Goal: Information Seeking & Learning: Learn about a topic

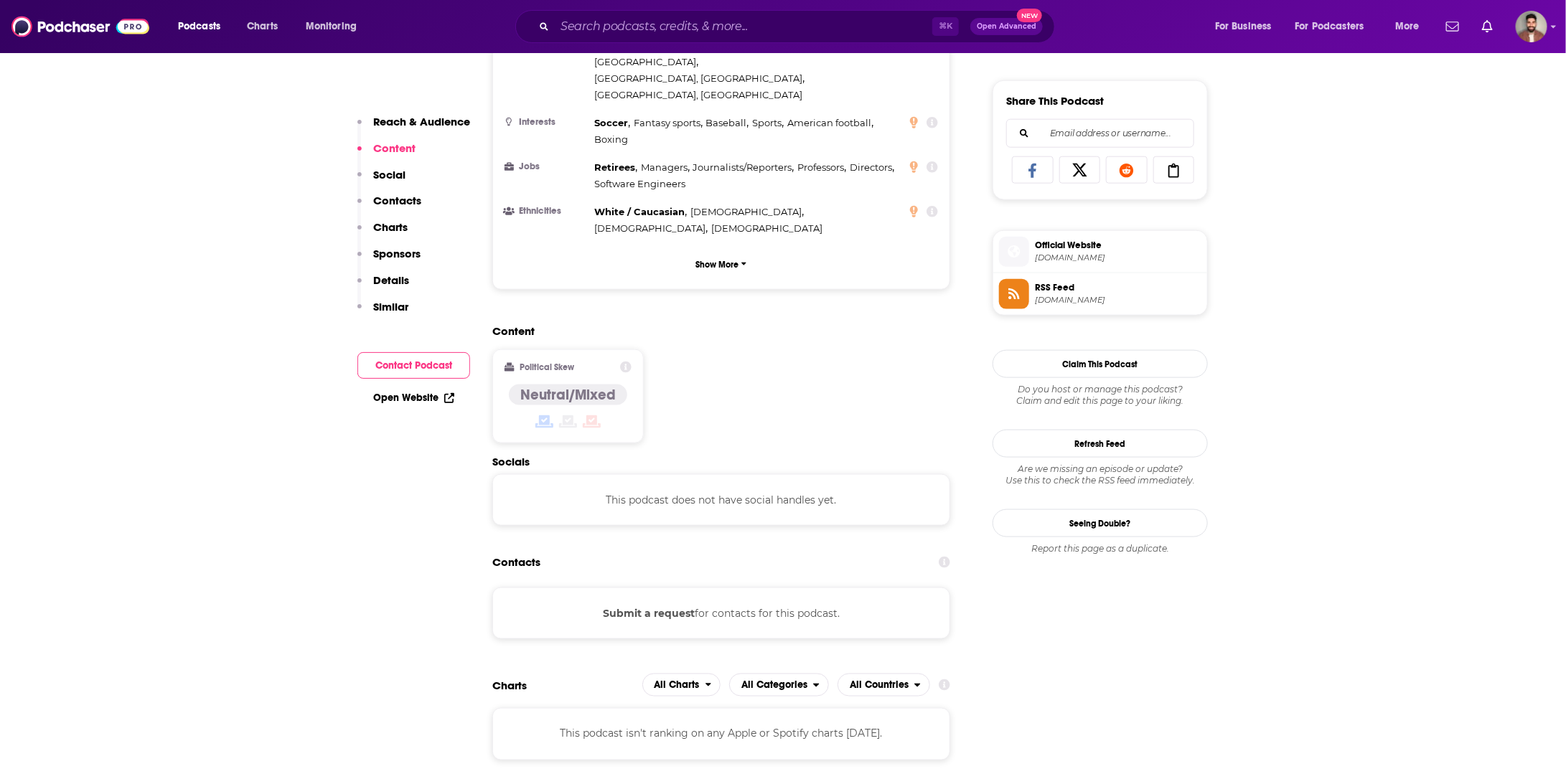
scroll to position [875, 0]
click at [635, 604] on button "Submit a request" at bounding box center [649, 611] width 92 height 15
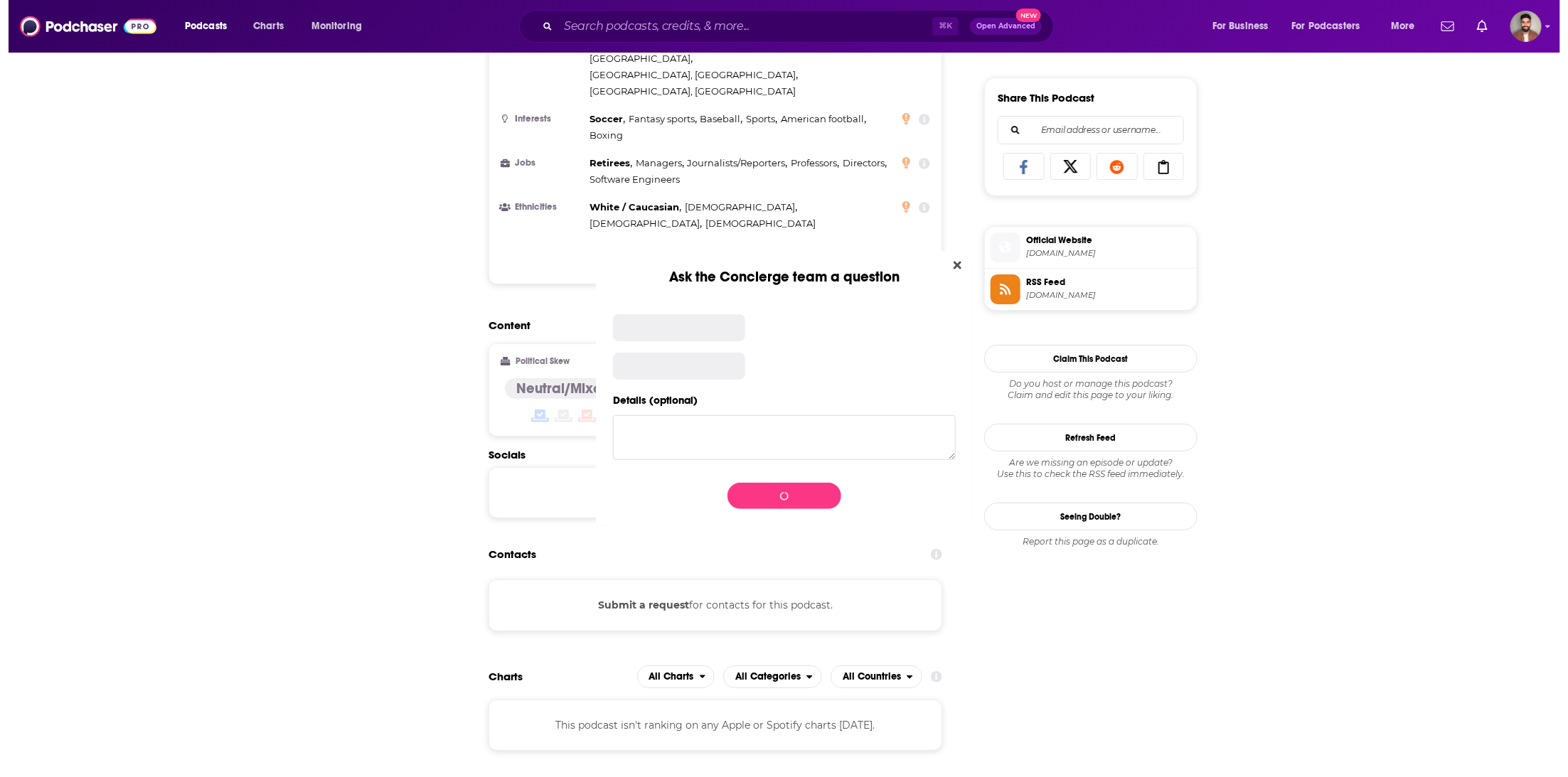
scroll to position [0, 0]
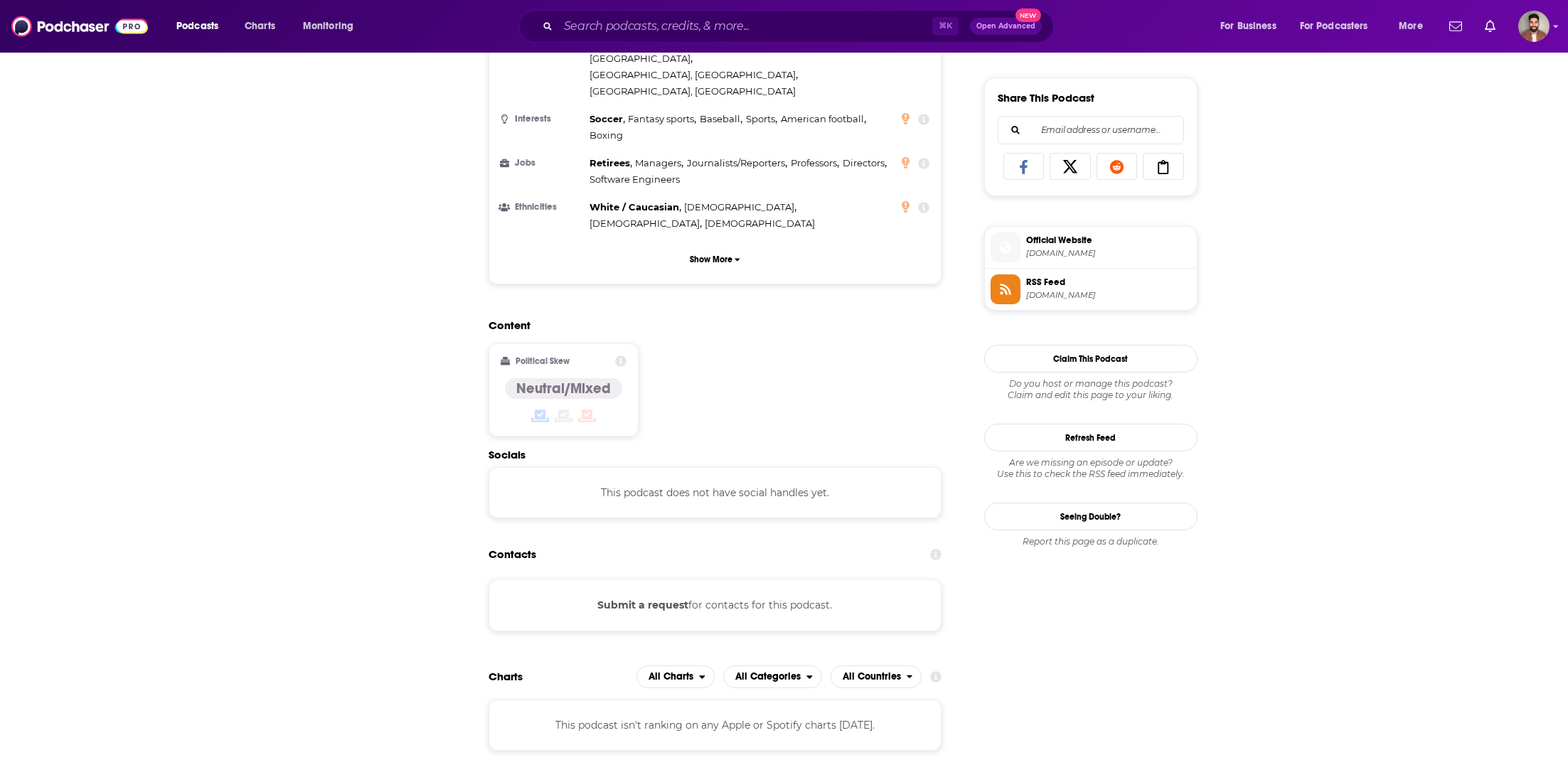
click at [523, 476] on div "Ask the Concierge team a question Subject The Fussball Podcast Issue Request Ad…" at bounding box center [784, 388] width 1568 height 777
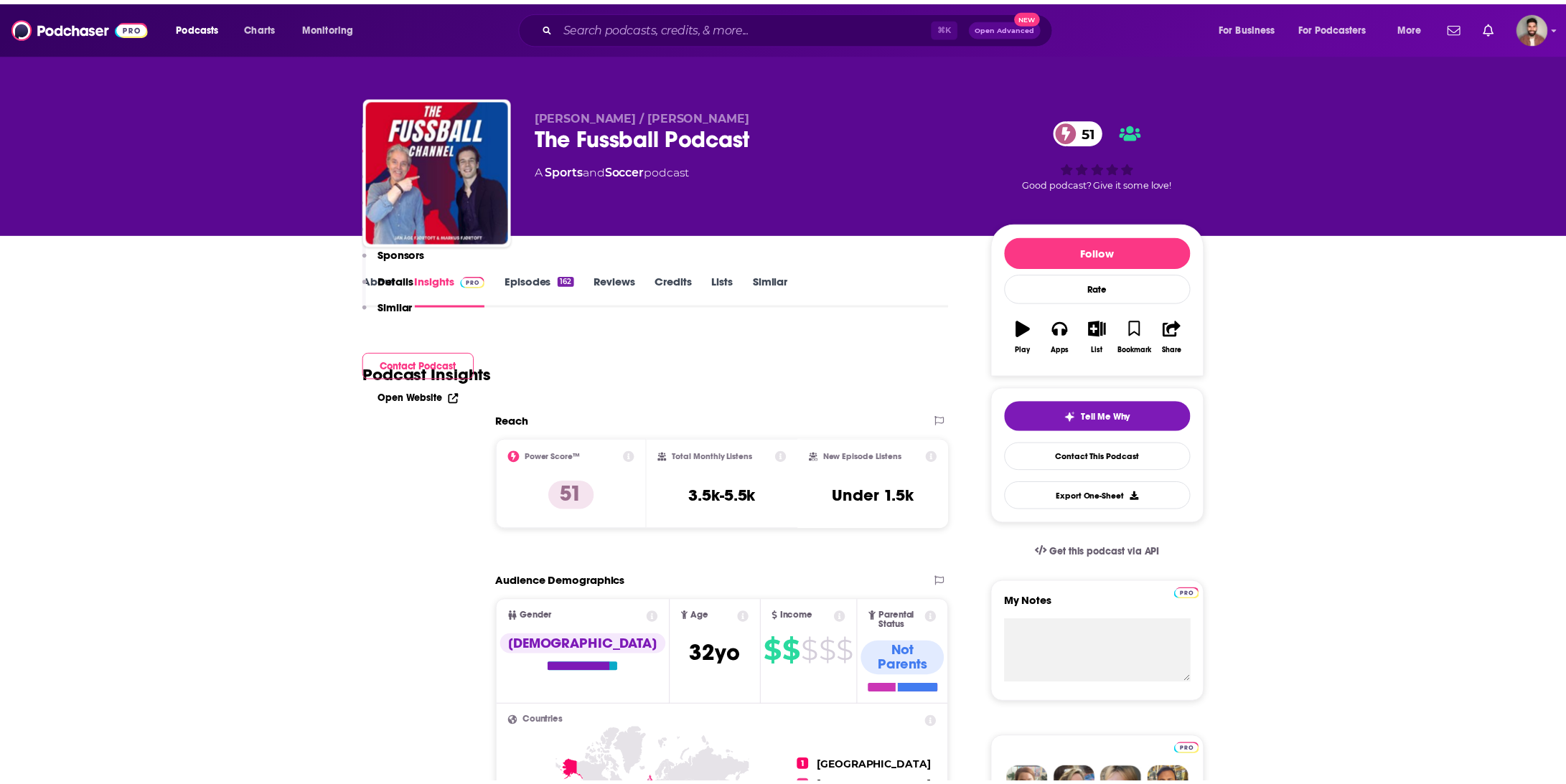
scroll to position [875, 0]
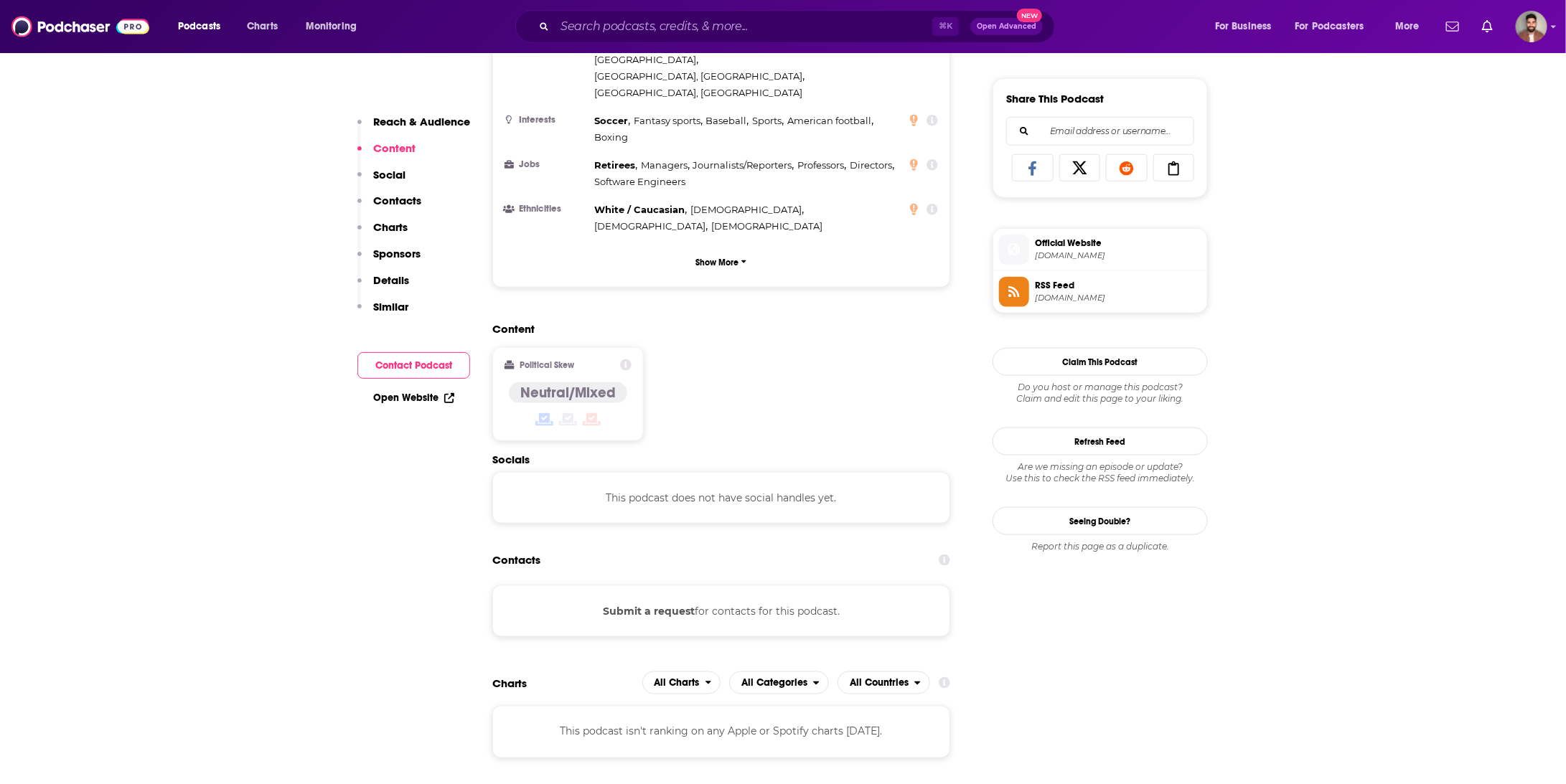
click at [666, 604] on button "Submit a request" at bounding box center [649, 611] width 92 height 15
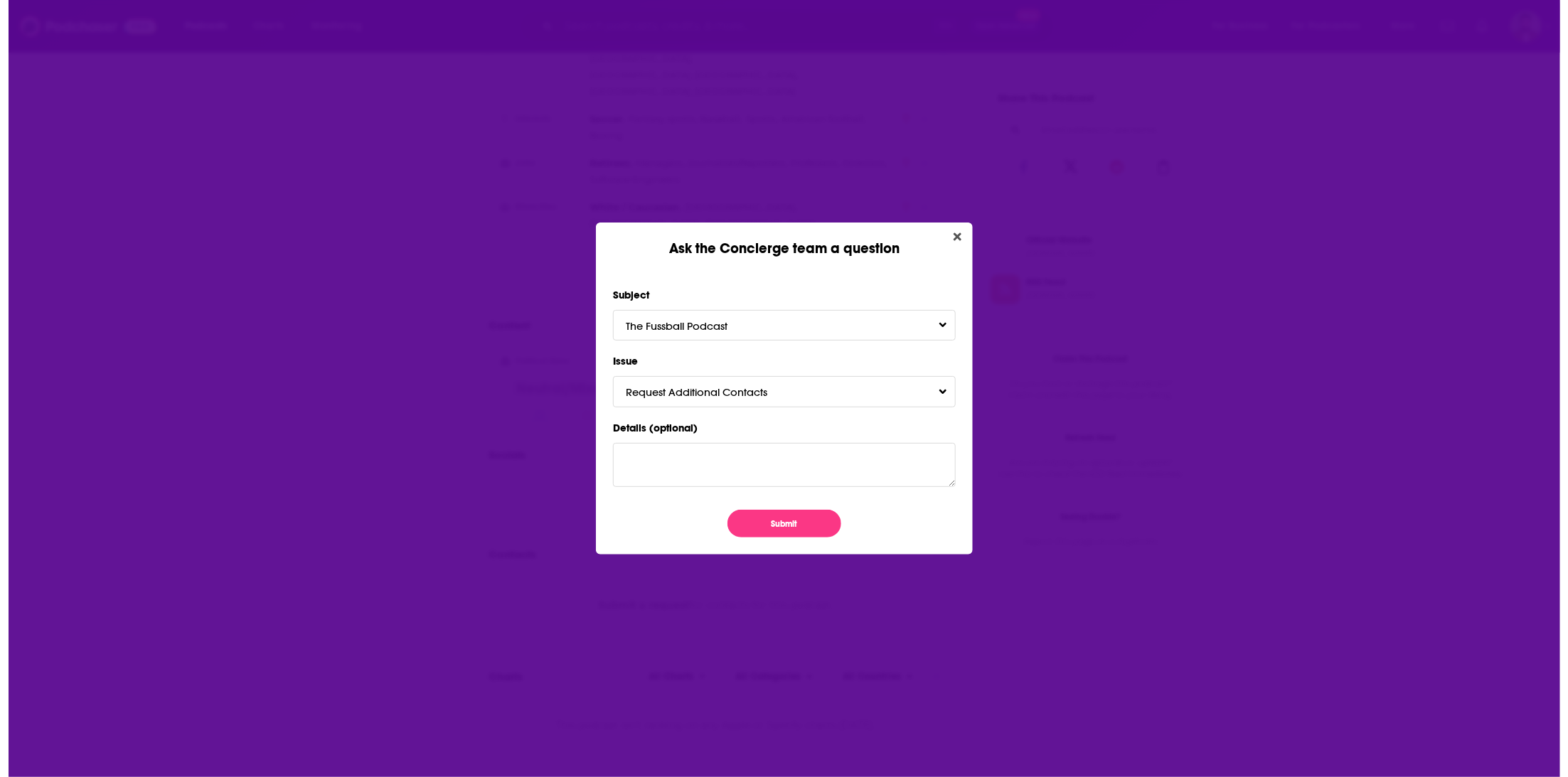
scroll to position [0, 0]
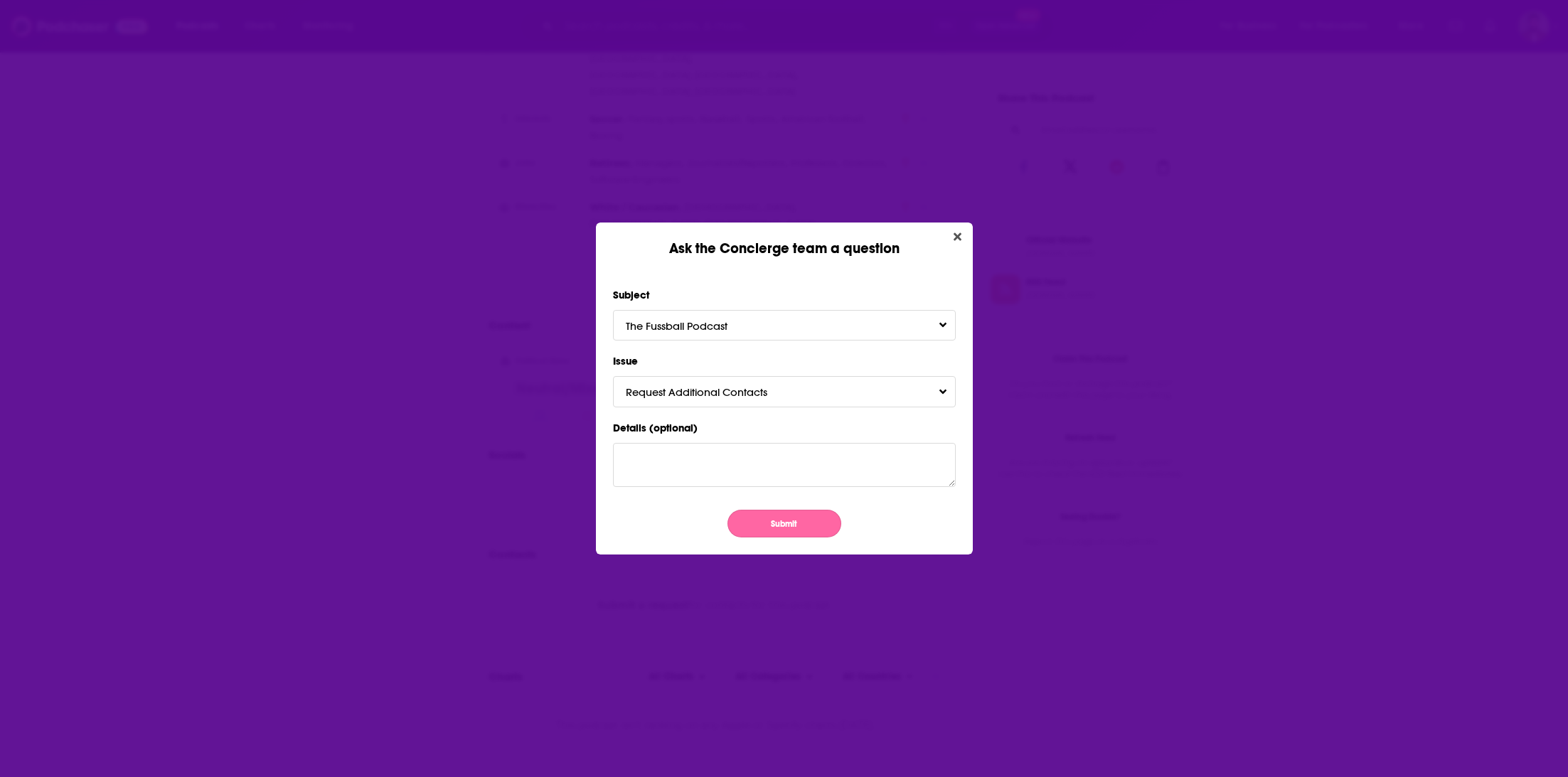
click at [786, 523] on button "Submit" at bounding box center [784, 524] width 113 height 28
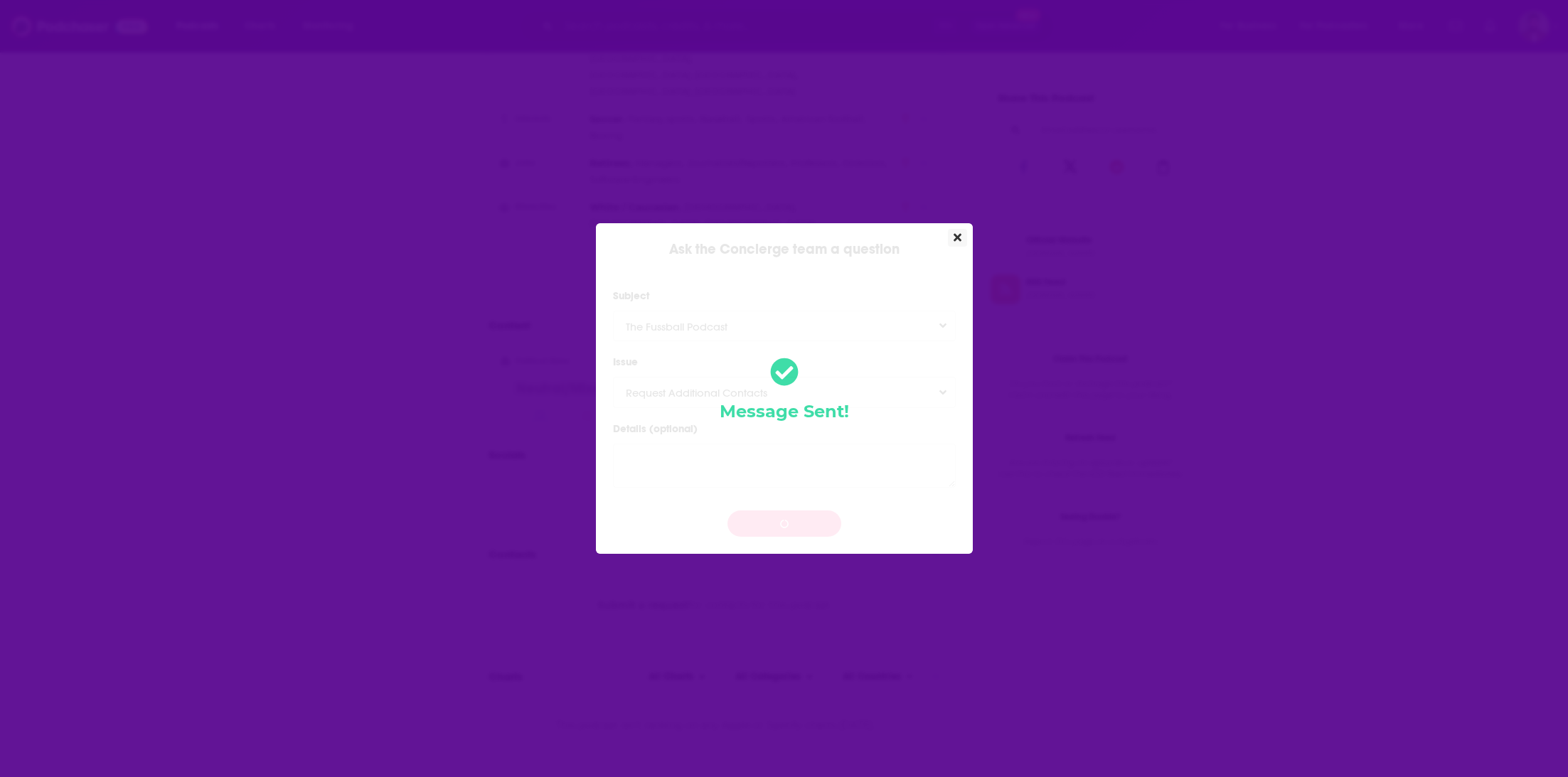
click at [953, 236] on icon "Close" at bounding box center [957, 237] width 8 height 8
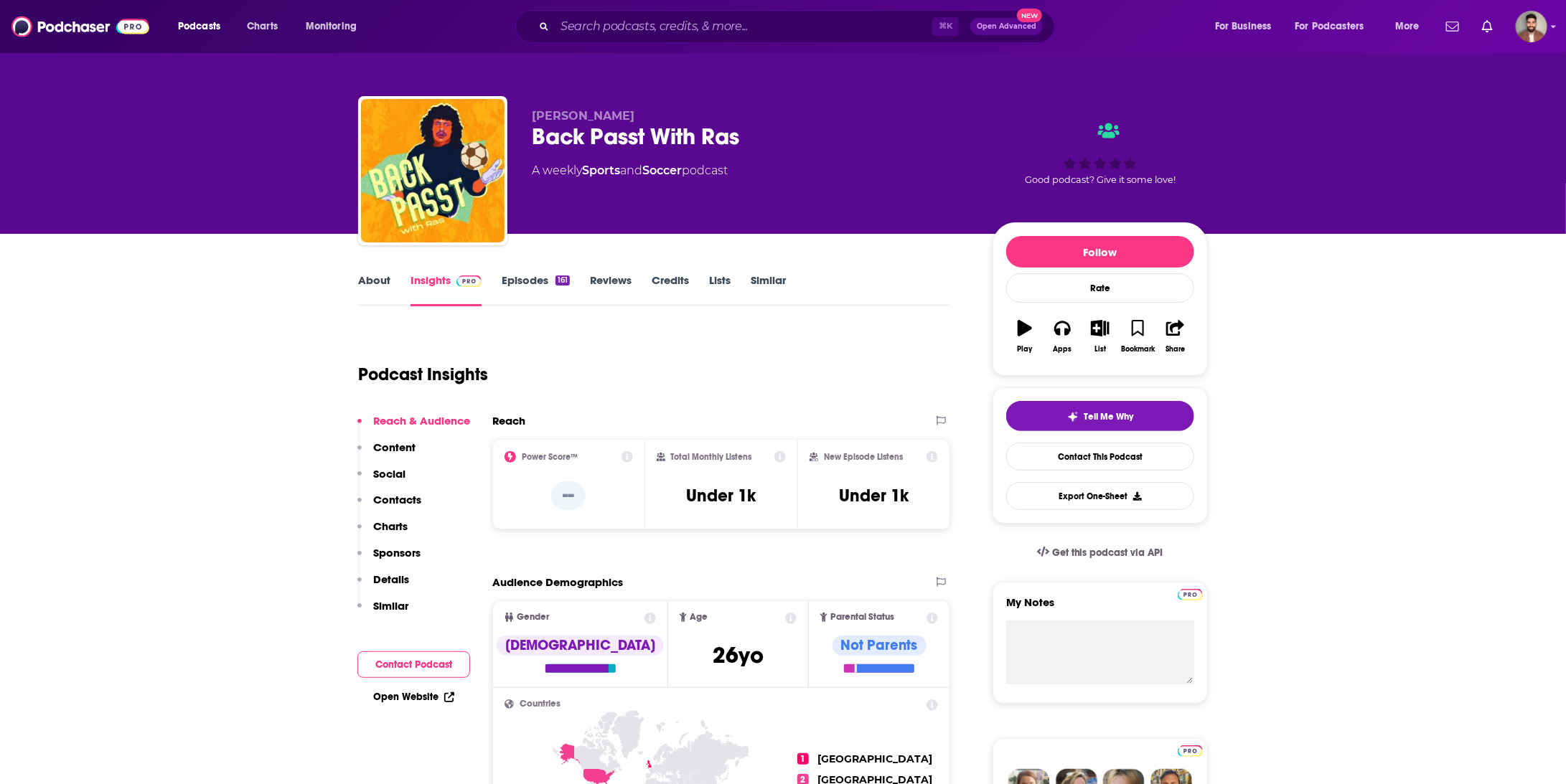
click at [382, 282] on link "About" at bounding box center [375, 289] width 33 height 33
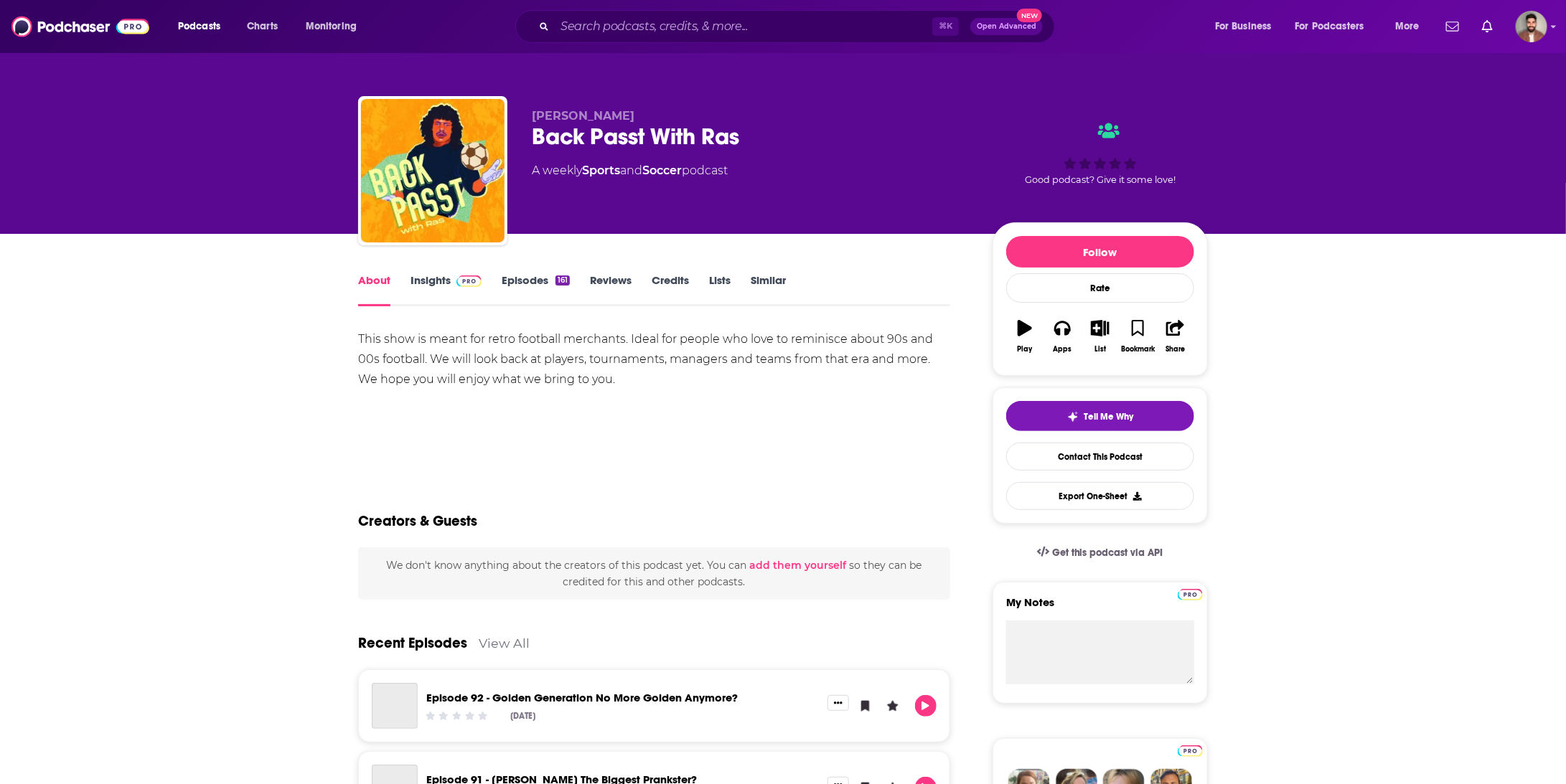
click at [446, 279] on link "Insights" at bounding box center [446, 289] width 71 height 33
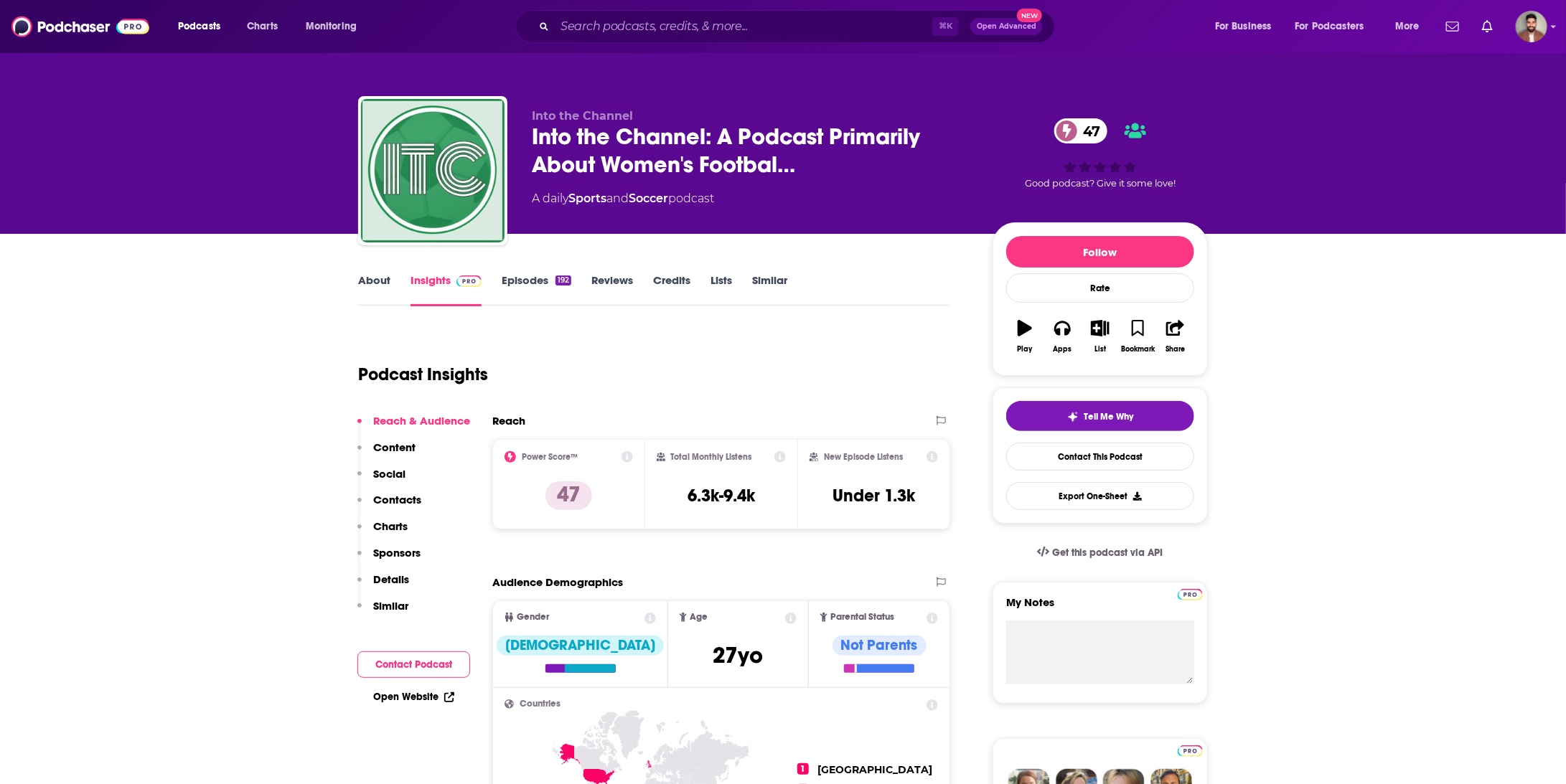
click at [420, 278] on link "Insights" at bounding box center [446, 289] width 71 height 33
click at [389, 277] on link "About" at bounding box center [375, 289] width 33 height 33
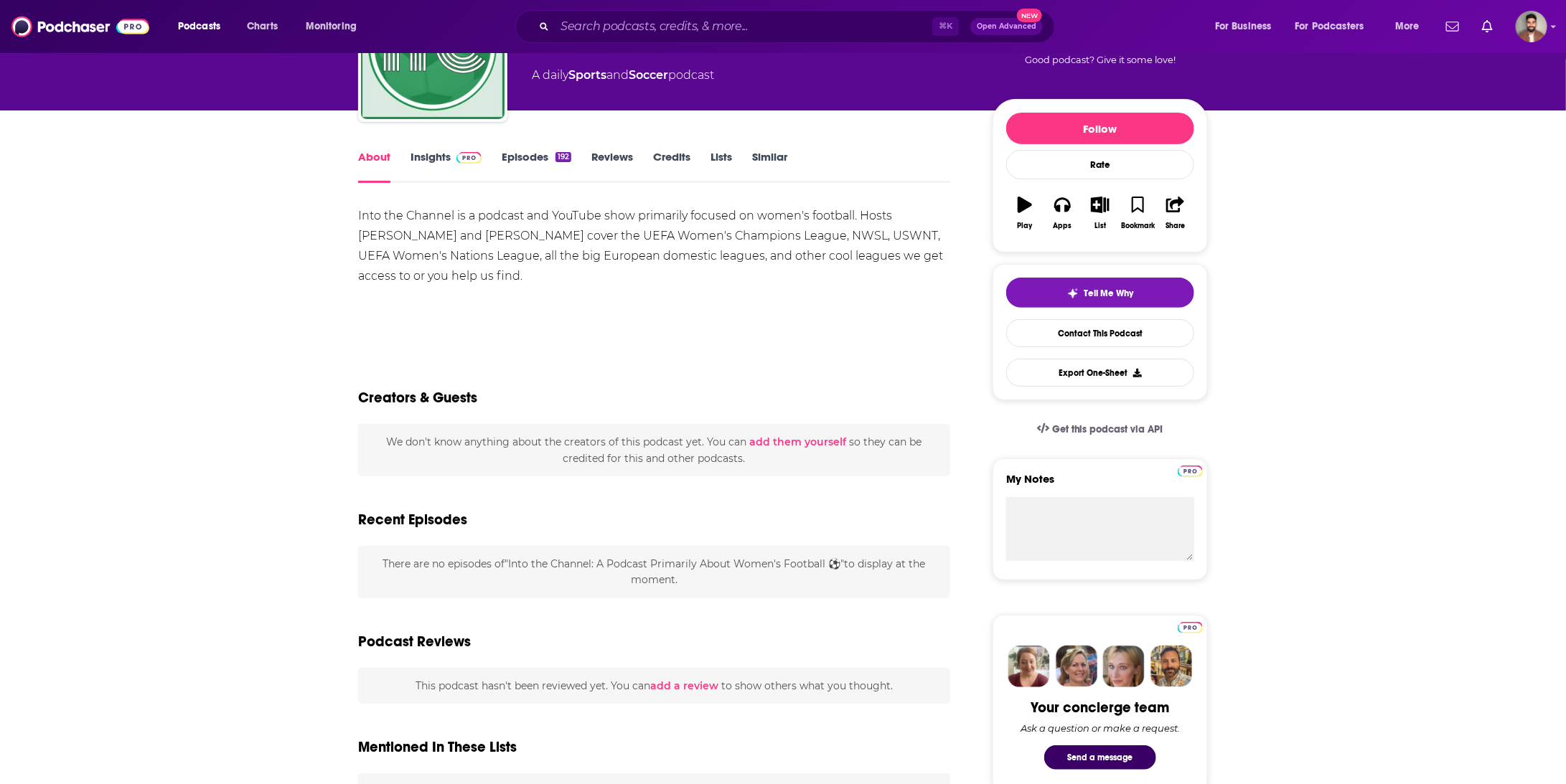
scroll to position [114, 0]
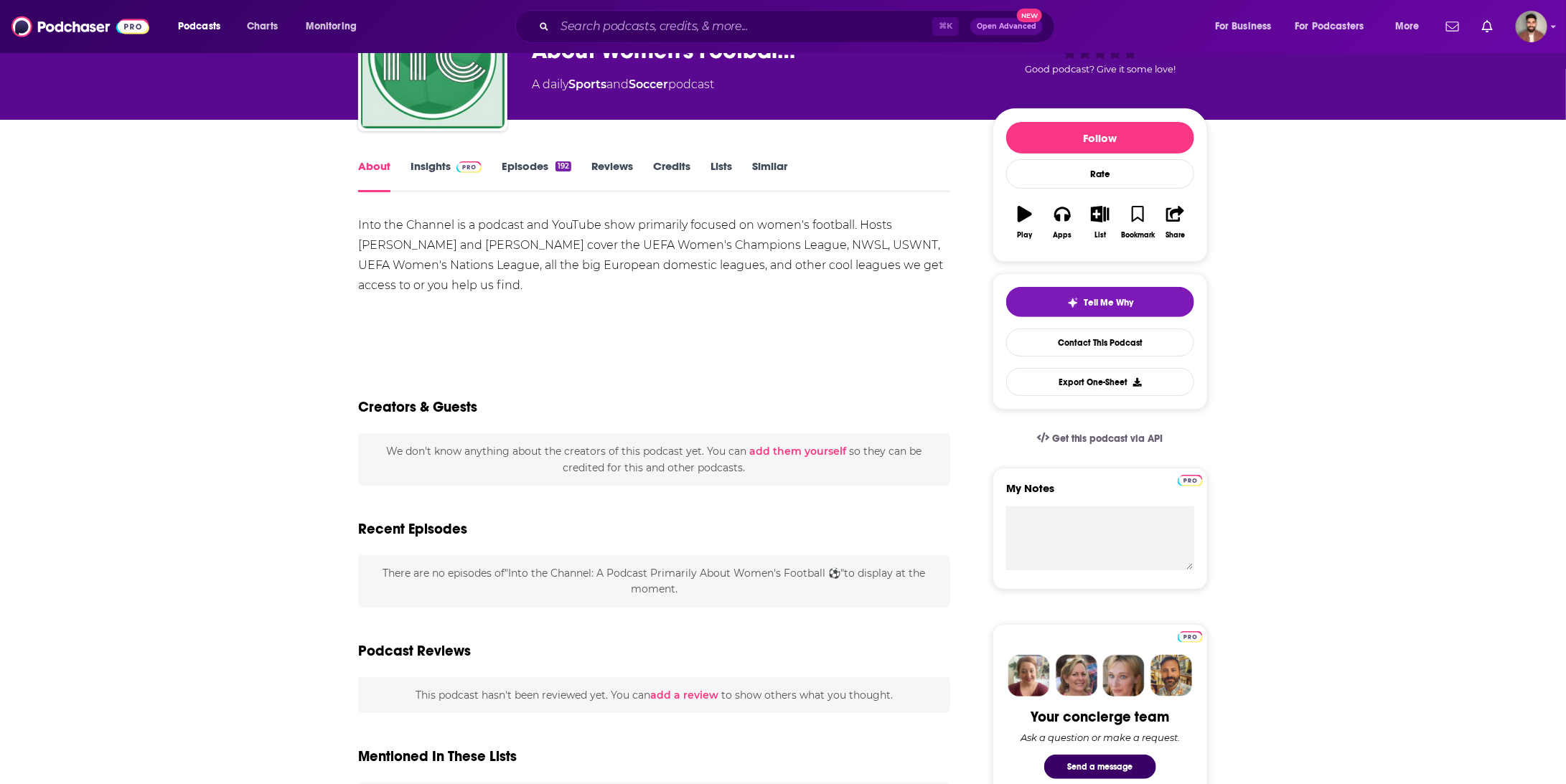
click at [430, 173] on link "Insights" at bounding box center [446, 176] width 71 height 33
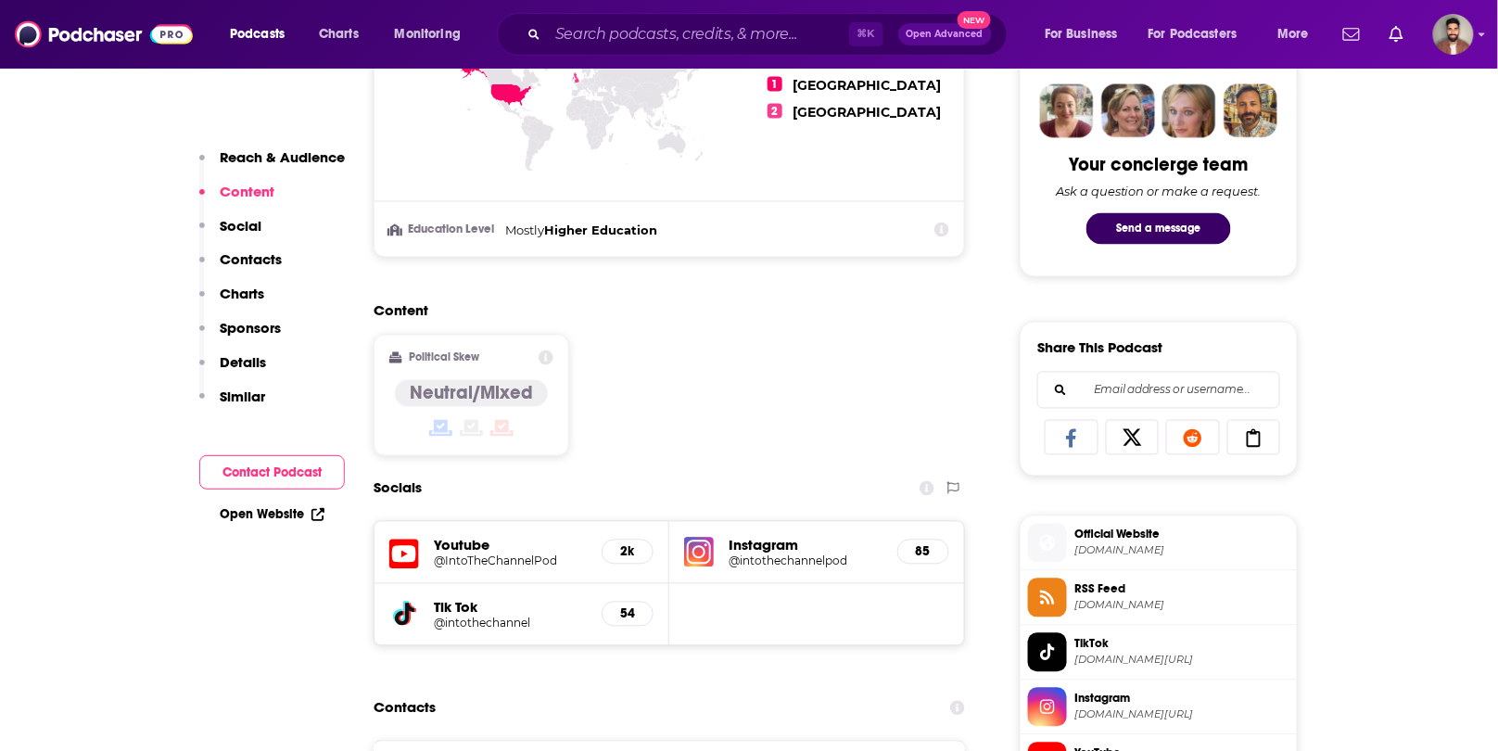
scroll to position [912, 0]
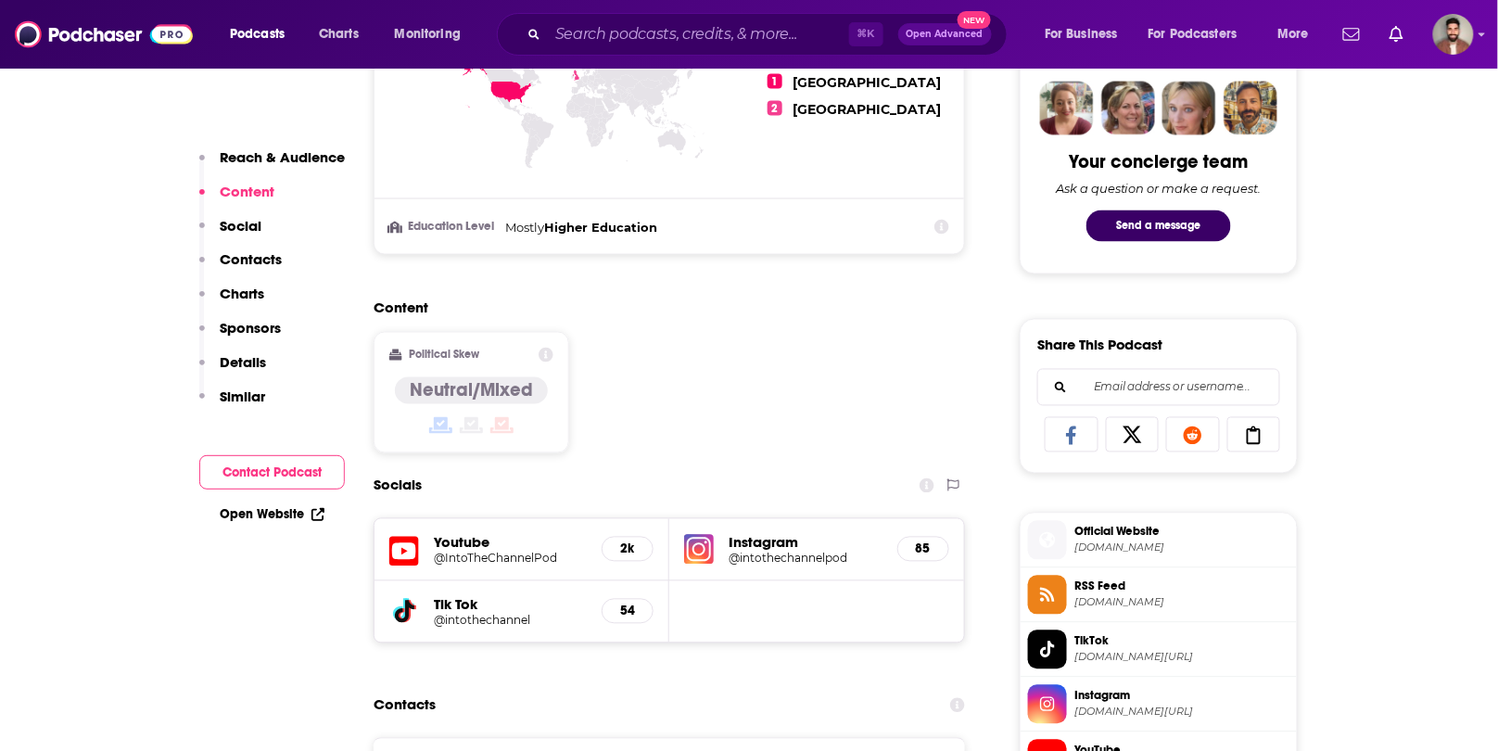
click at [467, 614] on h5 "@intothechannel" at bounding box center [510, 621] width 153 height 14
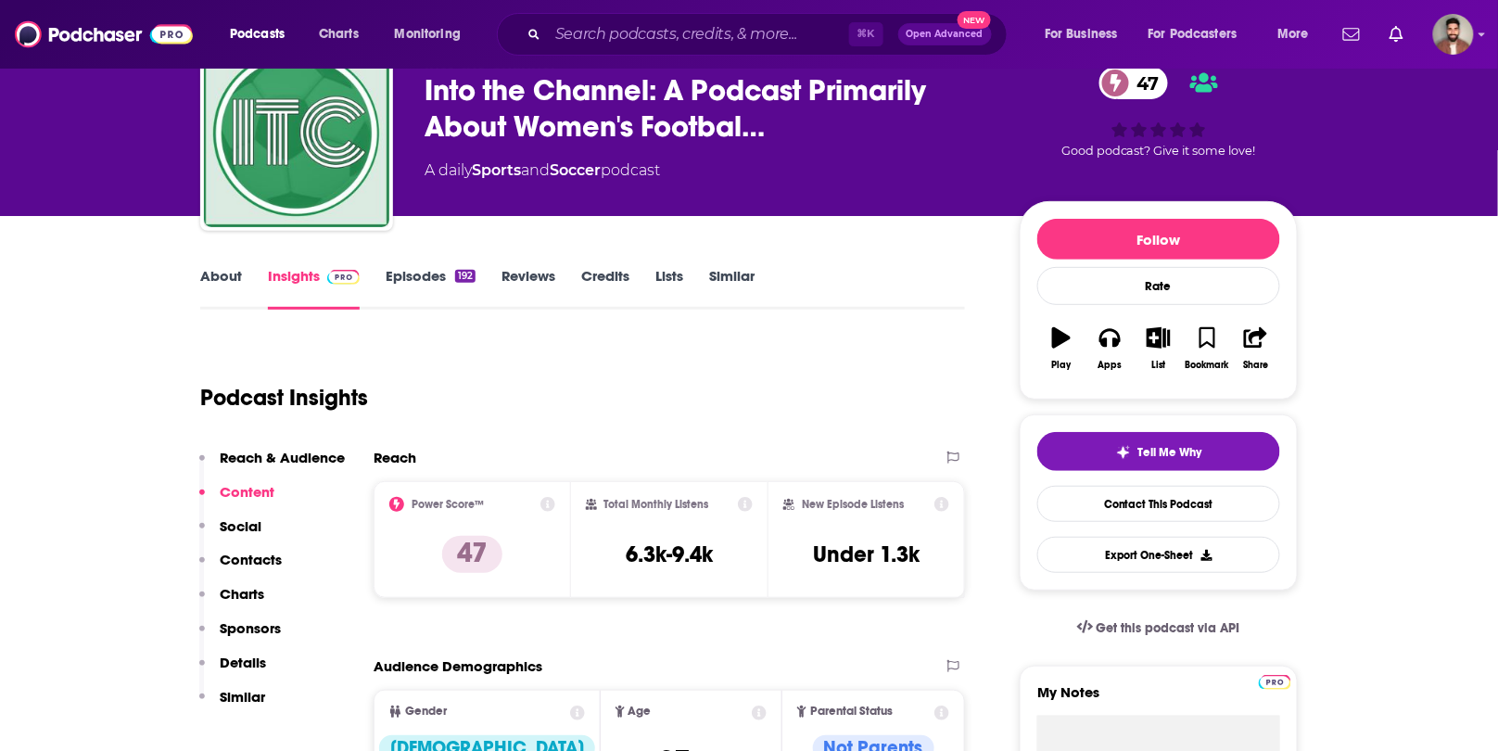
scroll to position [0, 0]
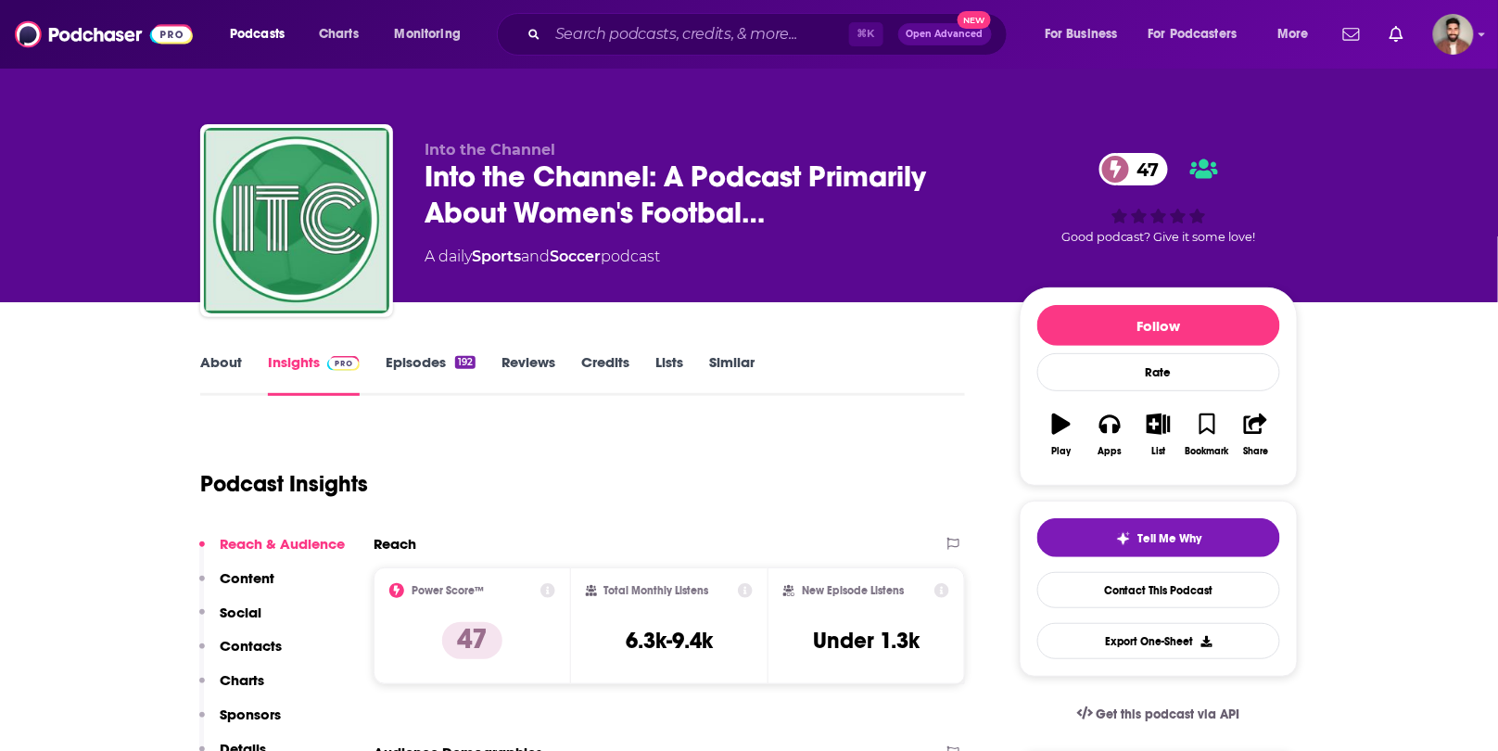
click at [401, 367] on link "Episodes 192" at bounding box center [431, 374] width 90 height 43
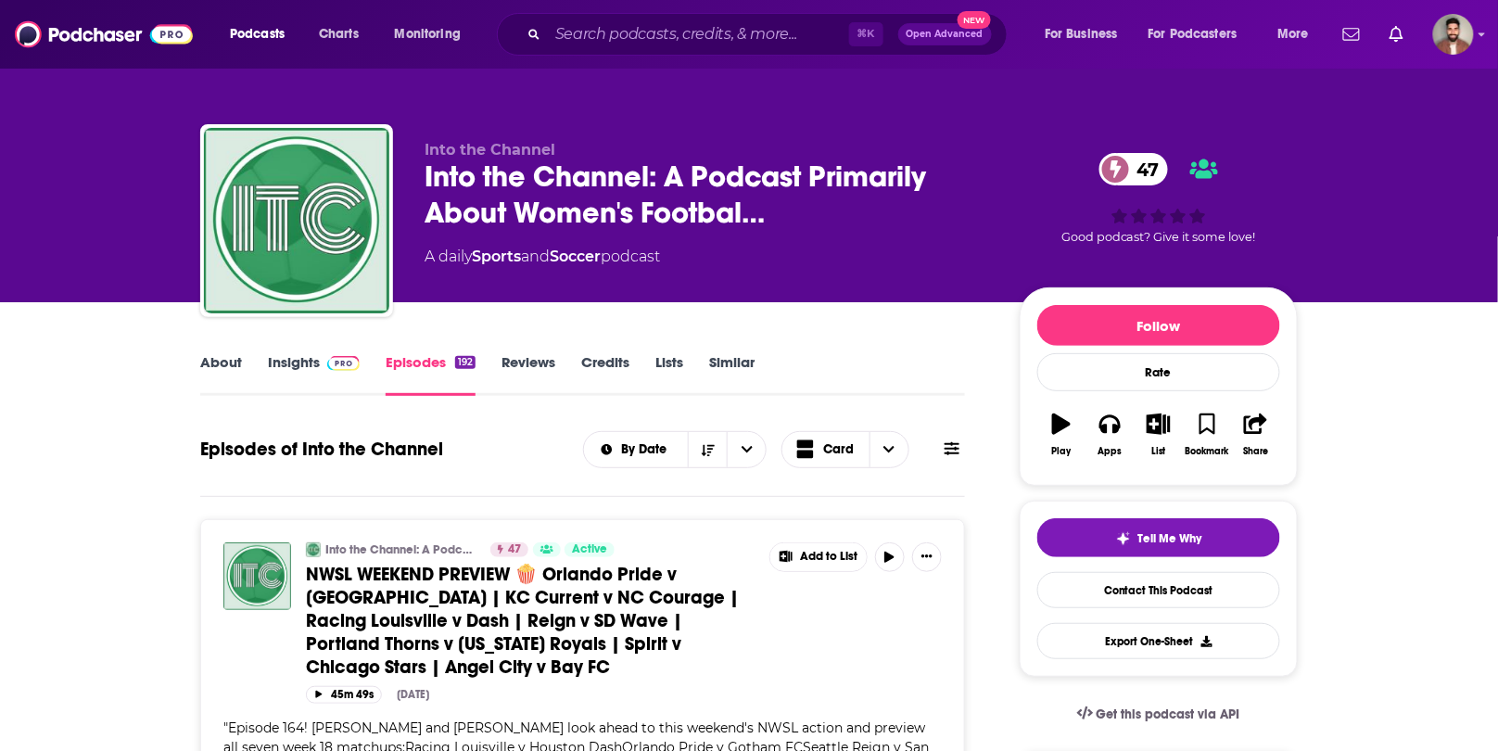
click at [291, 364] on link "Insights" at bounding box center [314, 374] width 92 height 43
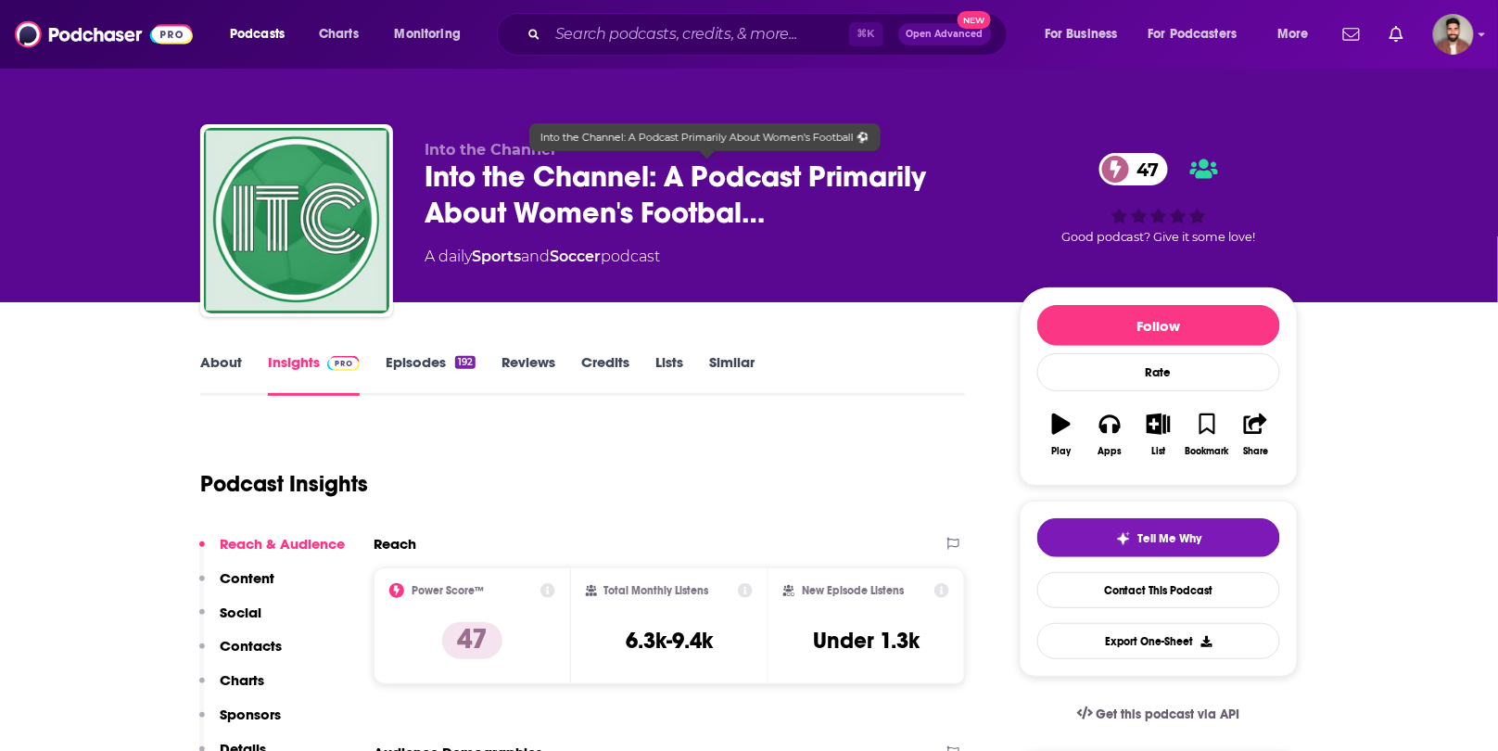
click at [427, 182] on span "Into the Channel: A Podcast Primarily About Women's Footbal…" at bounding box center [708, 195] width 566 height 72
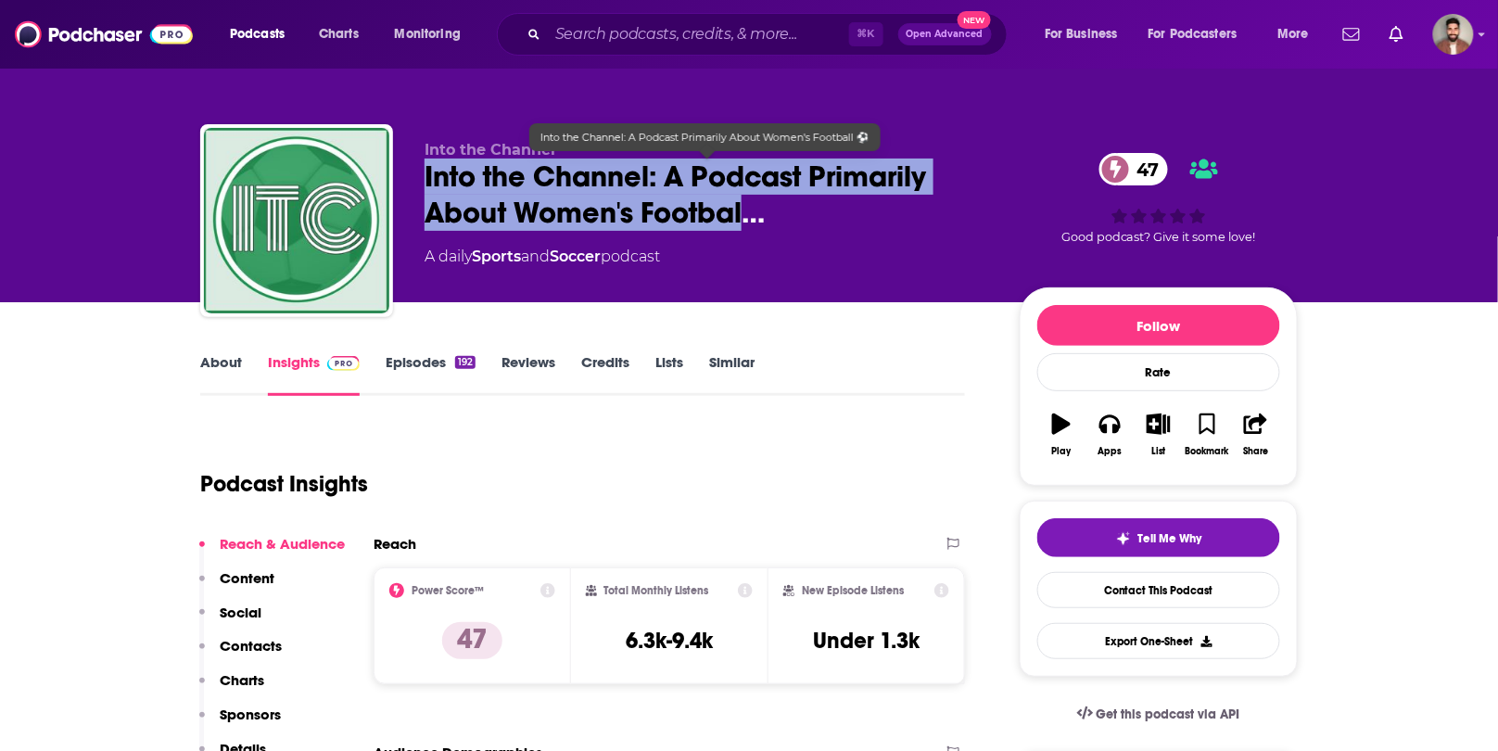
drag, startPoint x: 426, startPoint y: 180, endPoint x: 743, endPoint y: 216, distance: 319.2
click at [743, 216] on span "Into the Channel: A Podcast Primarily About Women's Footbal…" at bounding box center [708, 195] width 566 height 72
copy h2 "Into the Channel: A Podcast Primarily About Women's Footbal"
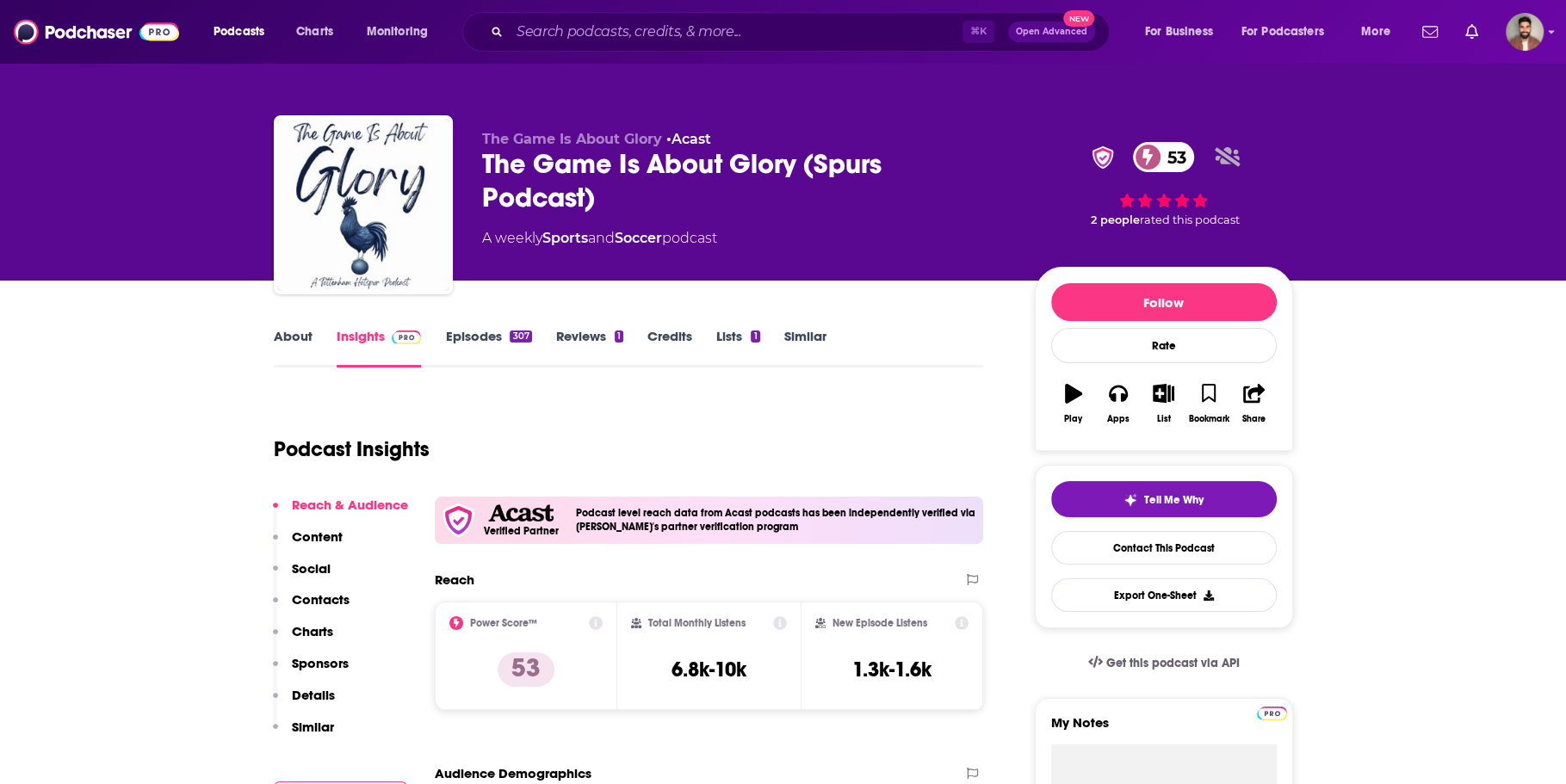
click at [283, 341] on link "About" at bounding box center [293, 347] width 39 height 40
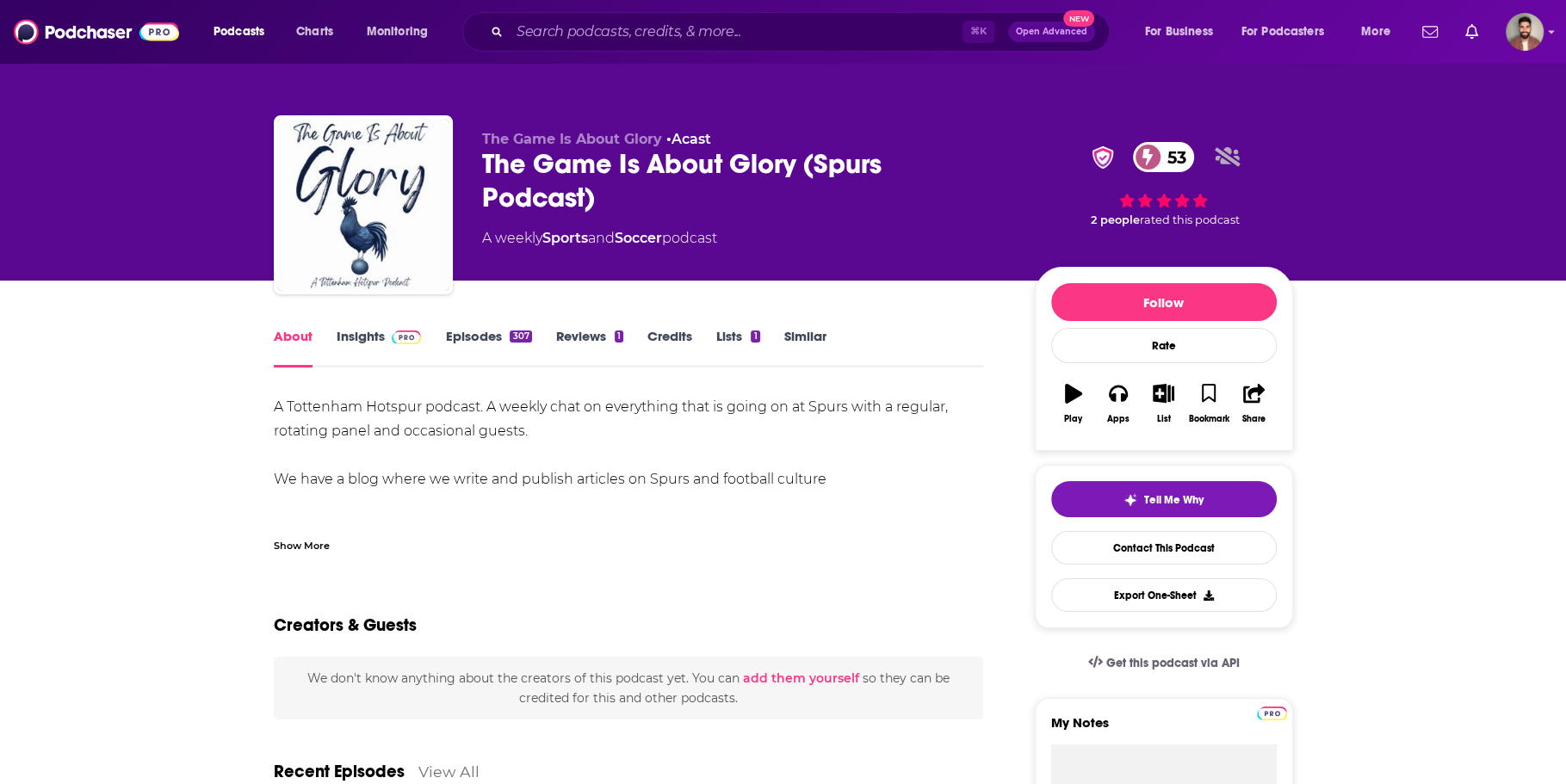
click at [469, 332] on link "Episodes 307" at bounding box center [487, 347] width 86 height 40
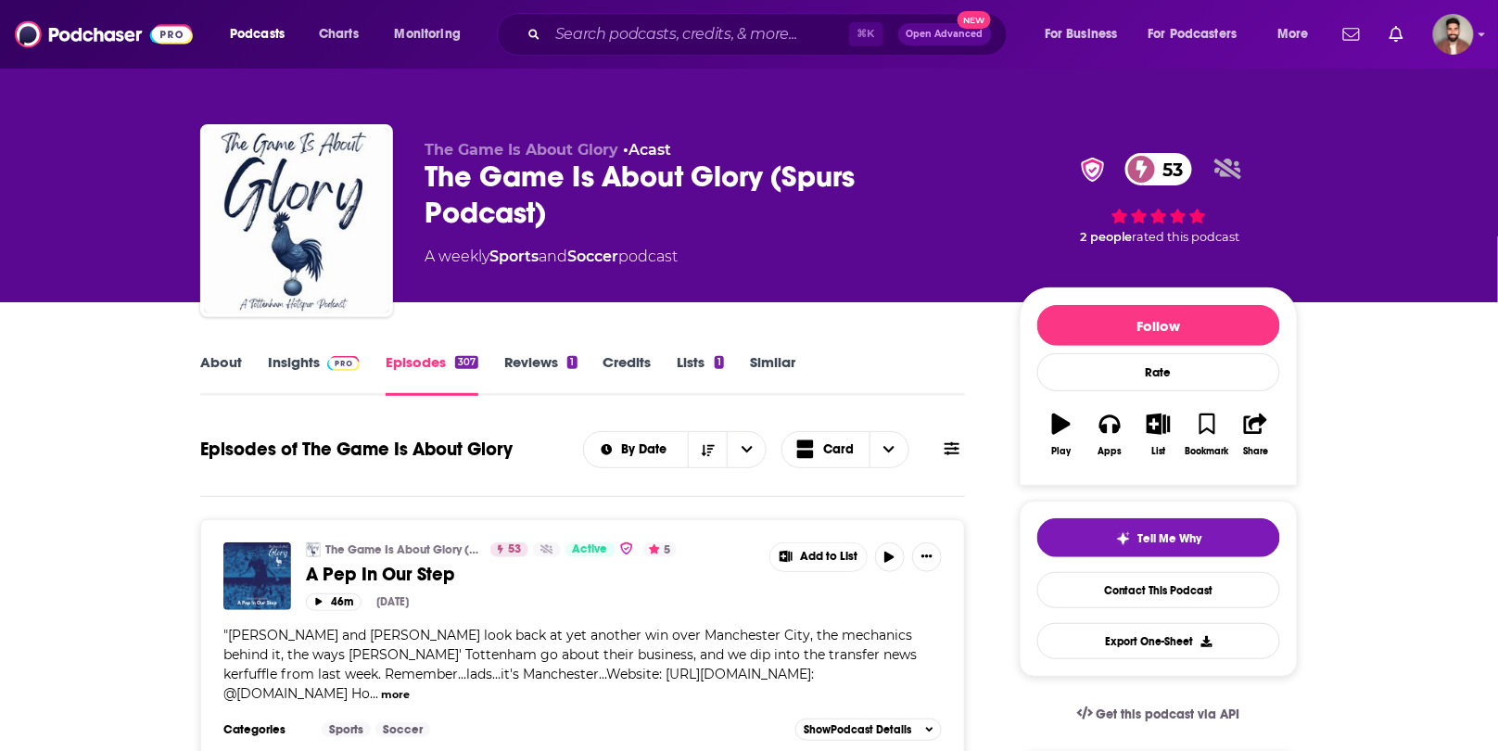
click at [294, 363] on link "Insights" at bounding box center [314, 374] width 92 height 43
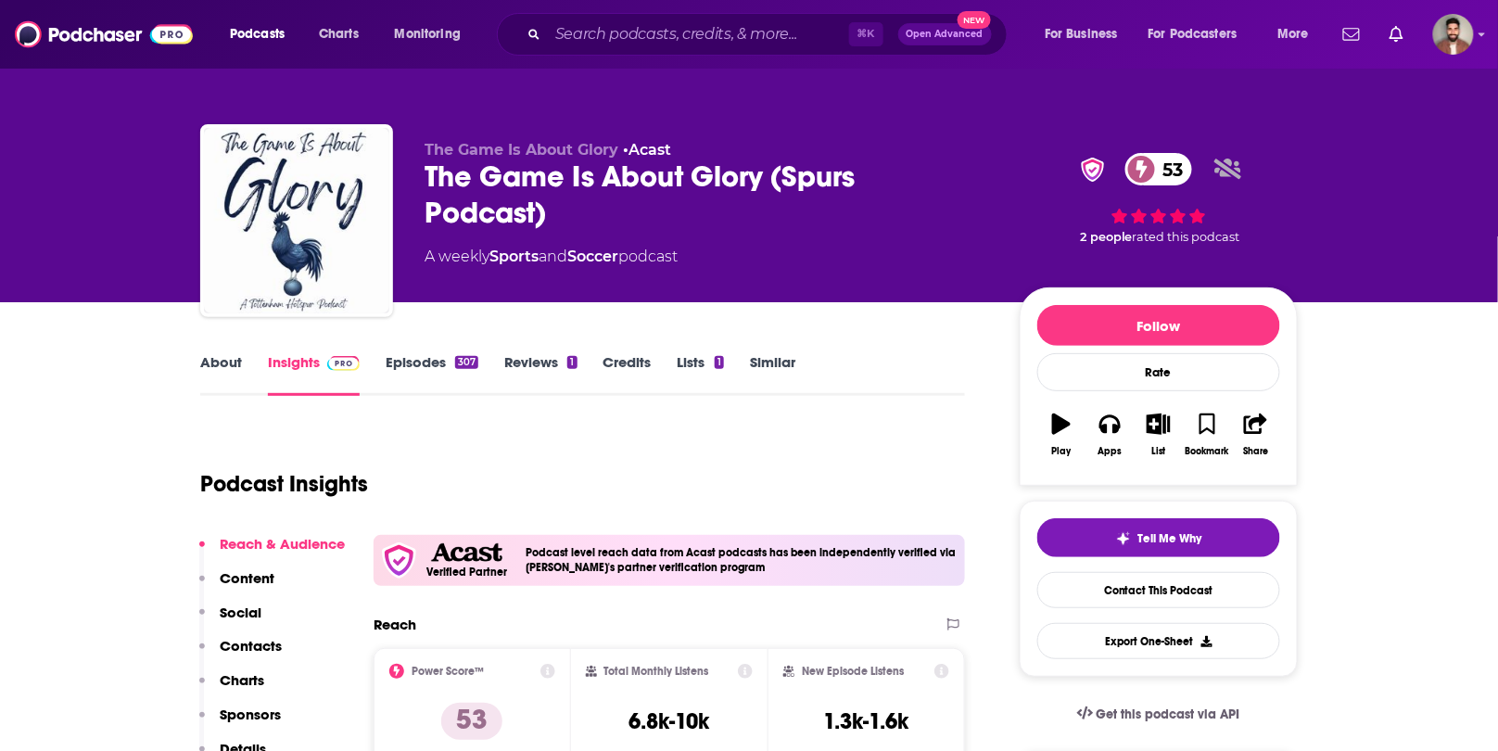
scroll to position [19, 0]
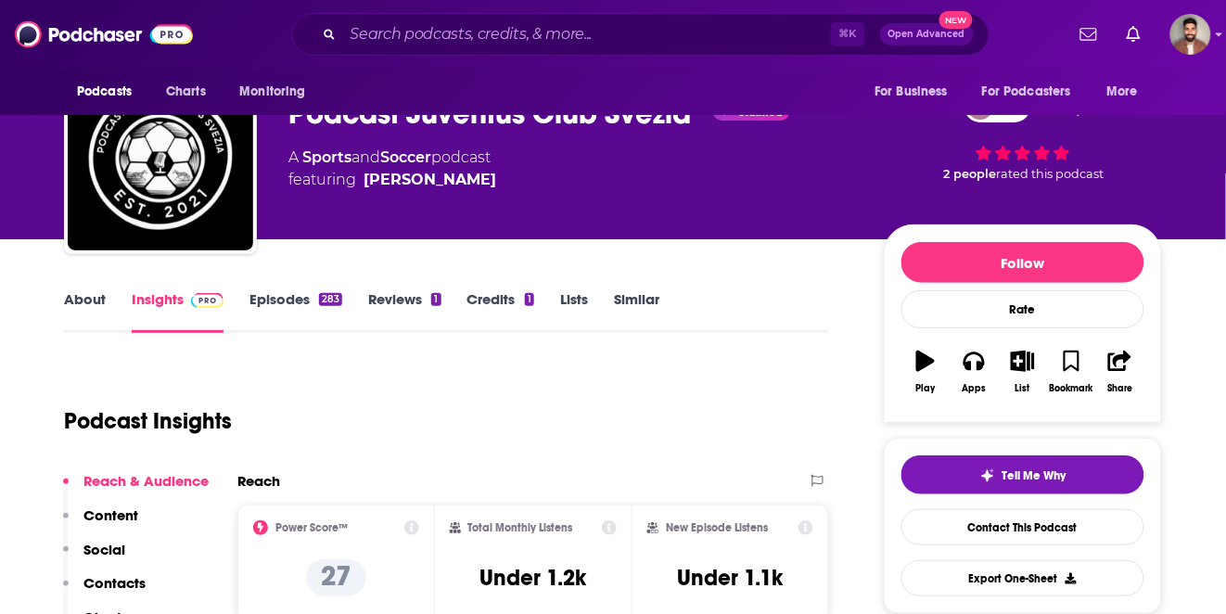
scroll to position [64, 0]
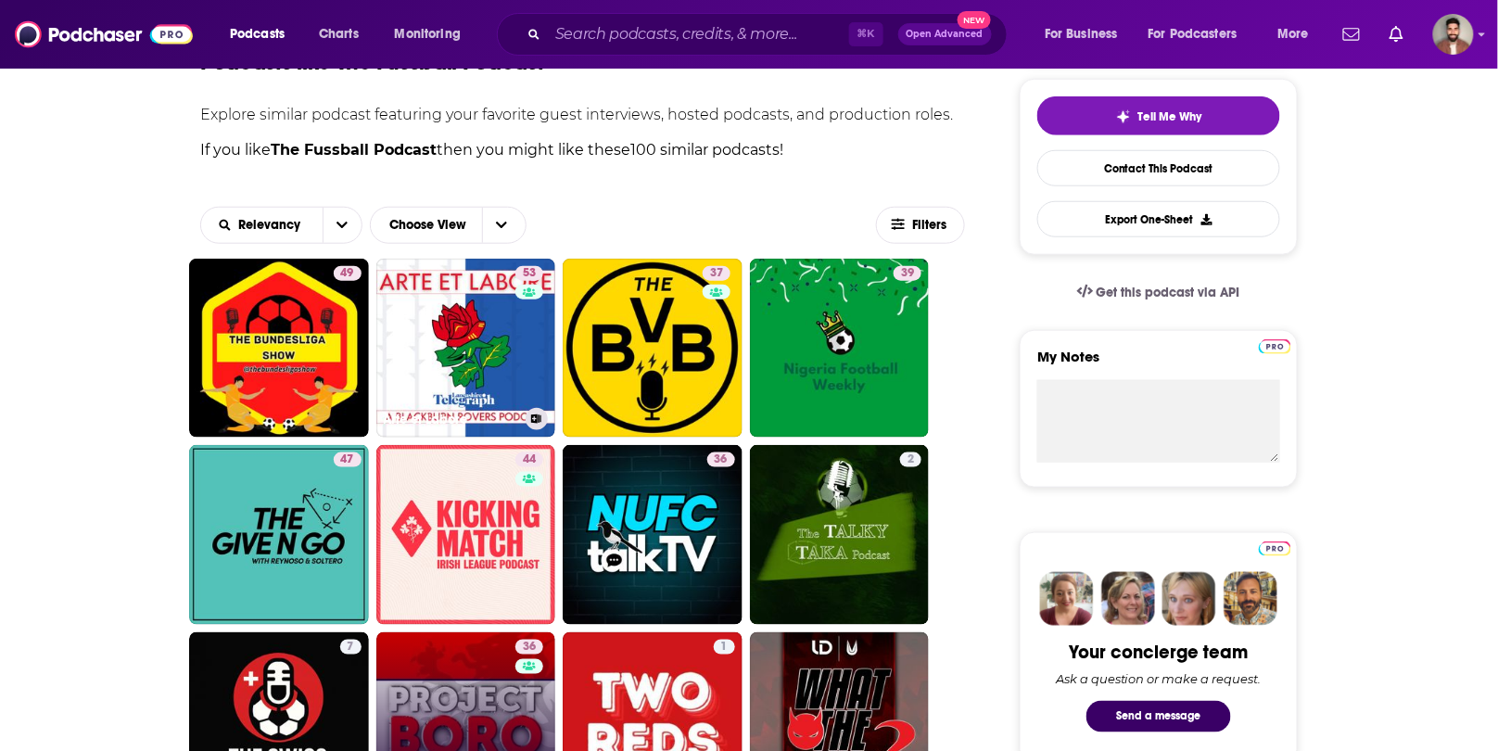
scroll to position [415, 0]
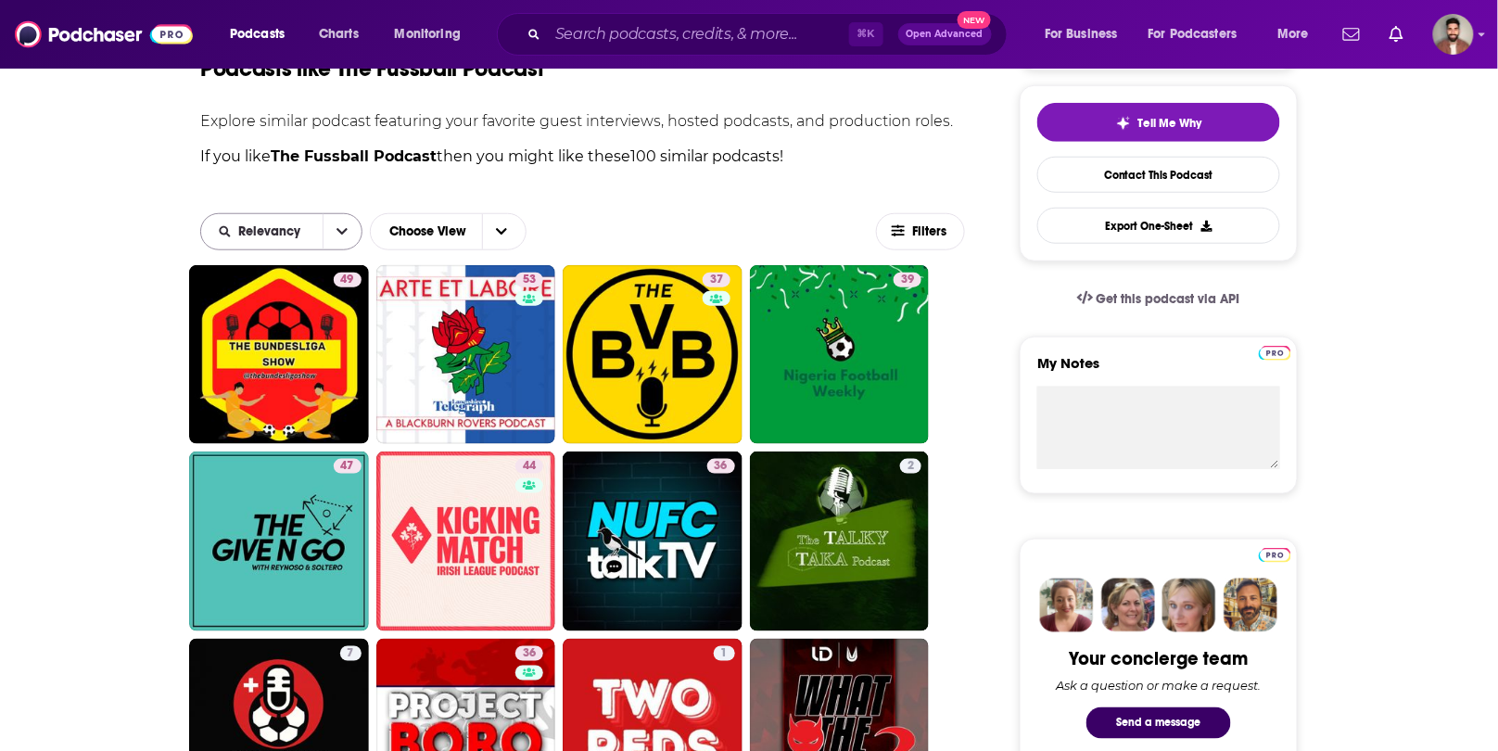
click at [323, 223] on button "open menu" at bounding box center [342, 231] width 39 height 35
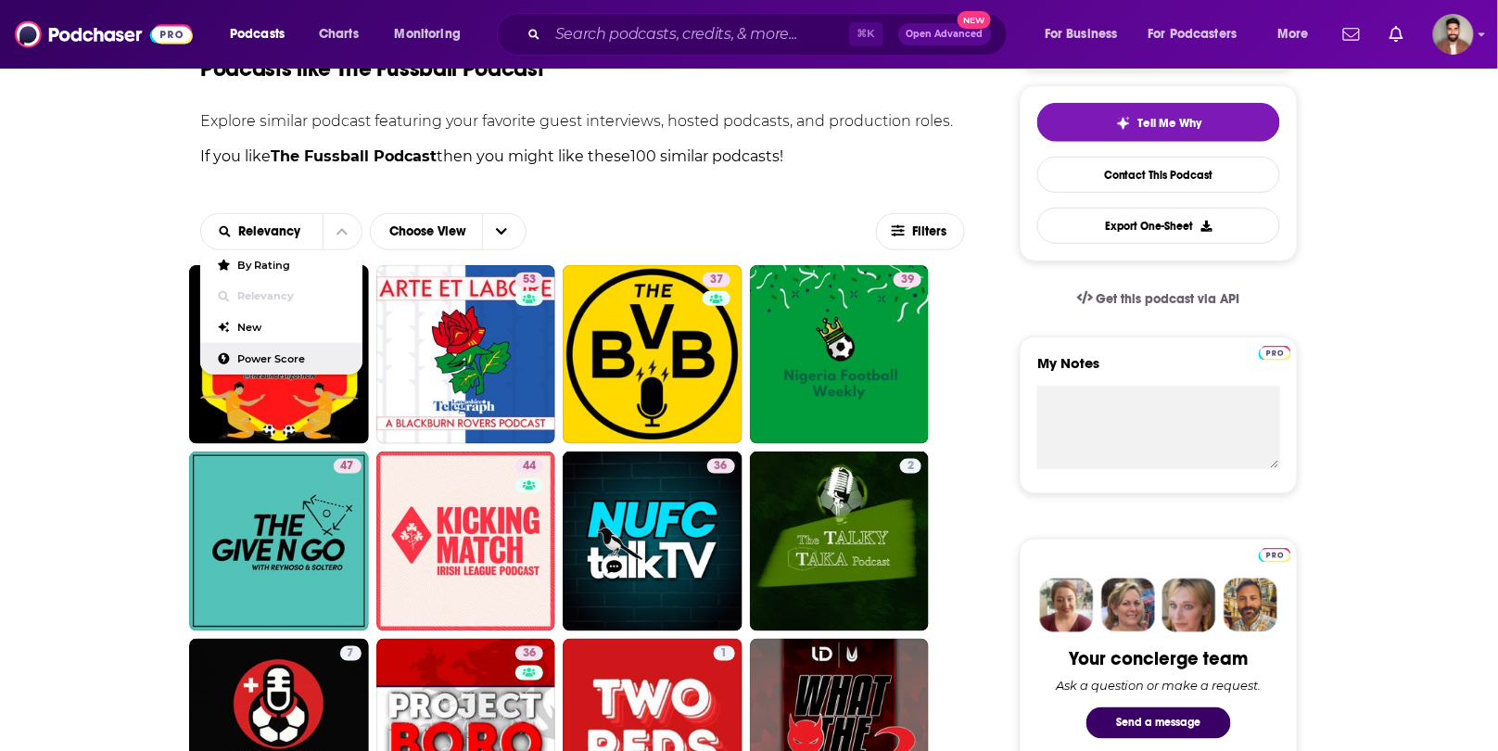
click at [287, 355] on span "Power Score" at bounding box center [292, 359] width 109 height 10
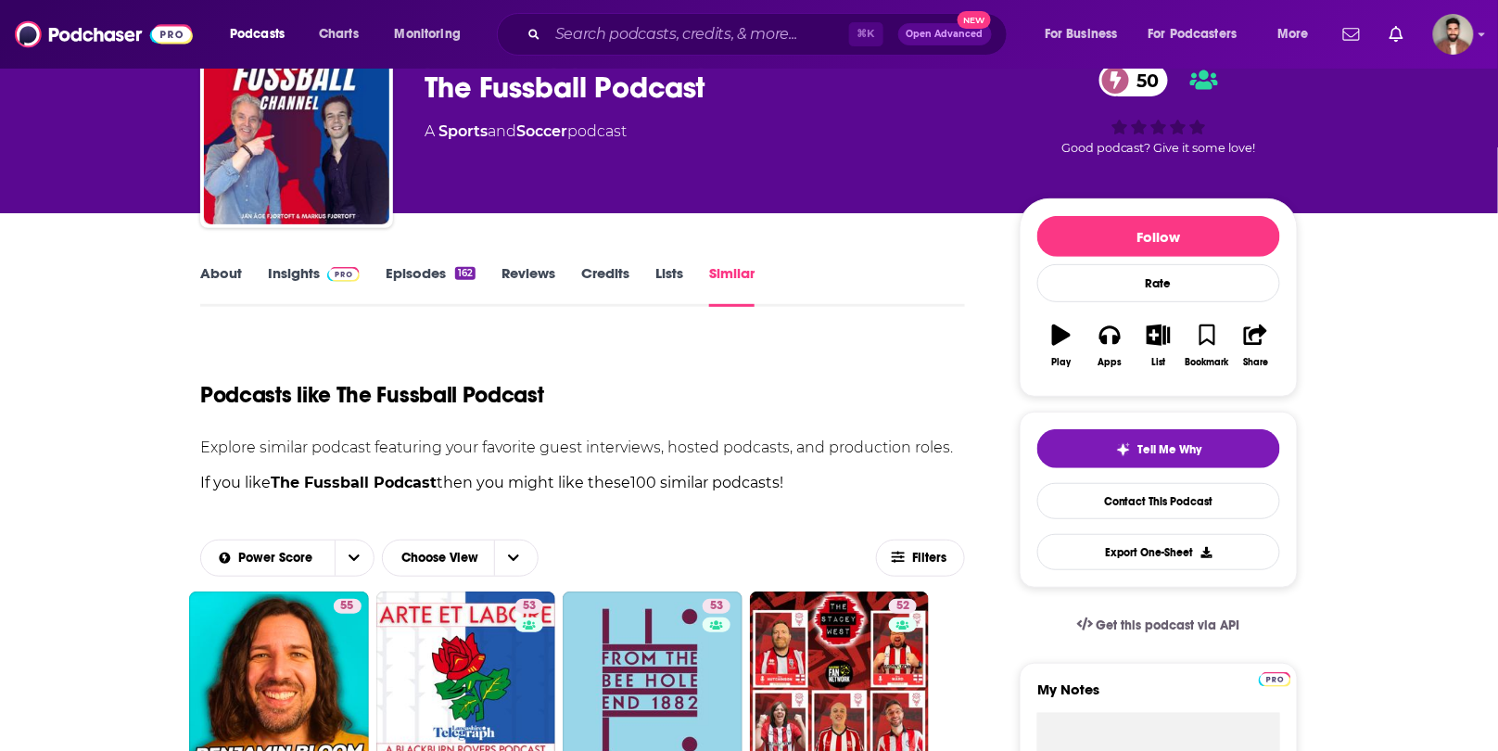
scroll to position [98, 0]
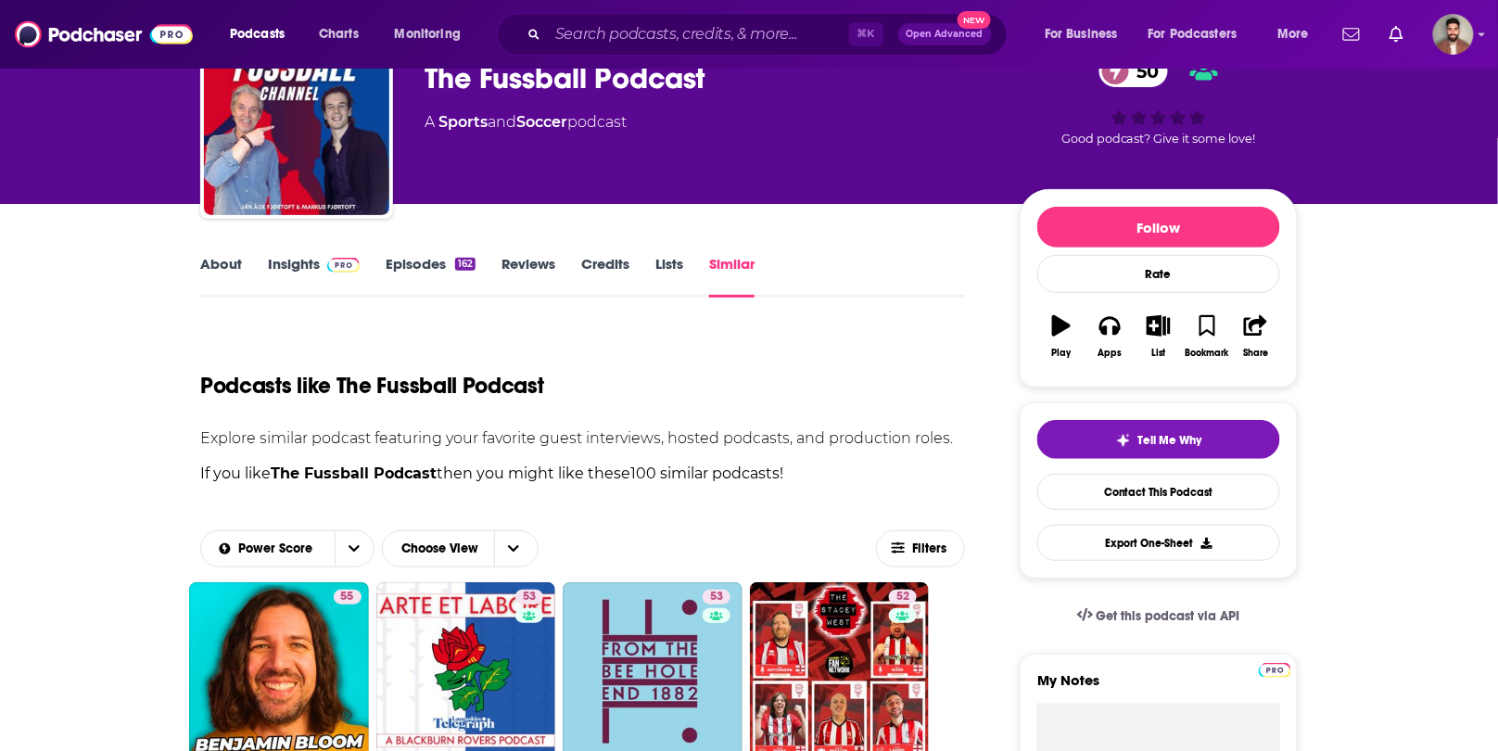
click at [296, 271] on link "Insights" at bounding box center [314, 276] width 92 height 43
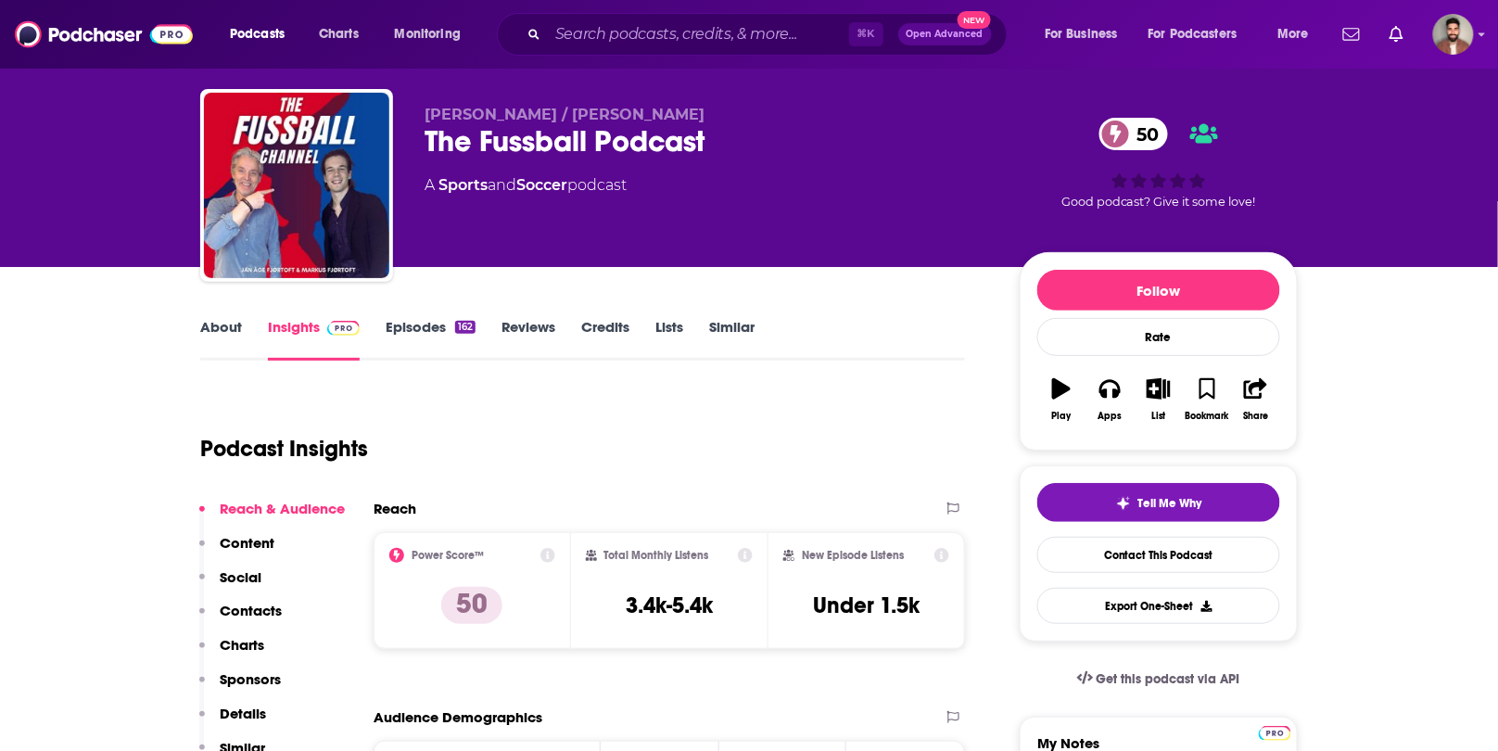
scroll to position [45, 0]
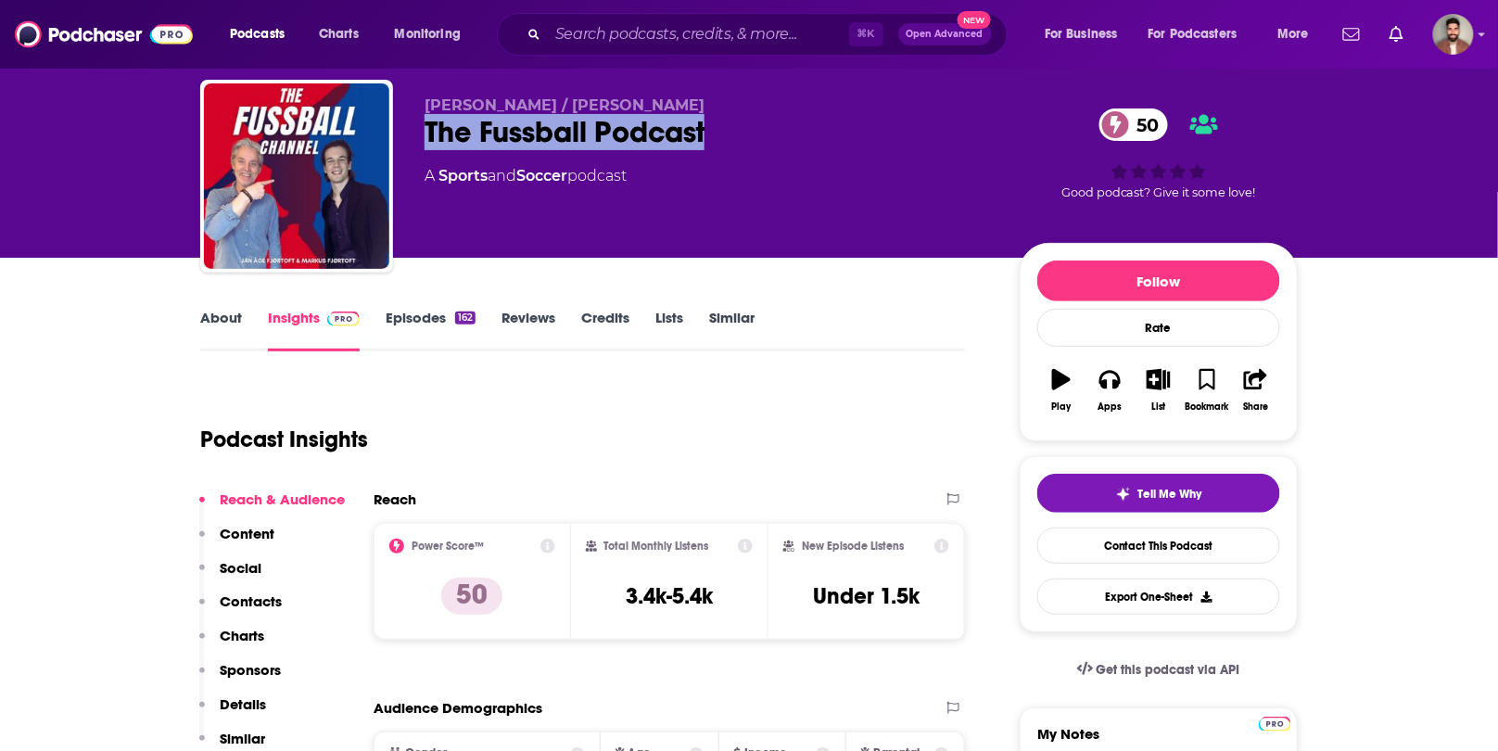
drag, startPoint x: 723, startPoint y: 139, endPoint x: 427, endPoint y: 135, distance: 296.7
click at [427, 135] on div "The Fussball Podcast 50" at bounding box center [708, 132] width 566 height 36
copy h2 "The Fussball Podcast"
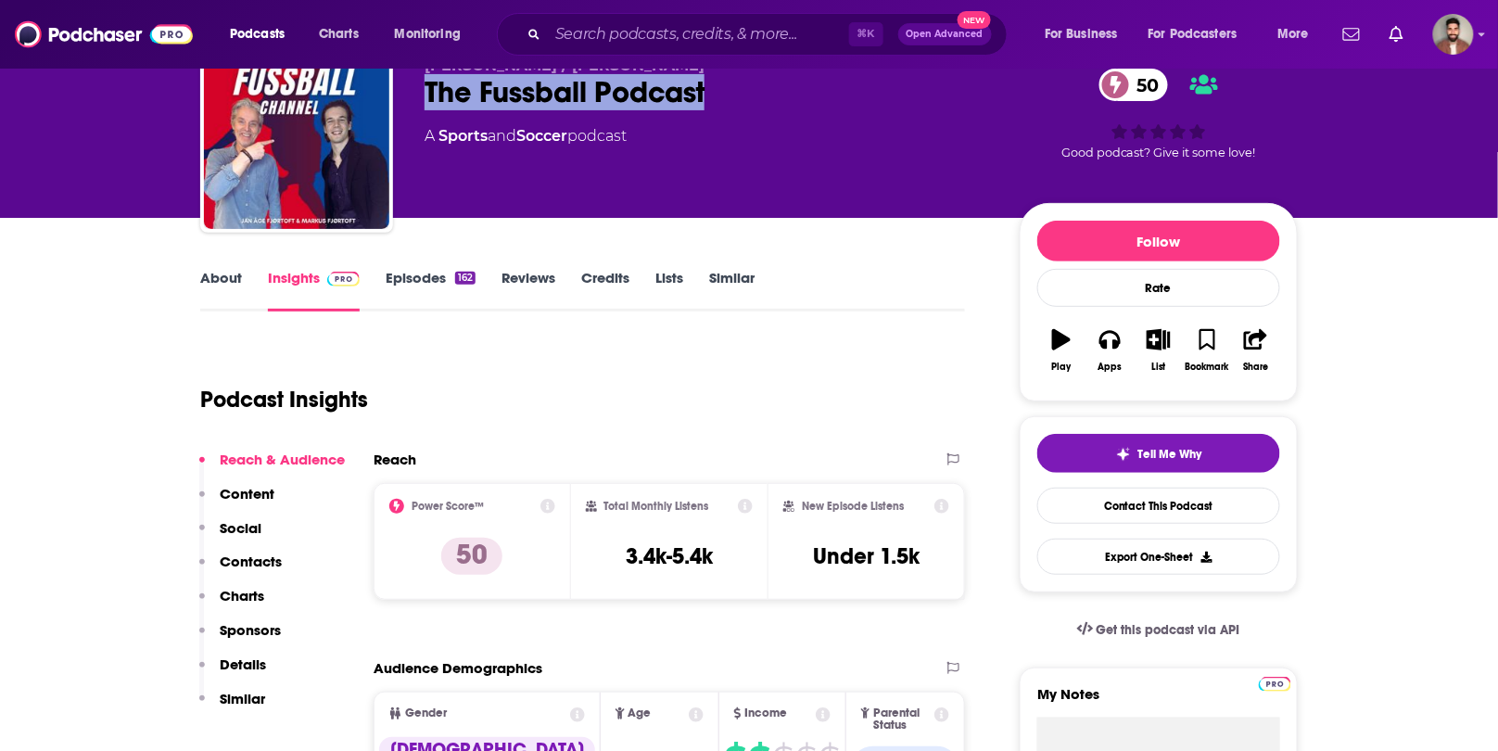
scroll to position [85, 0]
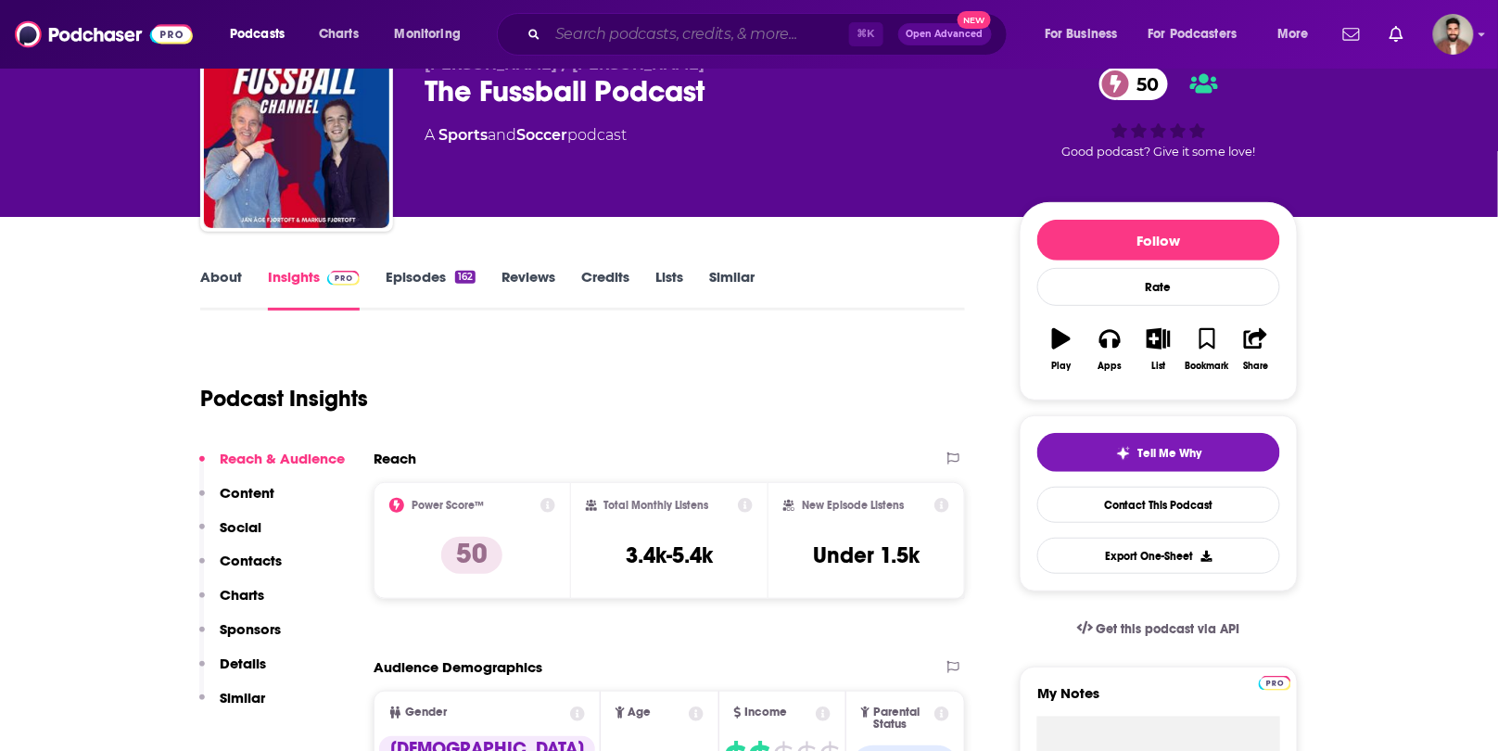
click at [657, 33] on input "Search podcasts, credits, & more..." at bounding box center [698, 34] width 301 height 30
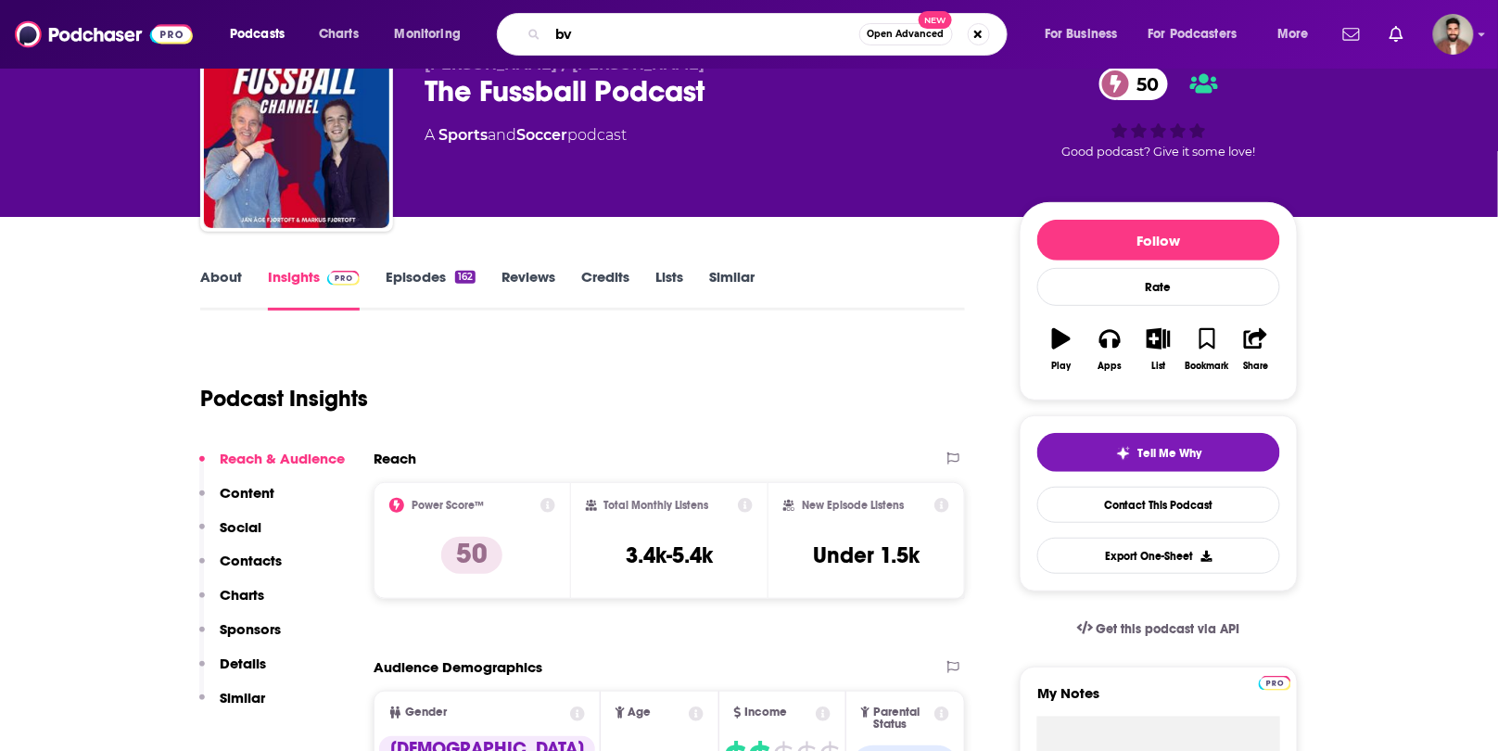
type input "bvb"
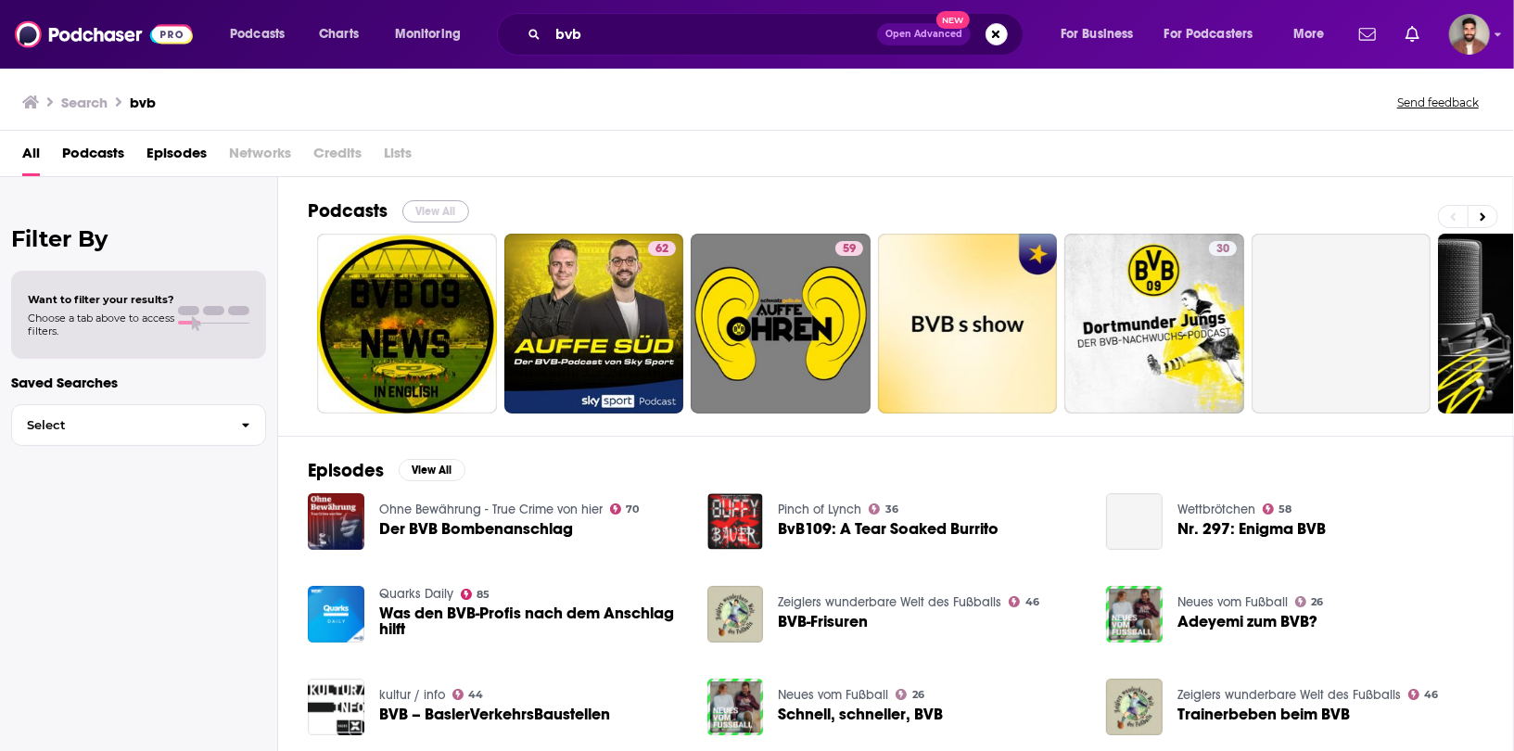
click at [445, 206] on button "View All" at bounding box center [435, 211] width 67 height 22
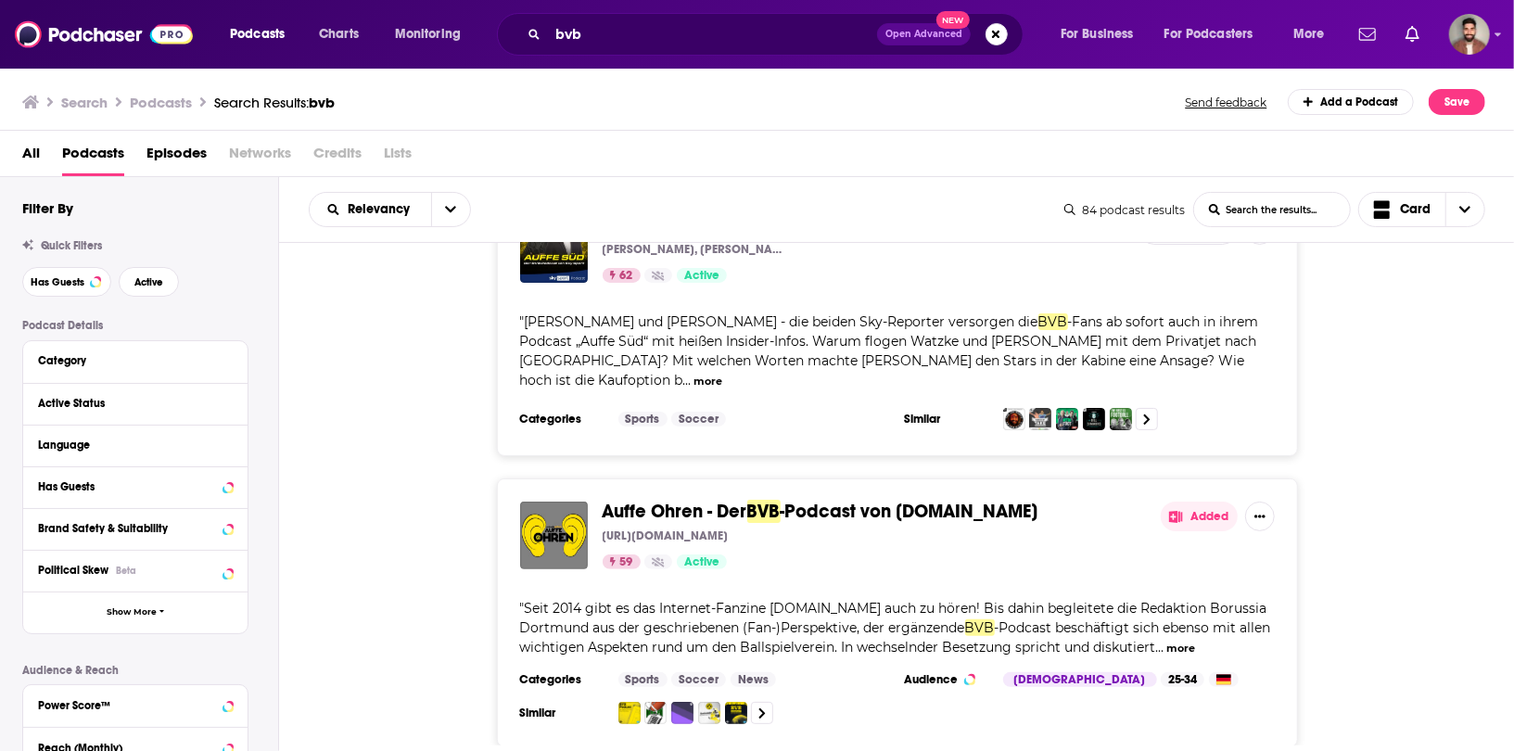
scroll to position [343, 0]
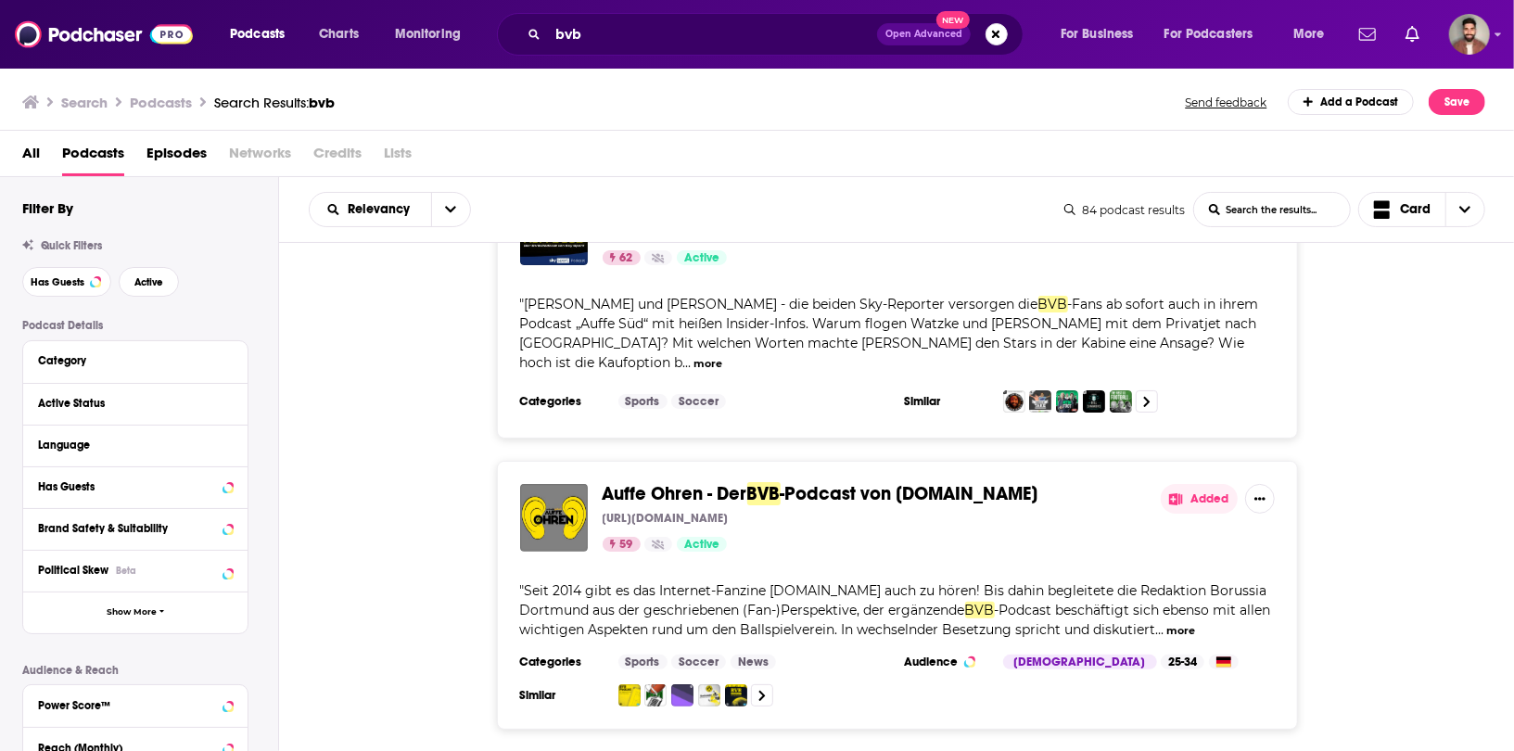
click at [479, 544] on div "Auffe Ohren - Der BVB -Podcast von schwatzgelb.de http://www.schwatzgelb.de 59 …" at bounding box center [897, 595] width 1236 height 269
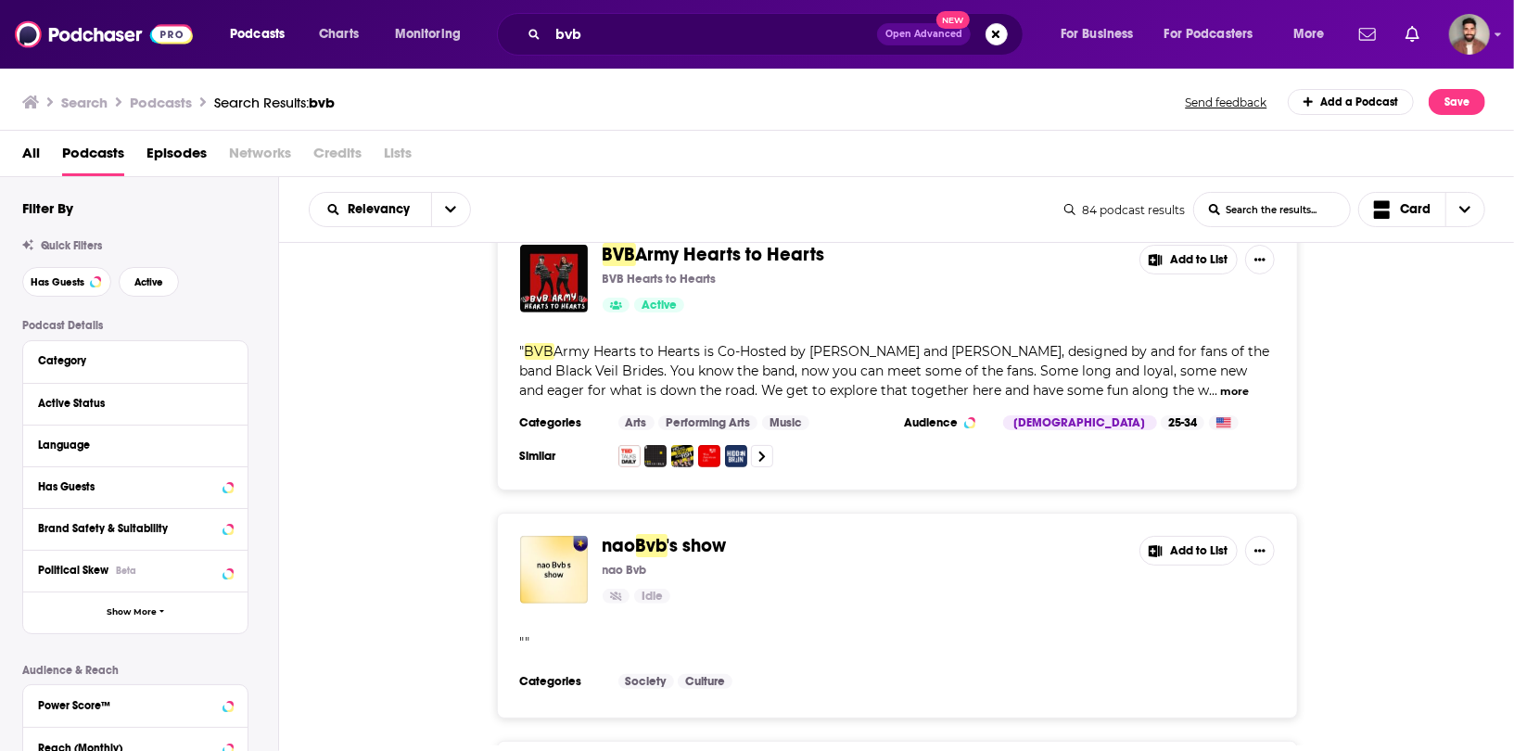
scroll to position [5239, 0]
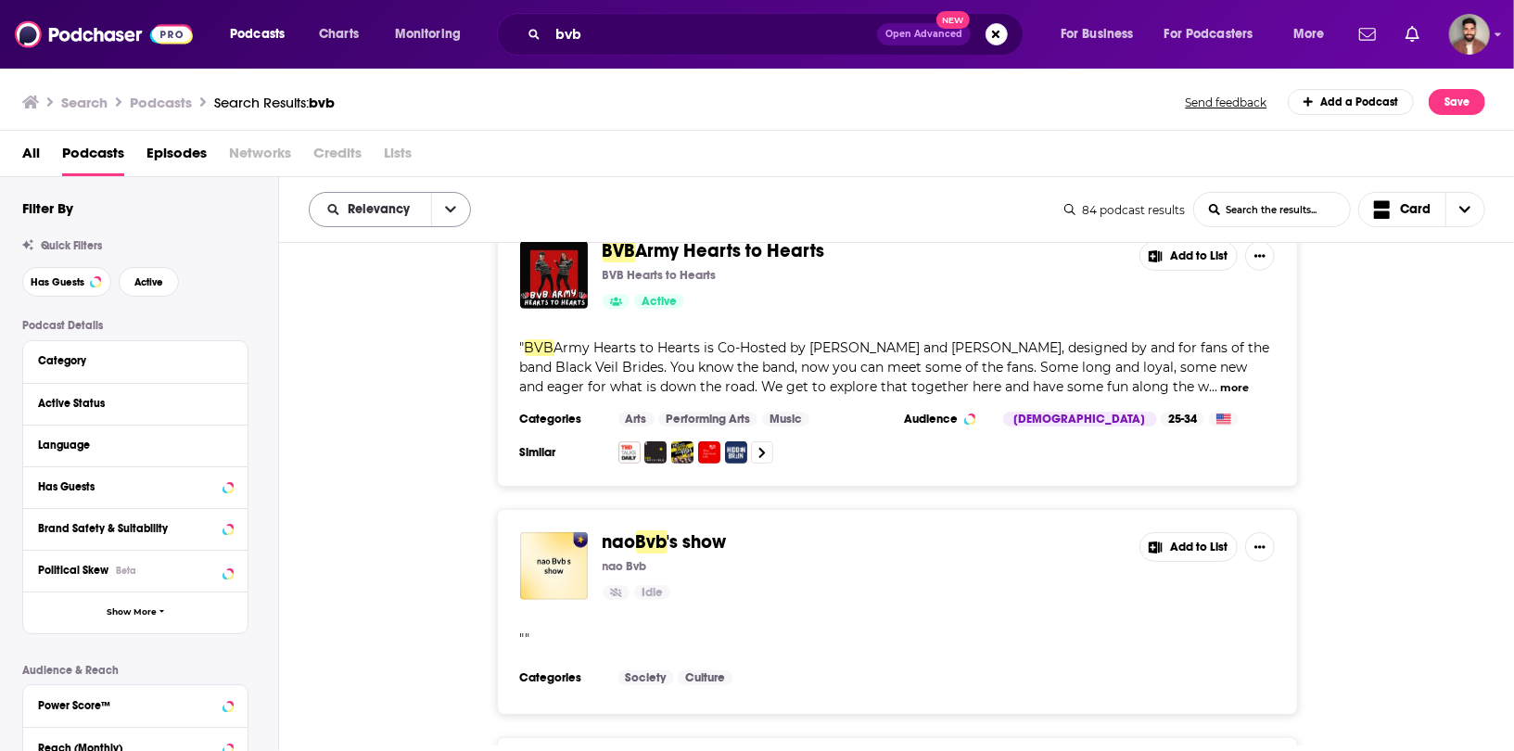
click at [431, 197] on button "open menu" at bounding box center [450, 209] width 39 height 33
click at [383, 369] on span "Power Score" at bounding box center [401, 368] width 109 height 10
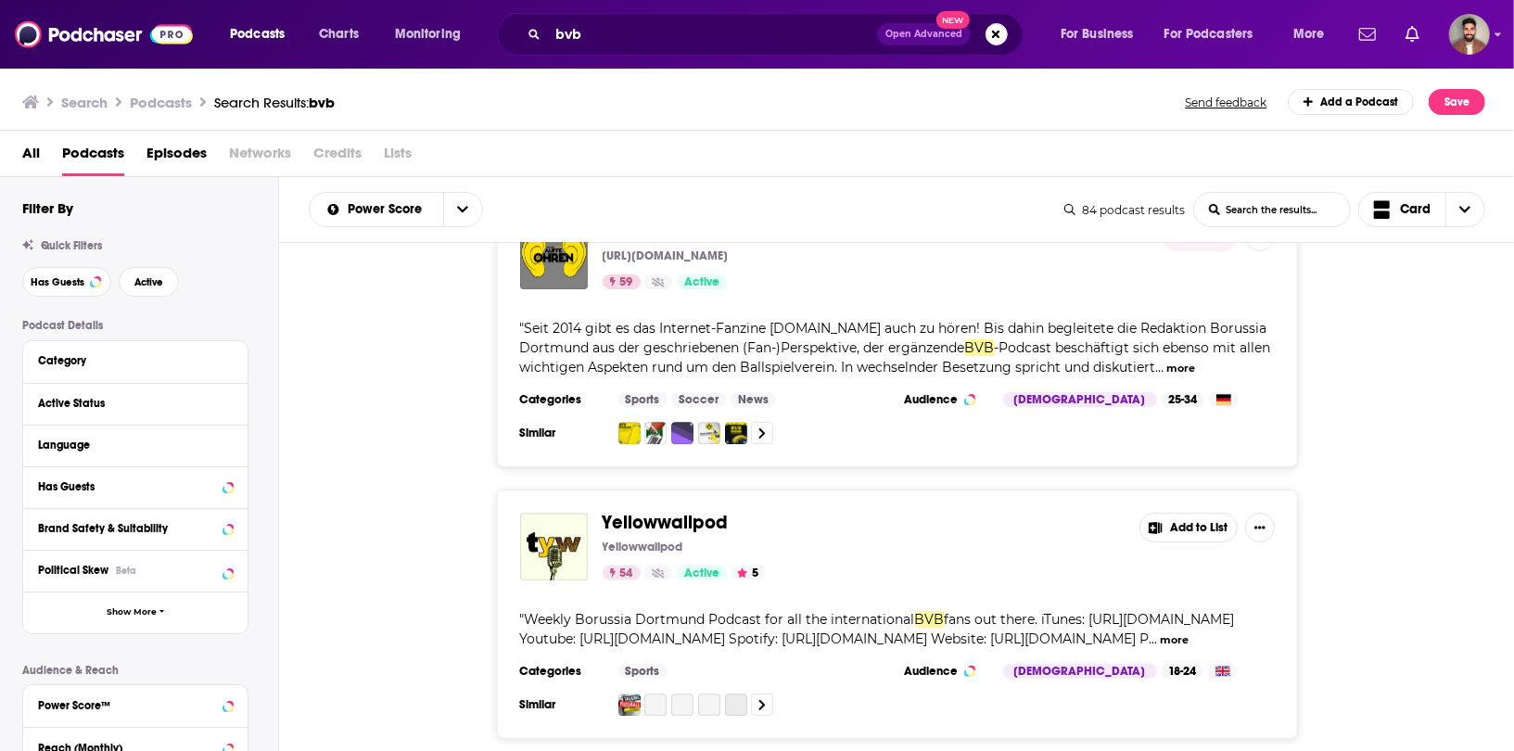
scroll to position [3269, 0]
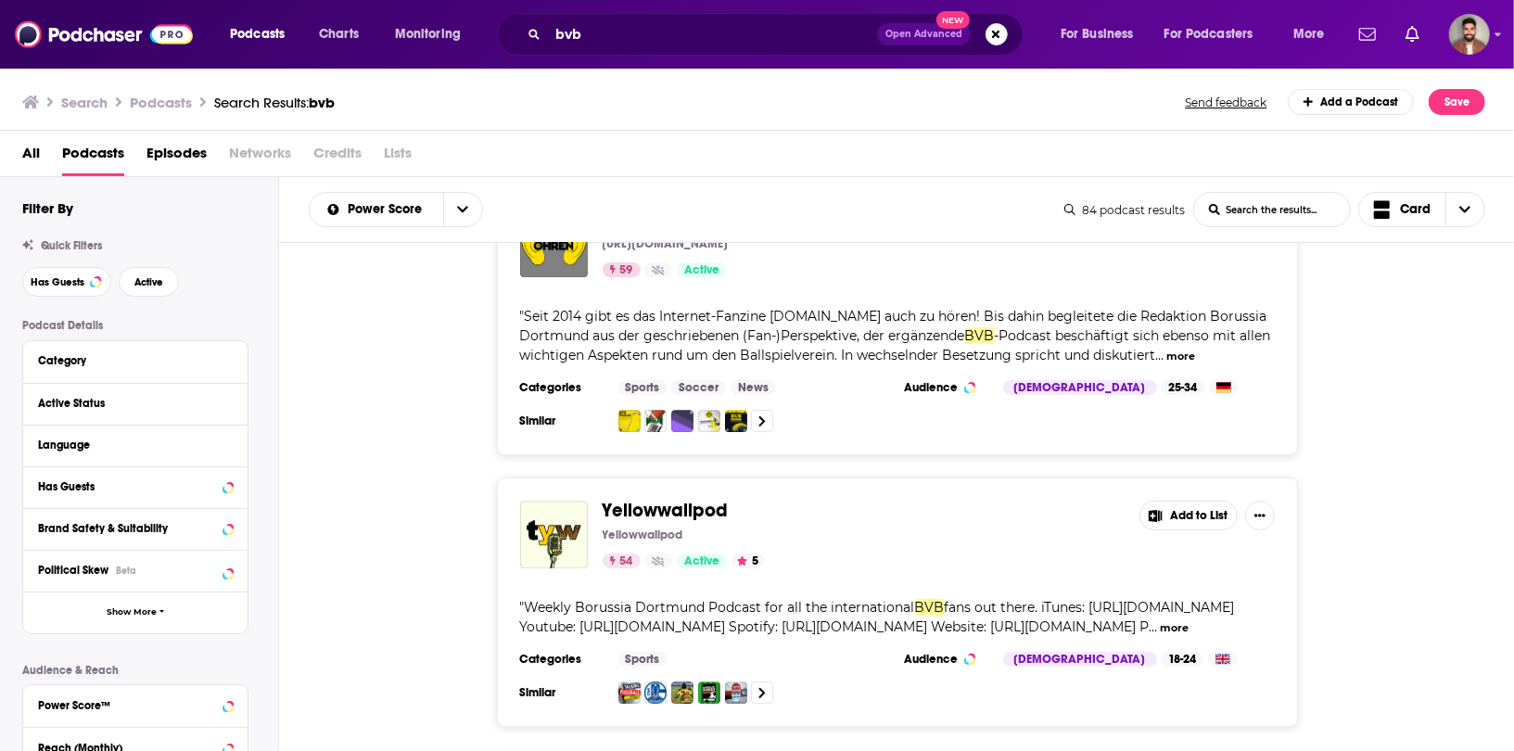
click at [394, 503] on div "Yellowwallpod Yellowwallpod 54 Active 5 Add to List " Weekly Borussia Dortmund …" at bounding box center [897, 602] width 1236 height 249
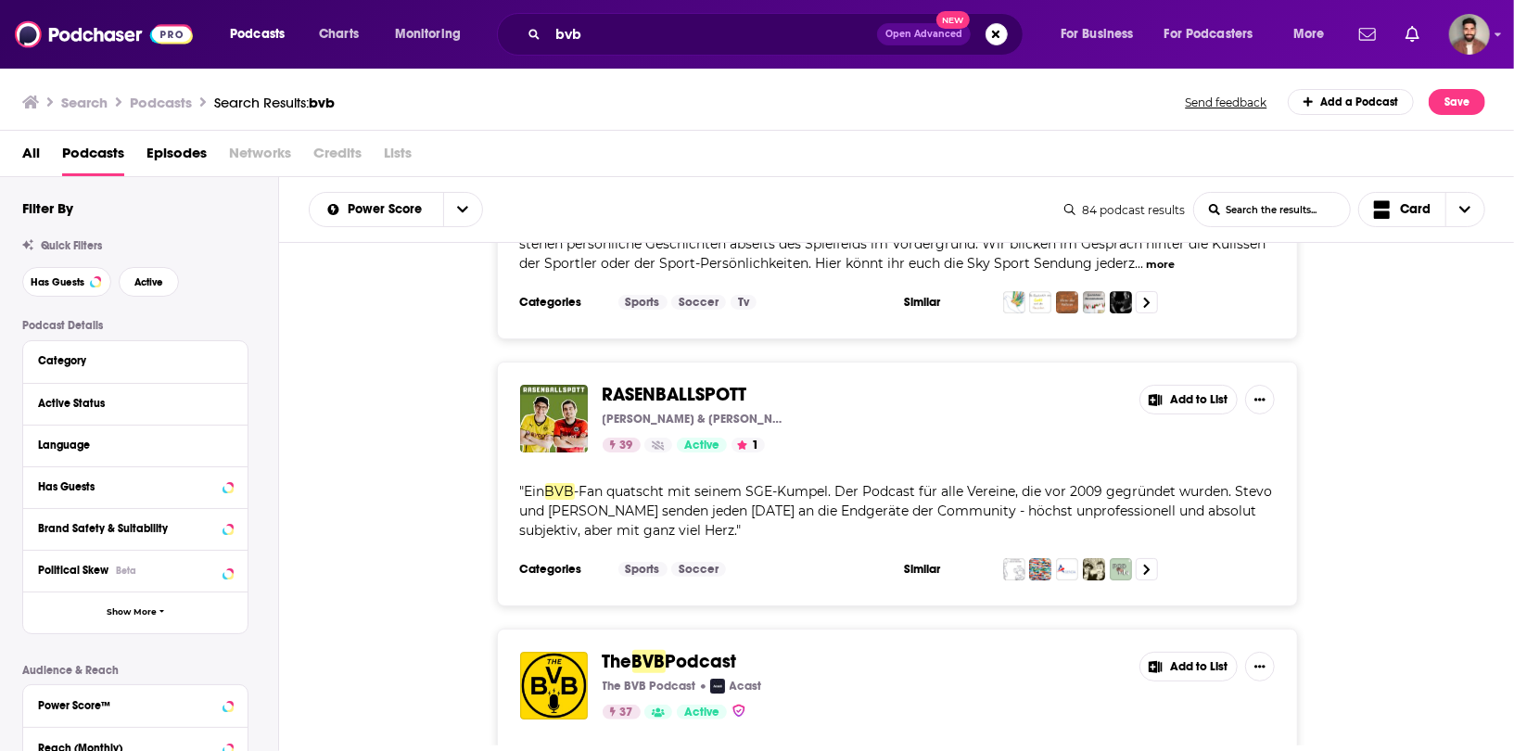
scroll to position [3927, 0]
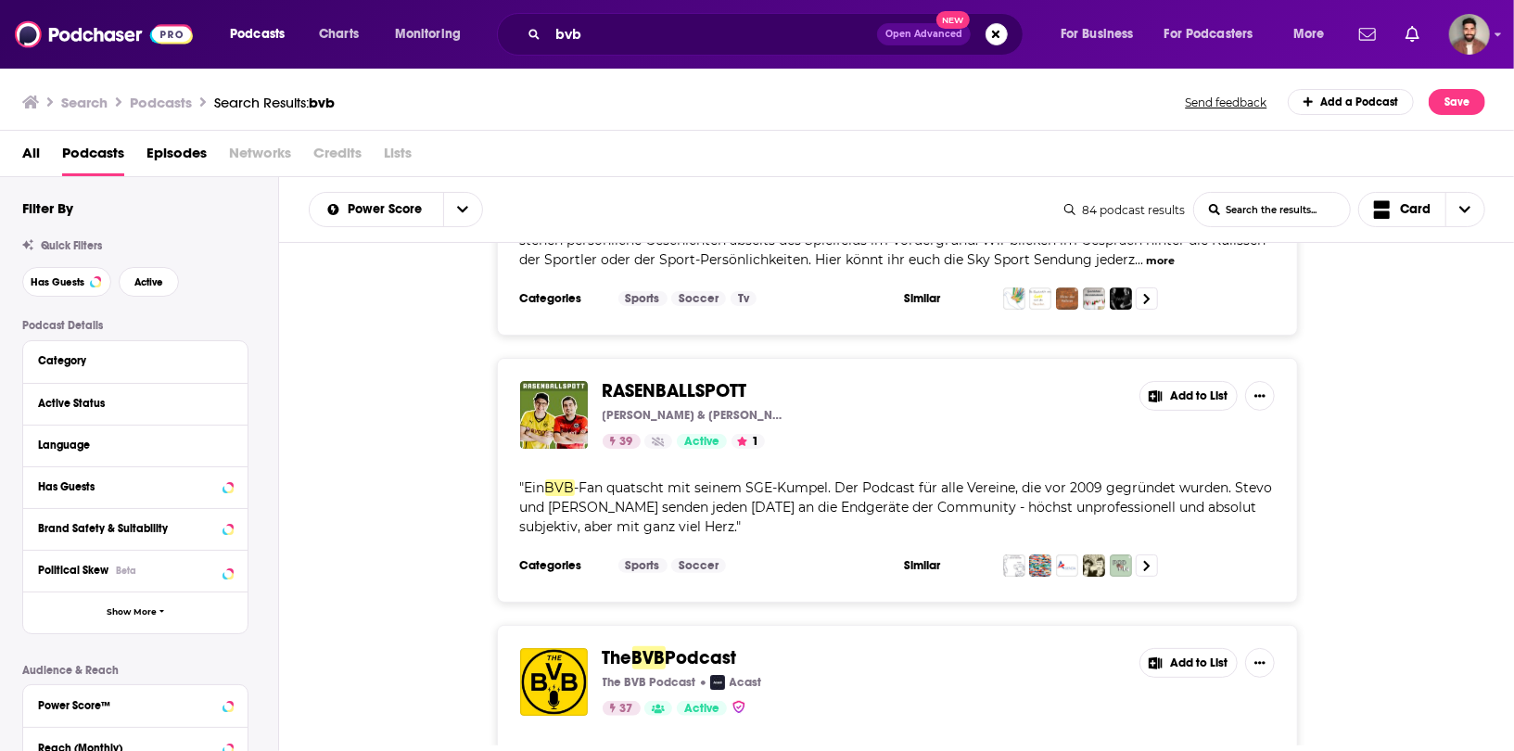
click at [481, 402] on div "RASENBALLSPOTT Stephan Androes & Marco Neubert 39 Active 1 Add to List " Ein BV…" at bounding box center [897, 480] width 1236 height 245
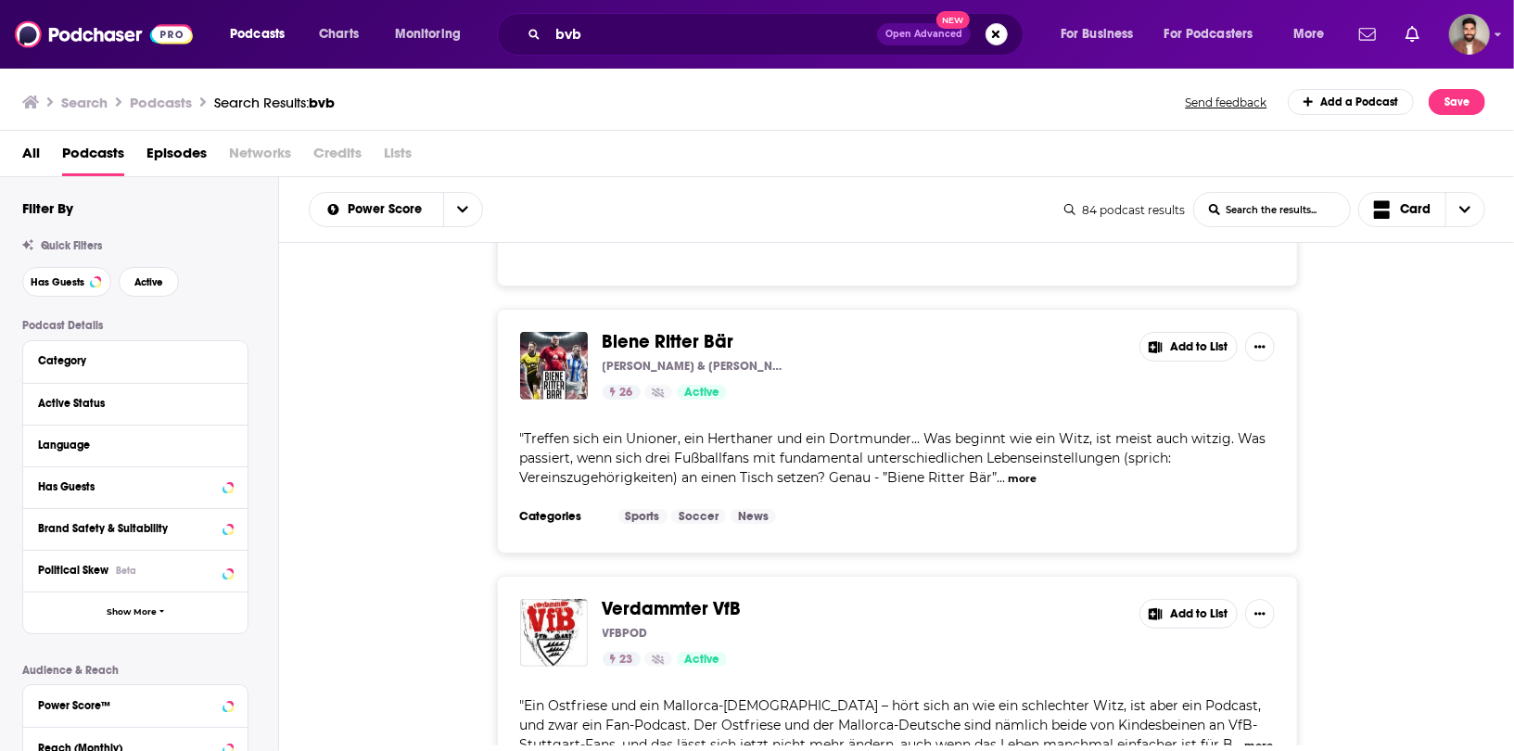
scroll to position [5053, 0]
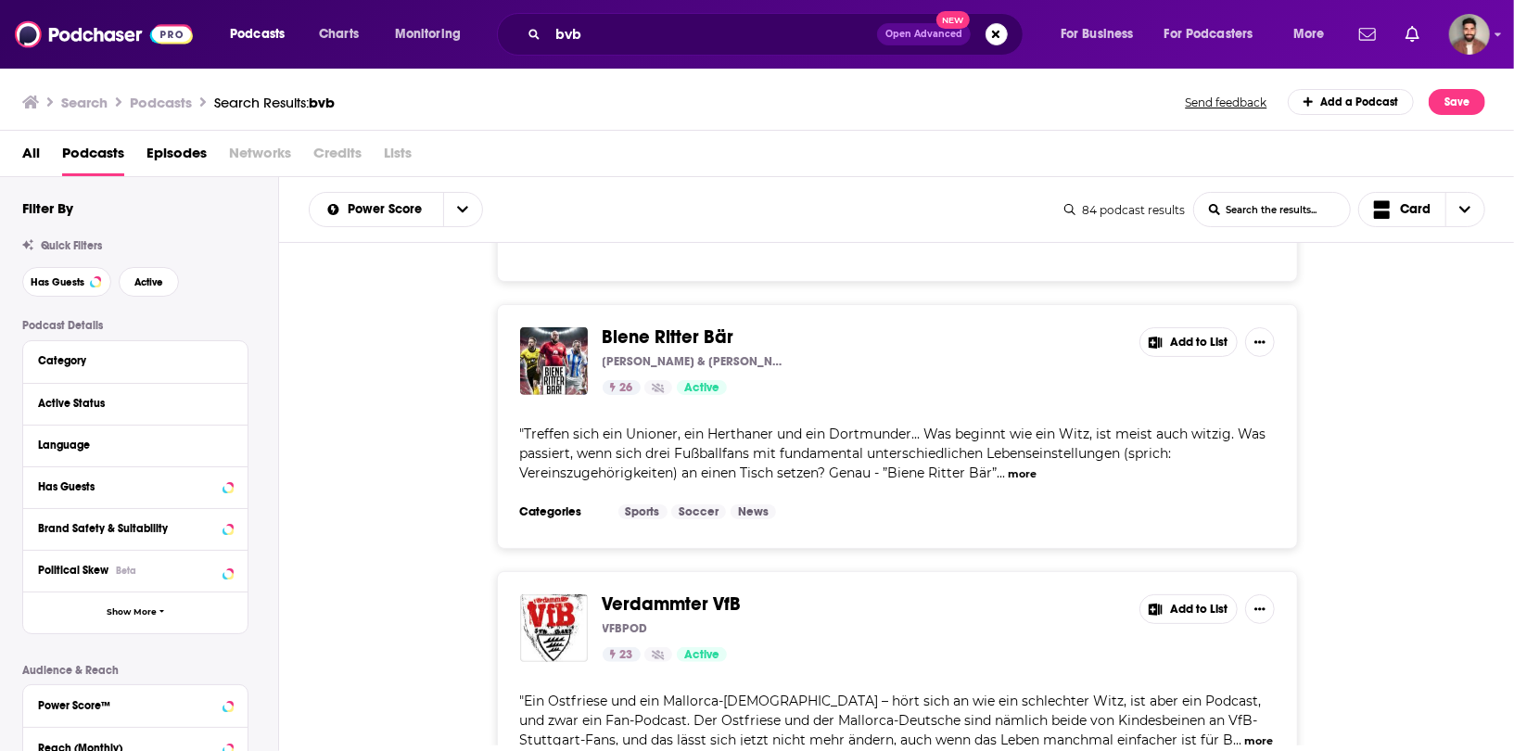
click at [1031, 466] on button "more" at bounding box center [1022, 474] width 29 height 16
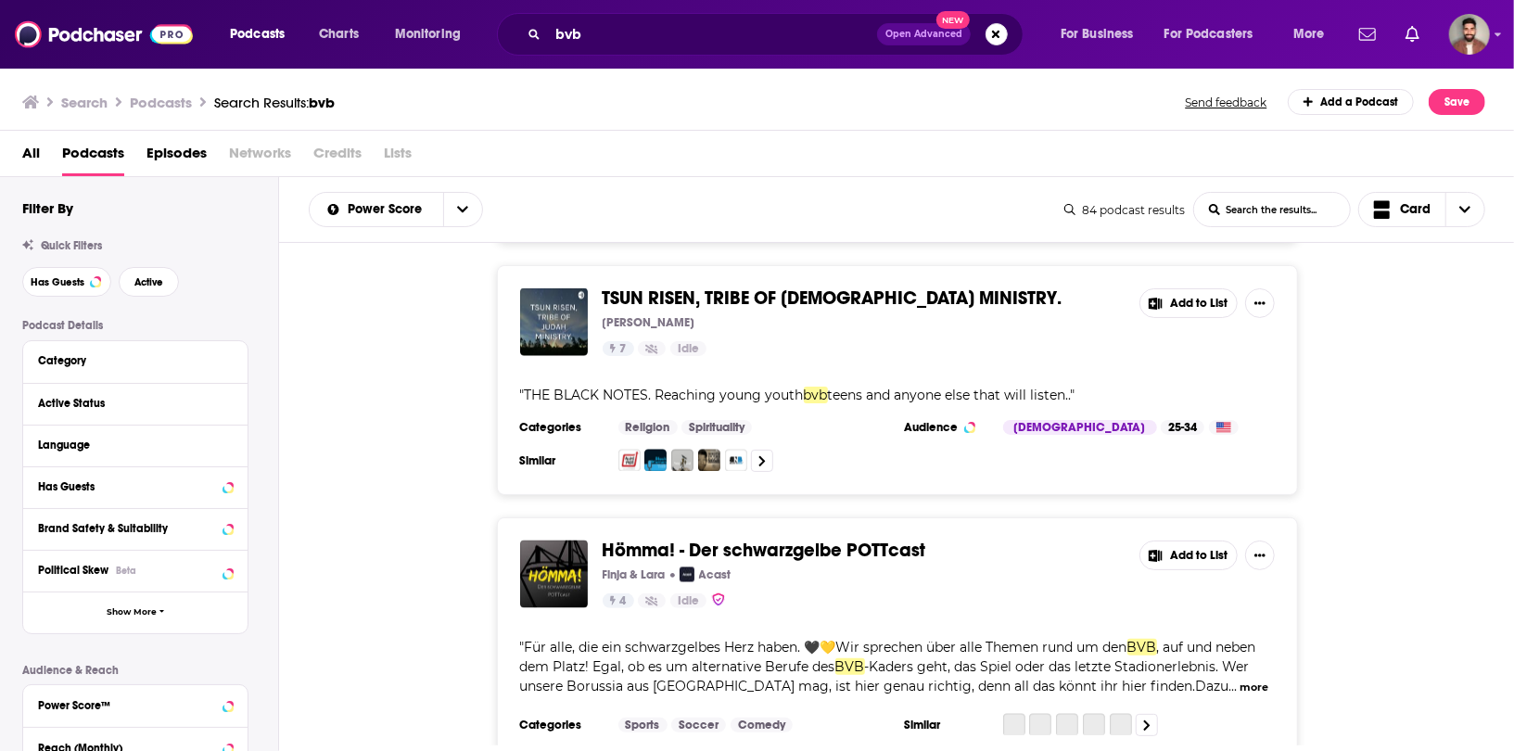
scroll to position [6789, 0]
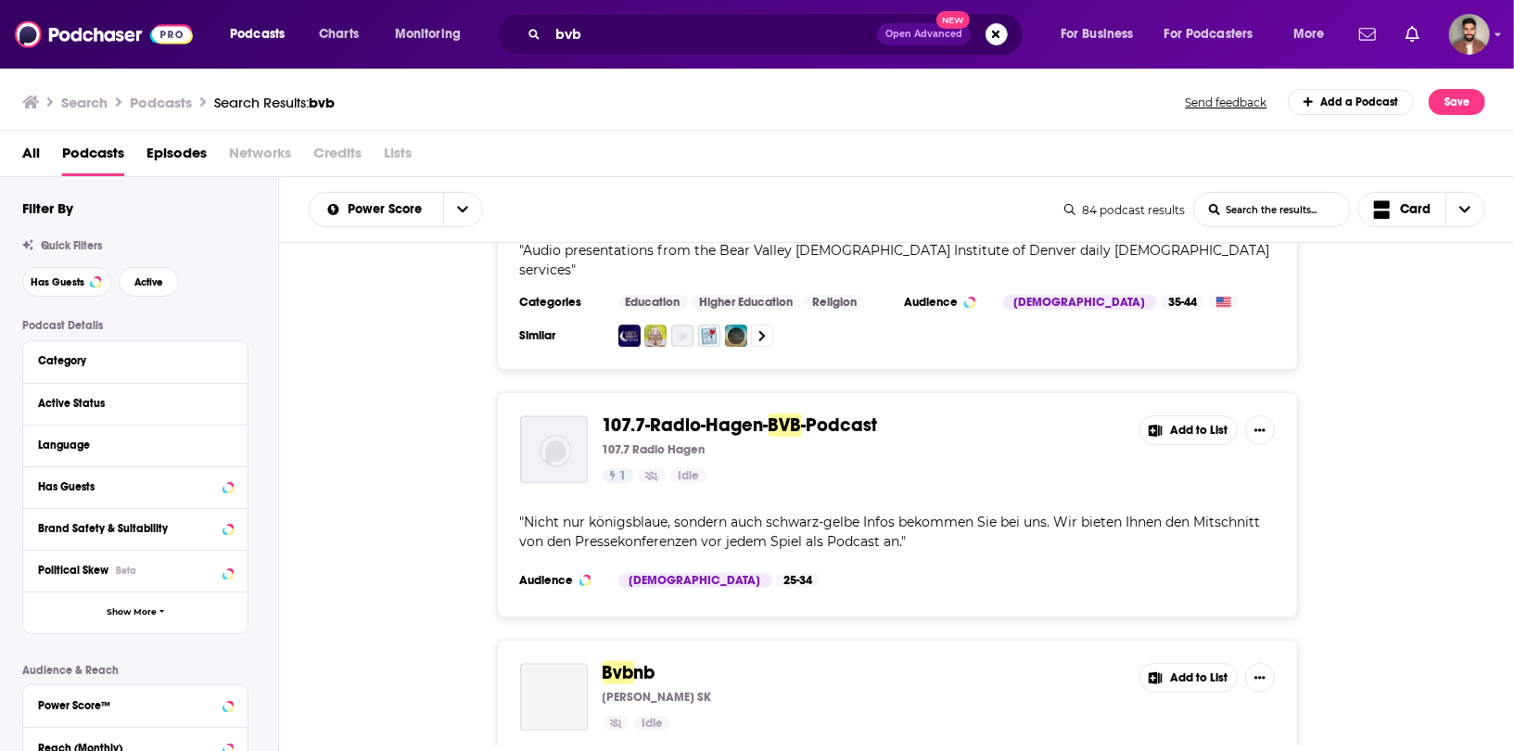
scroll to position [7442, 0]
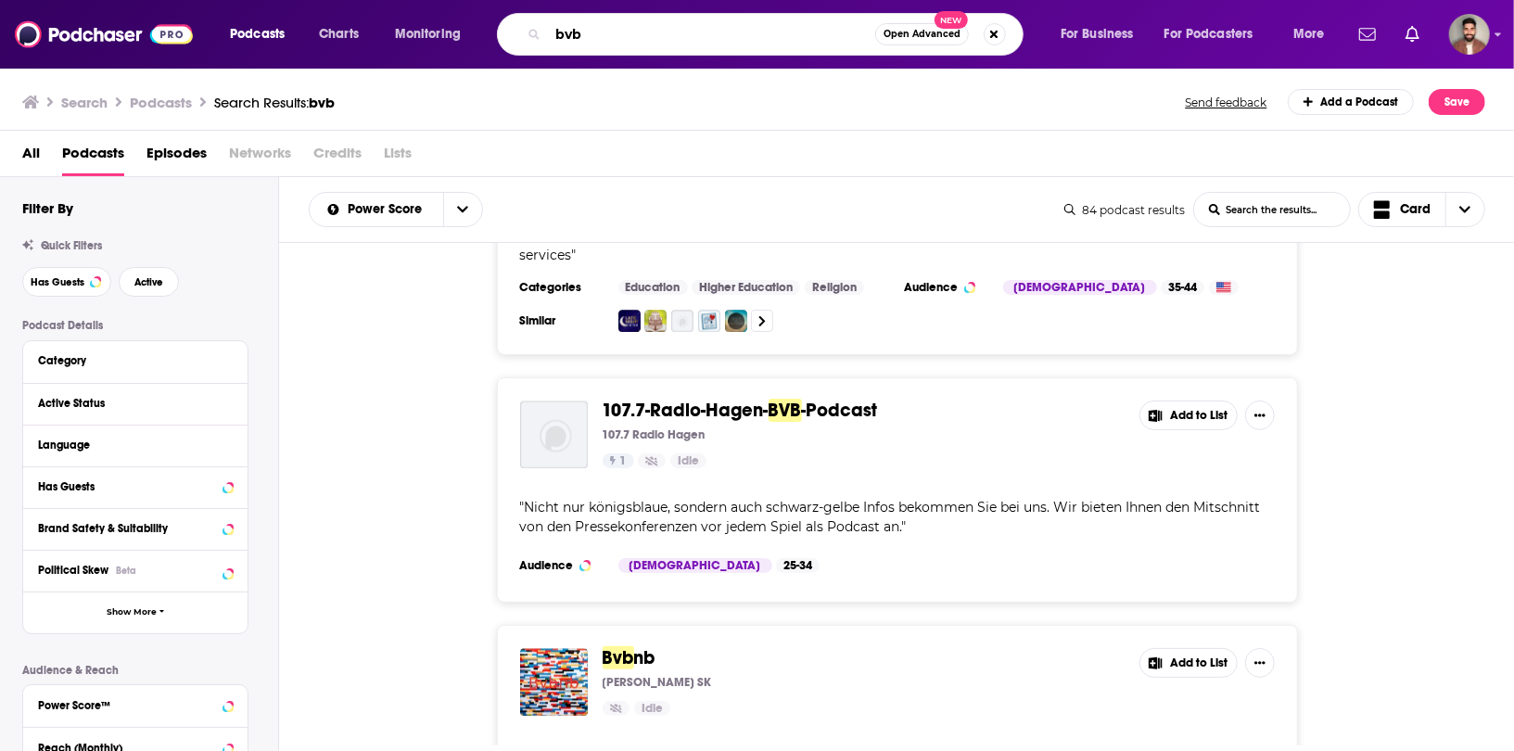
click at [570, 32] on input "bvb" at bounding box center [711, 34] width 327 height 30
type input "i"
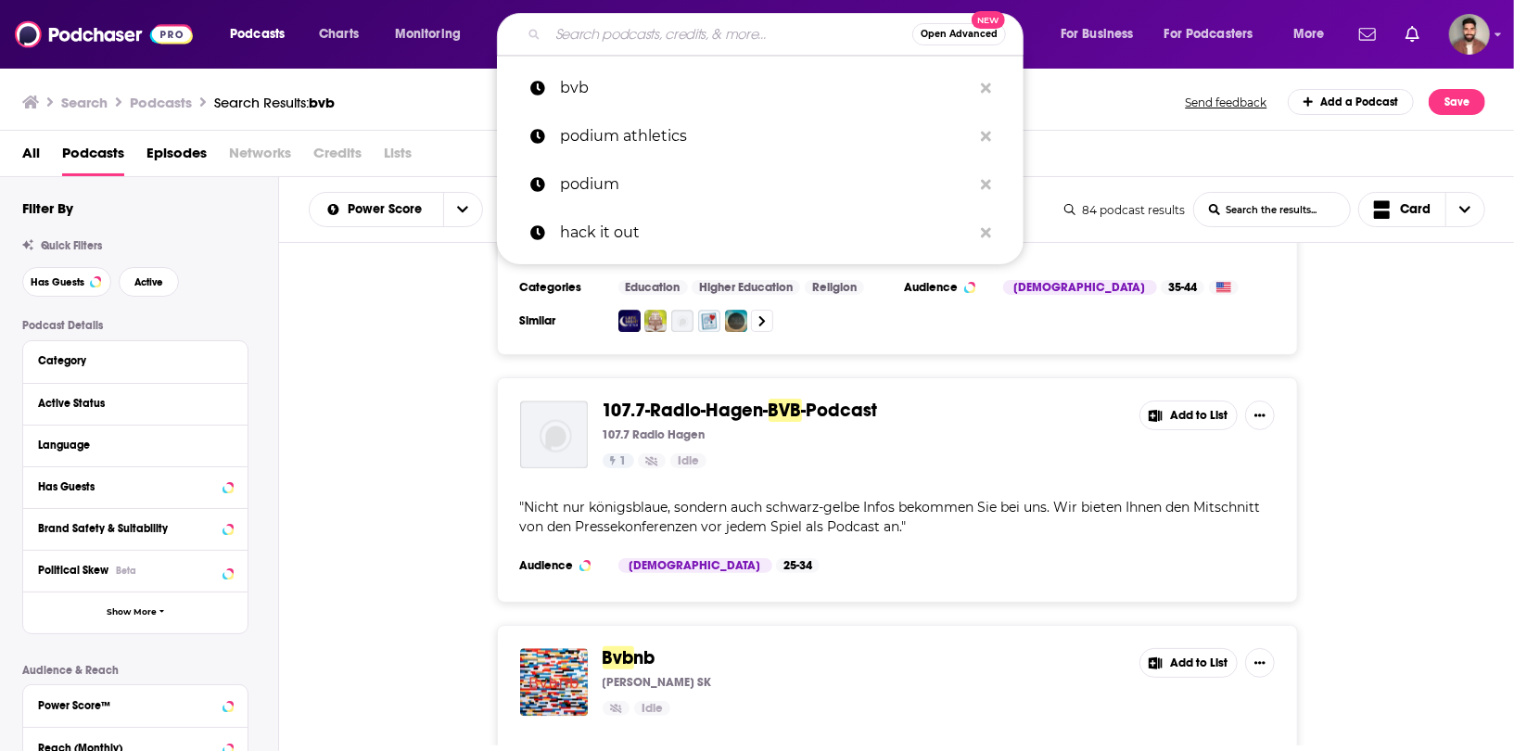
paste input "eintracht frankfurt"
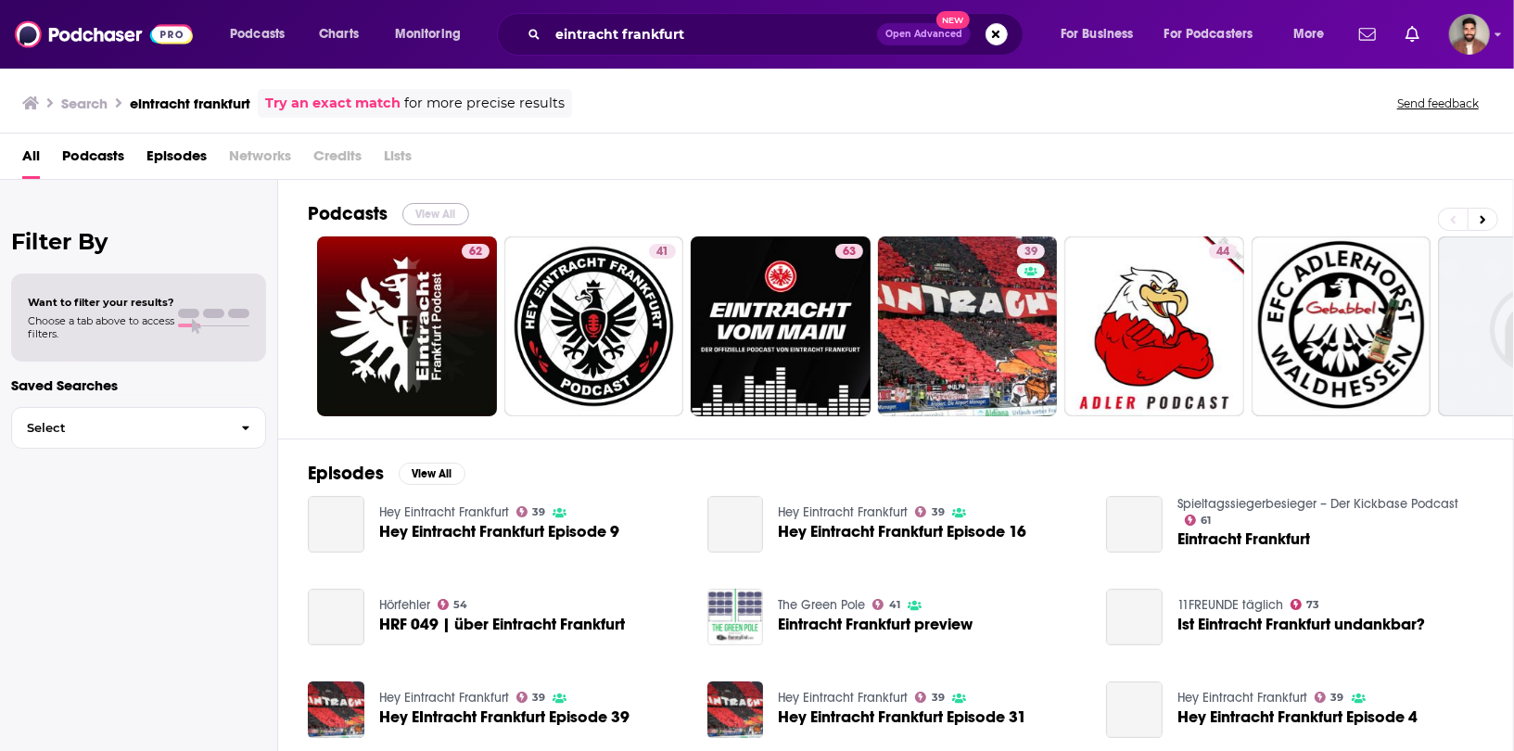
click at [444, 205] on button "View All" at bounding box center [435, 214] width 67 height 22
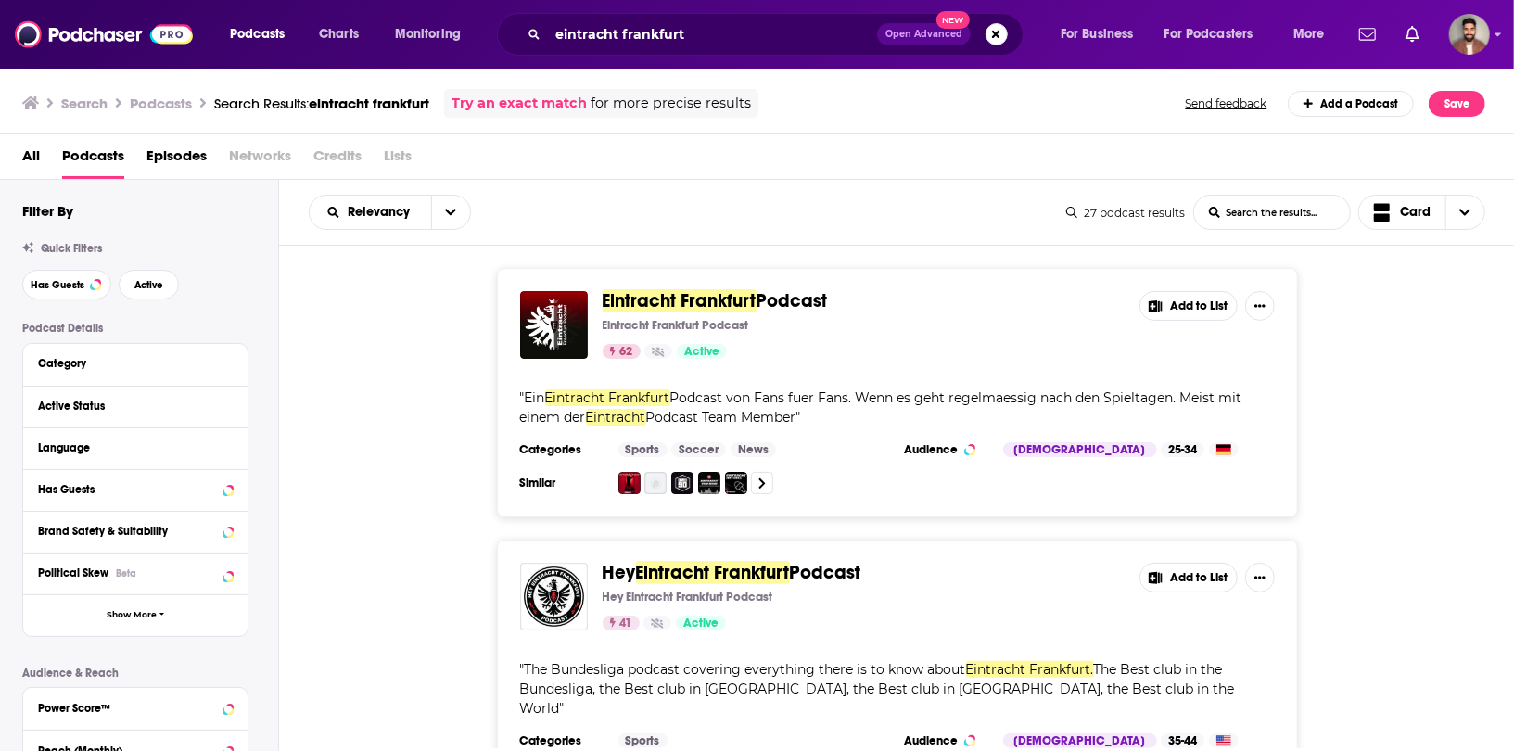
click at [445, 206] on icon "open menu" at bounding box center [450, 212] width 11 height 13
click at [394, 375] on span "Power Score" at bounding box center [401, 370] width 109 height 10
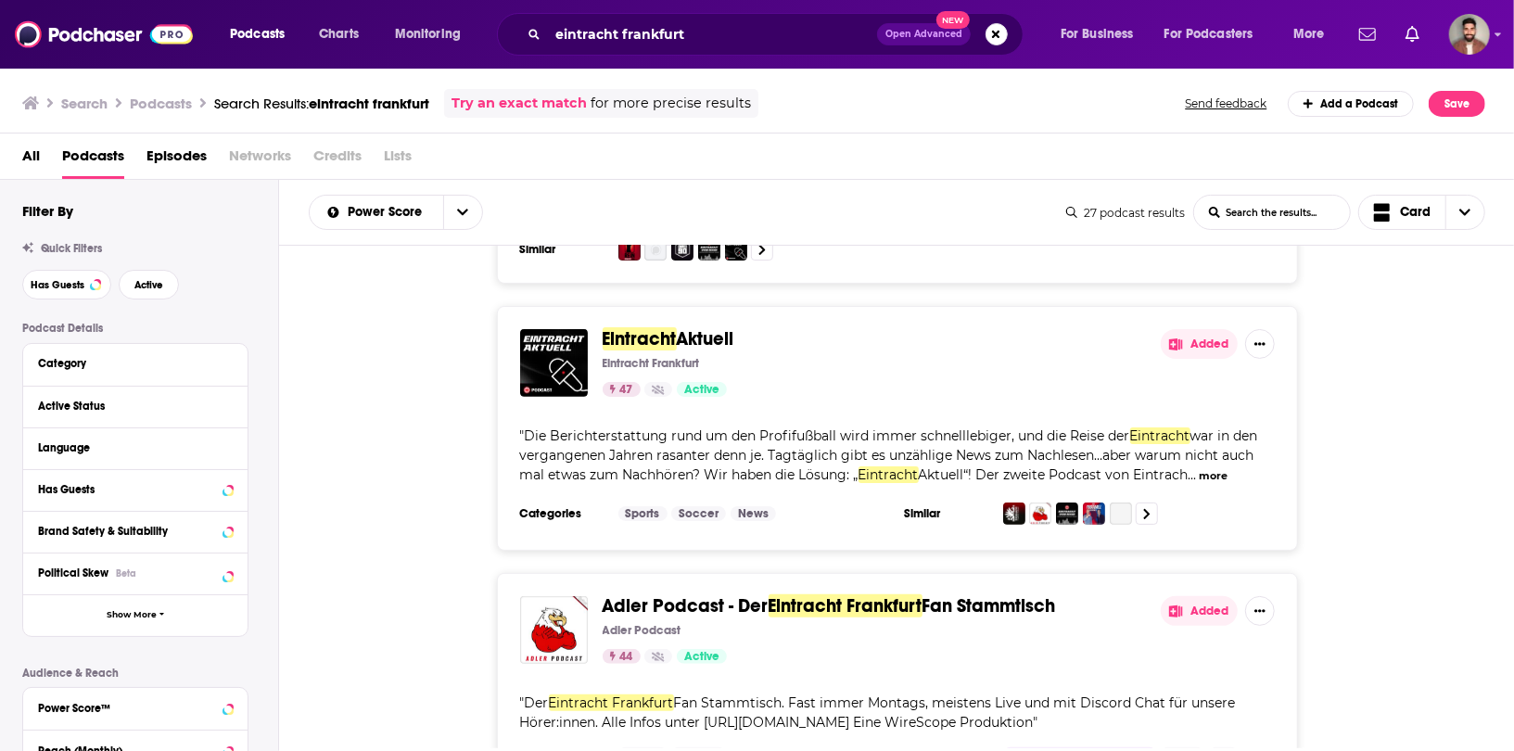
scroll to position [534, 0]
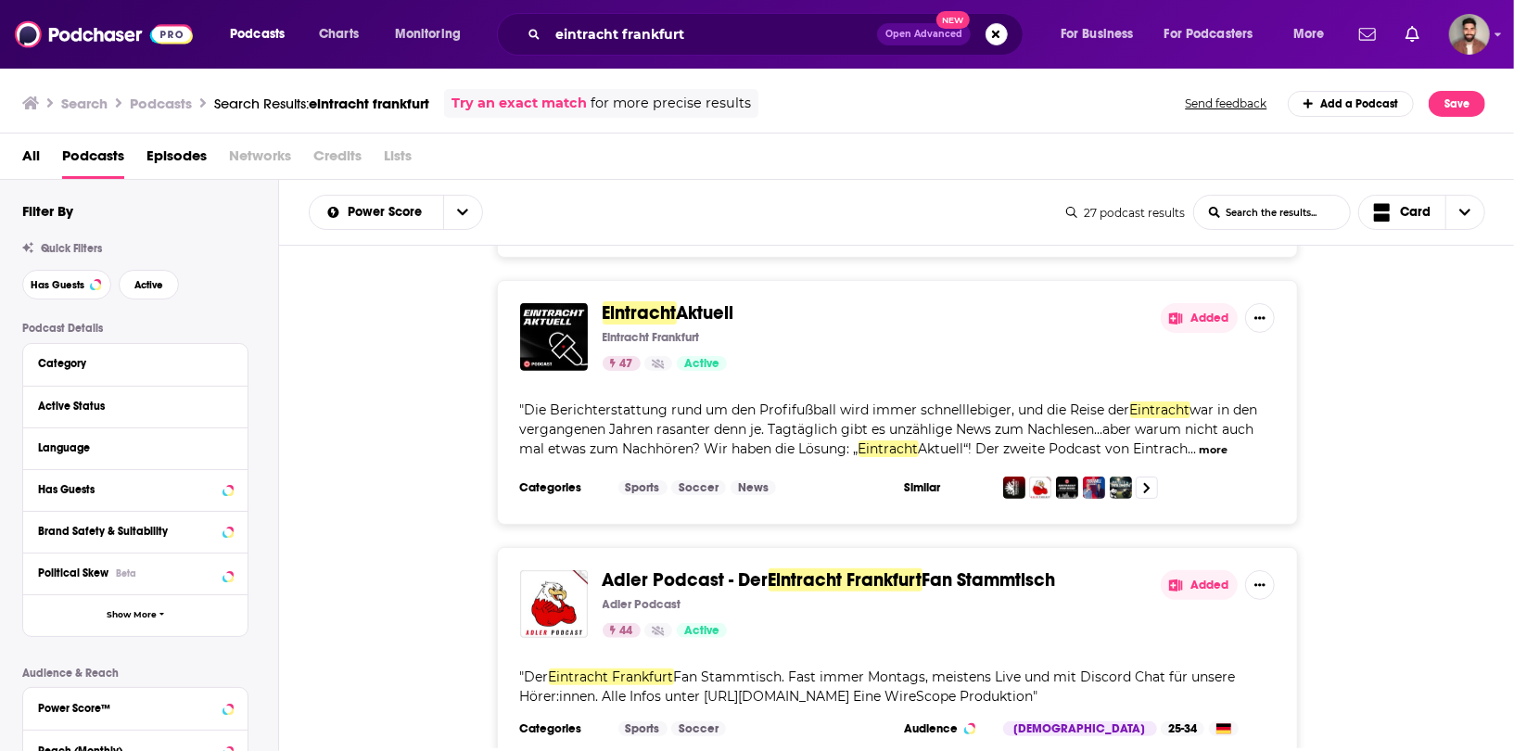
click at [414, 442] on div "Eintracht Aktuell Eintracht Frankfurt 47 Active Added " Die Berichterstattung r…" at bounding box center [897, 402] width 1236 height 245
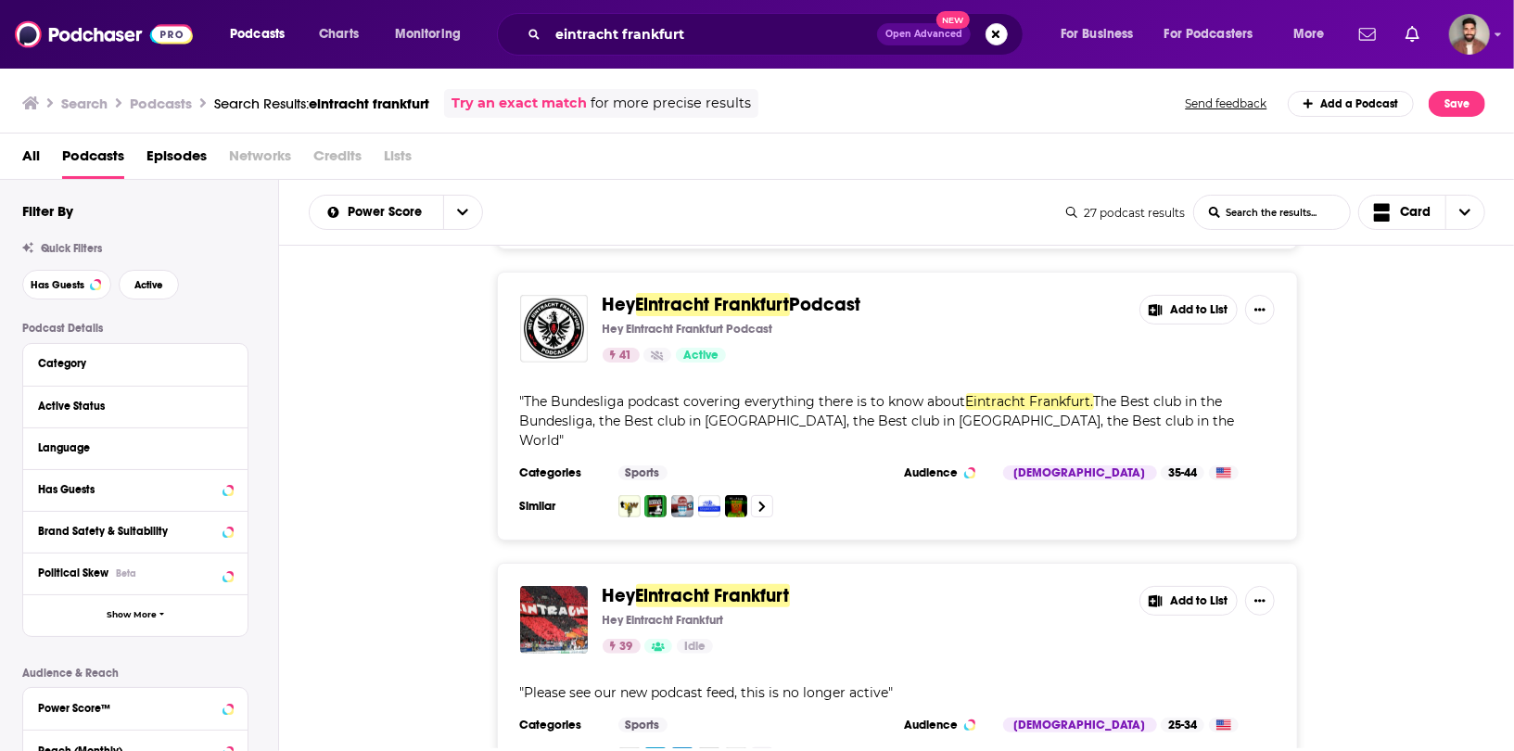
scroll to position [1064, 0]
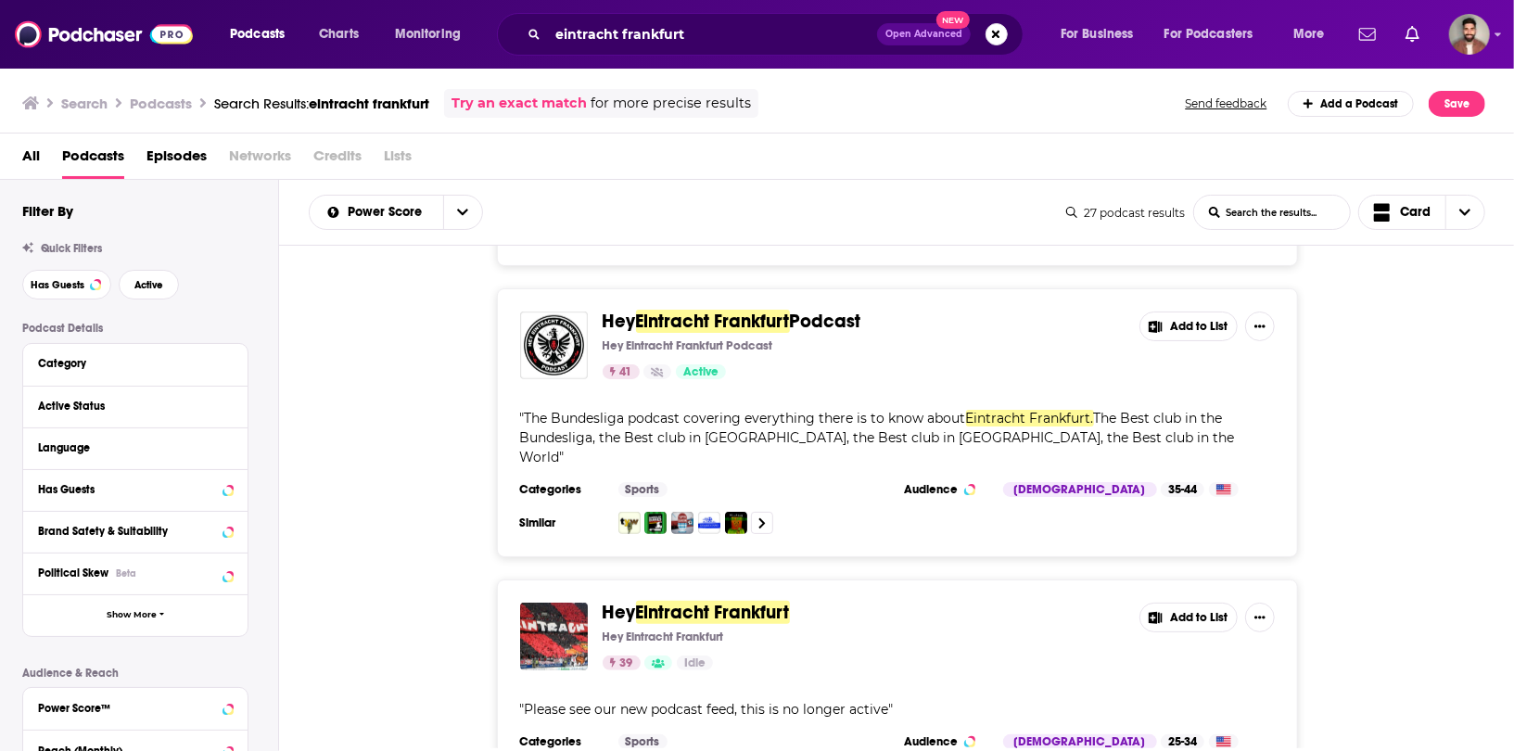
click at [349, 580] on div "Hey Eintracht Frankfurt Hey Eintracht Frankfurt 39 Idle Add to List " Please se…" at bounding box center [897, 695] width 1236 height 230
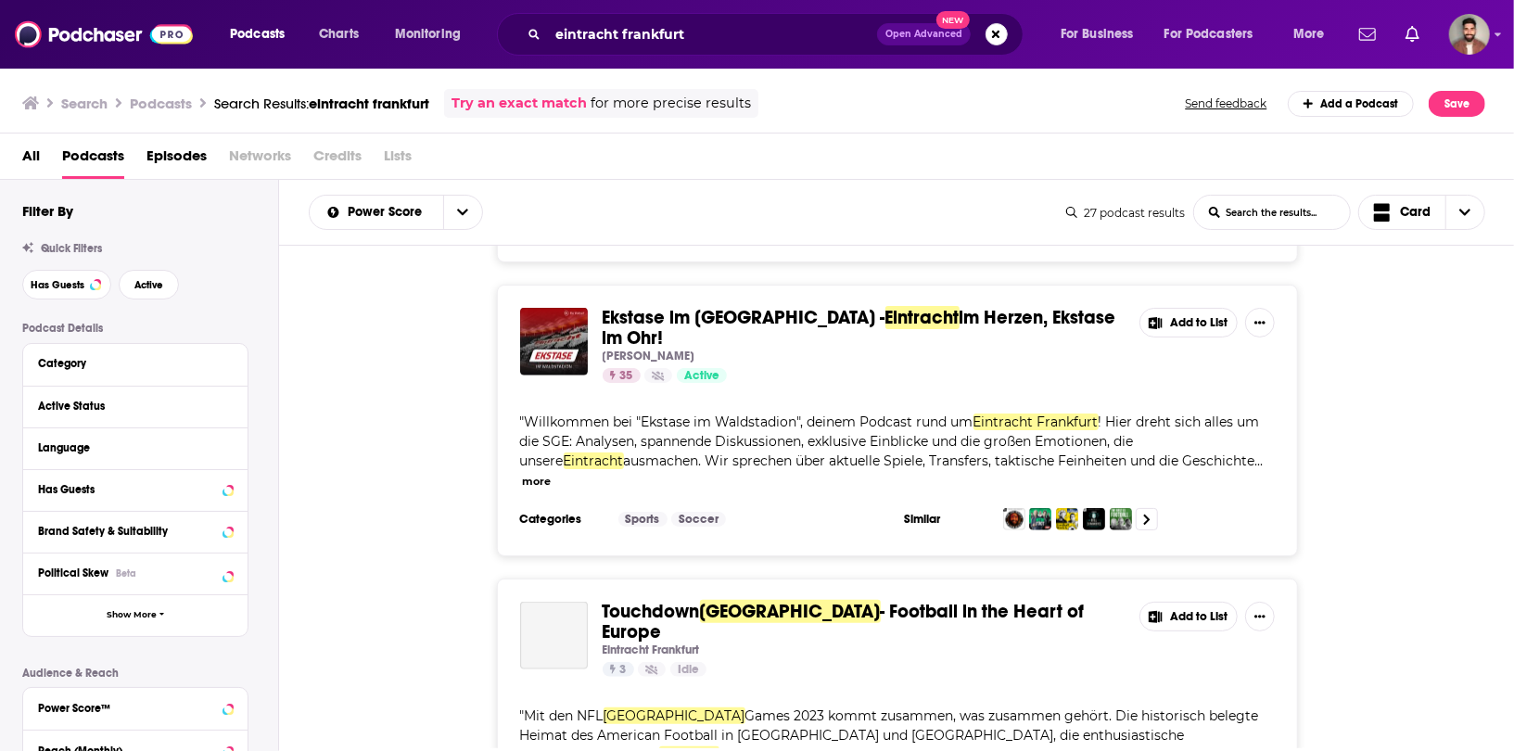
scroll to position [1587, 0]
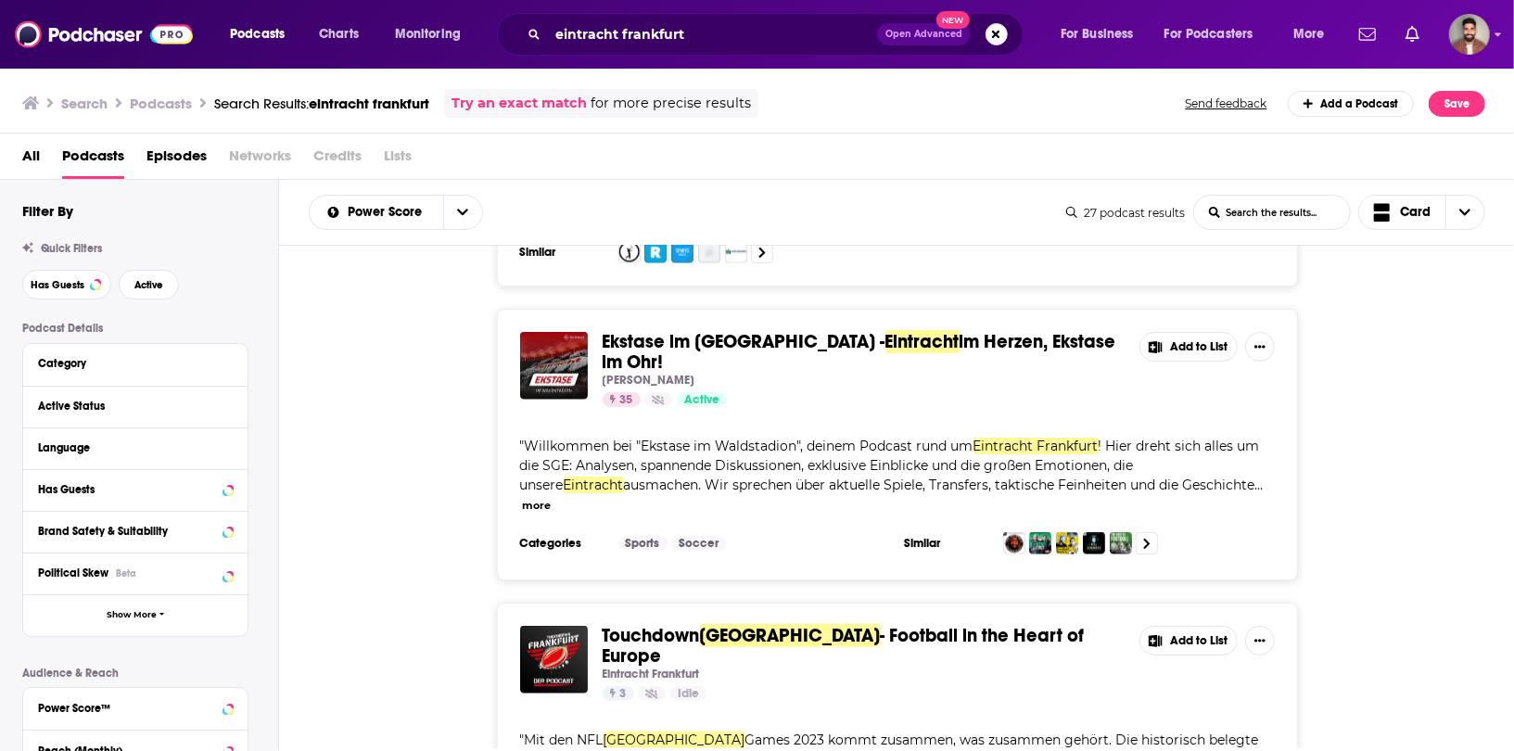
click at [427, 603] on div "Touchdown Frankfurt - Football in the Heart of Europe Eintracht Frankfurt 3 Idl…" at bounding box center [897, 739] width 1236 height 272
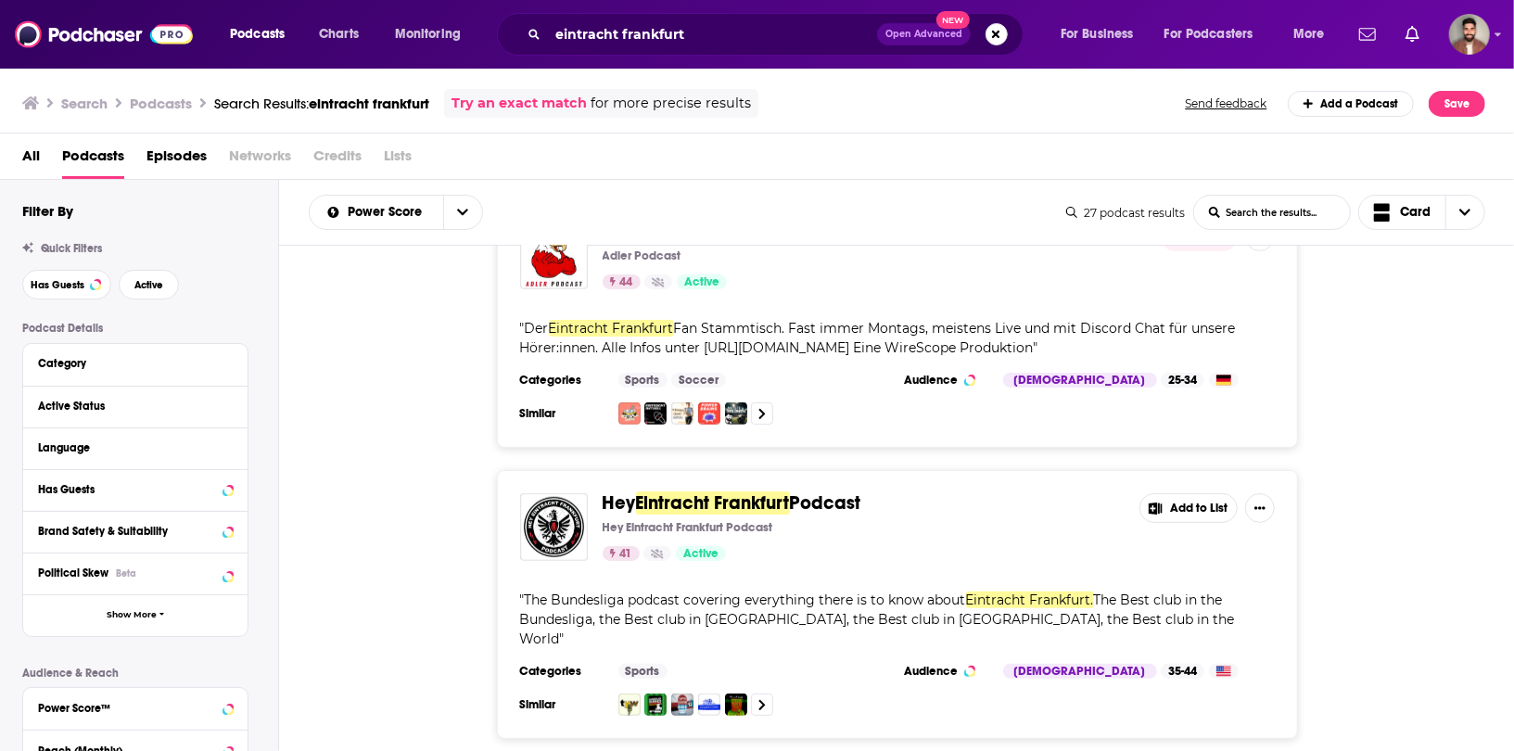
scroll to position [0, 0]
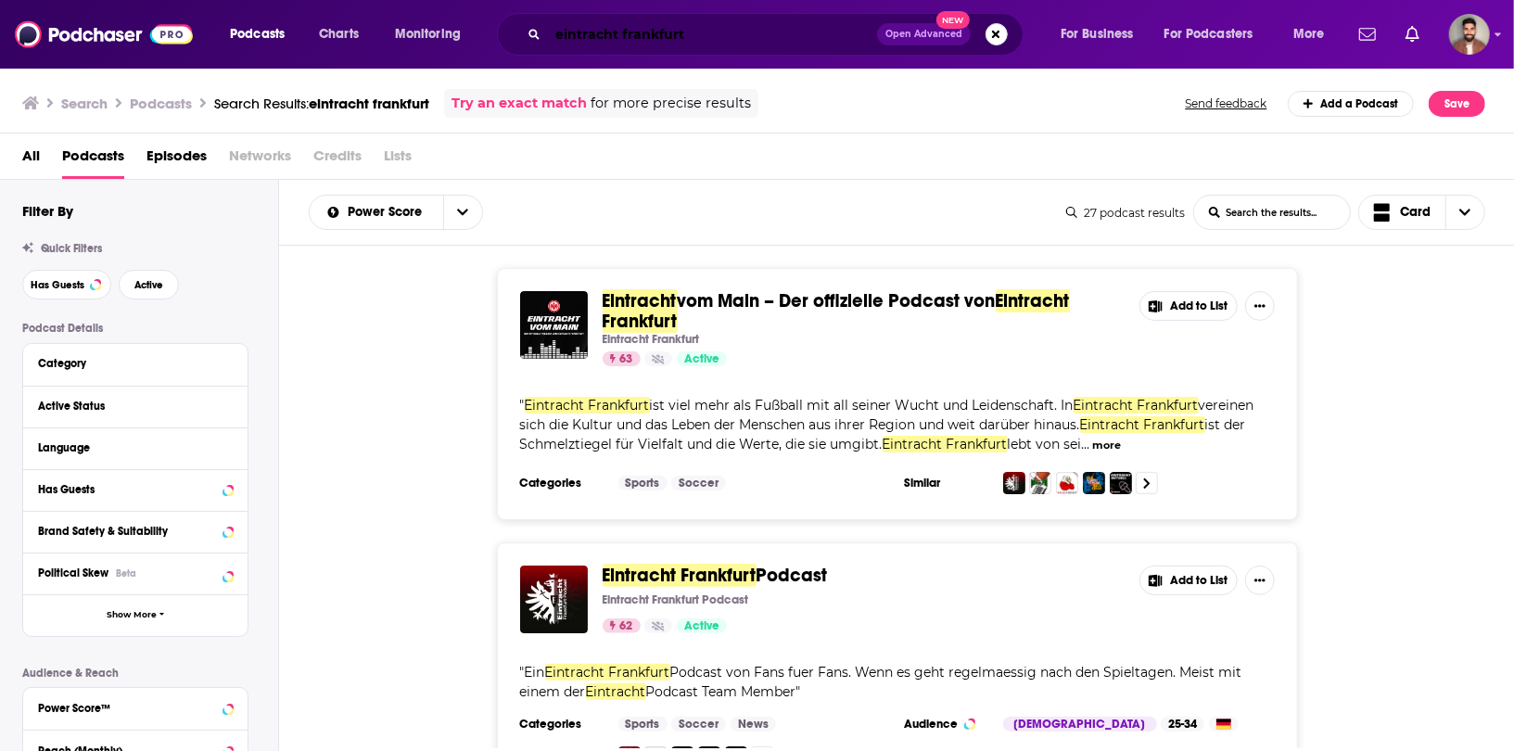
click at [713, 41] on input "eintracht frankfurt" at bounding box center [712, 34] width 329 height 30
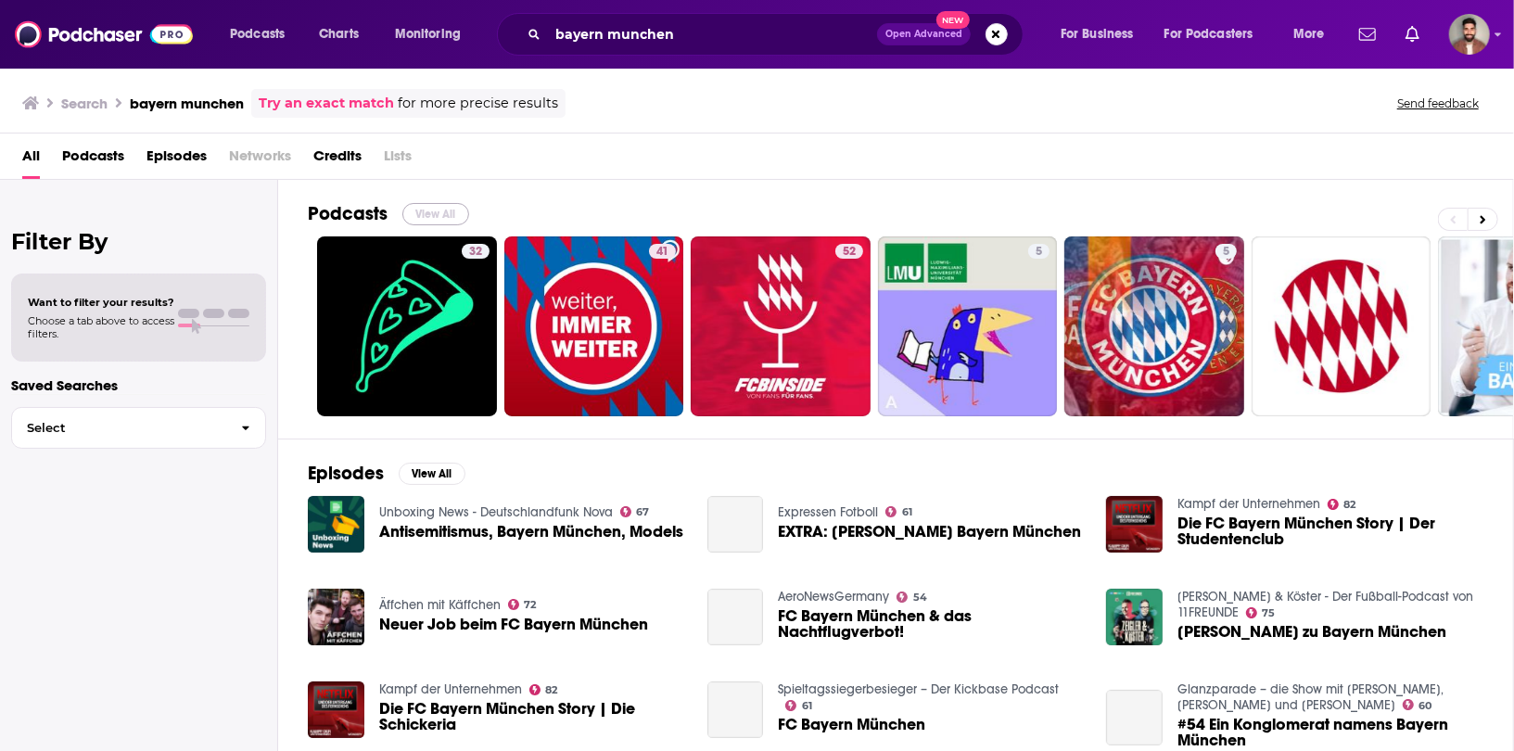
click at [439, 205] on button "View All" at bounding box center [435, 214] width 67 height 22
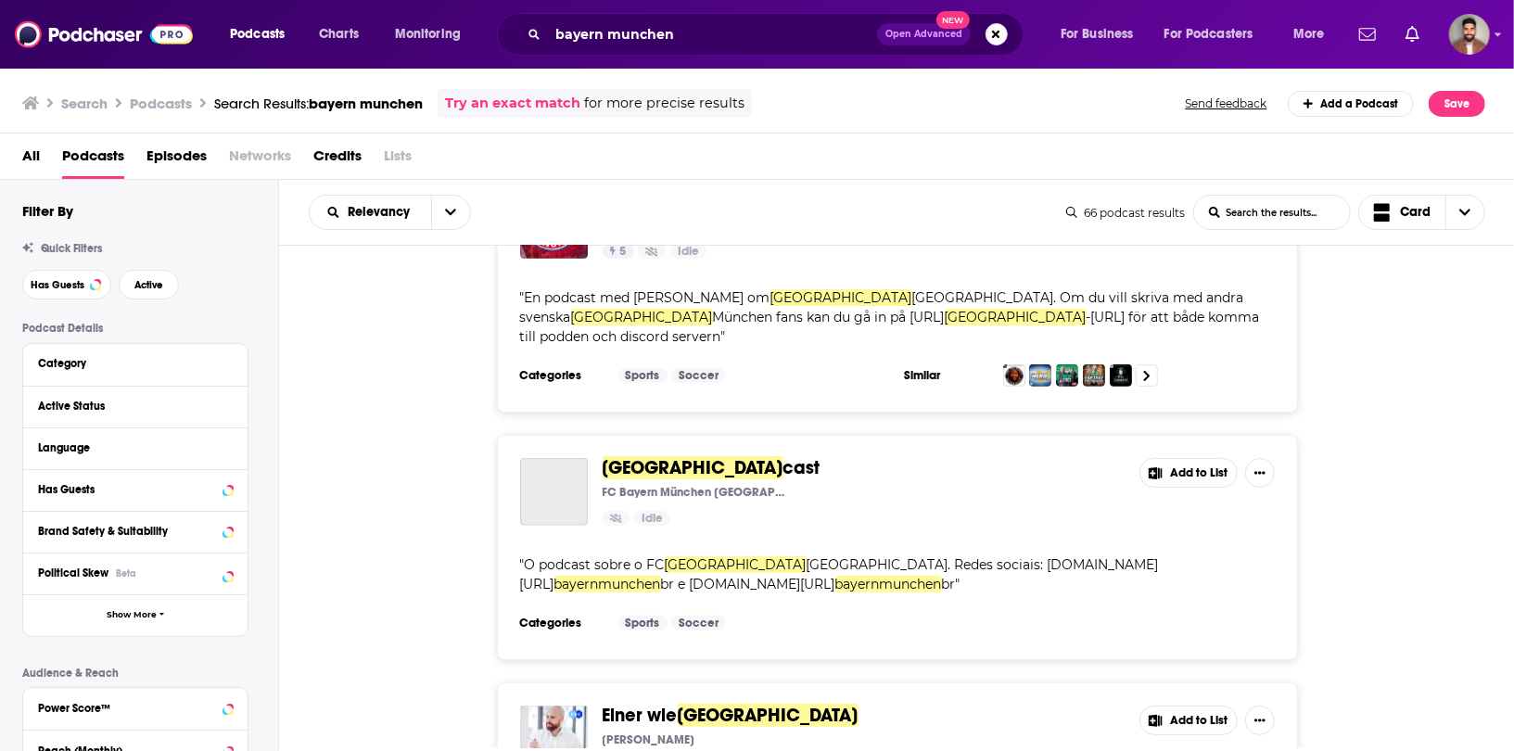
scroll to position [1268, 0]
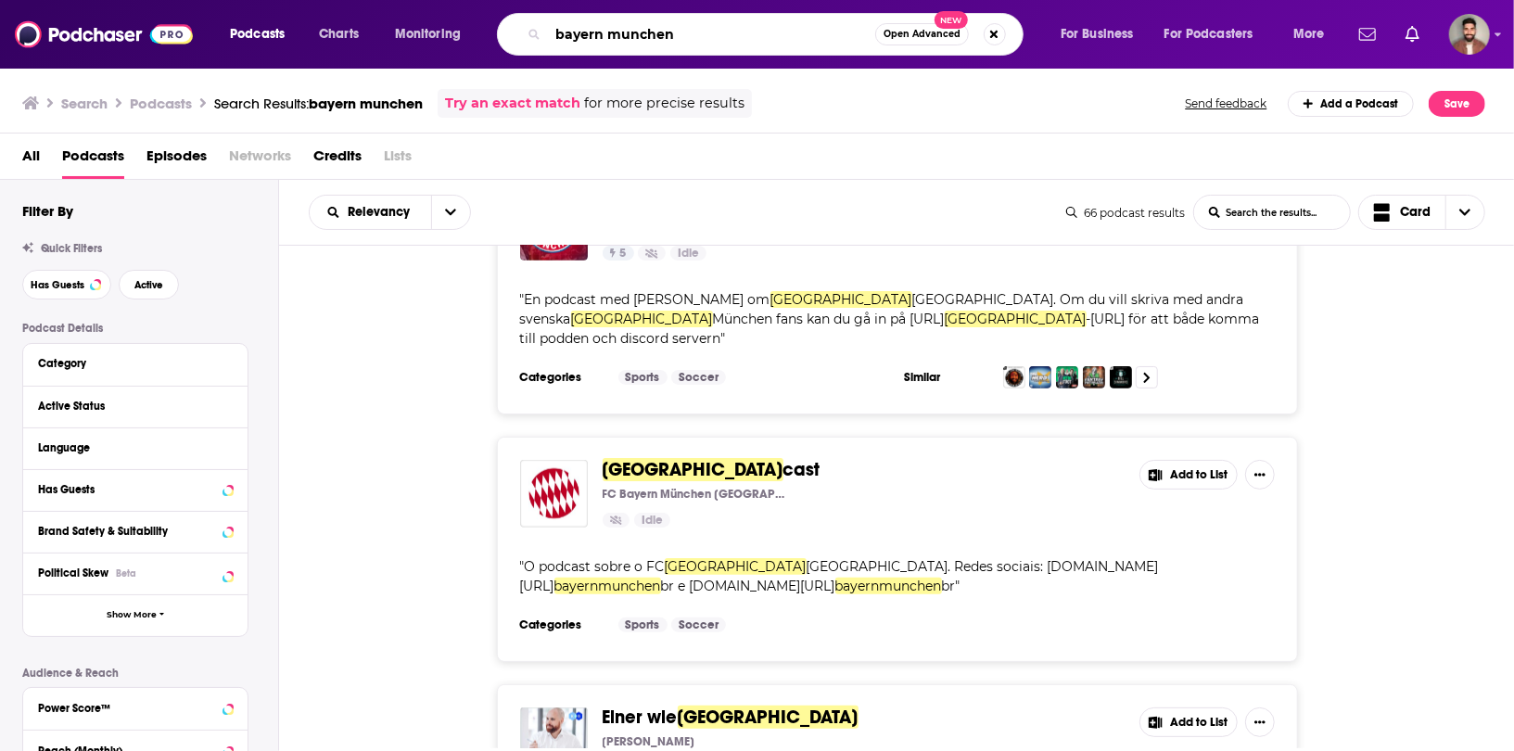
click at [650, 40] on input "bayern munchen" at bounding box center [711, 34] width 327 height 30
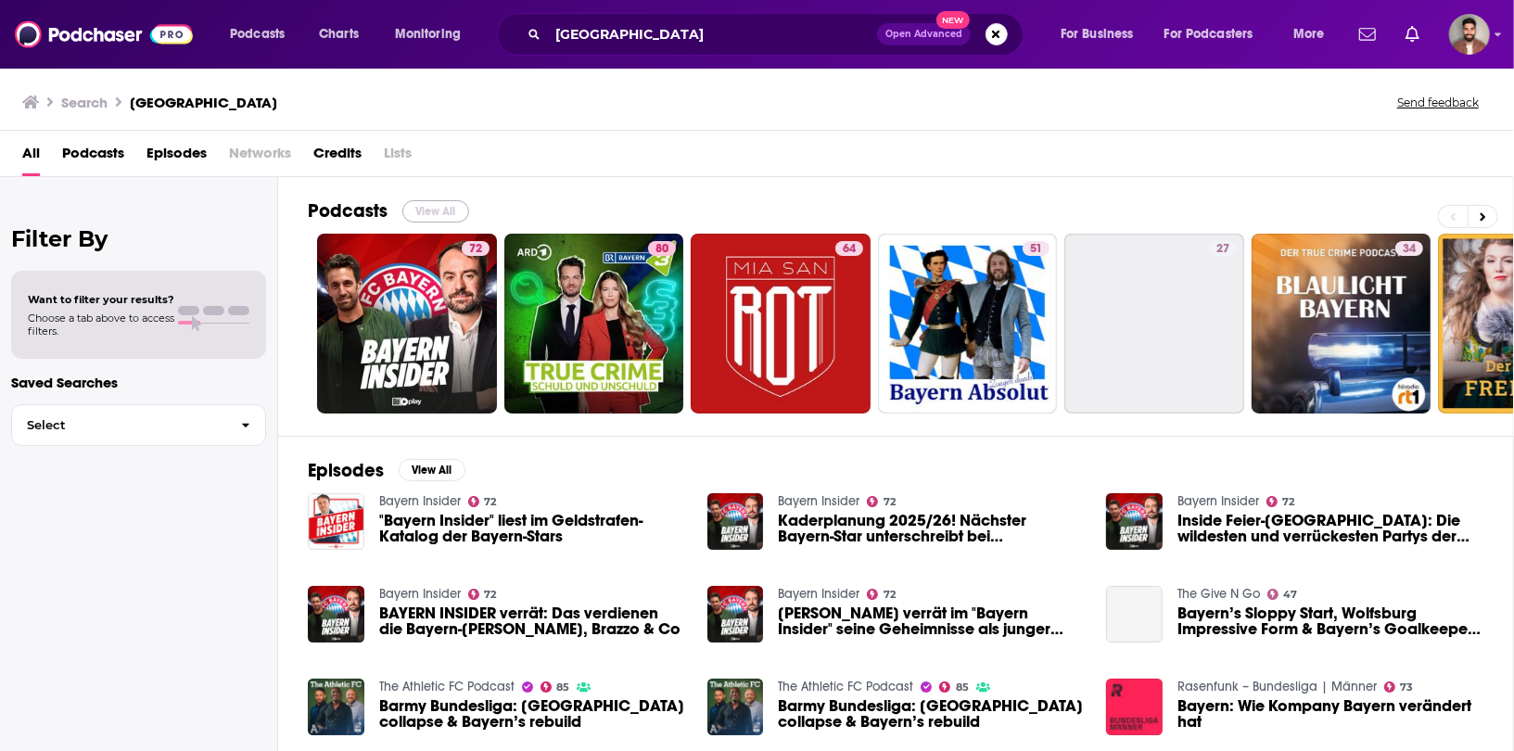
click at [452, 213] on button "View All" at bounding box center [435, 211] width 67 height 22
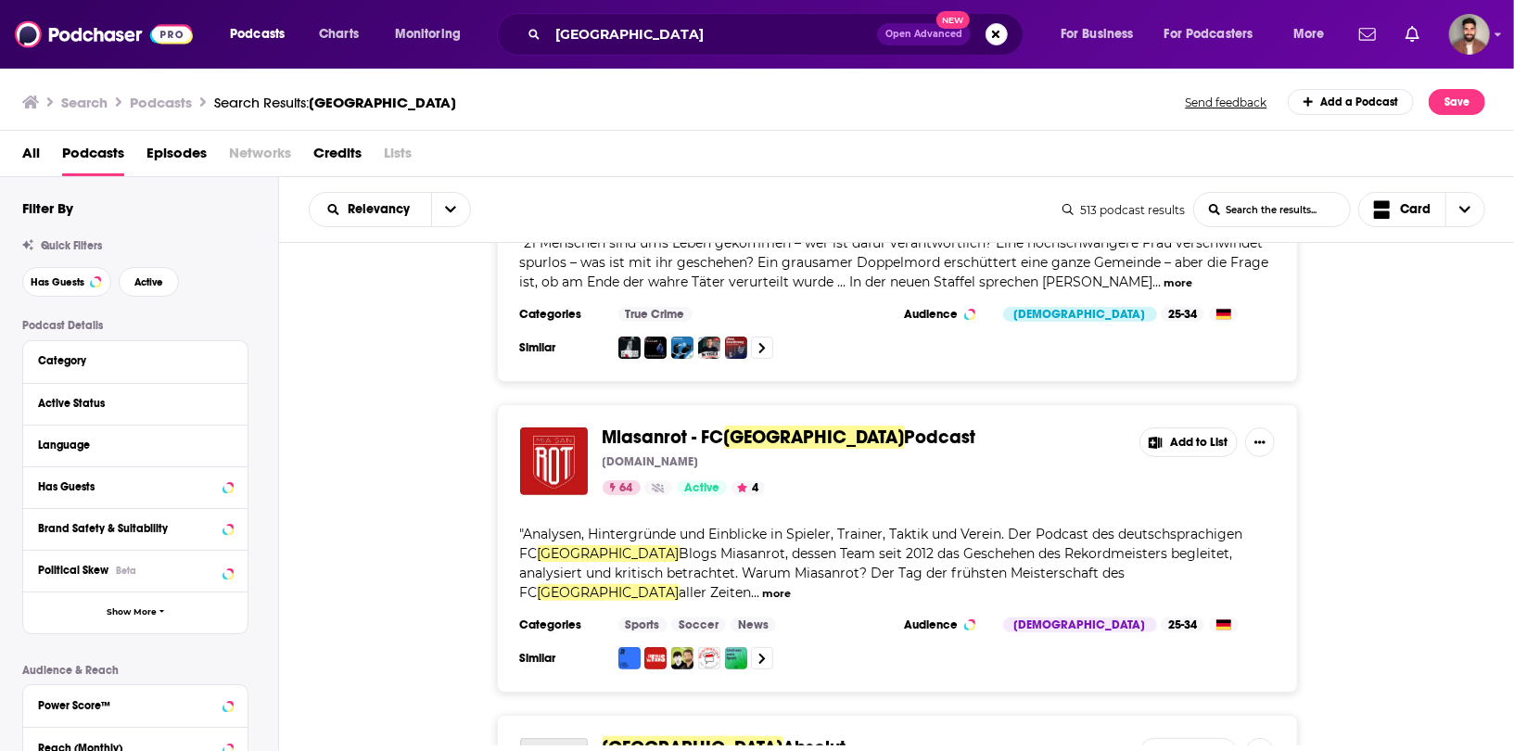
scroll to position [440, 0]
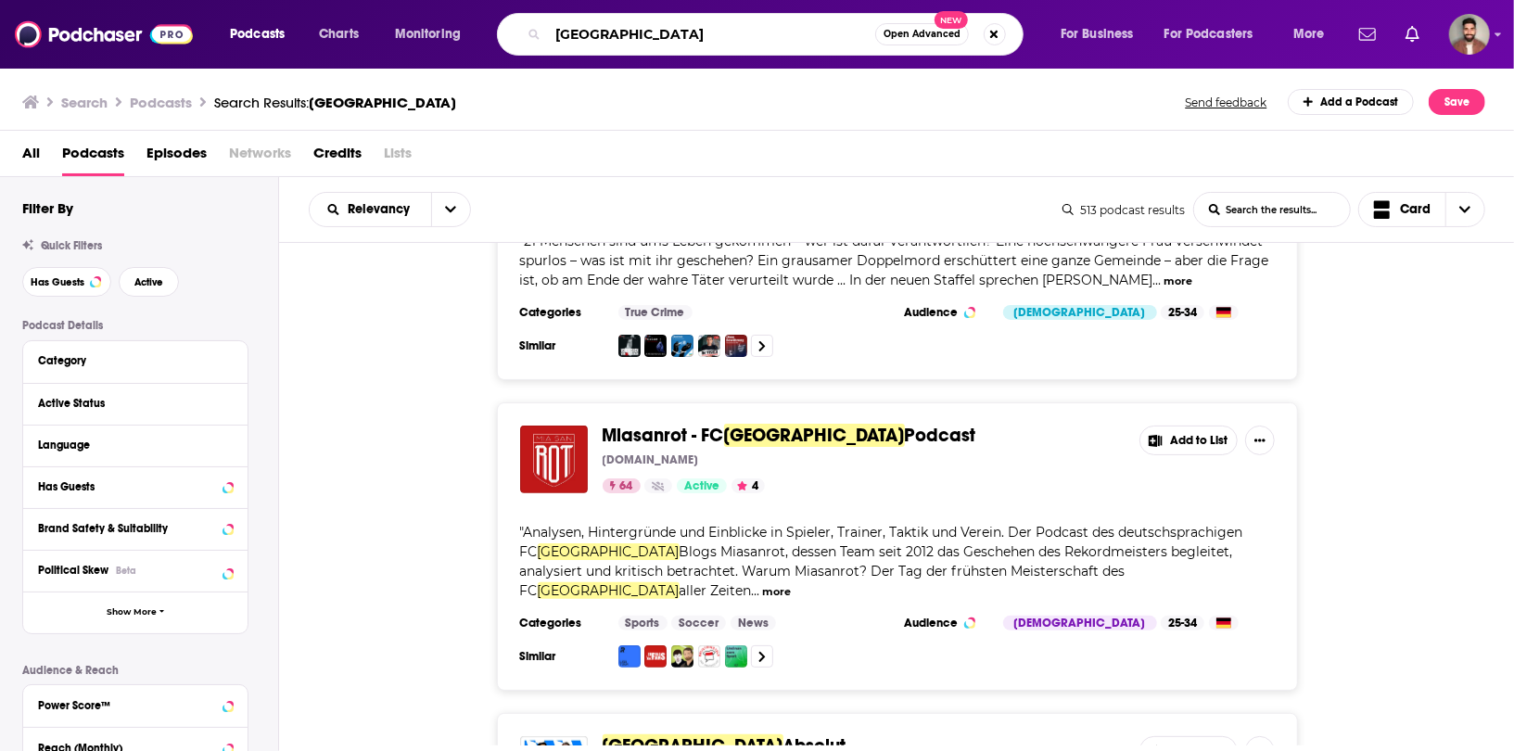
click at [552, 38] on input "bayern" at bounding box center [711, 34] width 327 height 30
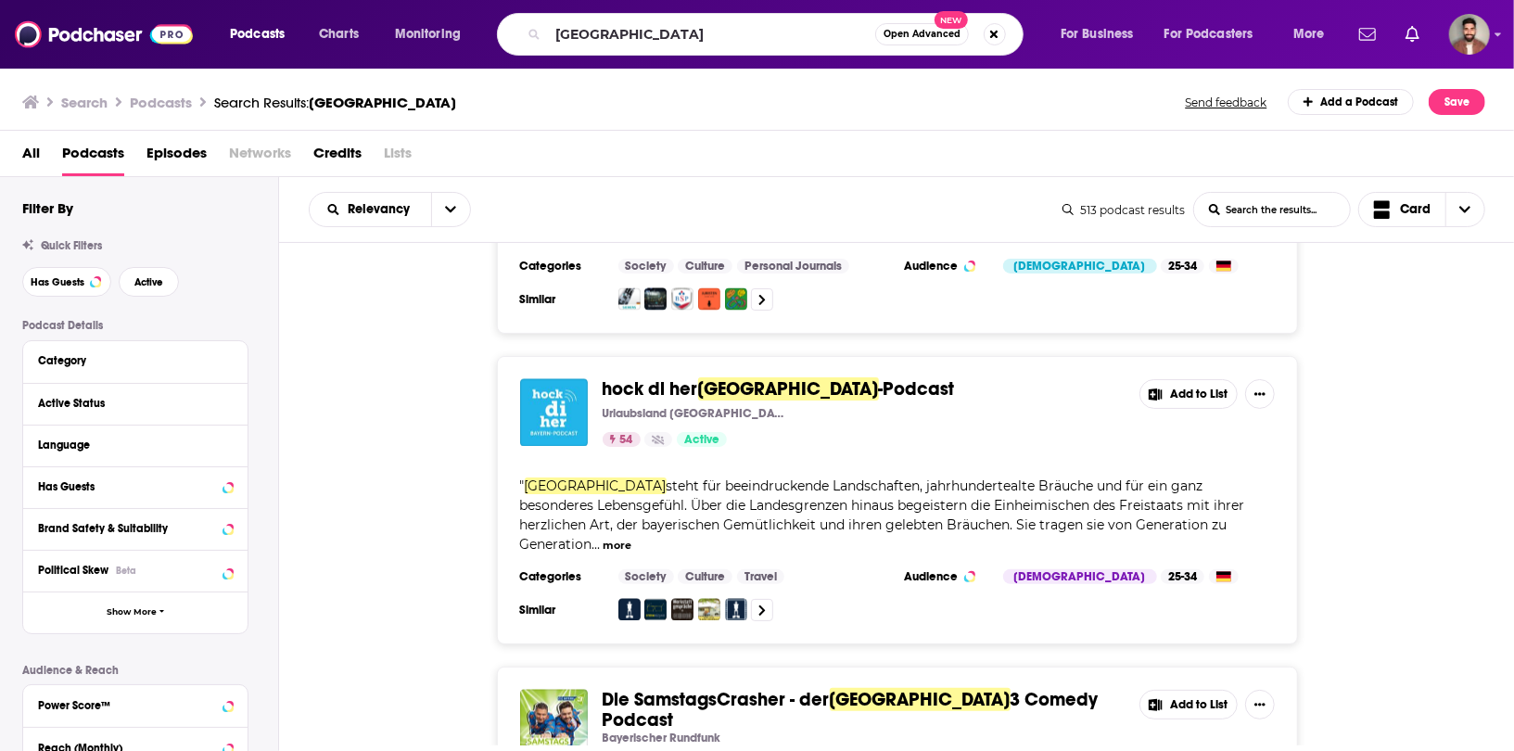
scroll to position [2224, 0]
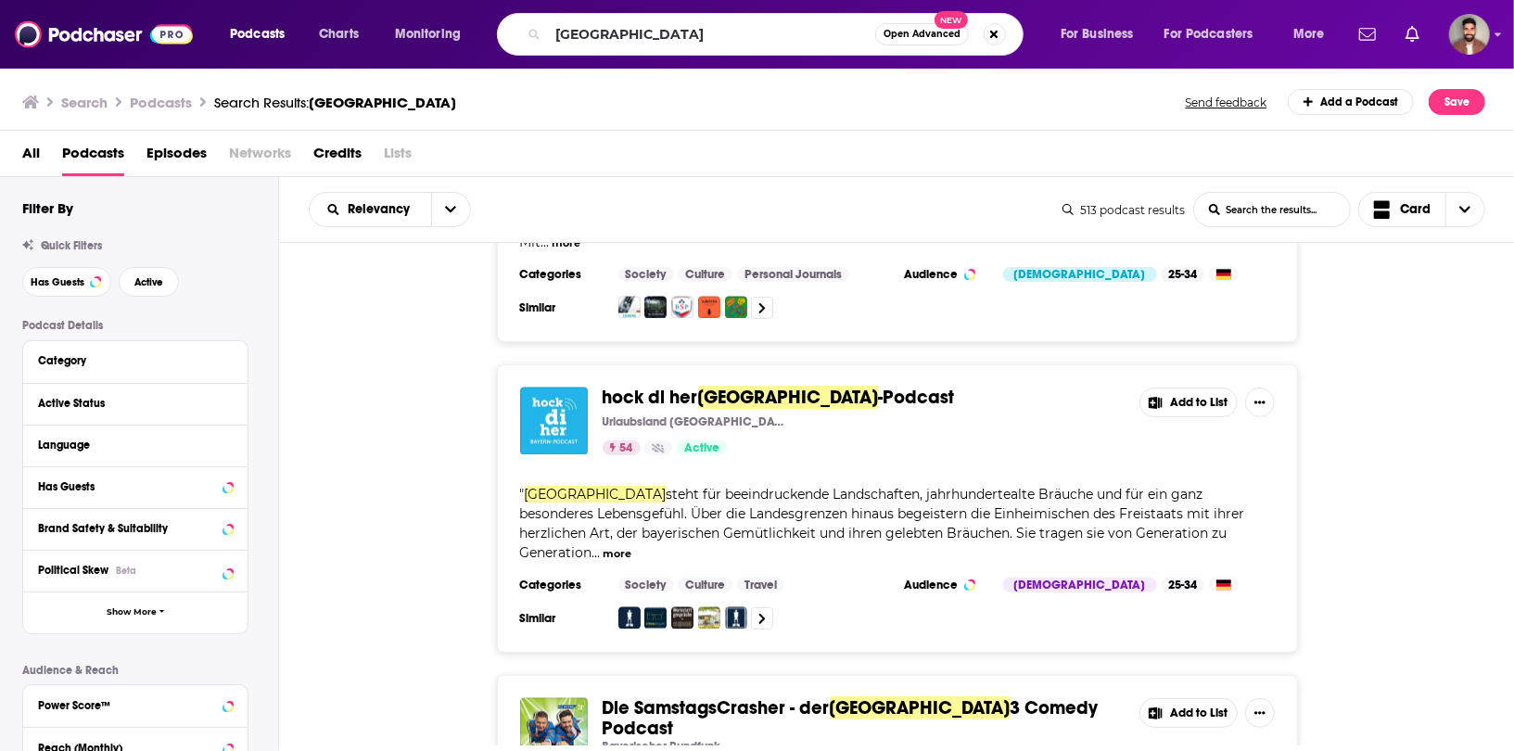
click at [631, 546] on button "more" at bounding box center [617, 554] width 29 height 16
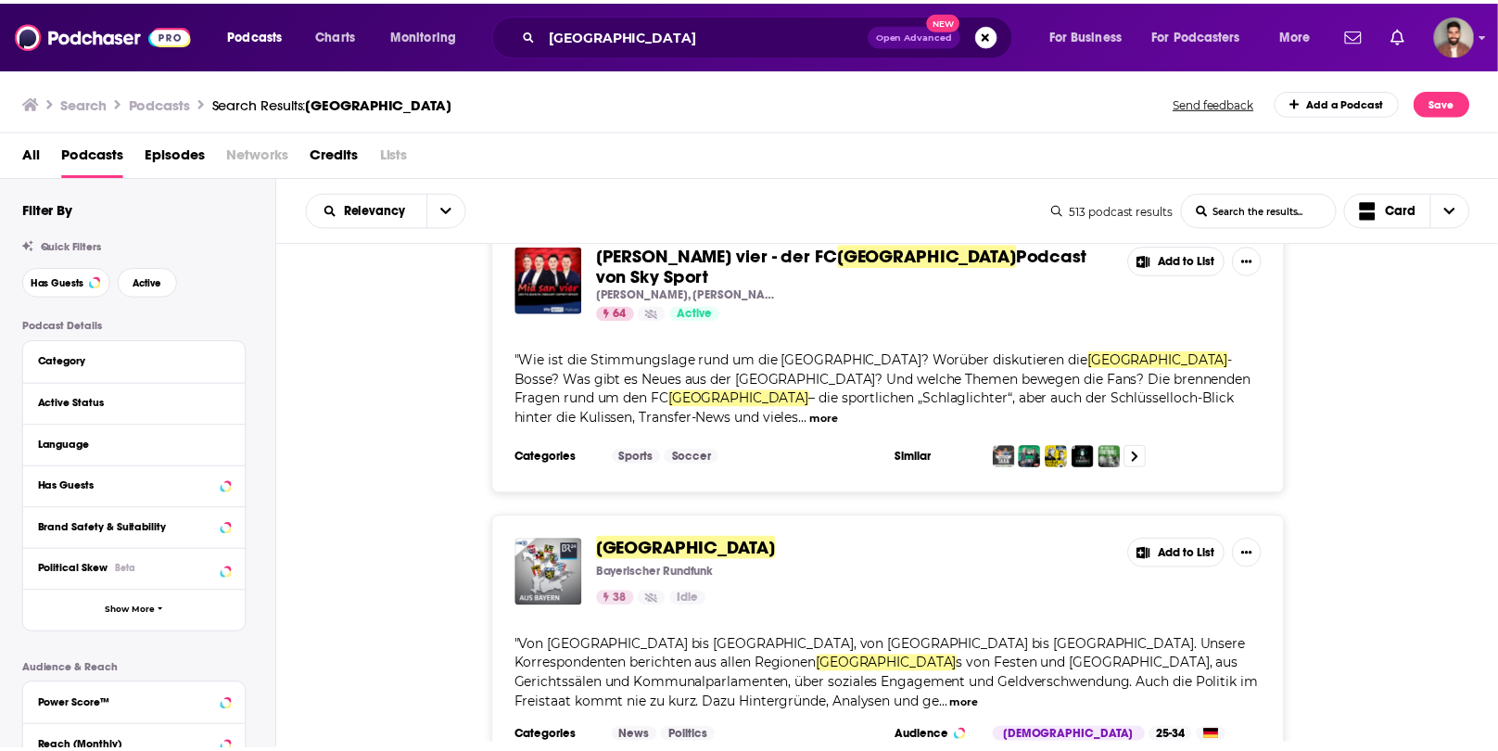
scroll to position [4084, 0]
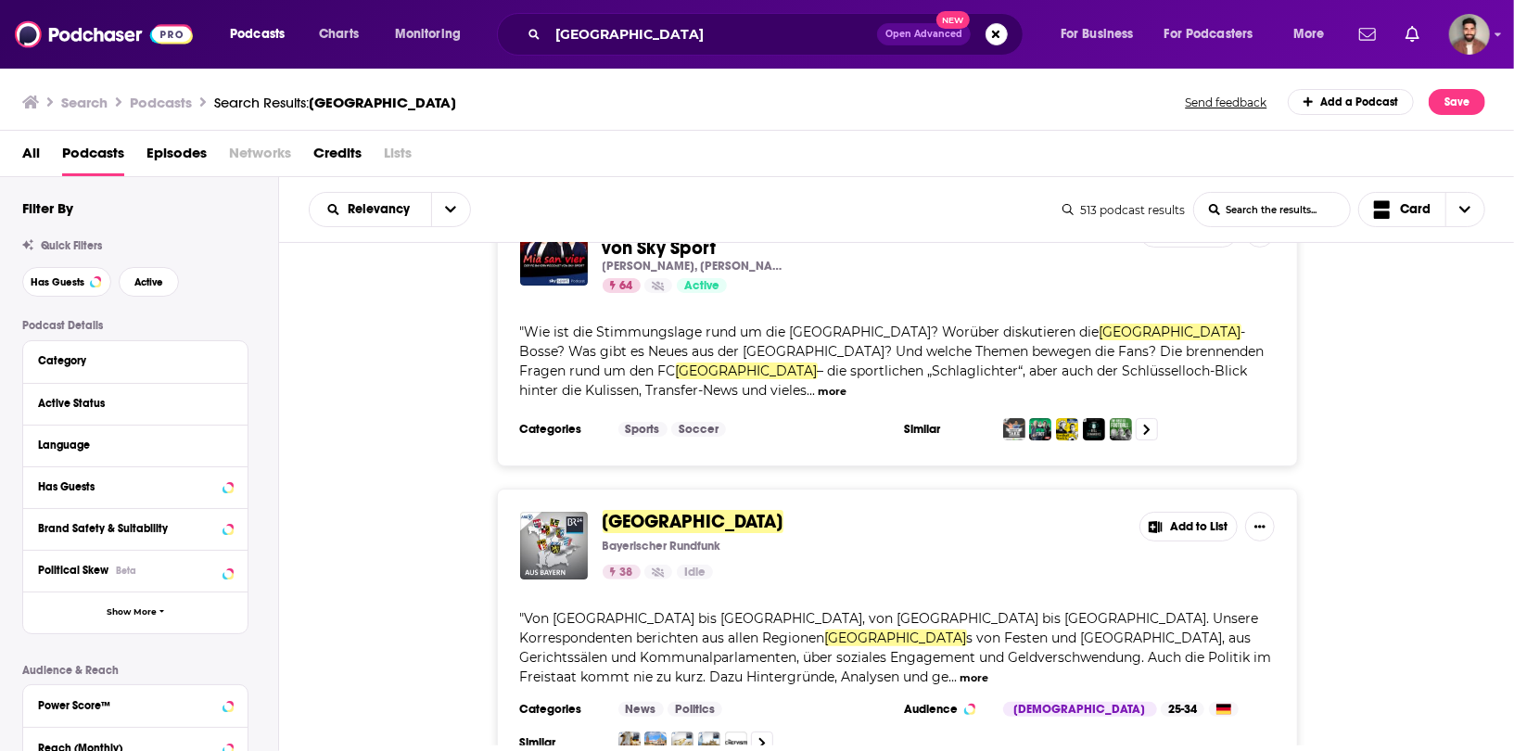
click at [656, 54] on div "bayern Open Advanced New" at bounding box center [760, 34] width 527 height 43
click at [636, 21] on input "bayern" at bounding box center [712, 34] width 329 height 30
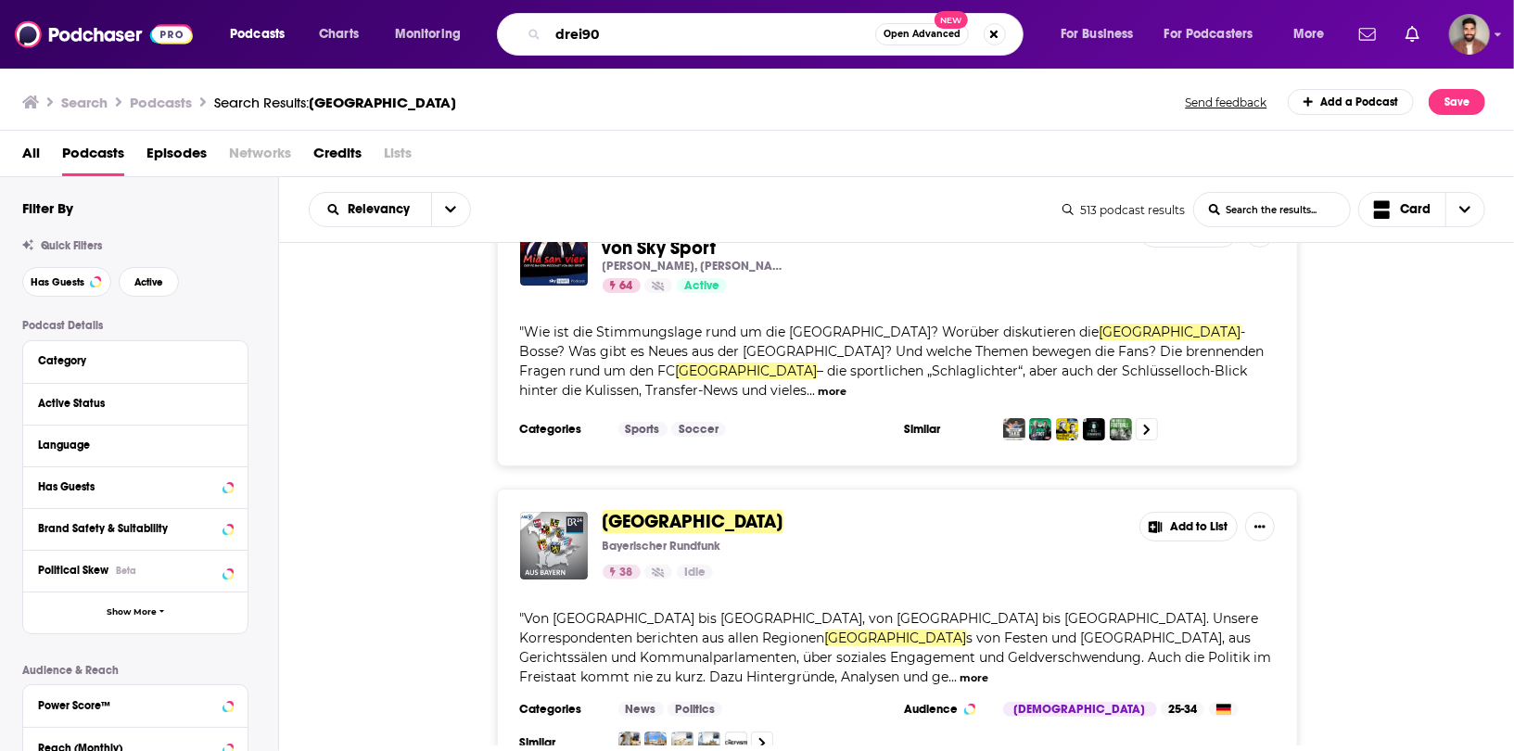
type input "drei90"
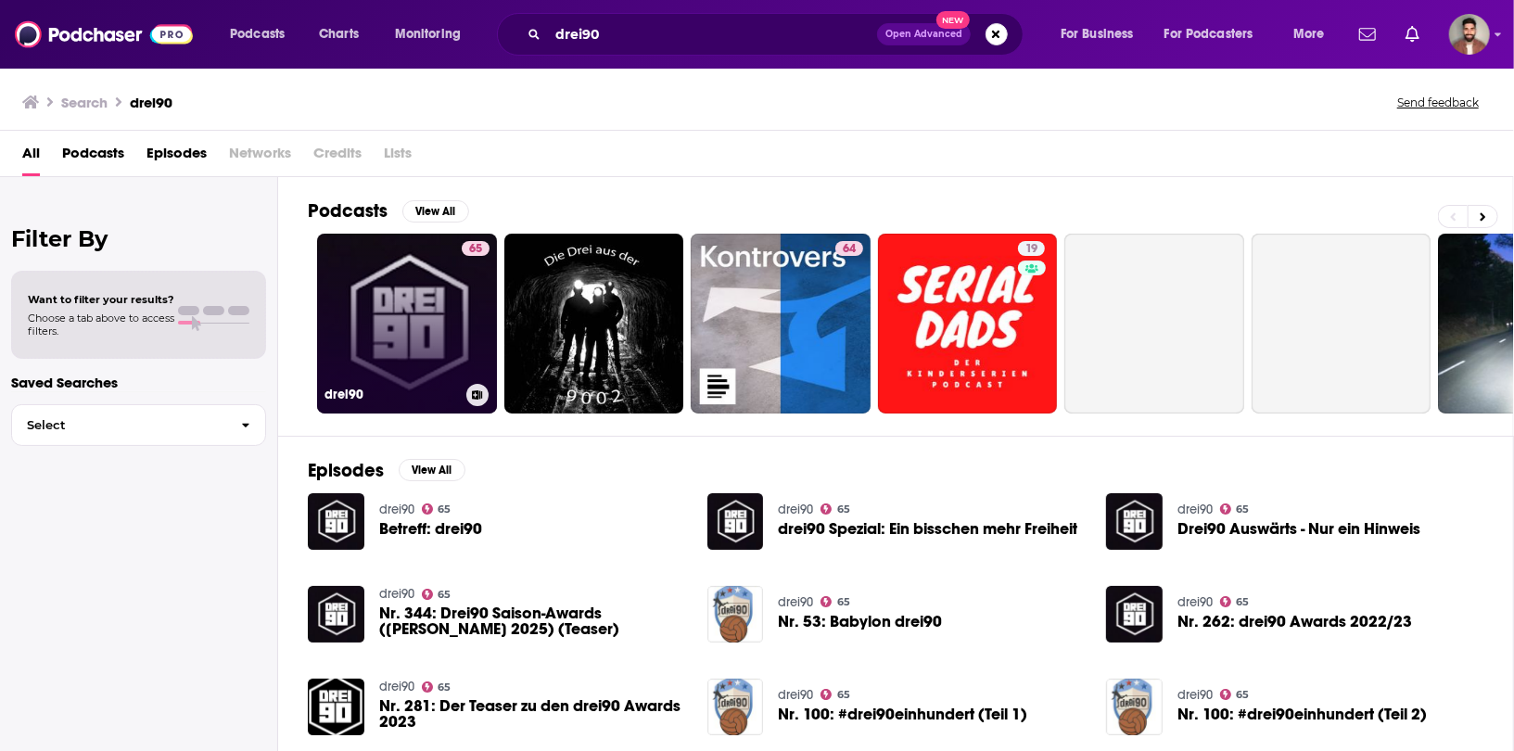
click at [453, 304] on link "65 drei90" at bounding box center [407, 324] width 180 height 180
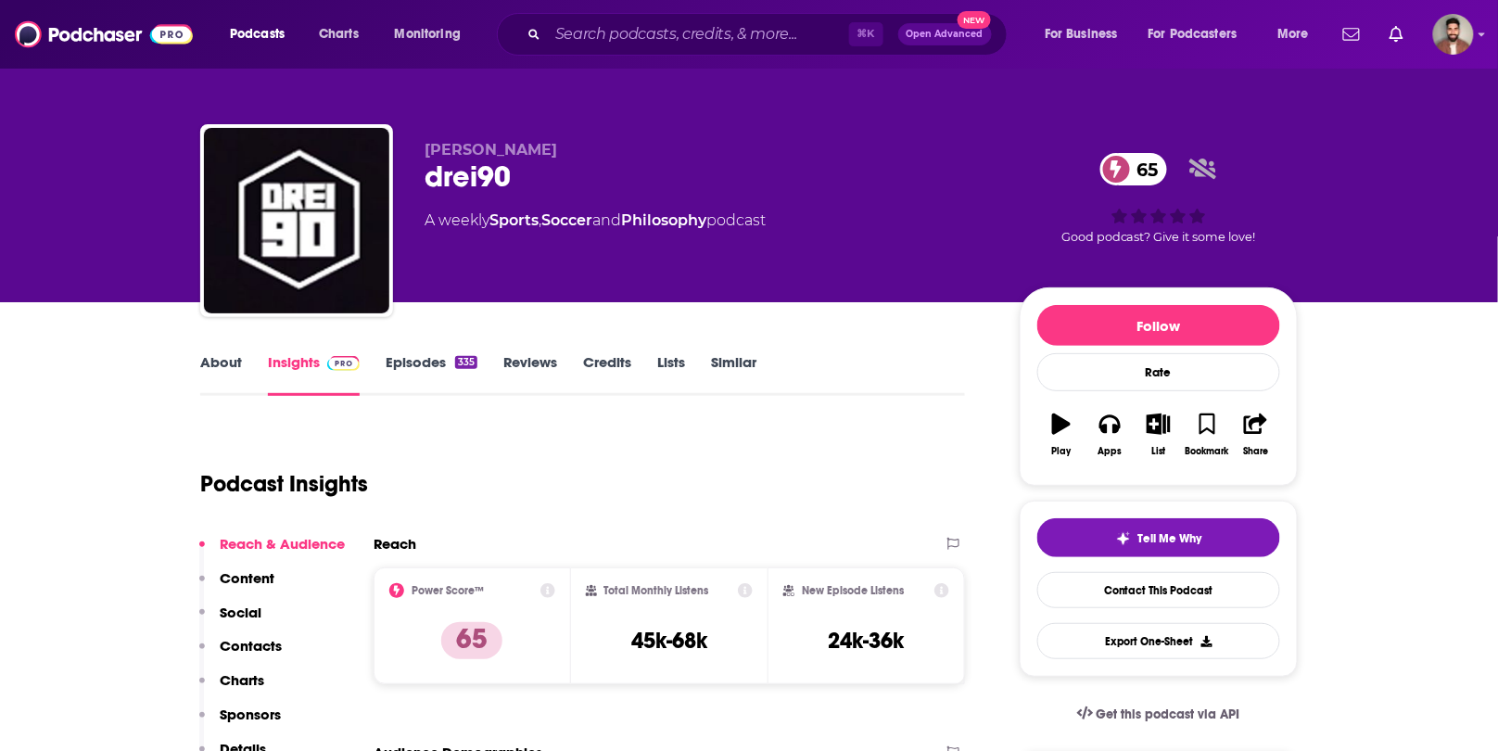
click at [222, 364] on link "About" at bounding box center [221, 374] width 42 height 43
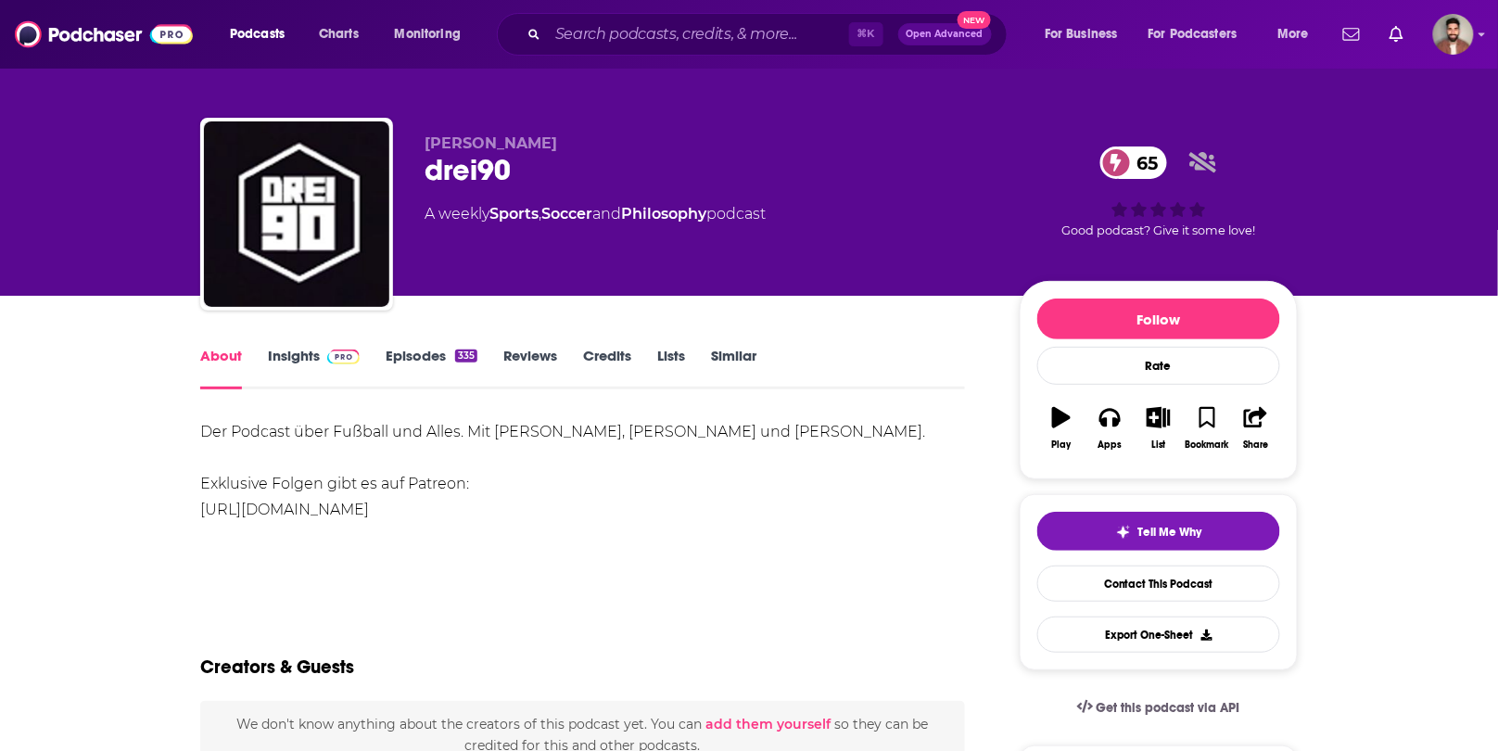
scroll to position [8, 0]
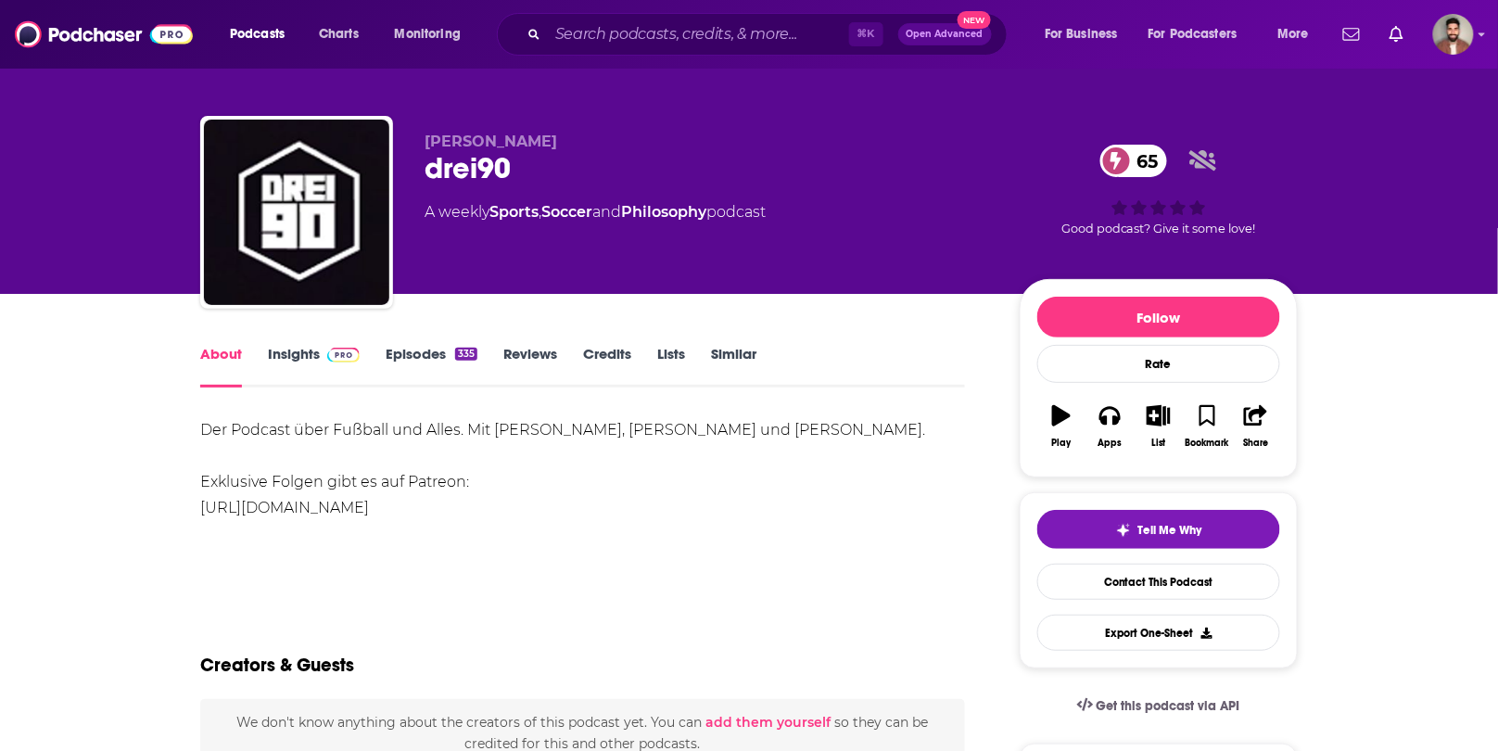
click at [415, 358] on link "Episodes 335" at bounding box center [432, 366] width 92 height 43
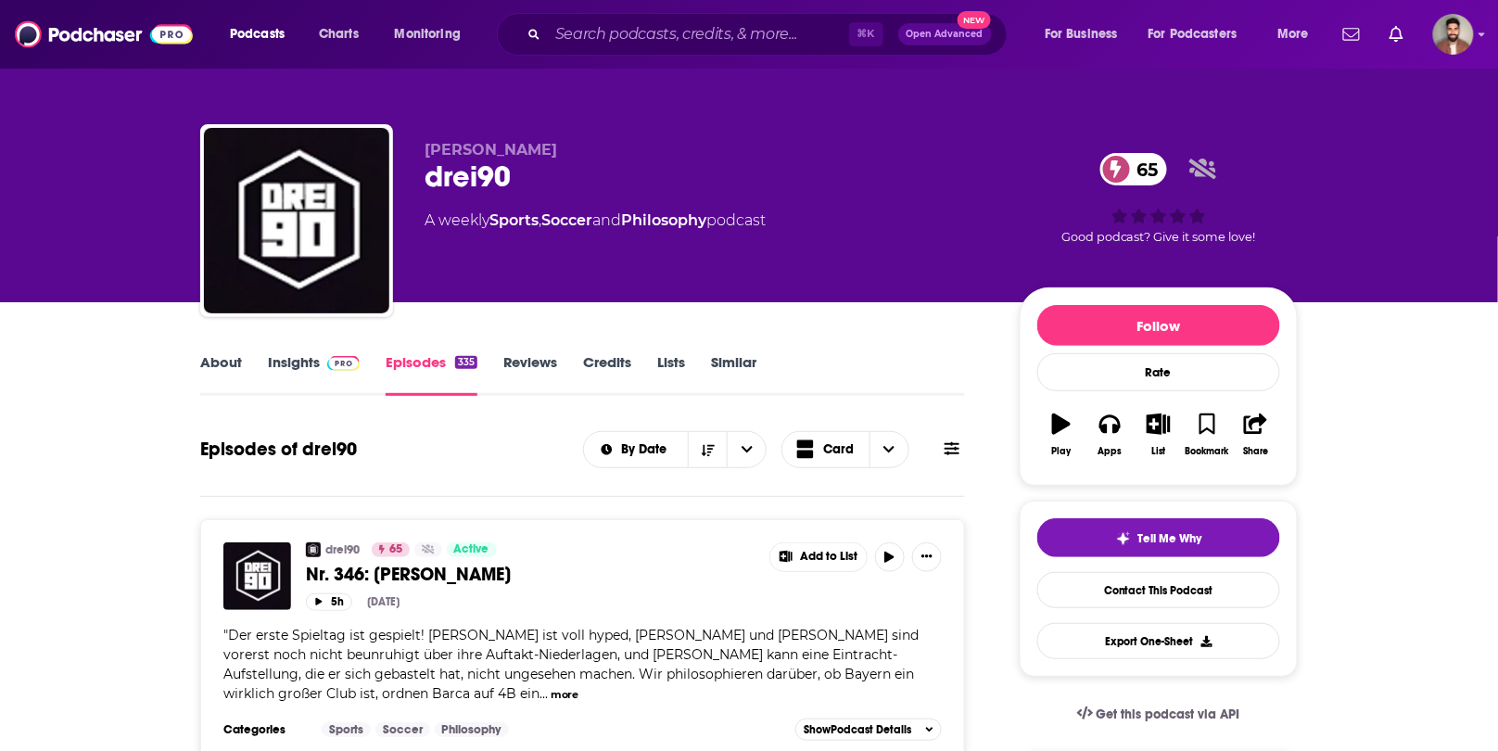
click at [289, 353] on link "Insights" at bounding box center [314, 374] width 92 height 43
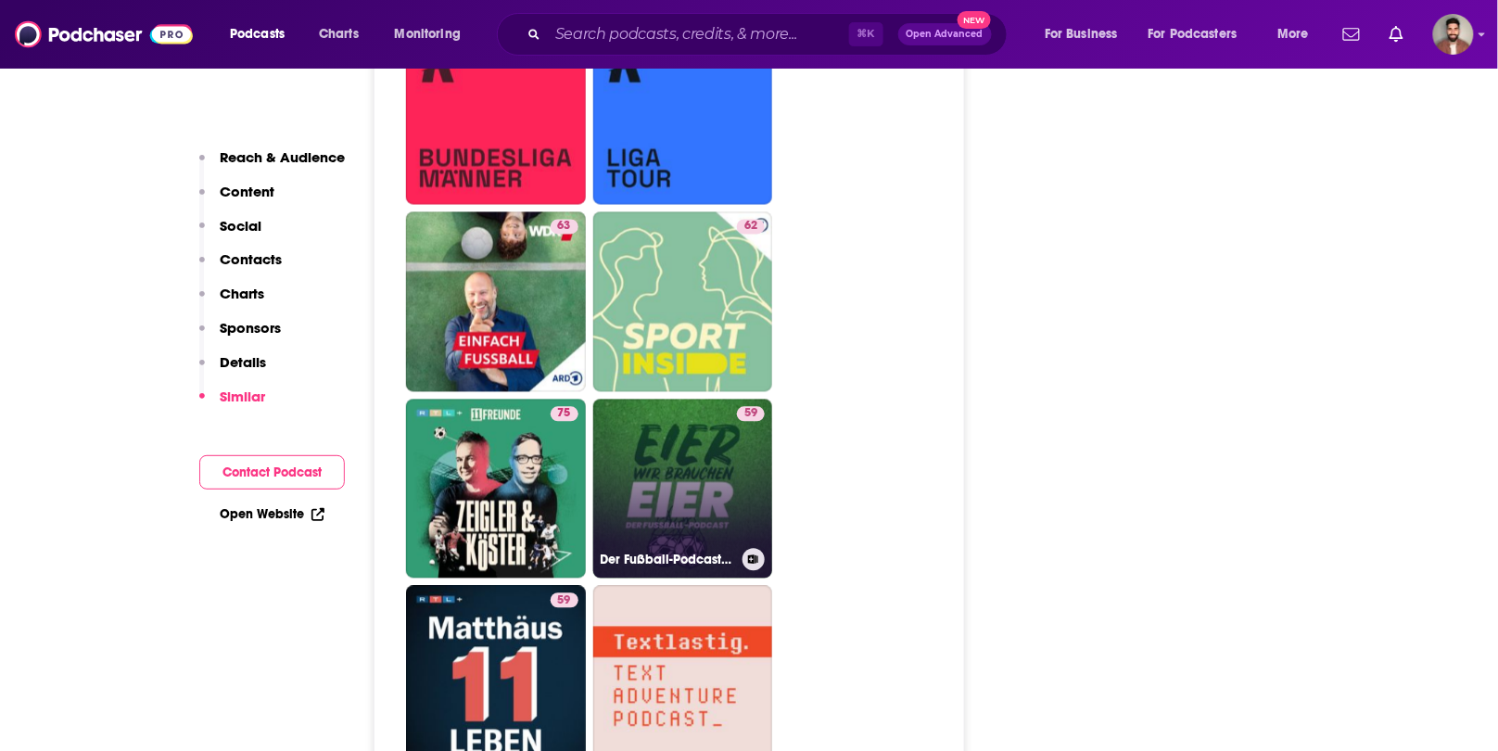
scroll to position [3325, 0]
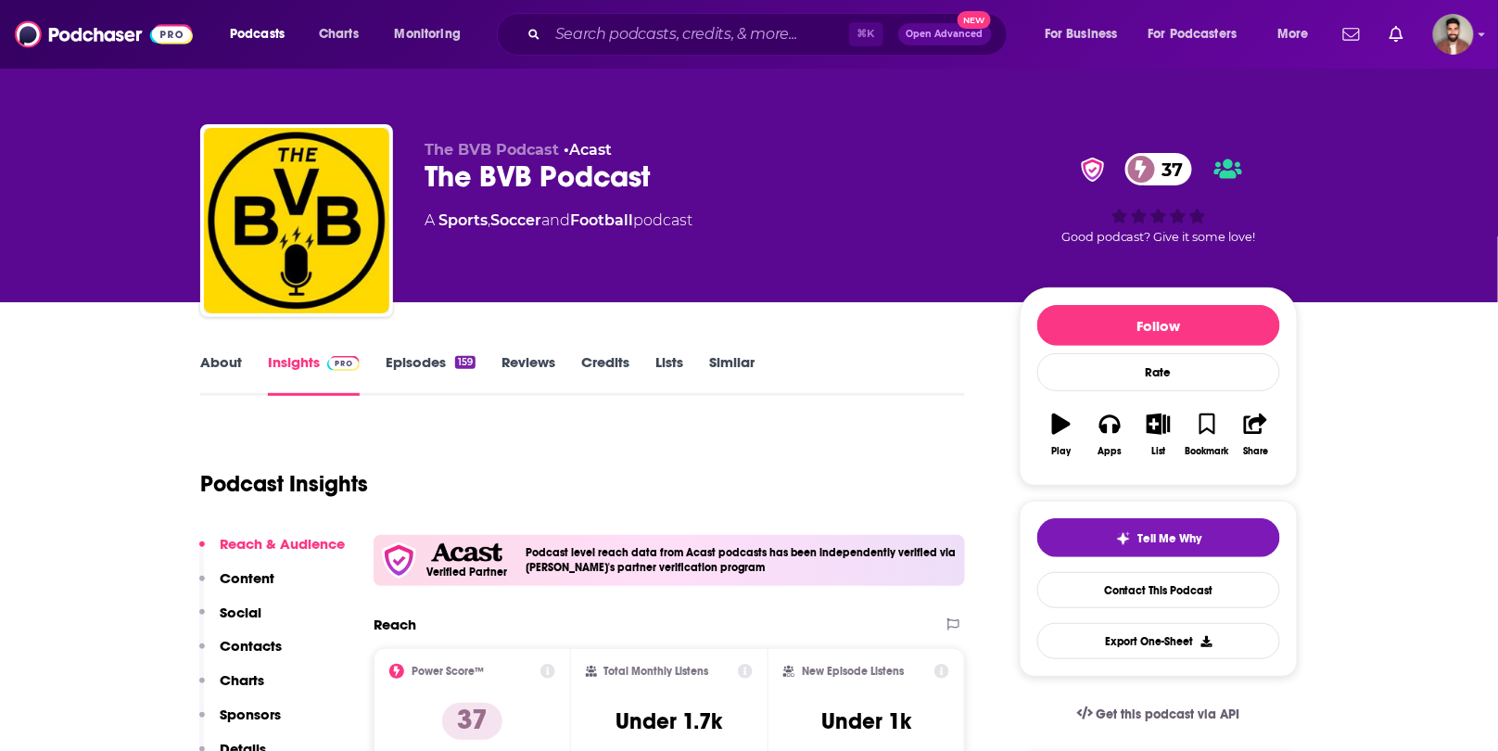
scroll to position [29, 0]
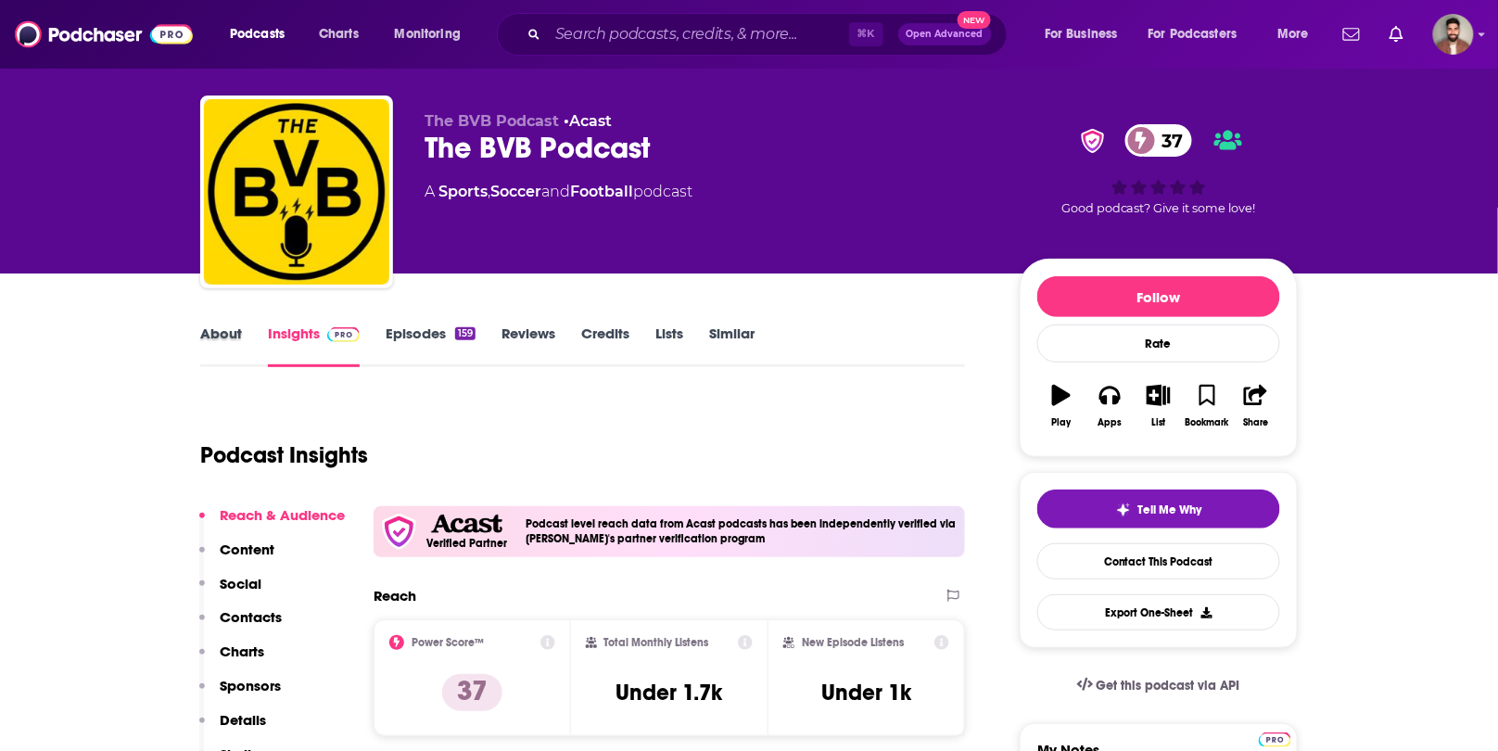
click at [246, 344] on div "About" at bounding box center [234, 346] width 68 height 43
click at [227, 325] on link "About" at bounding box center [221, 346] width 42 height 43
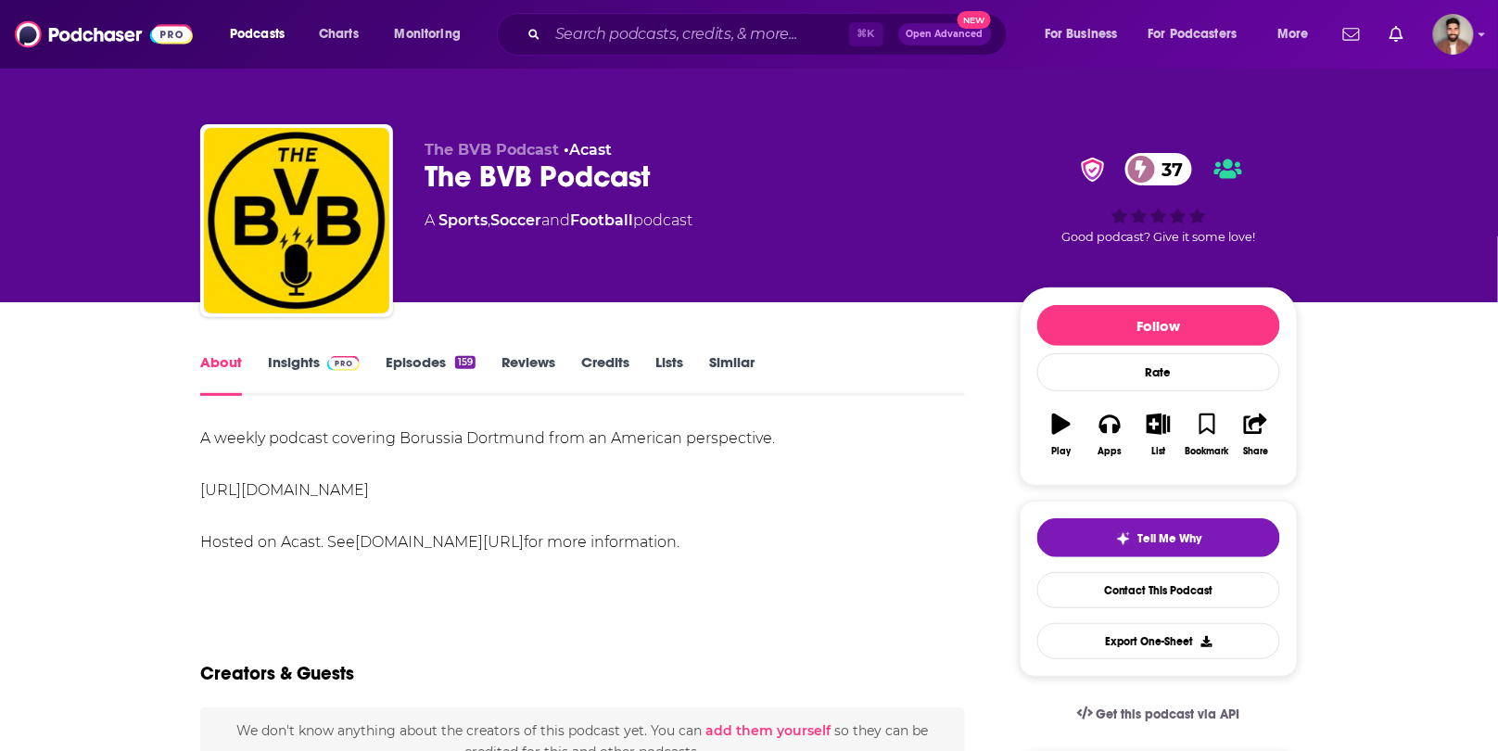
click at [301, 365] on link "Insights" at bounding box center [314, 374] width 92 height 43
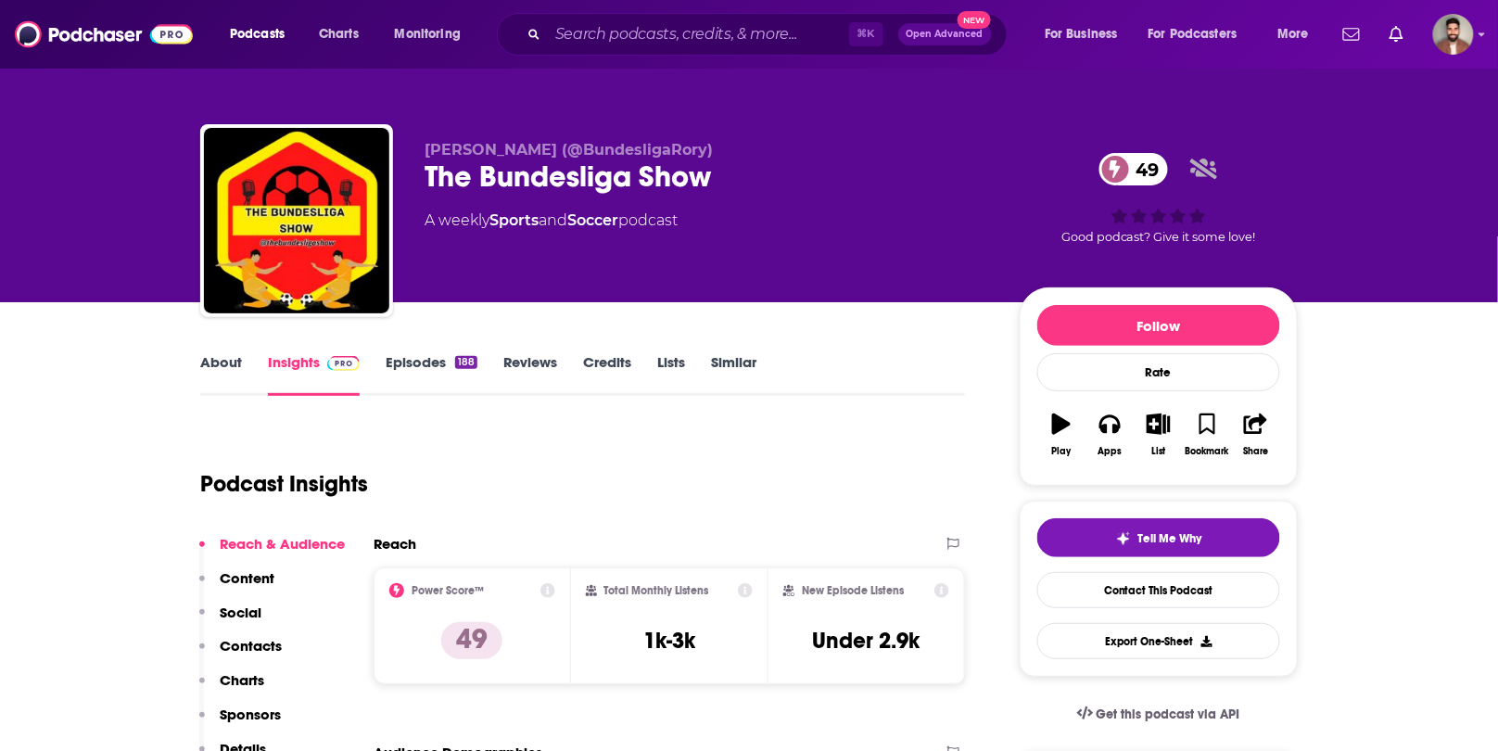
click at [222, 365] on link "About" at bounding box center [221, 374] width 42 height 43
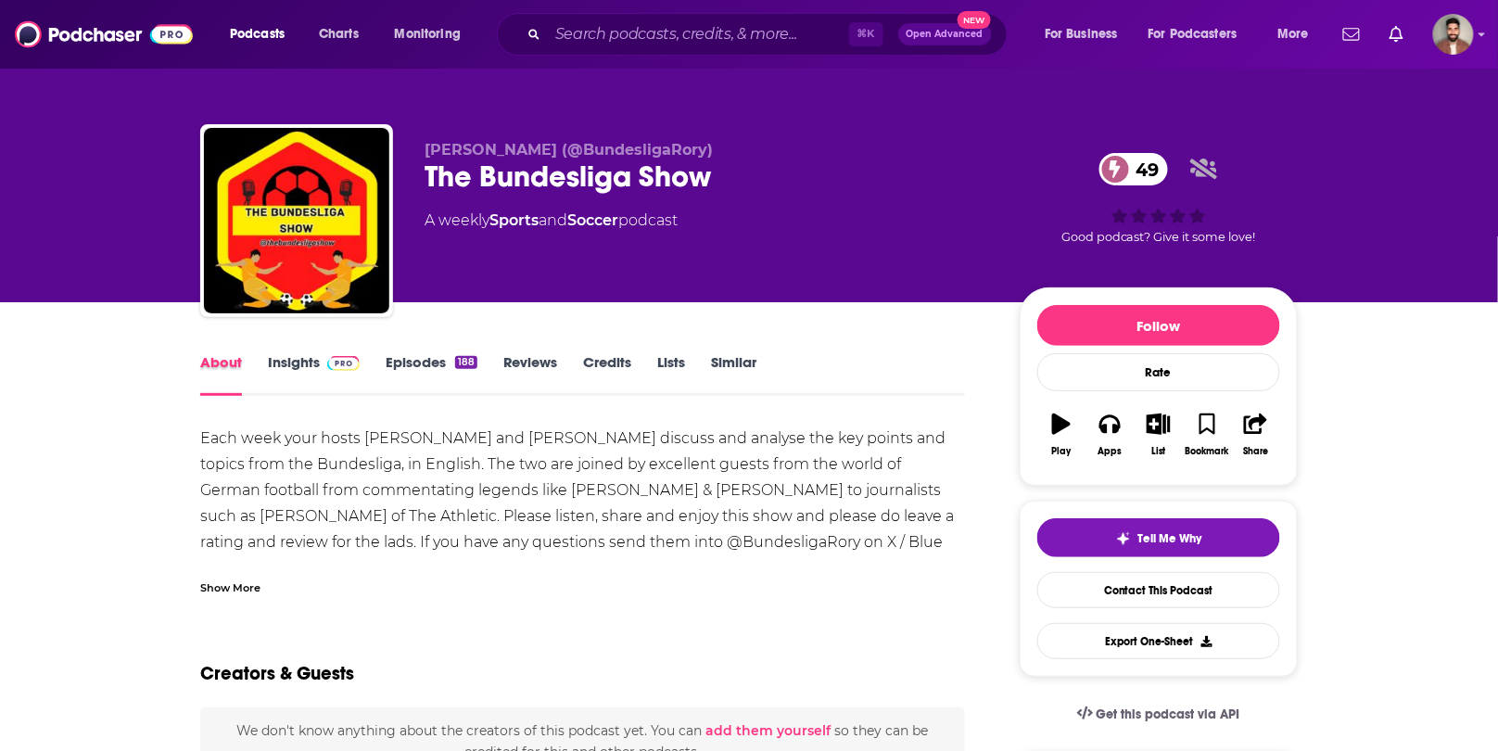
click at [266, 367] on div "About" at bounding box center [234, 374] width 68 height 43
click at [305, 362] on link "Insights" at bounding box center [314, 374] width 92 height 43
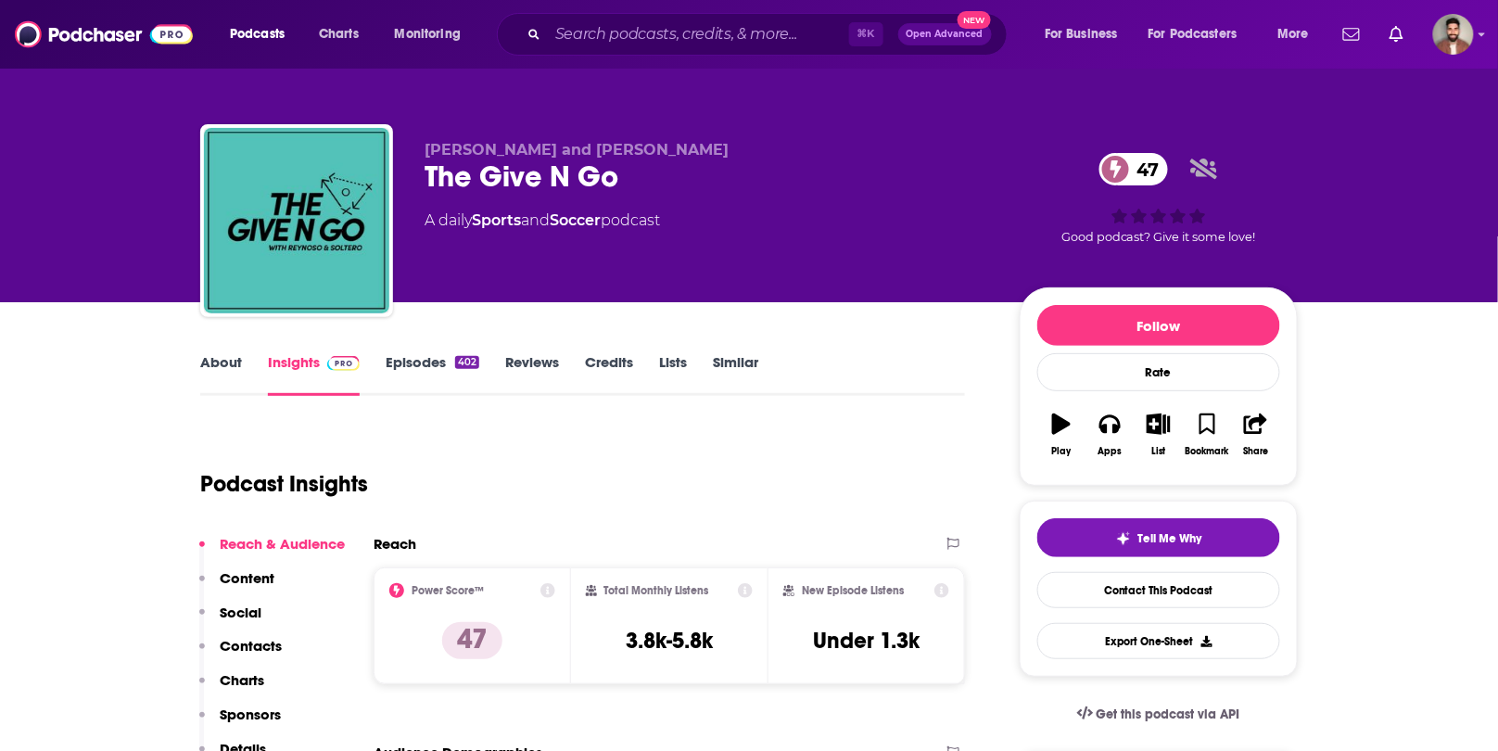
click at [222, 363] on link "About" at bounding box center [221, 374] width 42 height 43
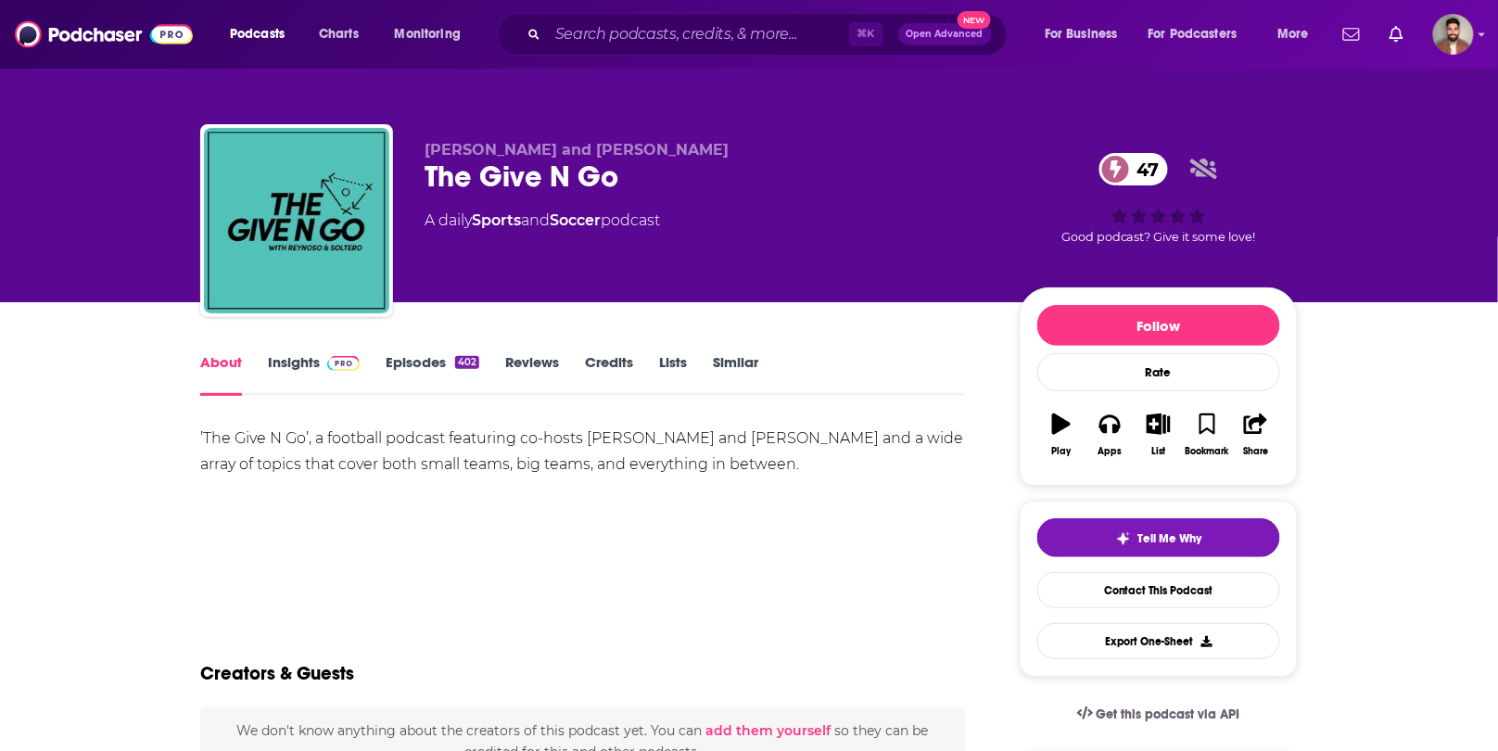
click at [427, 370] on link "Episodes 402" at bounding box center [433, 374] width 94 height 43
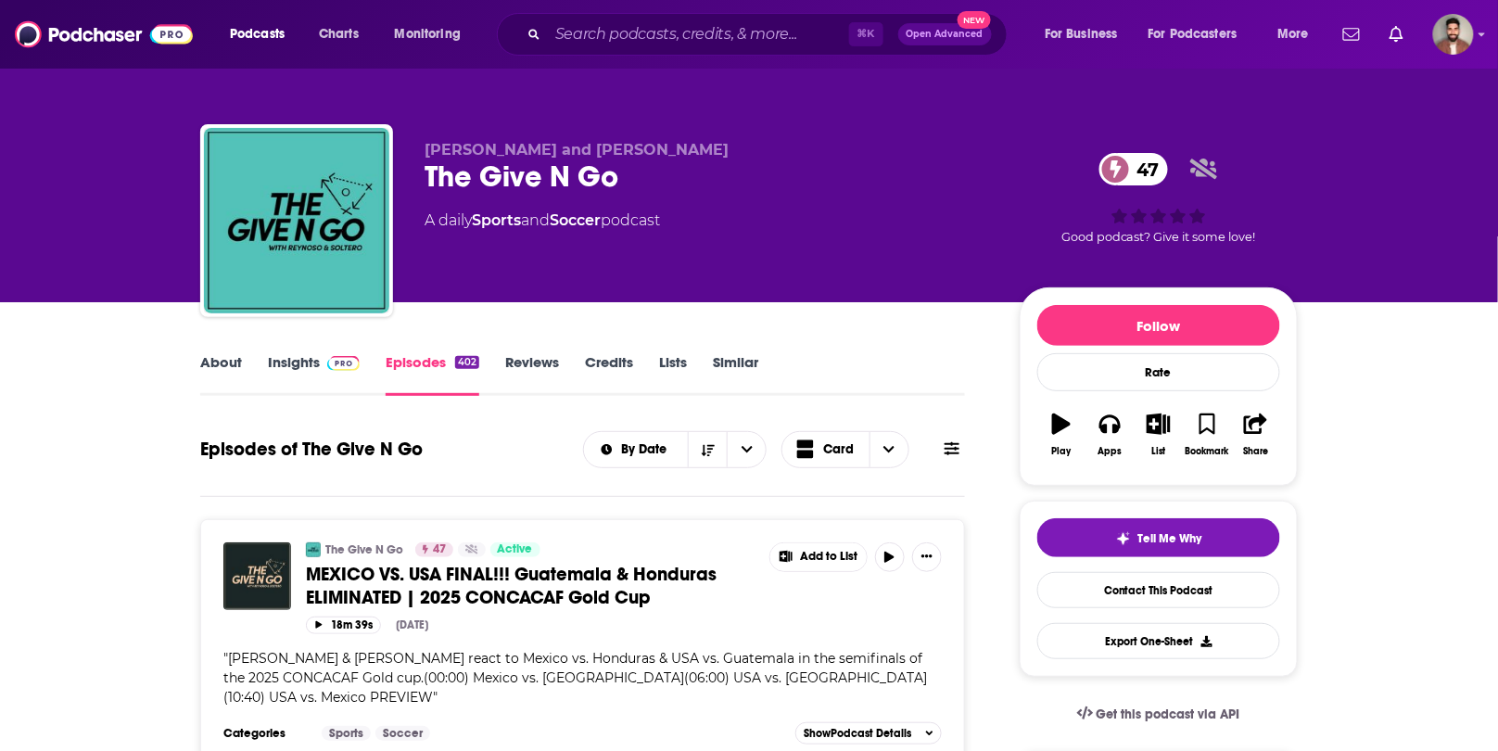
click at [292, 376] on link "Insights" at bounding box center [314, 374] width 92 height 43
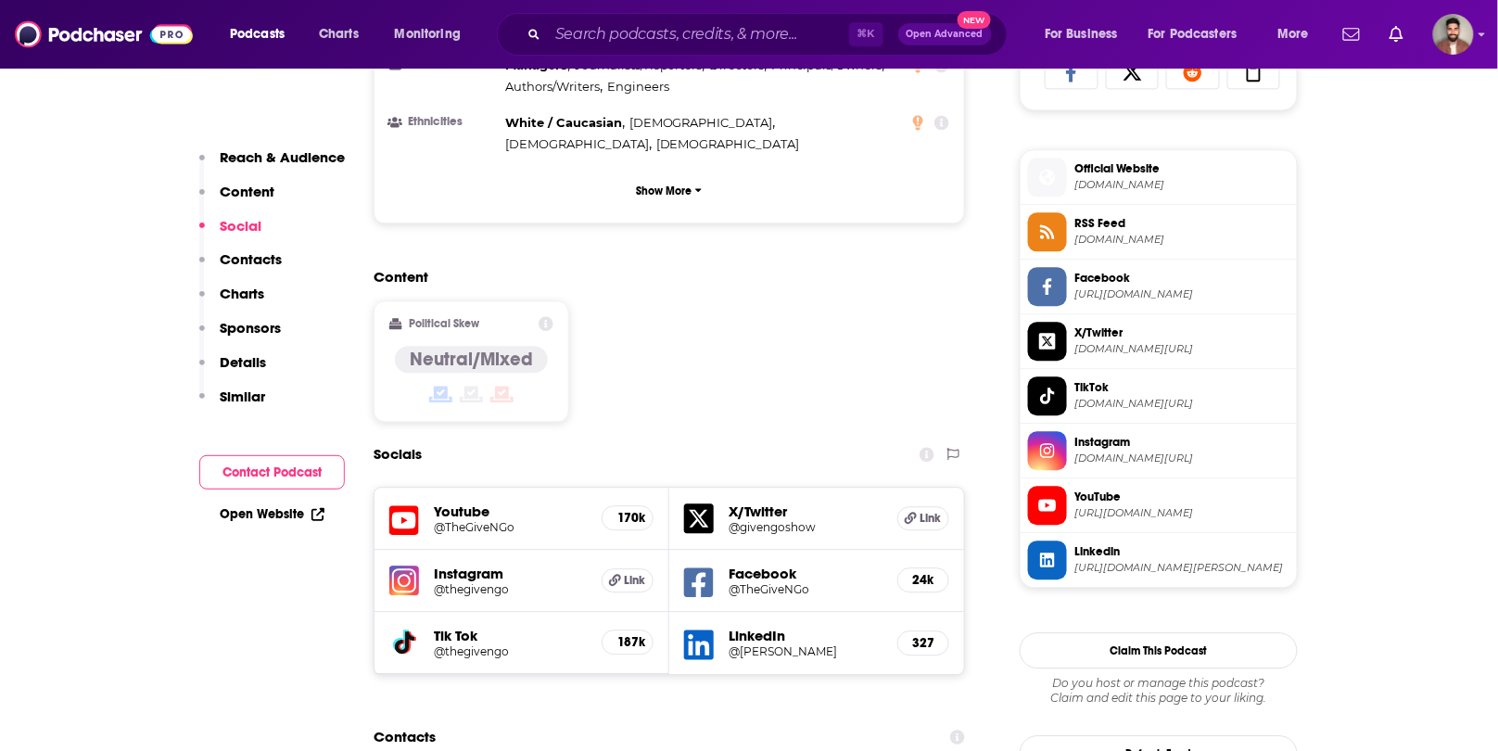
scroll to position [1278, 0]
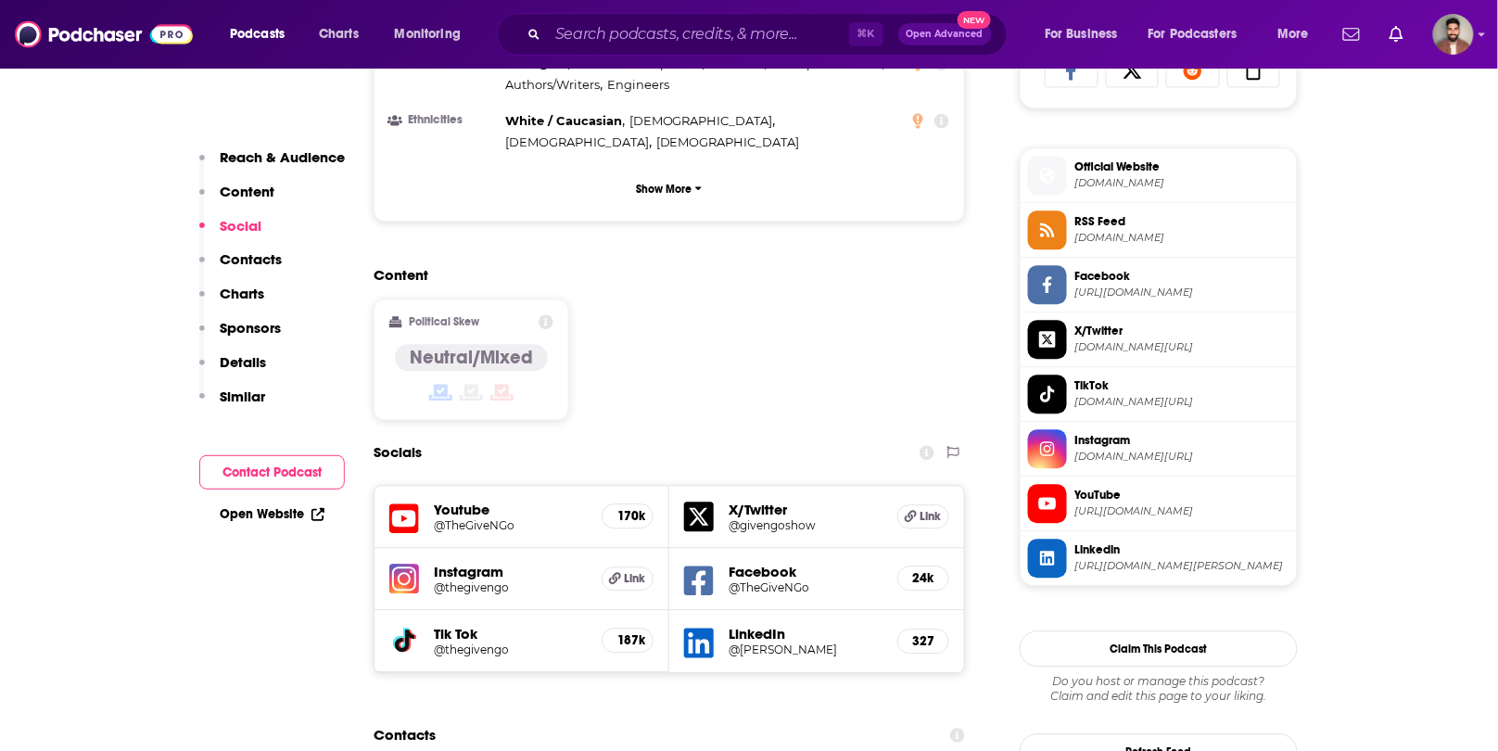
click at [828, 501] on h5 "X/Twitter" at bounding box center [806, 510] width 154 height 18
click at [745, 501] on h5 "X/Twitter" at bounding box center [806, 510] width 154 height 18
click at [472, 518] on h5 "@TheGiveNGo" at bounding box center [510, 525] width 153 height 14
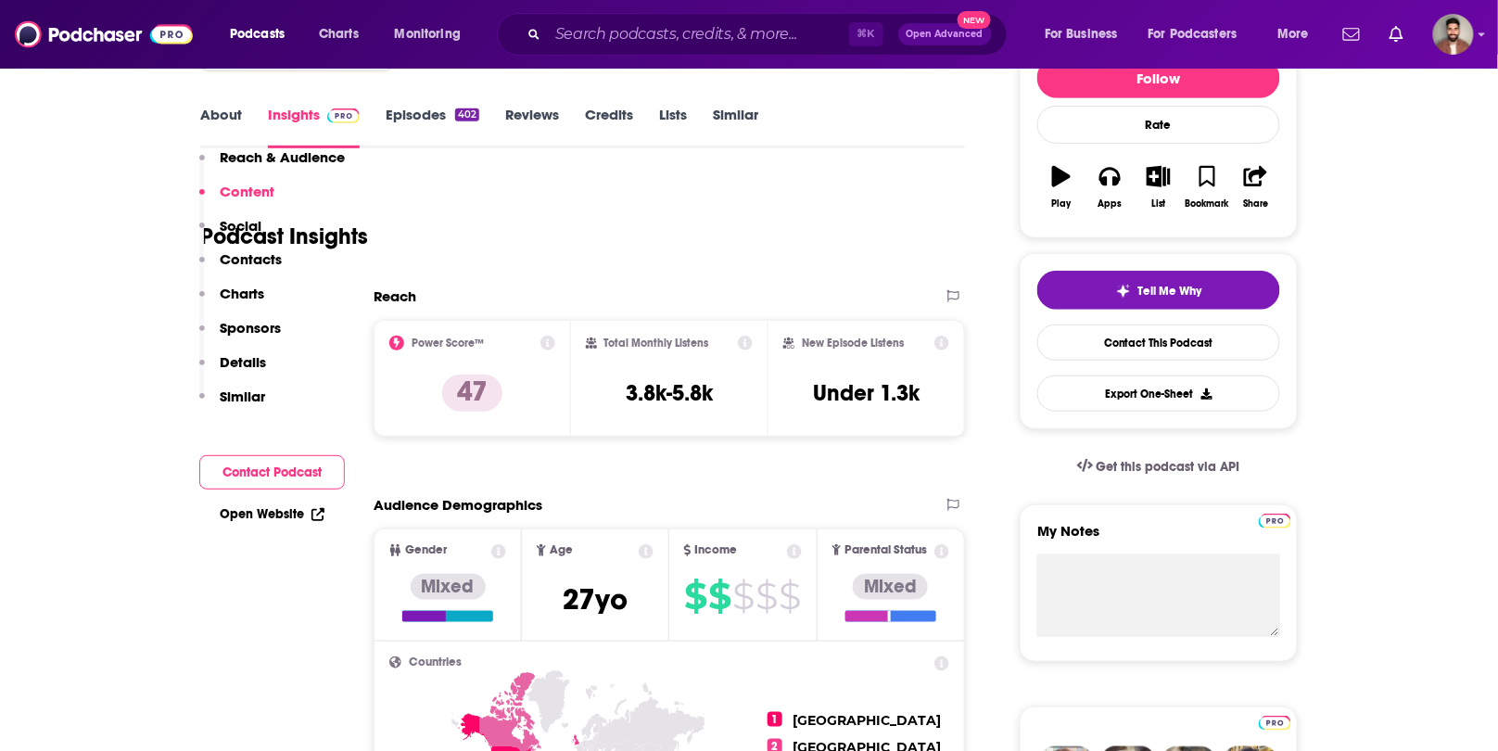
scroll to position [0, 0]
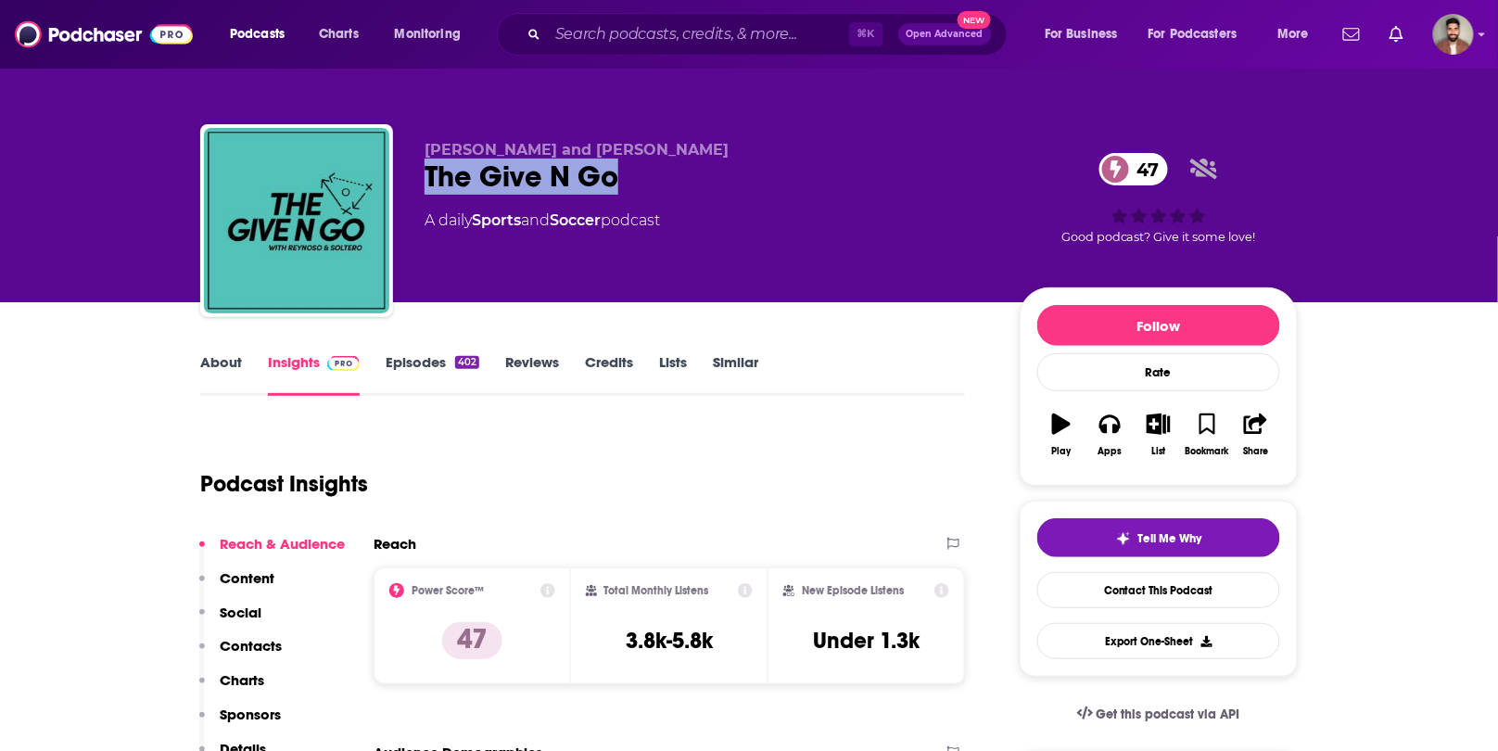
drag, startPoint x: 632, startPoint y: 185, endPoint x: 430, endPoint y: 184, distance: 202.1
click at [430, 184] on div "The Give N Go 47" at bounding box center [708, 177] width 566 height 36
copy h2 "The Give N Go"
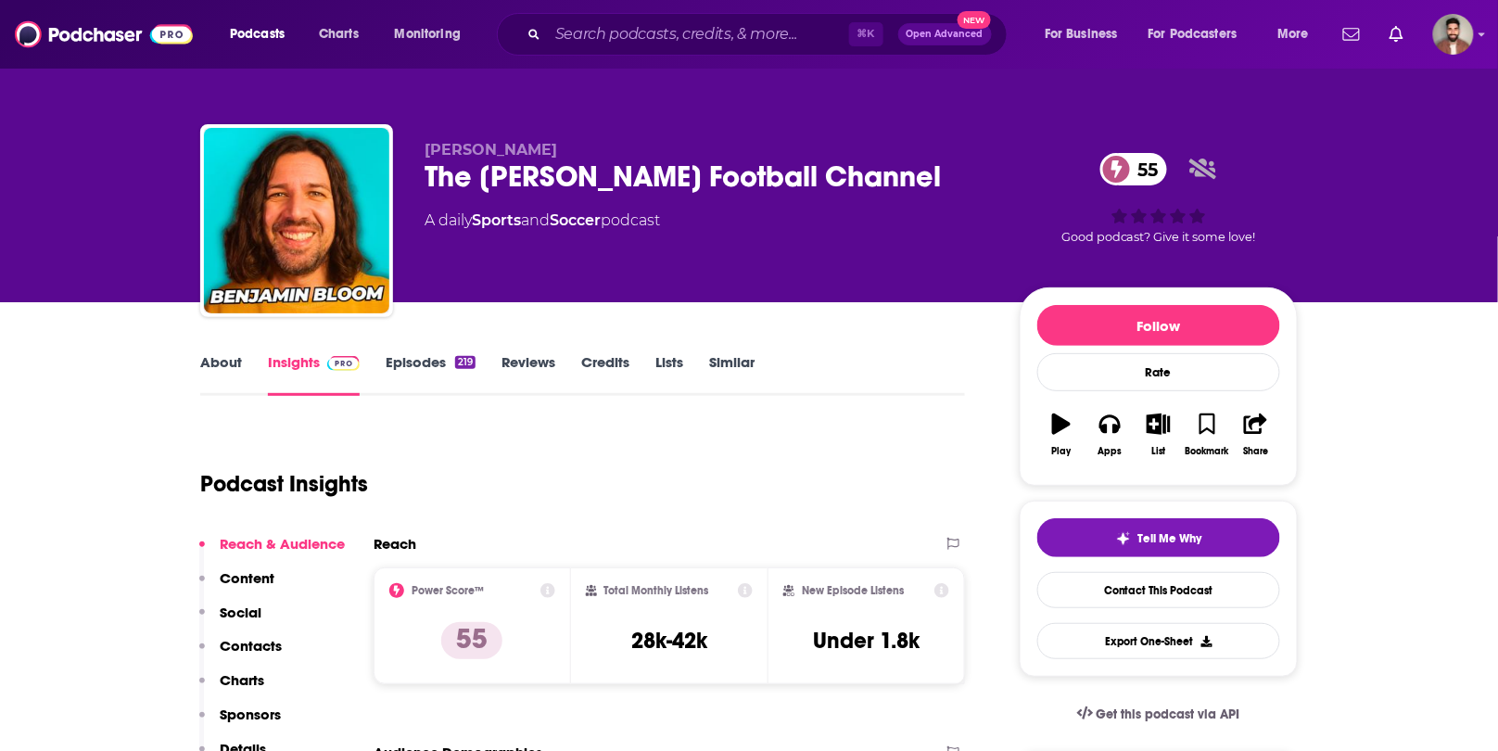
drag, startPoint x: 419, startPoint y: 185, endPoint x: 946, endPoint y: 182, distance: 526.7
click at [946, 182] on div "Benjamin Bloom The Benjamin Bloom Football Channel 55 A daily Sports and Soccer…" at bounding box center [749, 224] width 1098 height 200
copy h2 "The Benjamin Bloom Football Channel"
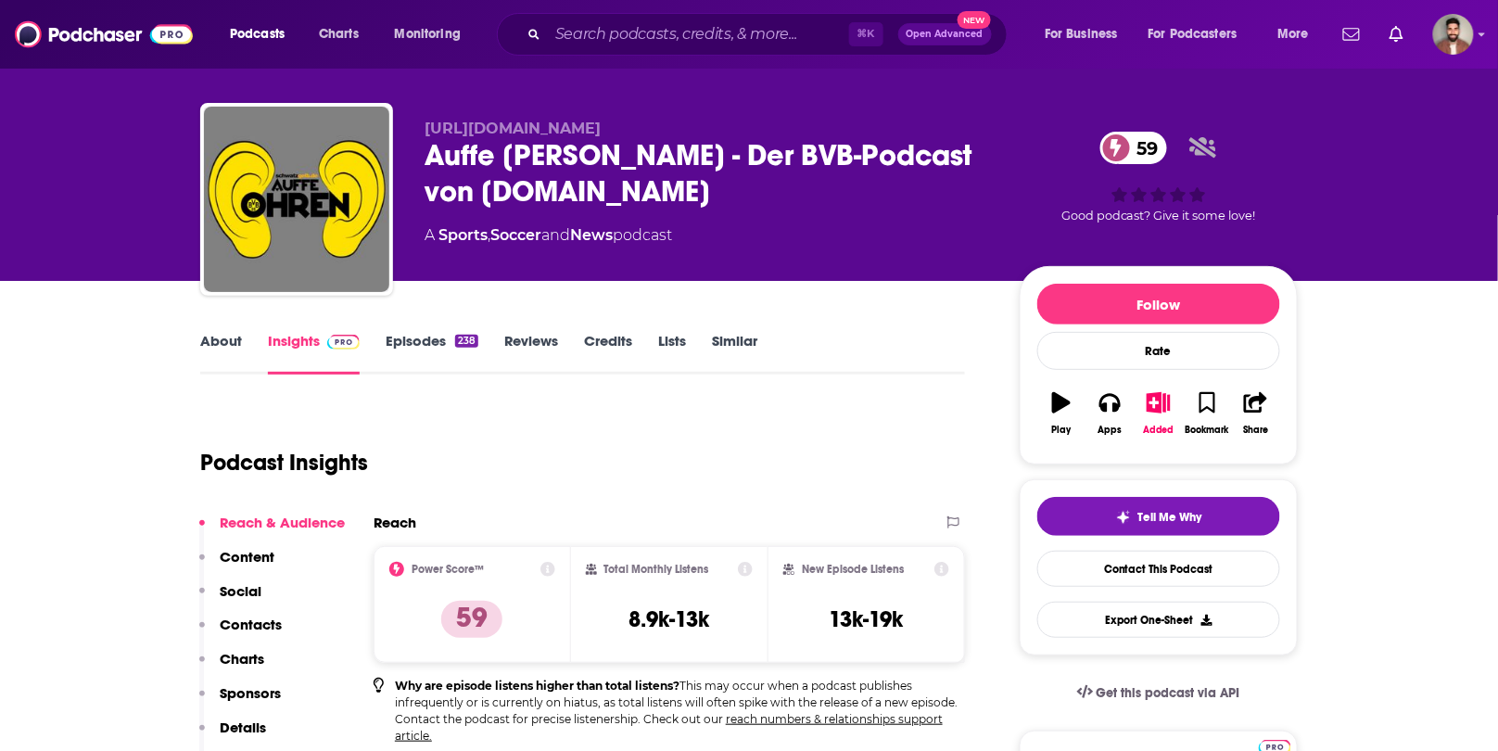
scroll to position [38, 0]
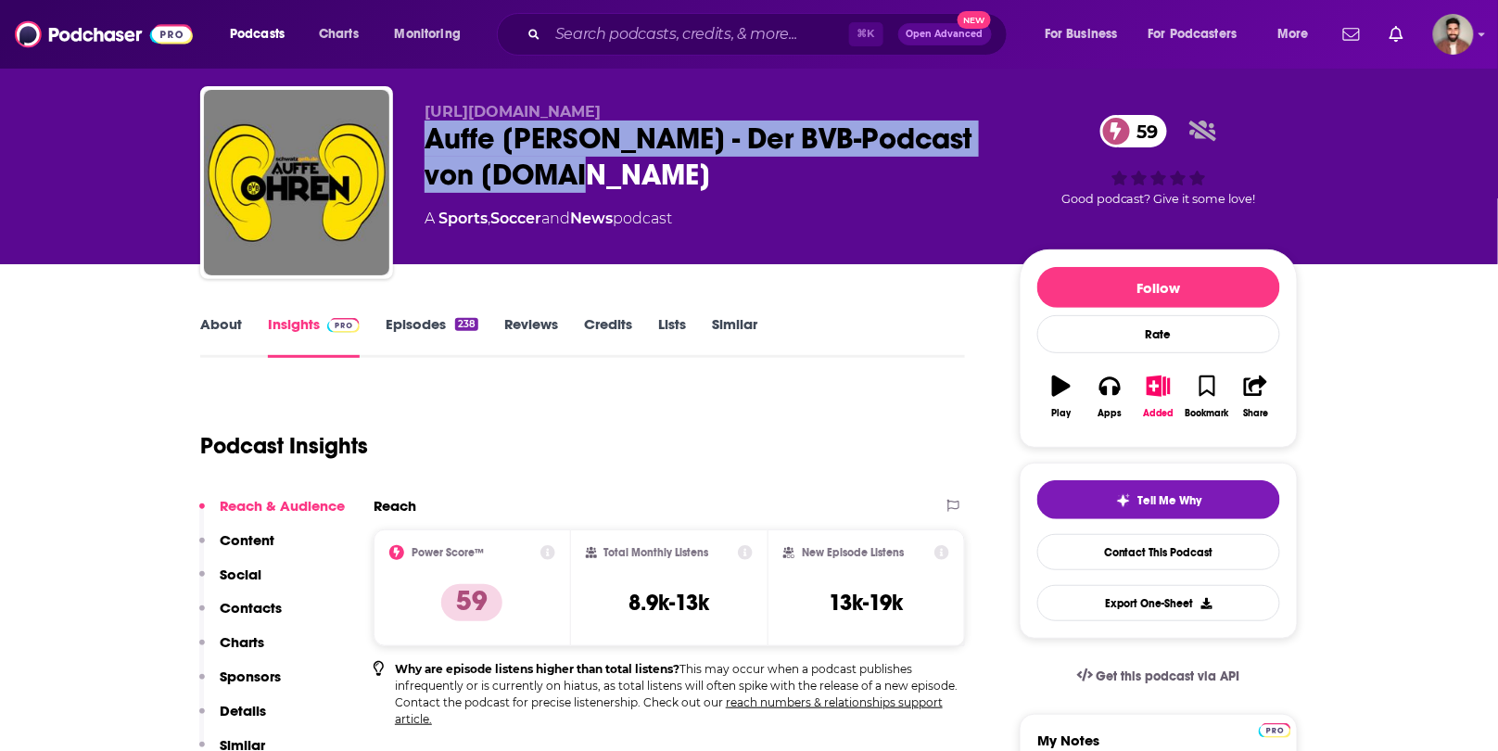
drag, startPoint x: 644, startPoint y: 173, endPoint x: 428, endPoint y: 136, distance: 219.2
click at [428, 136] on div "Auffe [PERSON_NAME] - Der BVB-Podcast von [DOMAIN_NAME] 59" at bounding box center [708, 157] width 566 height 72
copy h2 "Auffe [PERSON_NAME] - Der BVB-Podcast von [DOMAIN_NAME]"
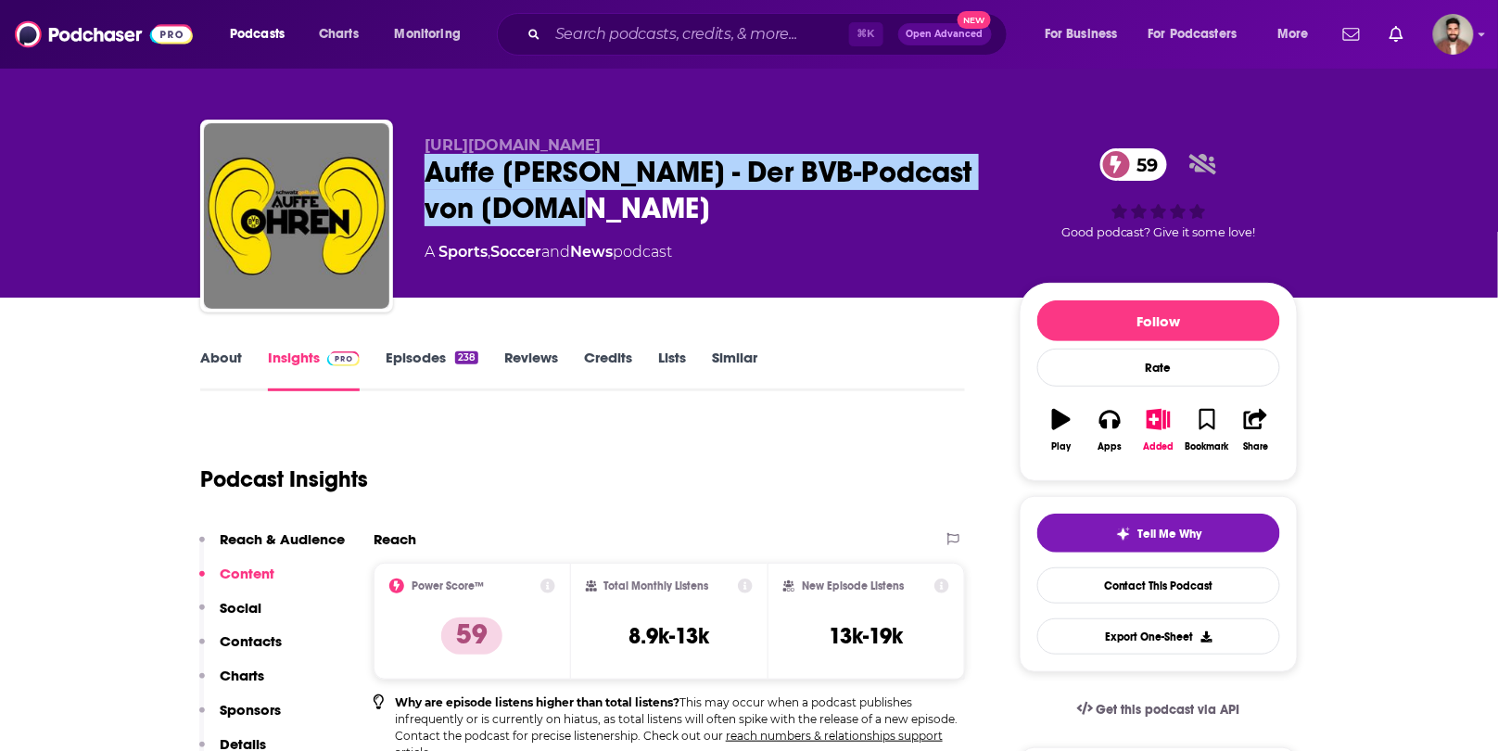
scroll to position [0, 0]
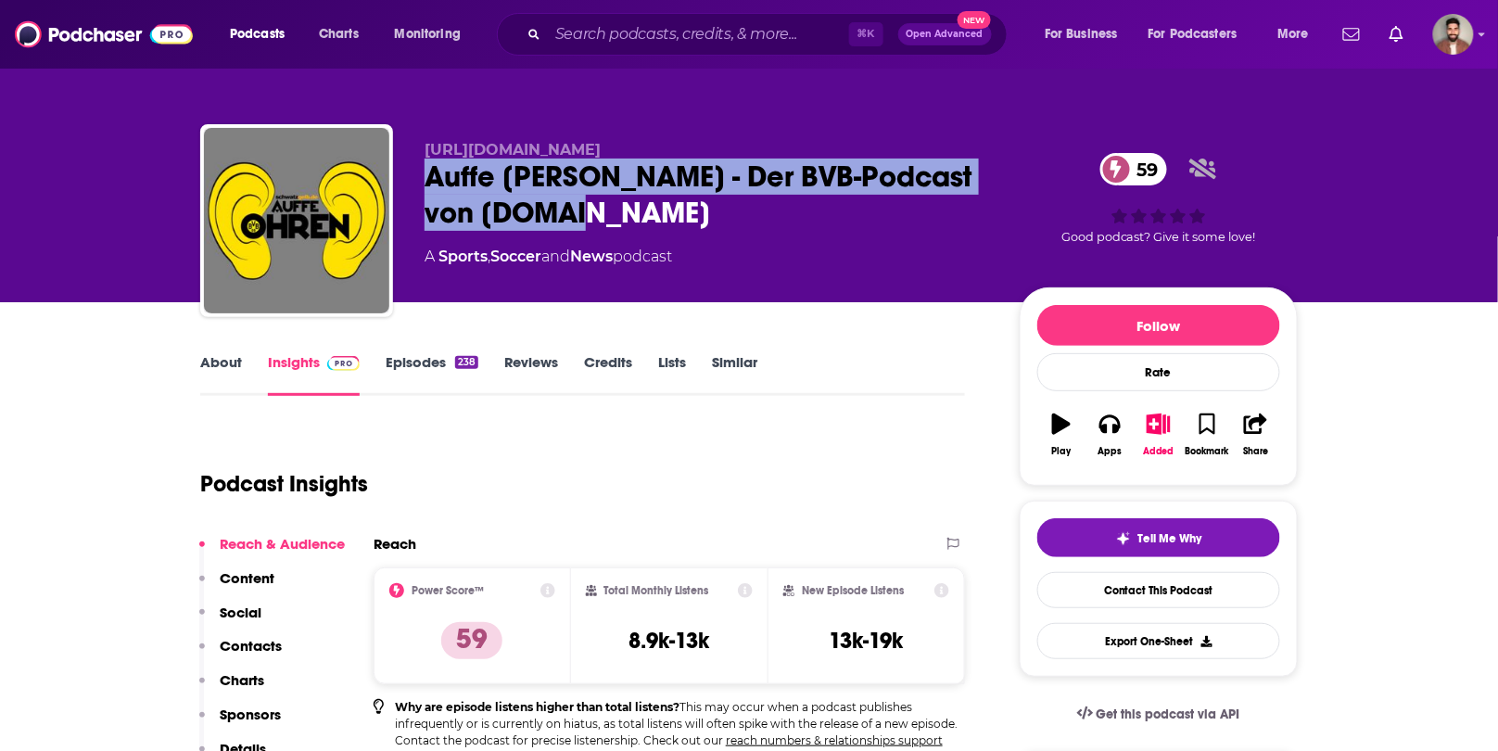
click at [219, 364] on link "About" at bounding box center [221, 374] width 42 height 43
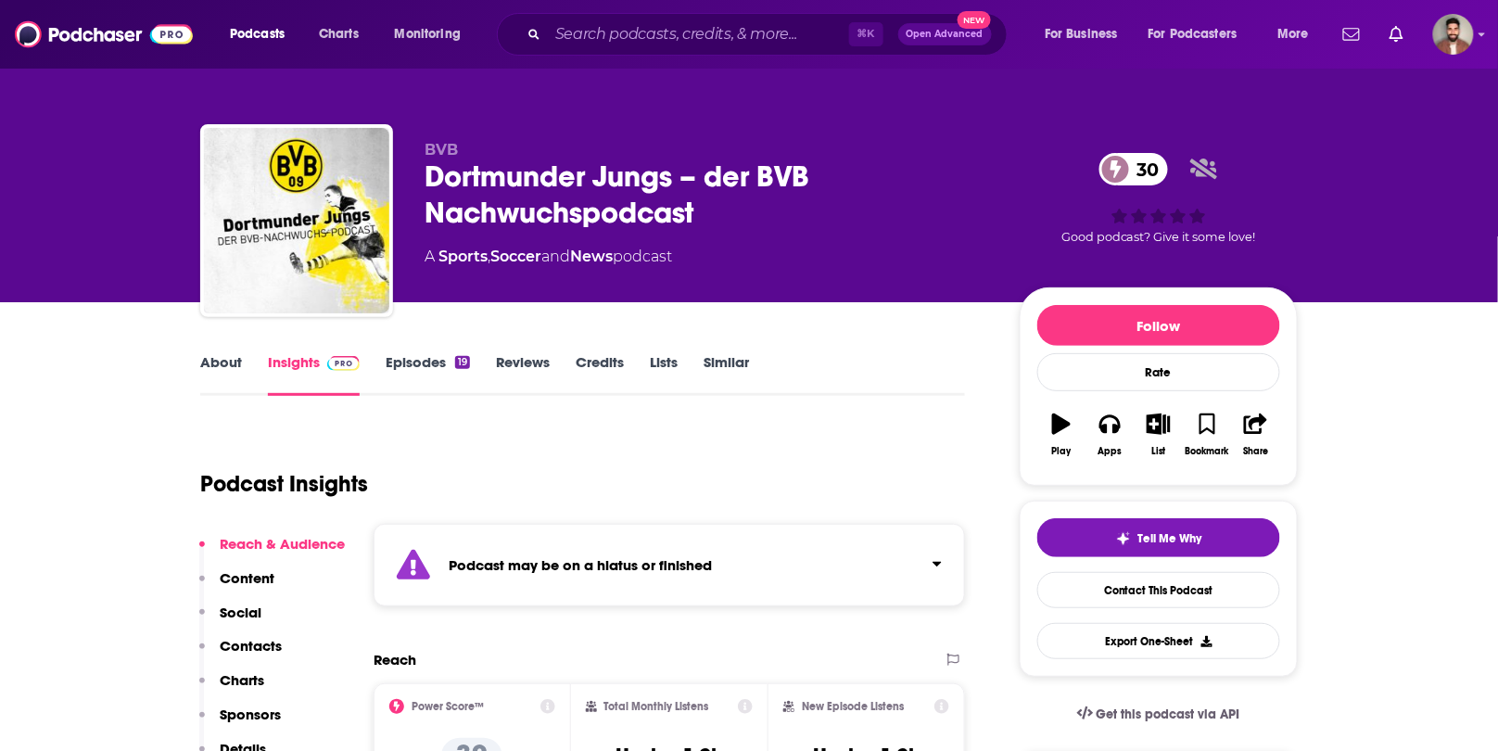
click at [426, 364] on link "Episodes 19" at bounding box center [428, 374] width 84 height 43
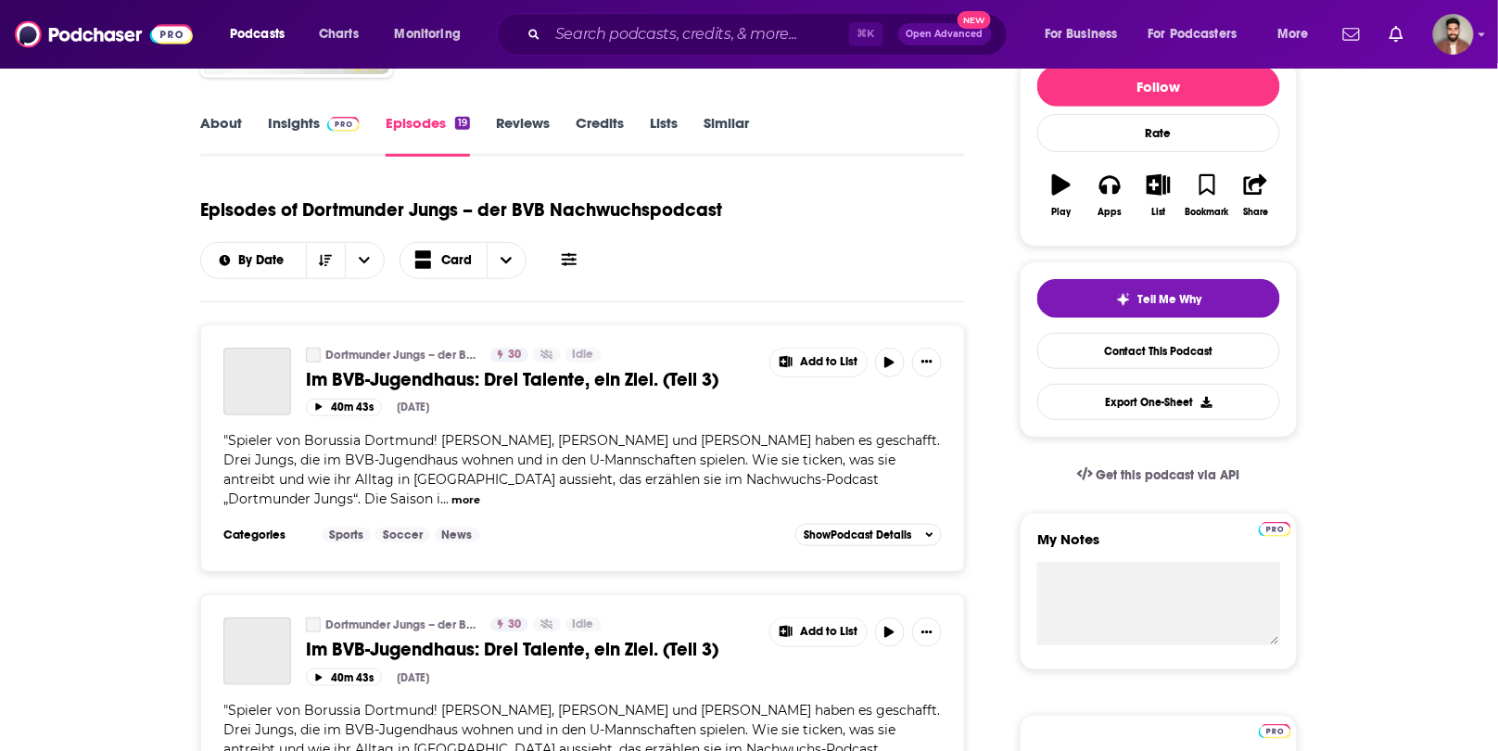
scroll to position [248, 0]
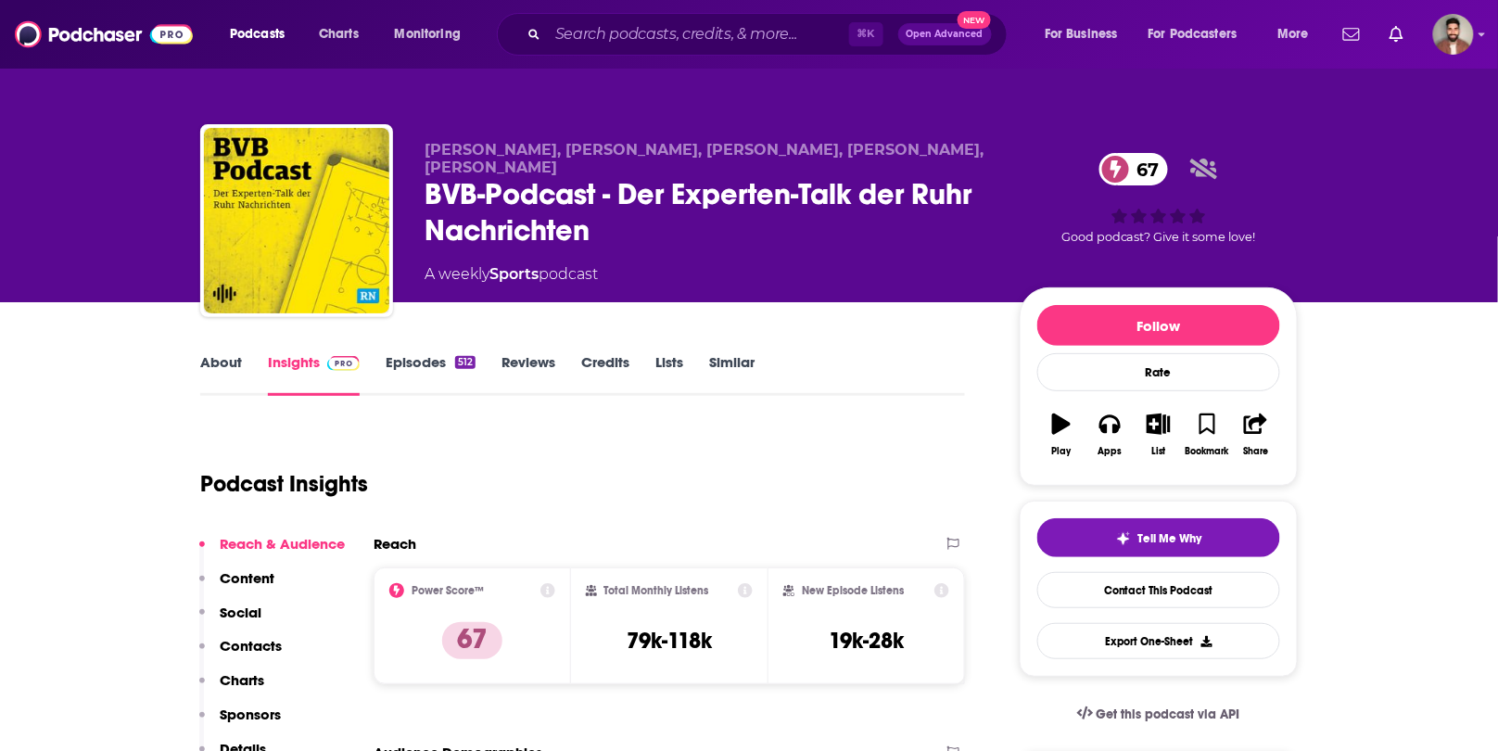
click at [235, 357] on link "About" at bounding box center [221, 374] width 42 height 43
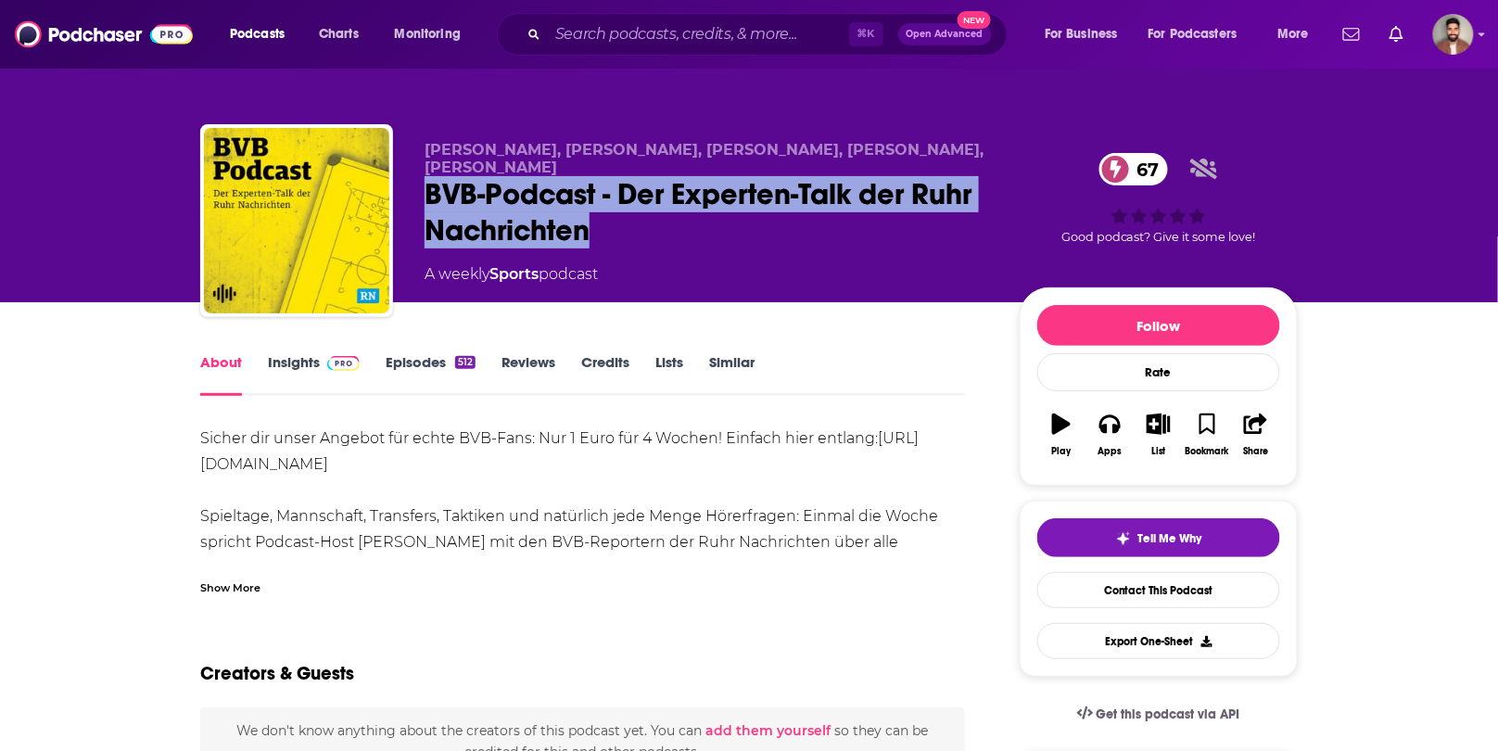
drag, startPoint x: 611, startPoint y: 234, endPoint x: 432, endPoint y: 199, distance: 182.2
click at [432, 199] on div "BVB-Podcast - Der Experten-Talk der Ruhr Nachrichten 67" at bounding box center [708, 212] width 566 height 72
copy h1 "BVB-Podcast - Der Experten-Talk der Ruhr Nachrichten"
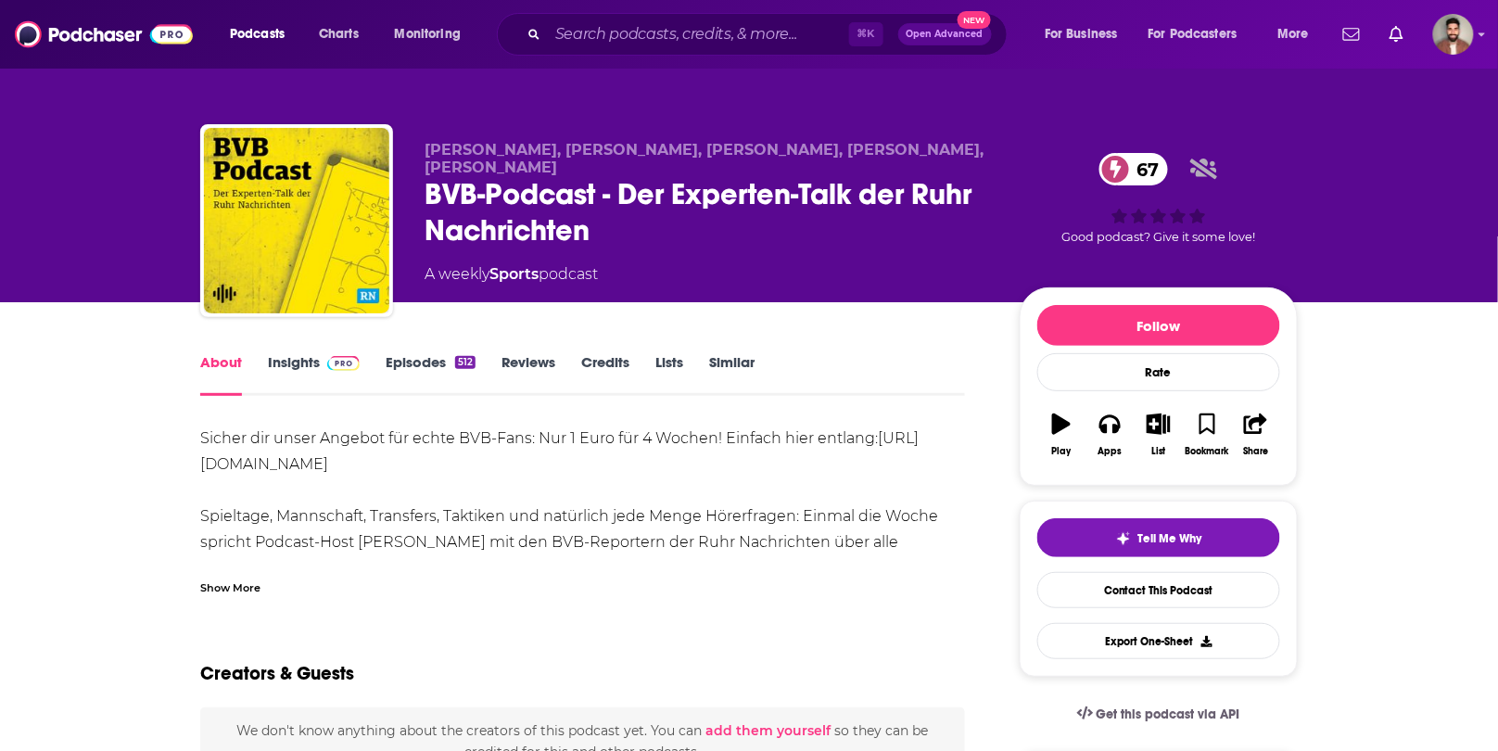
click at [284, 351] on div "About Insights Episodes 512 Reviews Credits Lists Similar" at bounding box center [582, 372] width 765 height 45
click at [293, 362] on link "Insights" at bounding box center [314, 374] width 92 height 43
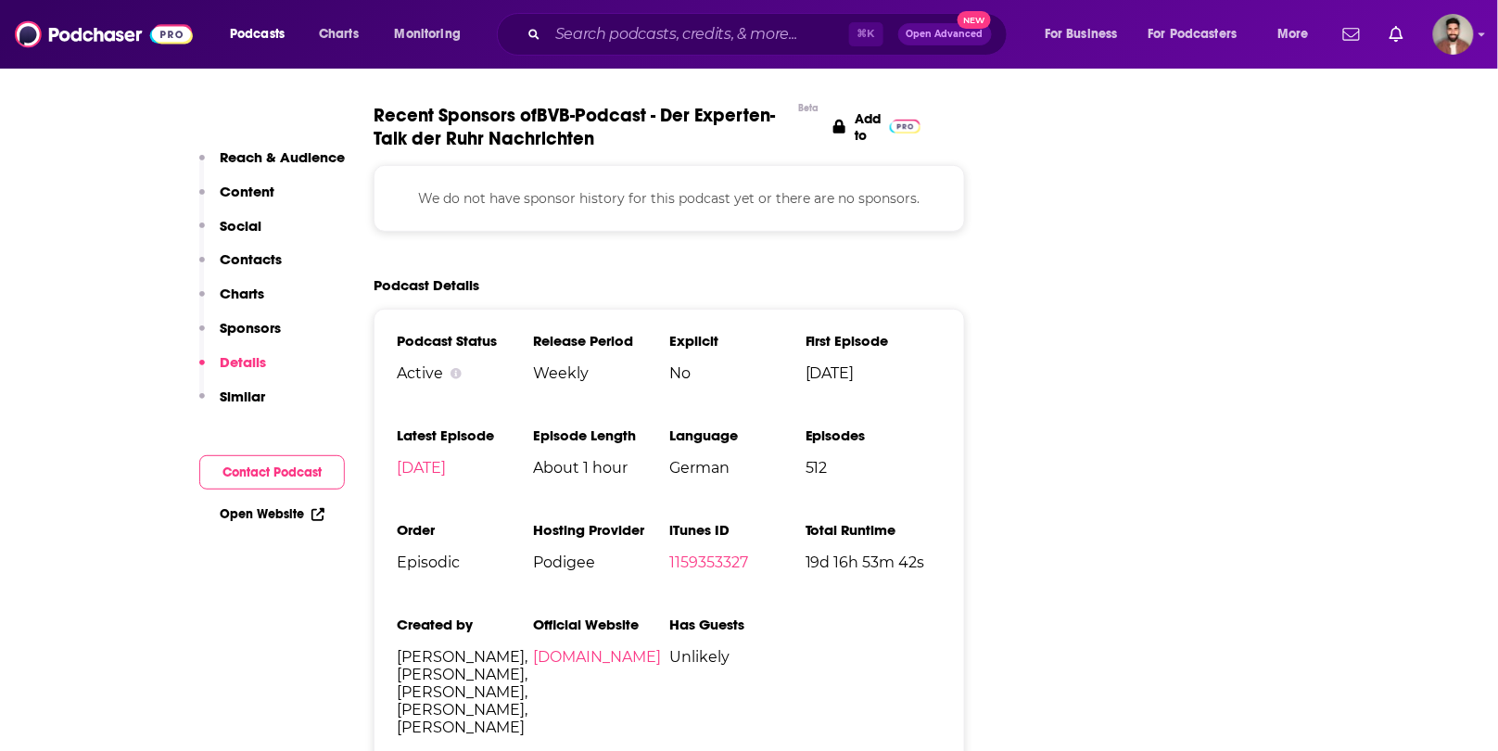
scroll to position [2494, 0]
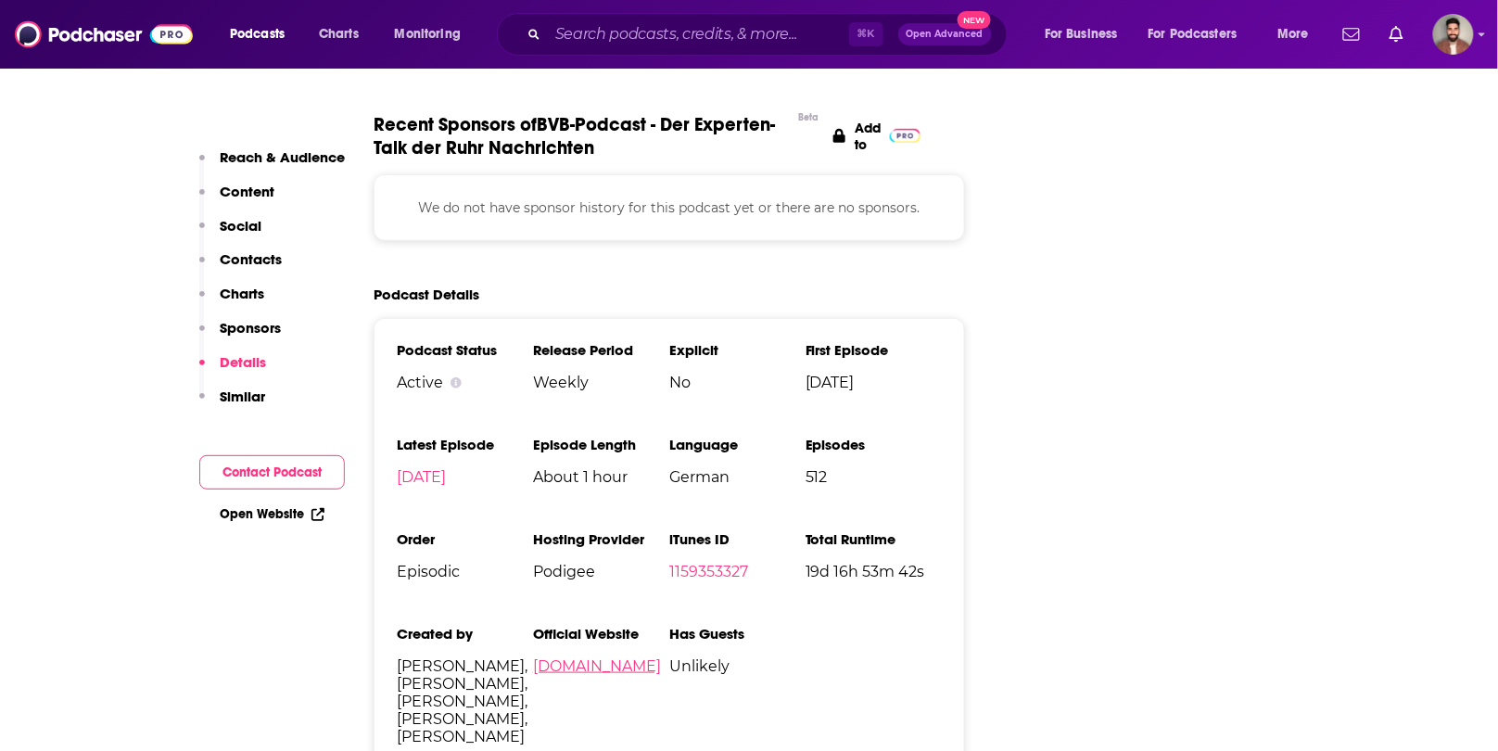
click at [586, 657] on link "[DOMAIN_NAME]" at bounding box center [597, 666] width 128 height 18
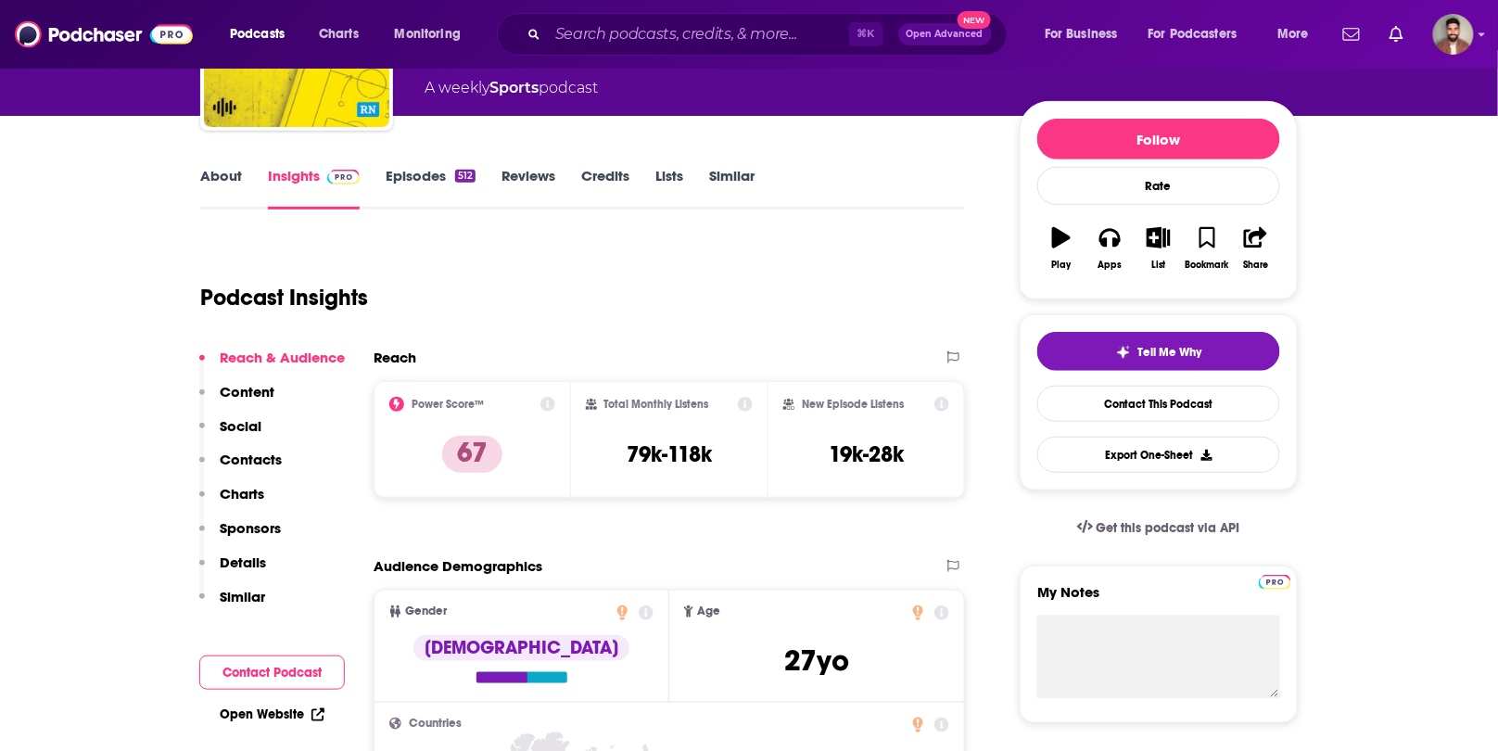
scroll to position [136, 0]
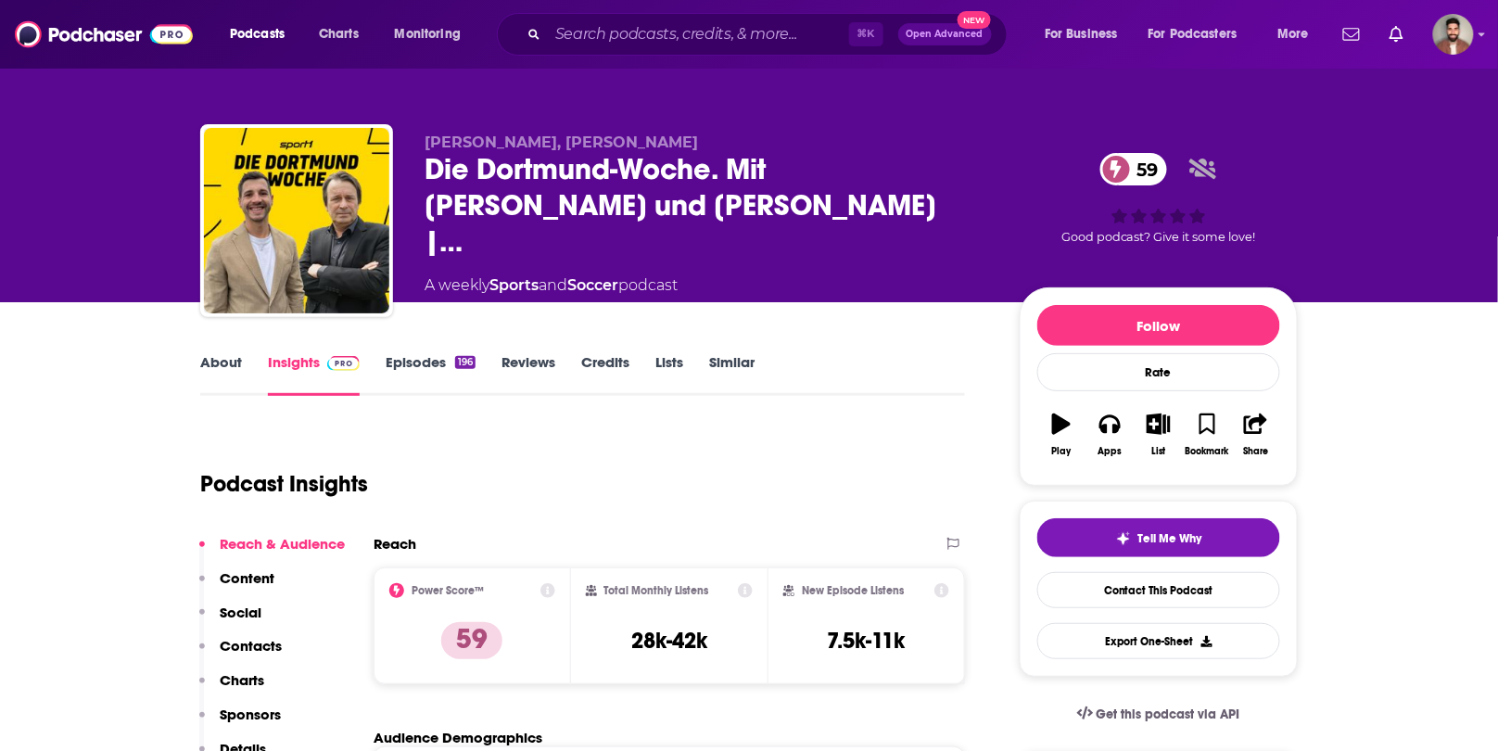
click at [225, 369] on link "About" at bounding box center [221, 374] width 42 height 43
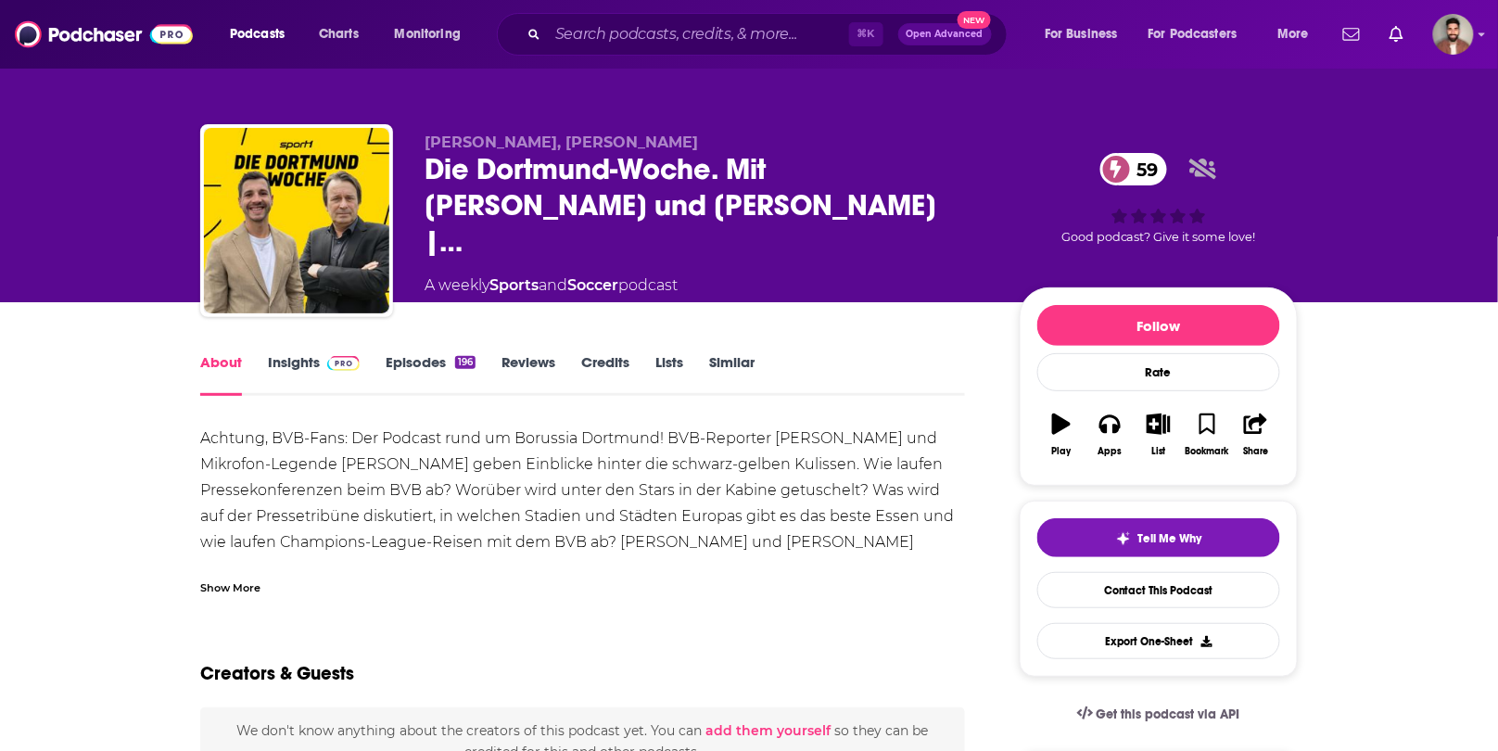
click at [289, 356] on link "Insights" at bounding box center [314, 374] width 92 height 43
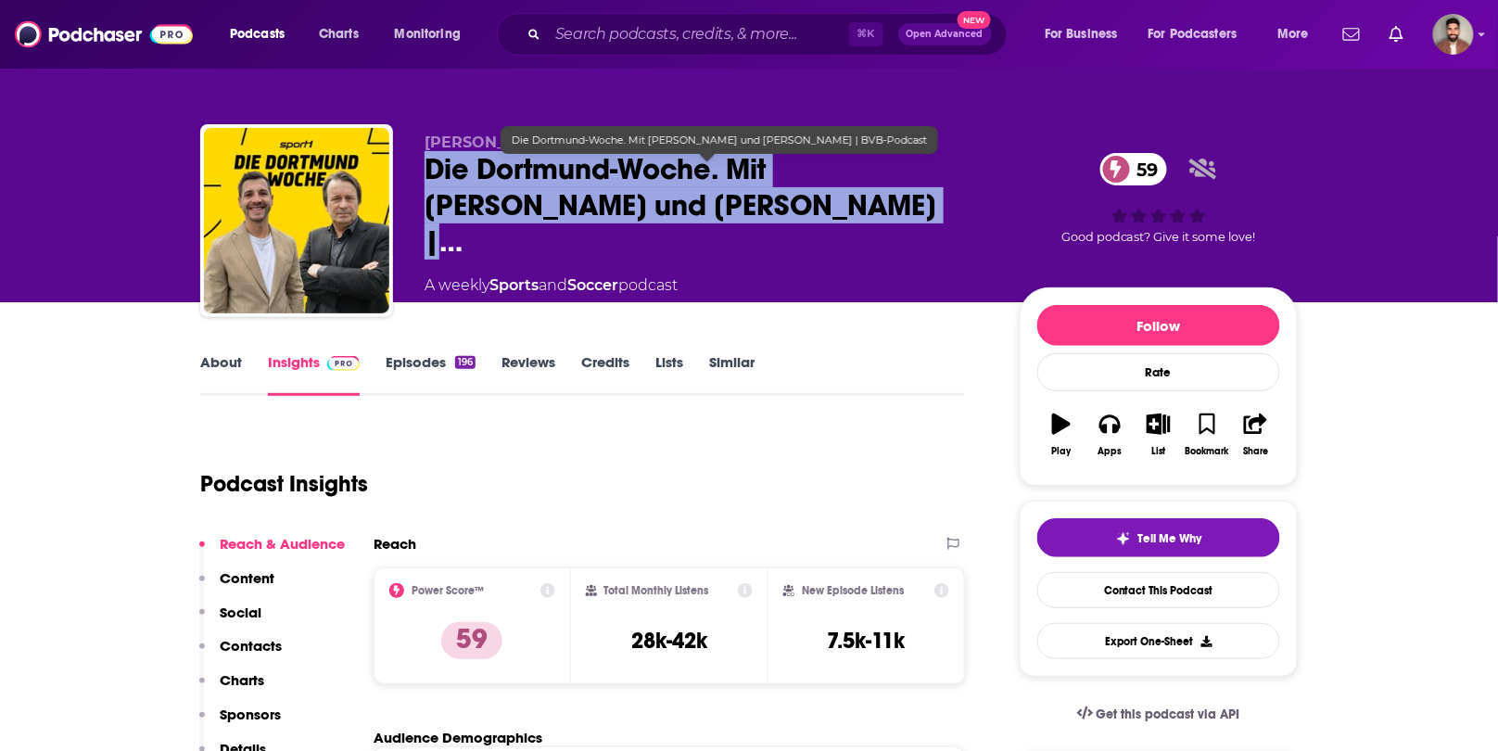
drag, startPoint x: 424, startPoint y: 170, endPoint x: 798, endPoint y: 214, distance: 377.2
click at [798, 214] on div "Manni Sedlbauer, Oliver Müller Die Dortmund-Woche. Mit Manni Sedlbauer und Oliv…" at bounding box center [749, 224] width 1098 height 200
copy h2 "Die Dortmund-Woche. Mit Manni Sedlbauer und Oliver Müller"
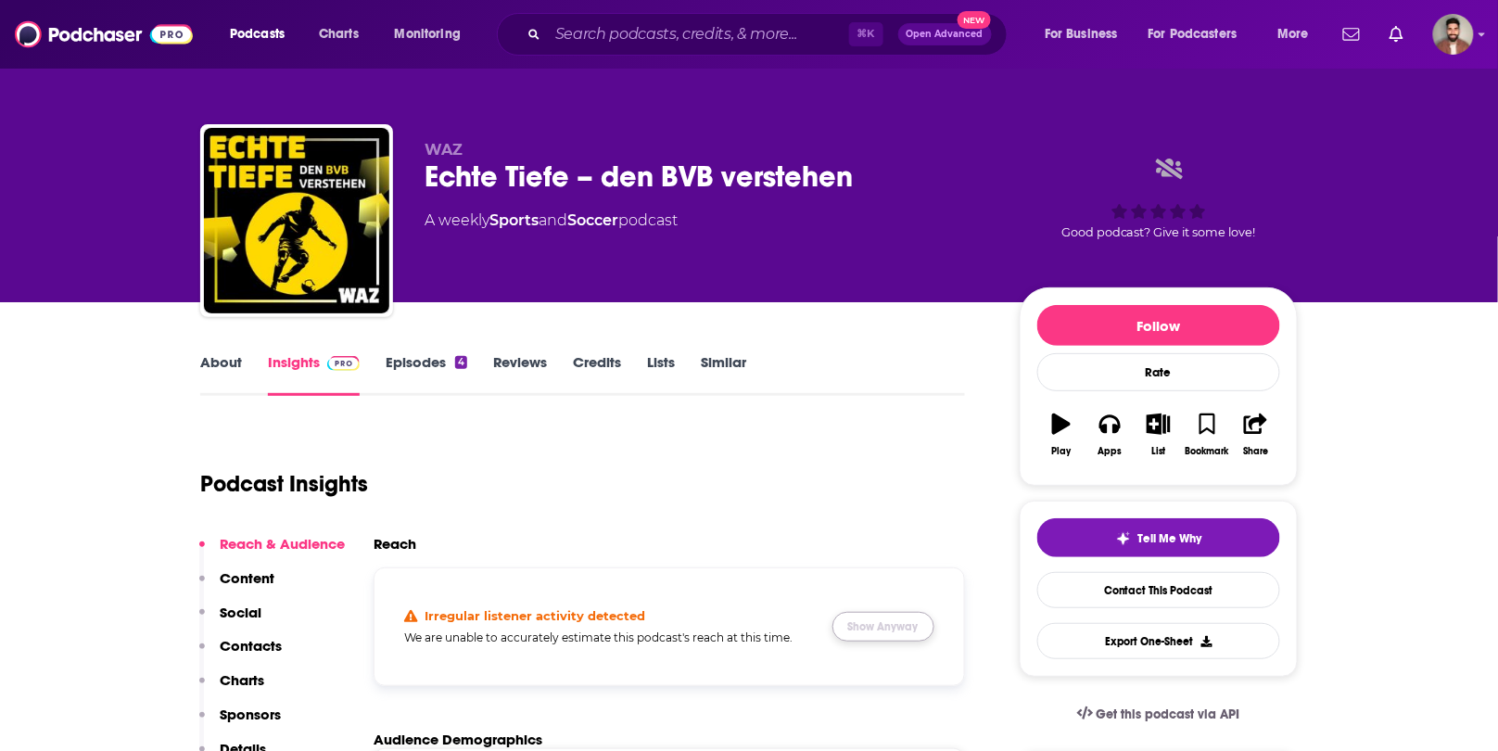
click at [884, 632] on button "Show Anyway" at bounding box center [884, 627] width 102 height 30
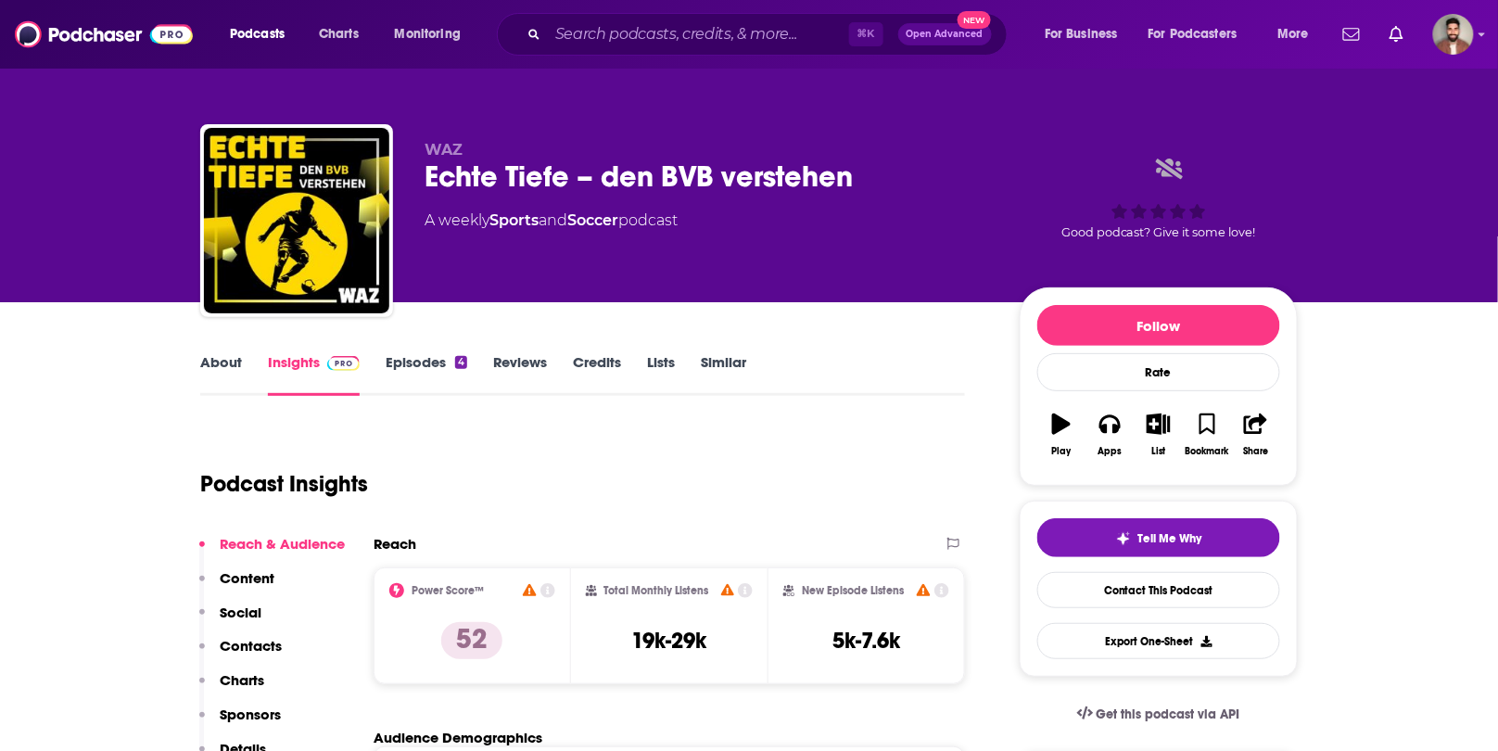
click at [428, 373] on link "Episodes 4" at bounding box center [427, 374] width 82 height 43
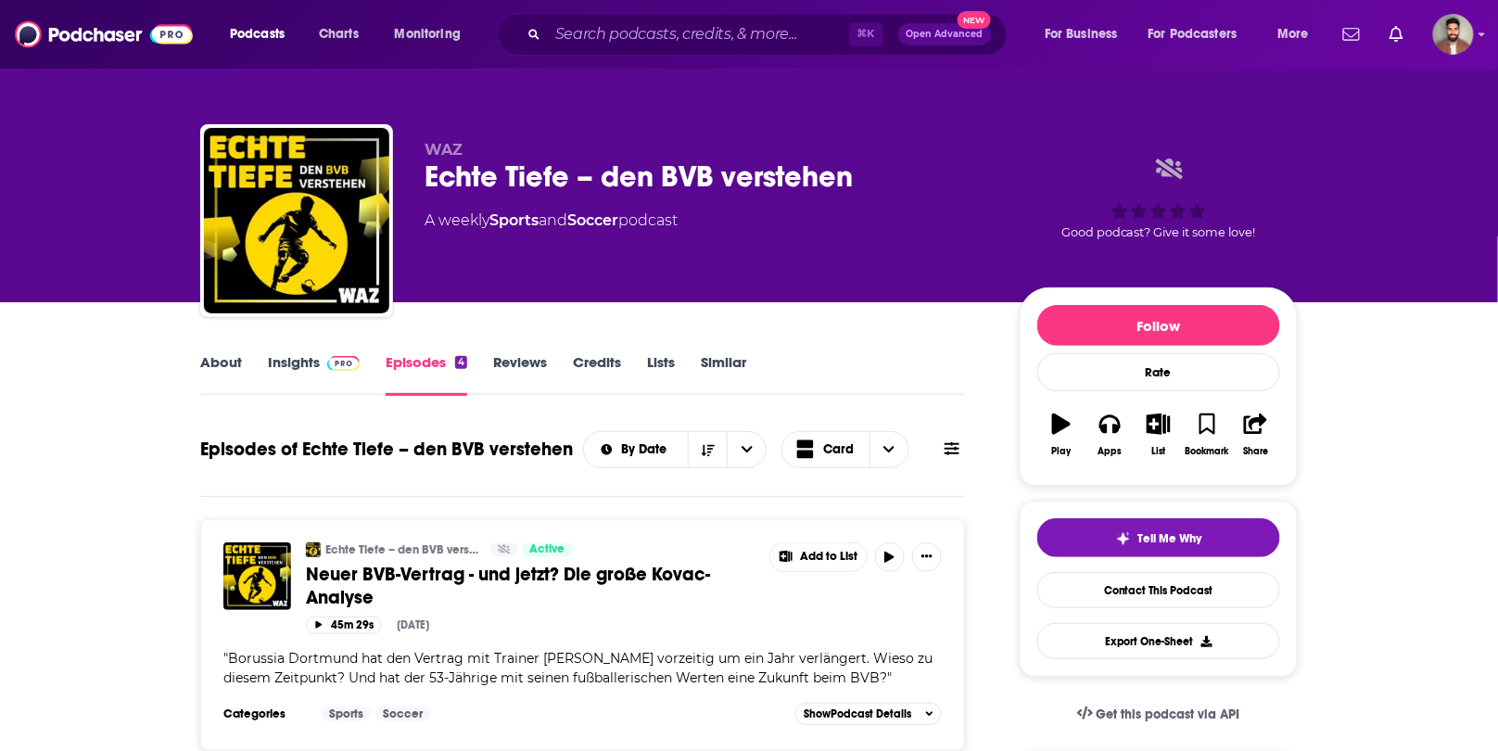
click at [205, 362] on link "About" at bounding box center [221, 374] width 42 height 43
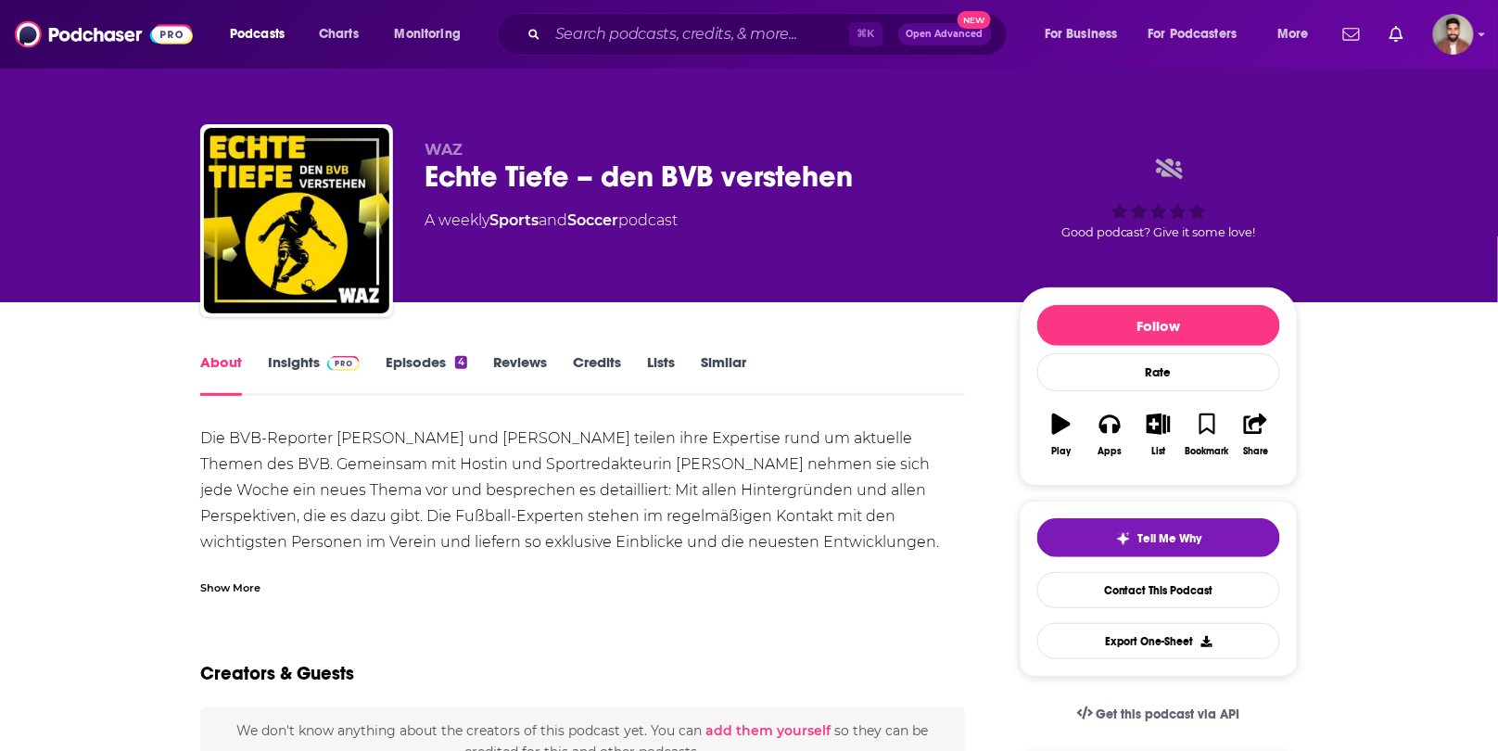
click at [286, 370] on link "Insights" at bounding box center [314, 374] width 92 height 43
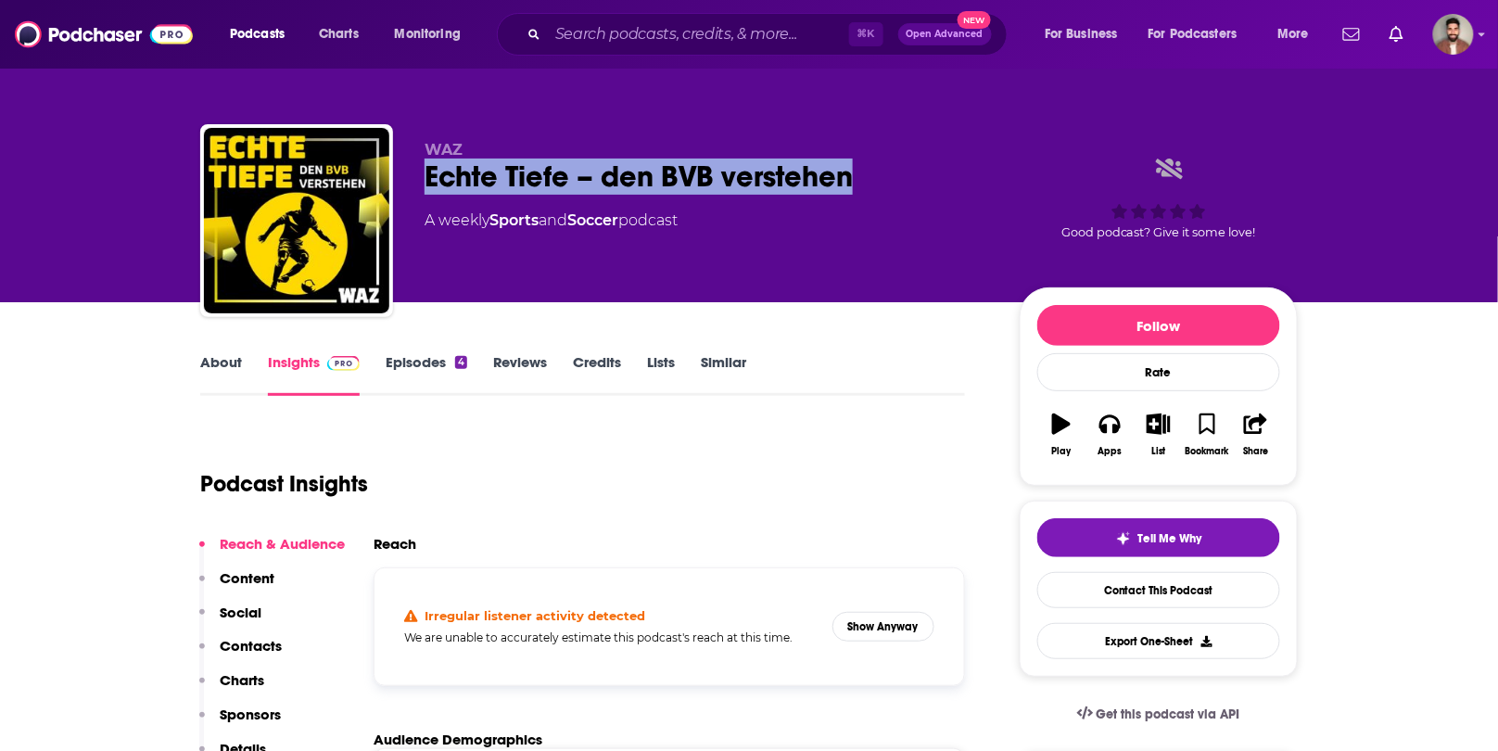
drag, startPoint x: 858, startPoint y: 174, endPoint x: 417, endPoint y: 173, distance: 440.4
click at [417, 173] on div "WAZ Echte Tiefe – den BVB verstehen A weekly Sports and Soccer podcast Good pod…" at bounding box center [749, 224] width 1098 height 200
copy h2 "Echte Tiefe – den BVB verstehen"
click at [914, 619] on button "Show Anyway" at bounding box center [884, 627] width 102 height 30
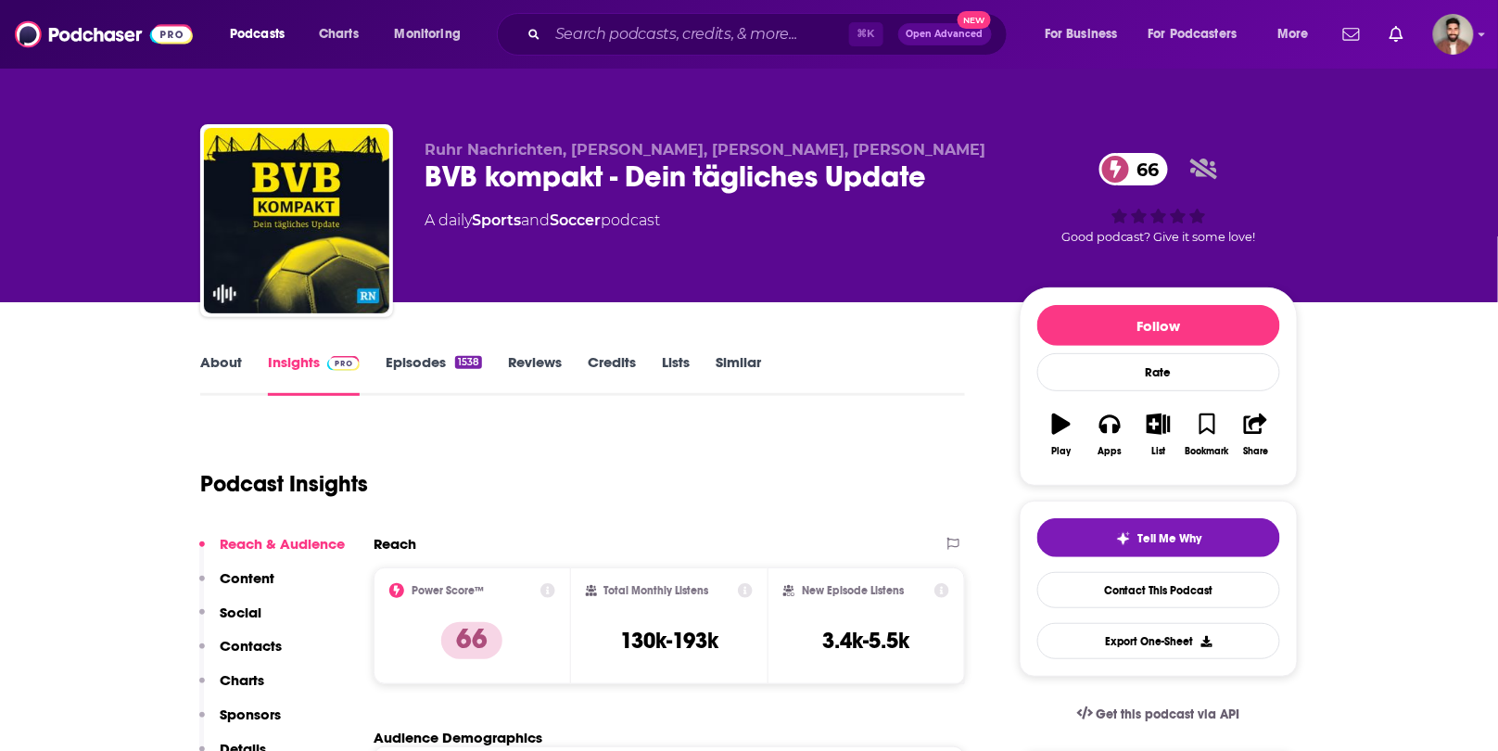
click at [224, 359] on link "About" at bounding box center [221, 374] width 42 height 43
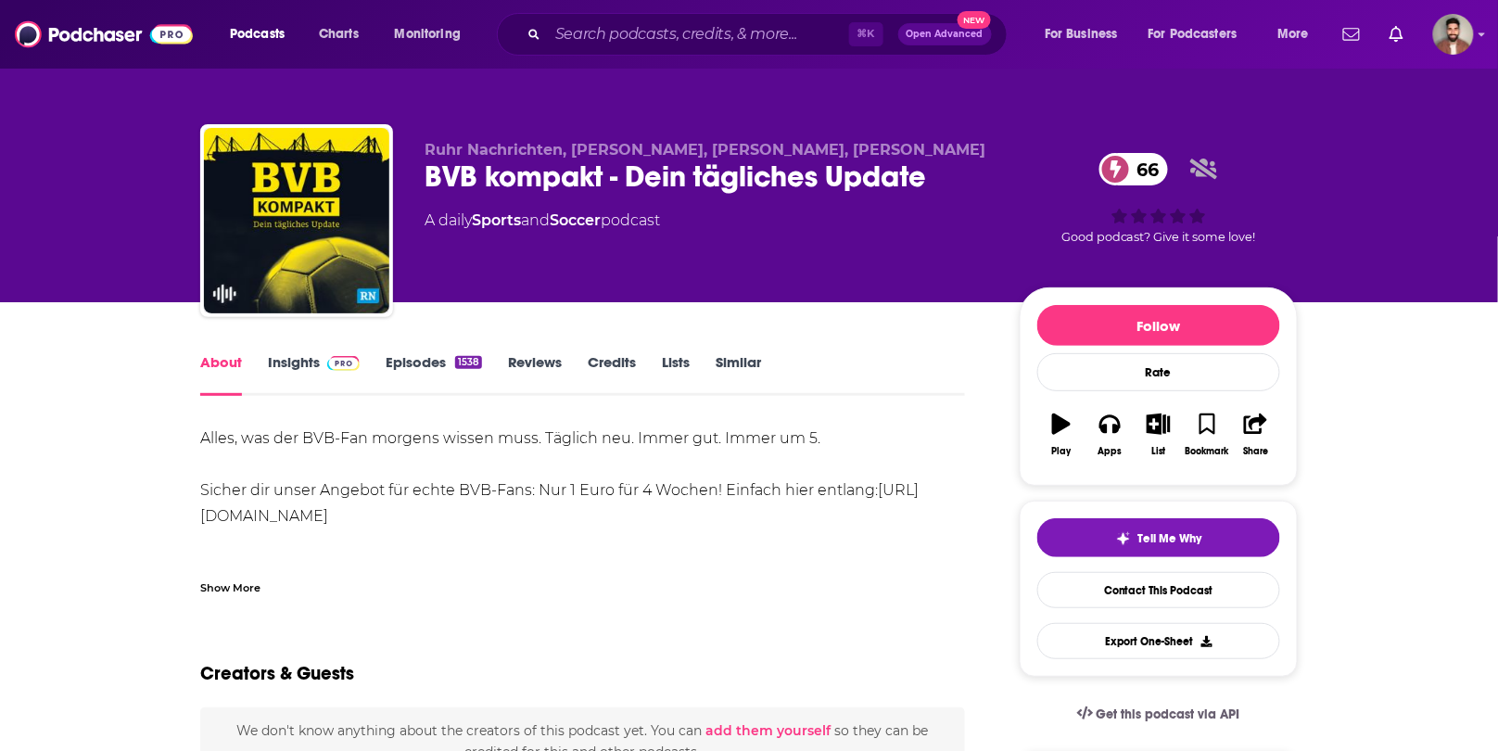
drag, startPoint x: 184, startPoint y: 516, endPoint x: 524, endPoint y: 506, distance: 340.4
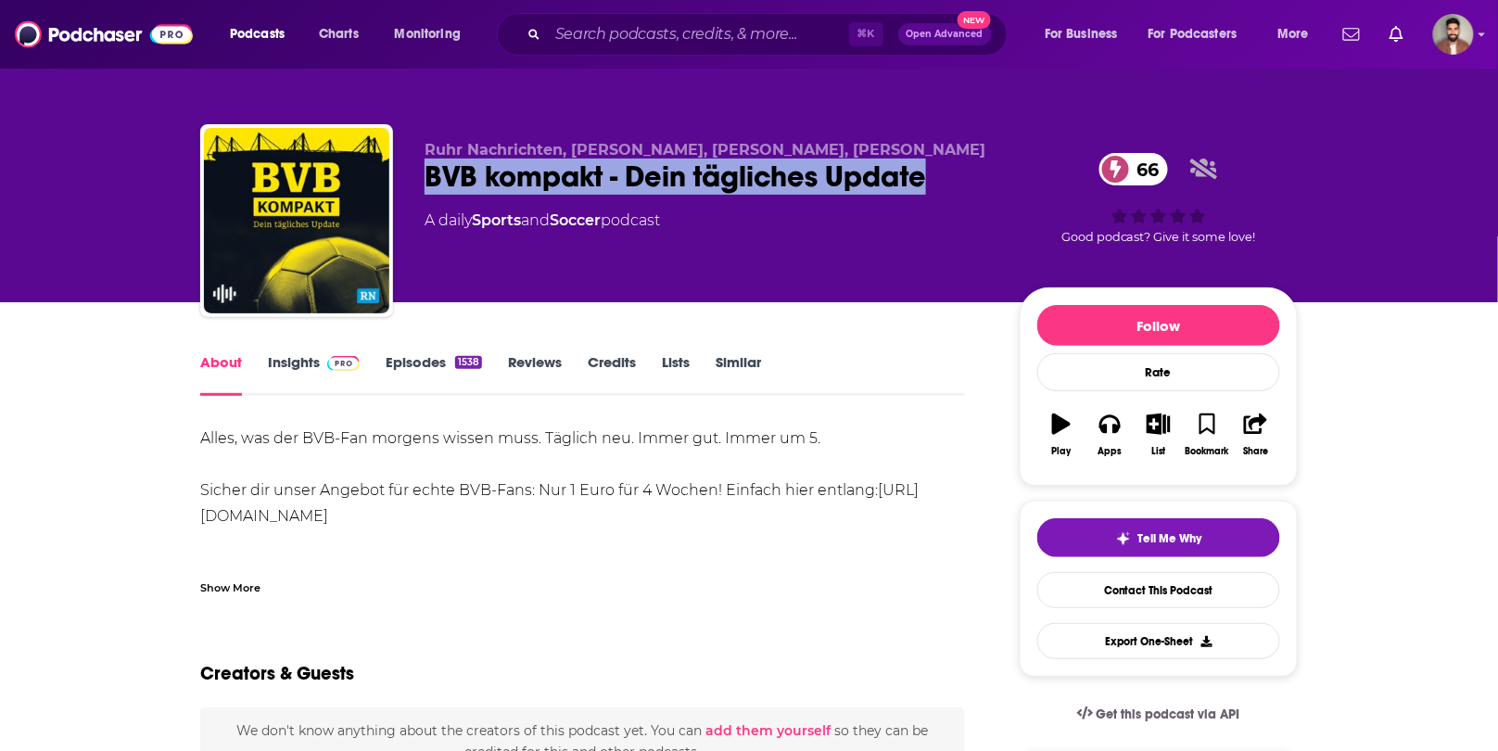
drag, startPoint x: 956, startPoint y: 180, endPoint x: 426, endPoint y: 177, distance: 530.4
click at [426, 177] on div "BVB kompakt - Dein tägliches Update 66" at bounding box center [708, 177] width 566 height 36
copy h1 "BVB kompakt - Dein tägliches Update"
click at [316, 362] on link "Insights" at bounding box center [314, 374] width 92 height 43
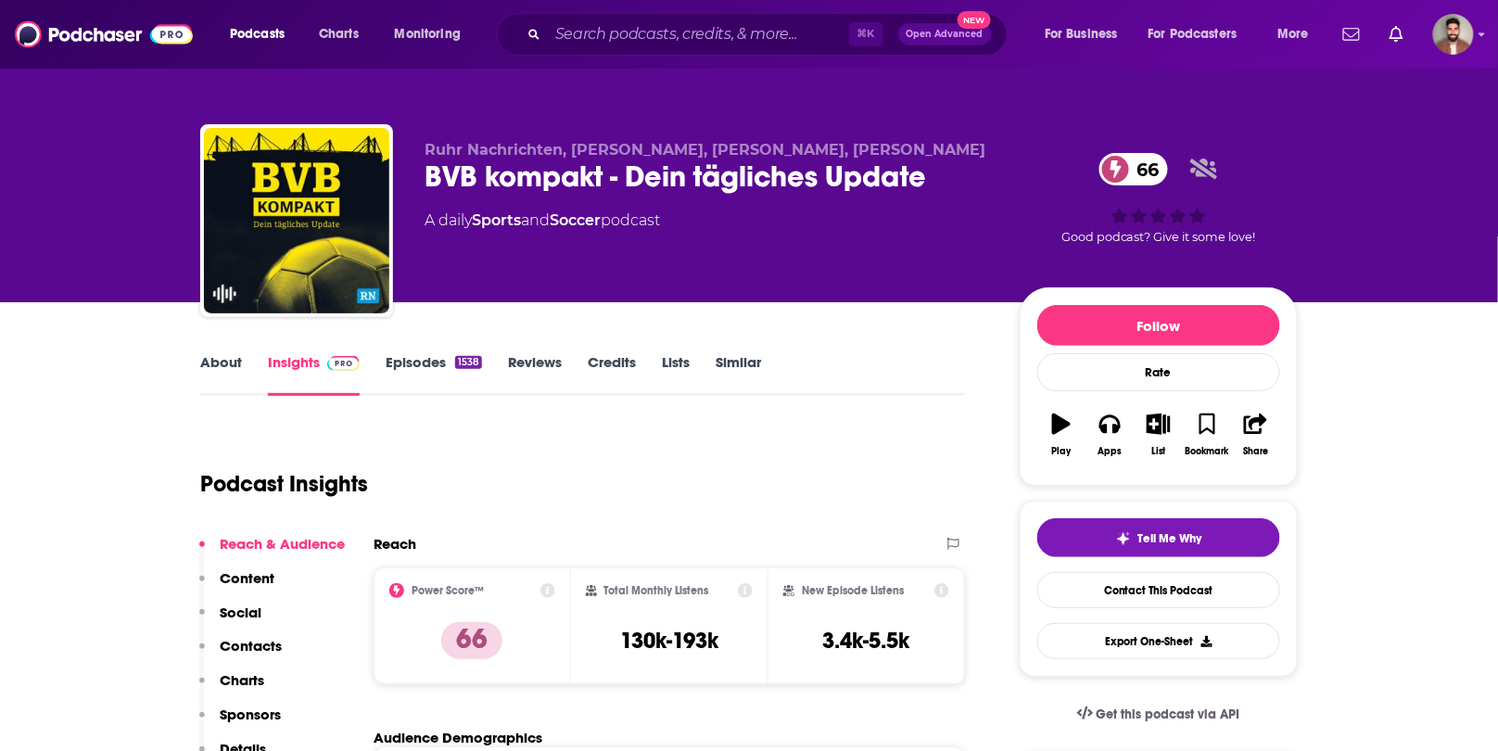
click at [221, 367] on link "About" at bounding box center [221, 374] width 42 height 43
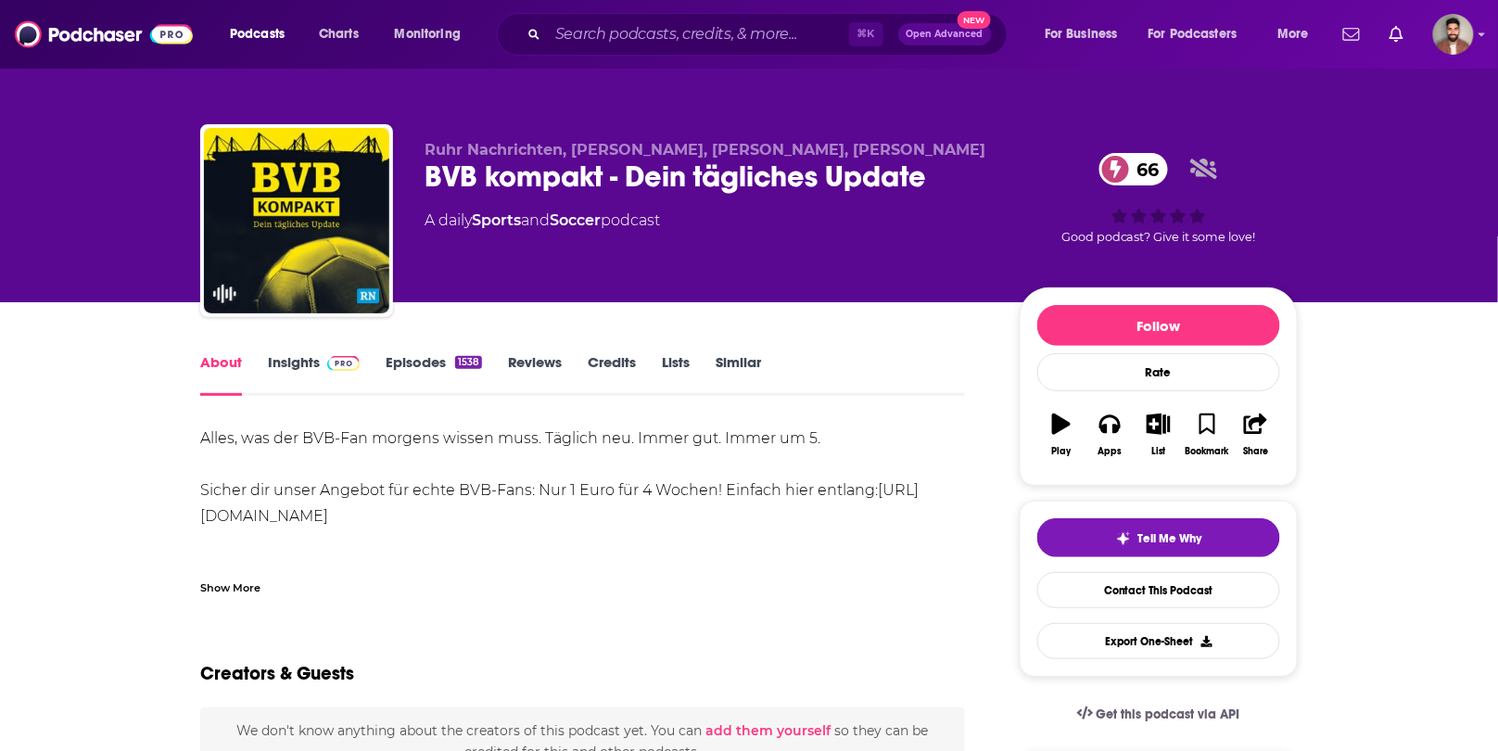
drag, startPoint x: 187, startPoint y: 518, endPoint x: 532, endPoint y: 514, distance: 345.0
copy link "https://www.ruhrnachrichten.de/bvbpodcast"
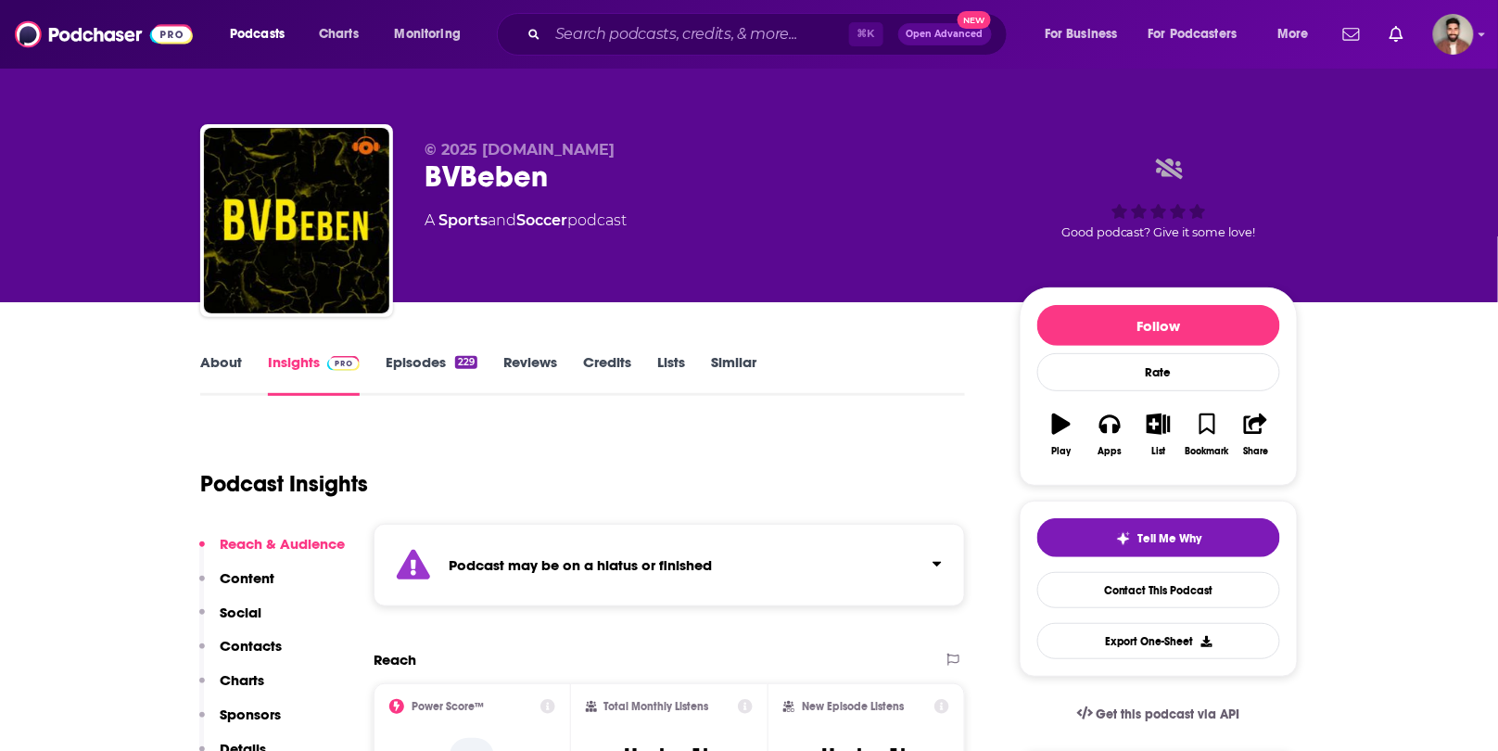
click at [448, 366] on link "Episodes 229" at bounding box center [432, 374] width 92 height 43
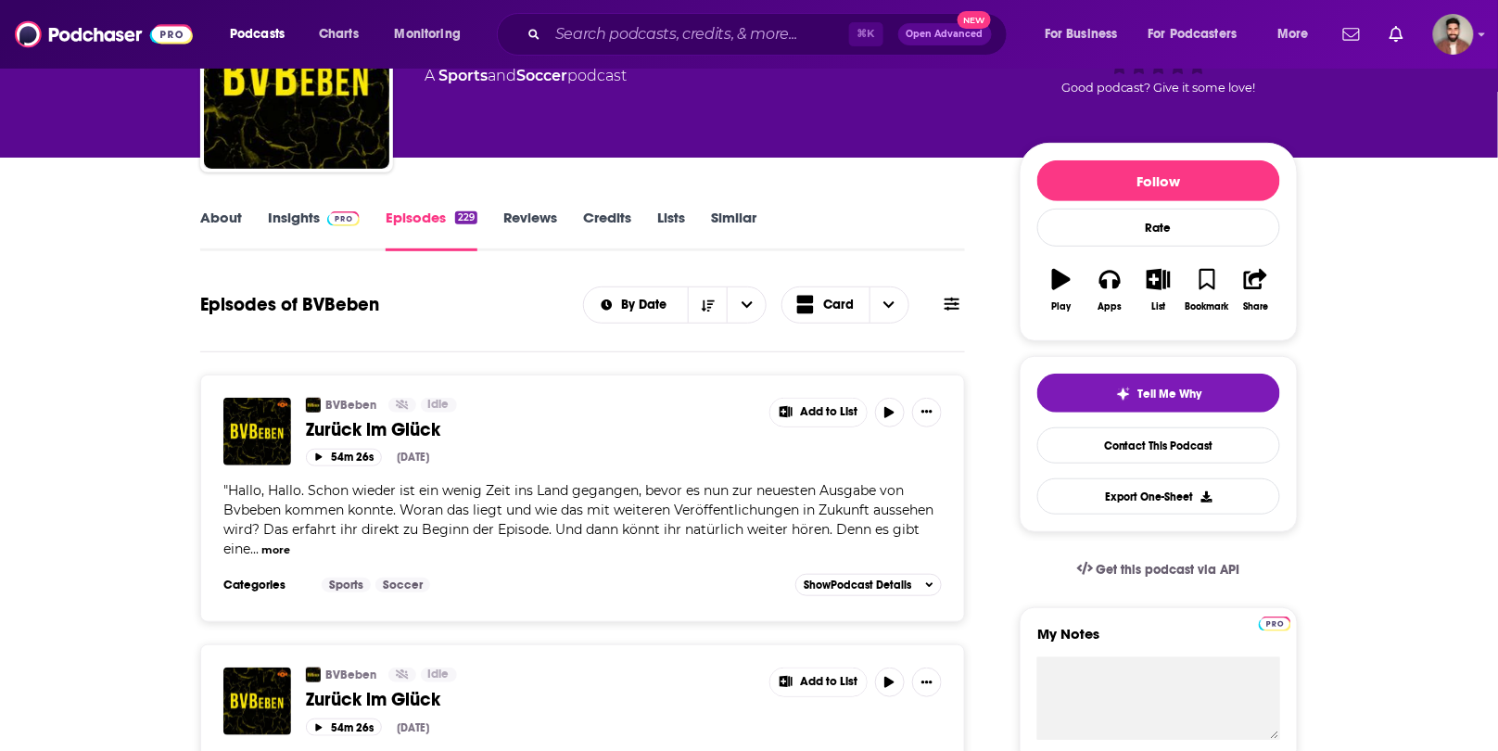
scroll to position [151, 0]
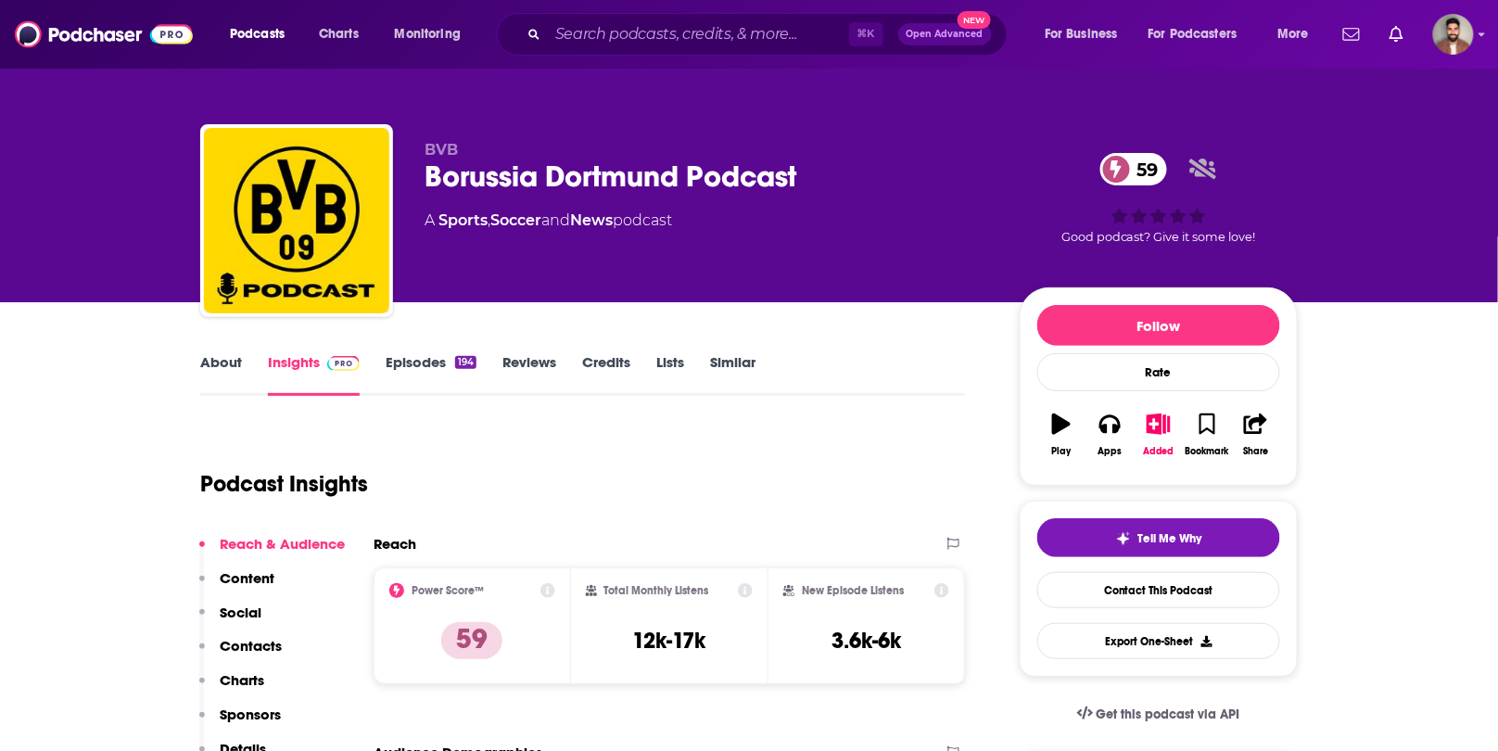
click at [221, 358] on link "About" at bounding box center [221, 374] width 42 height 43
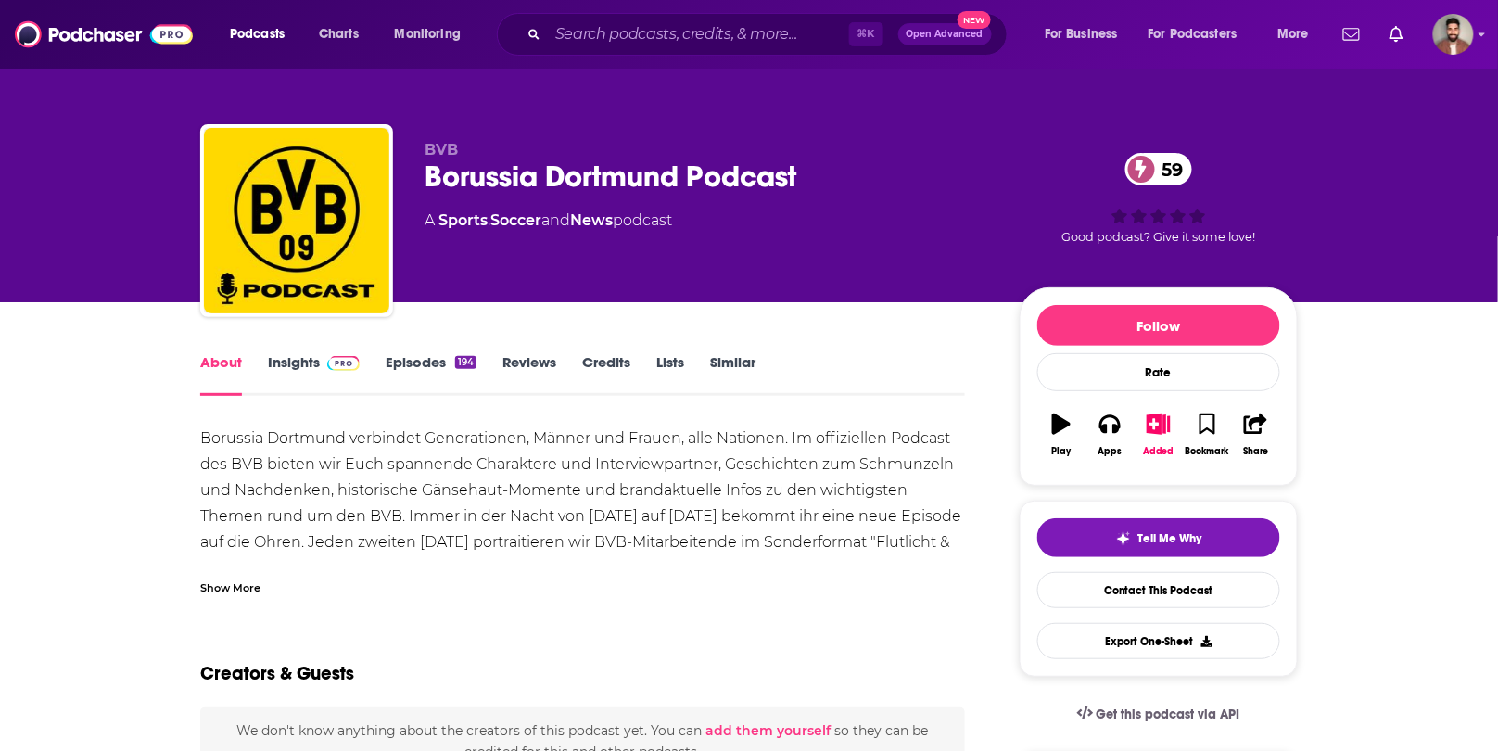
click at [258, 588] on div "Show More" at bounding box center [230, 587] width 60 height 18
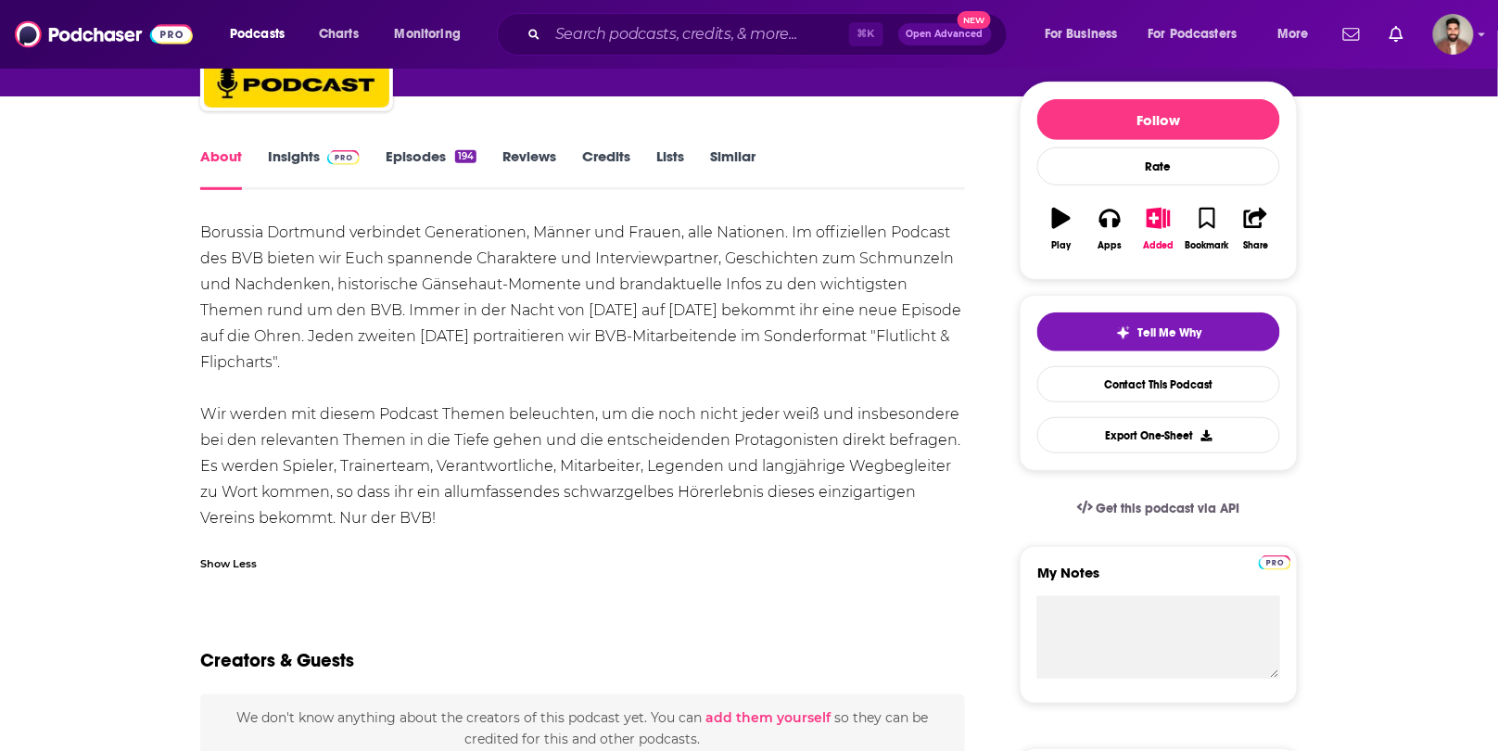
scroll to position [216, 0]
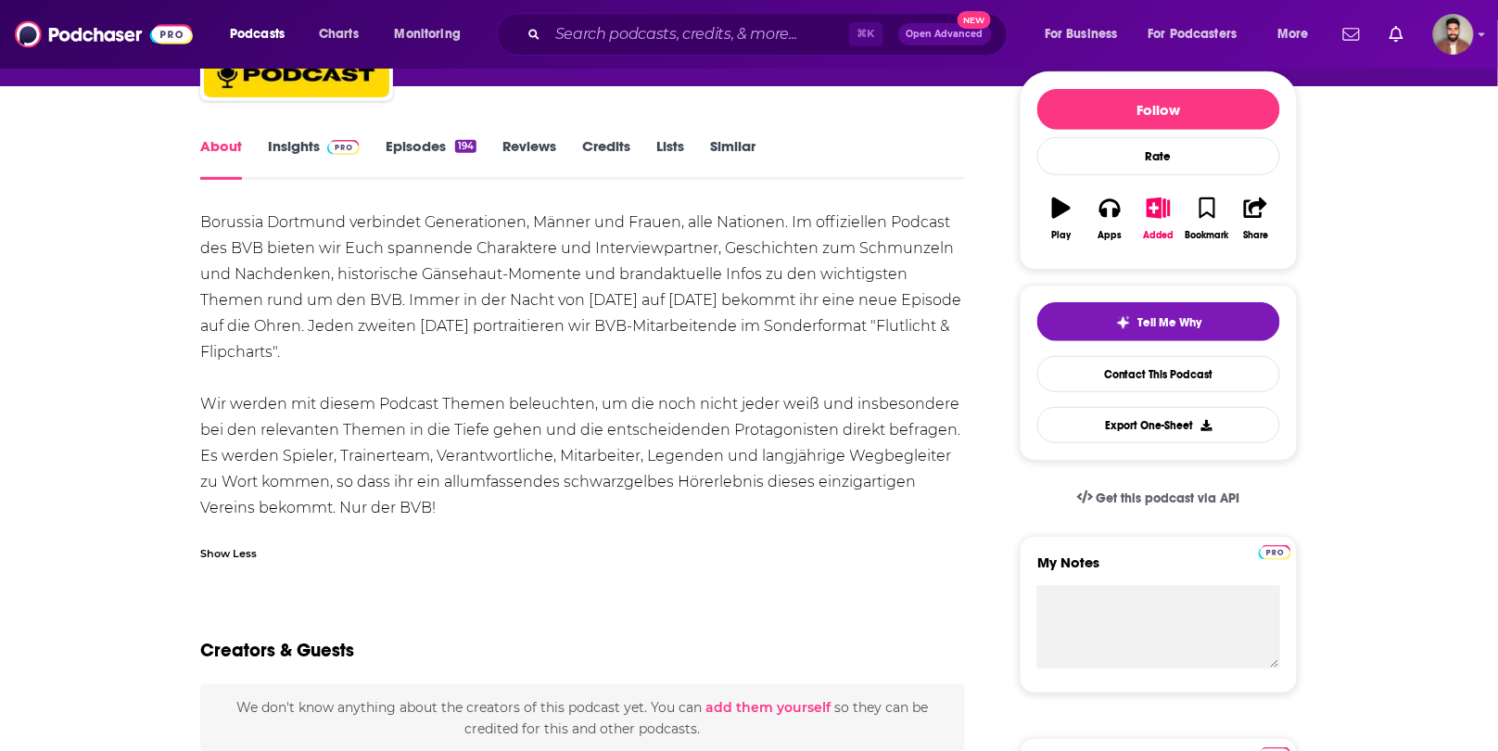
drag, startPoint x: 459, startPoint y: 518, endPoint x: 204, endPoint y: 227, distance: 387.0
click at [204, 227] on div "Borussia Dortmund verbindet Generationen, Männer und Frauen, alle Nationen. Im …" at bounding box center [582, 366] width 765 height 312
copy div "Borussia Dortmund verbindet Generationen, Männer und Frauen, alle Nationen. Im …"
click at [307, 144] on link "Insights" at bounding box center [314, 158] width 92 height 43
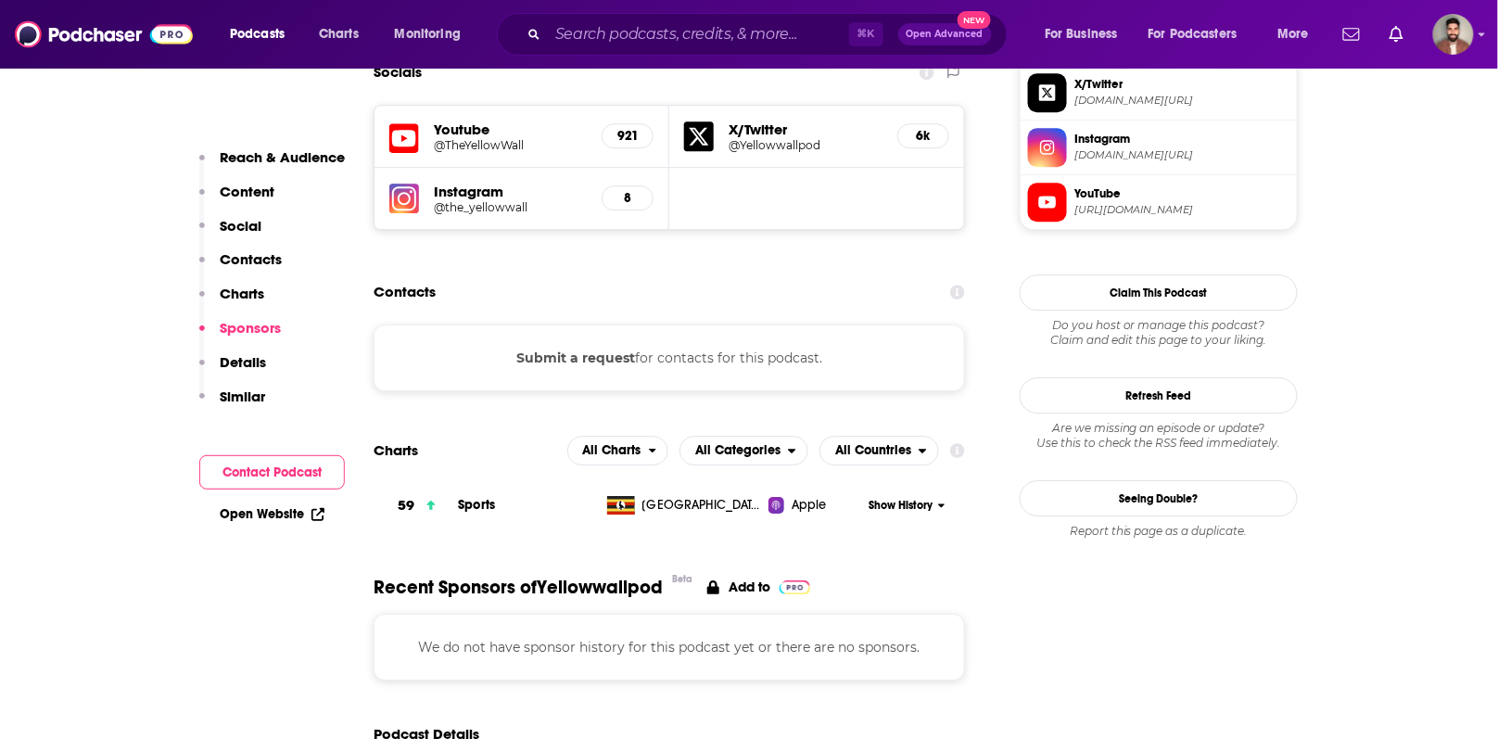
scroll to position [1421, 0]
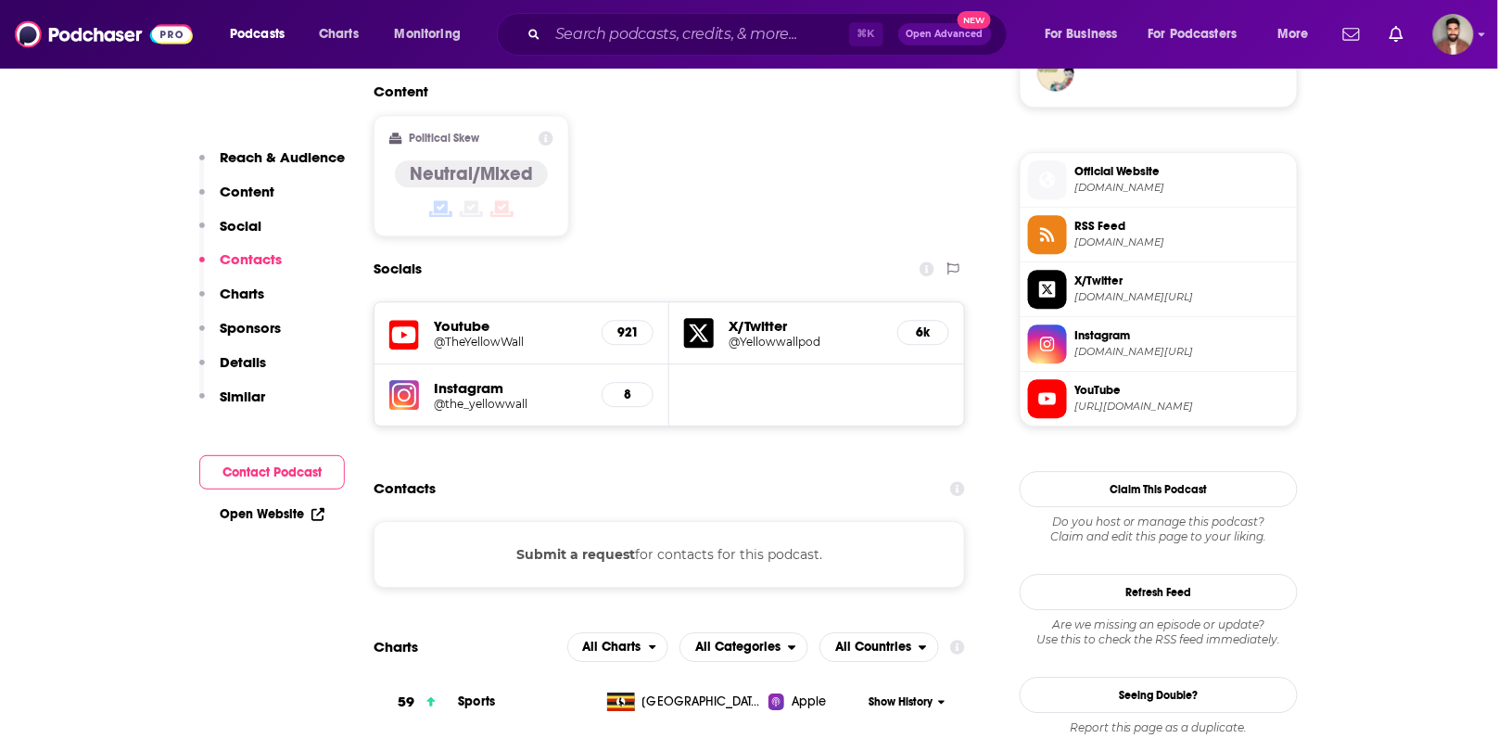
click at [575, 544] on button "Submit a request" at bounding box center [575, 554] width 119 height 20
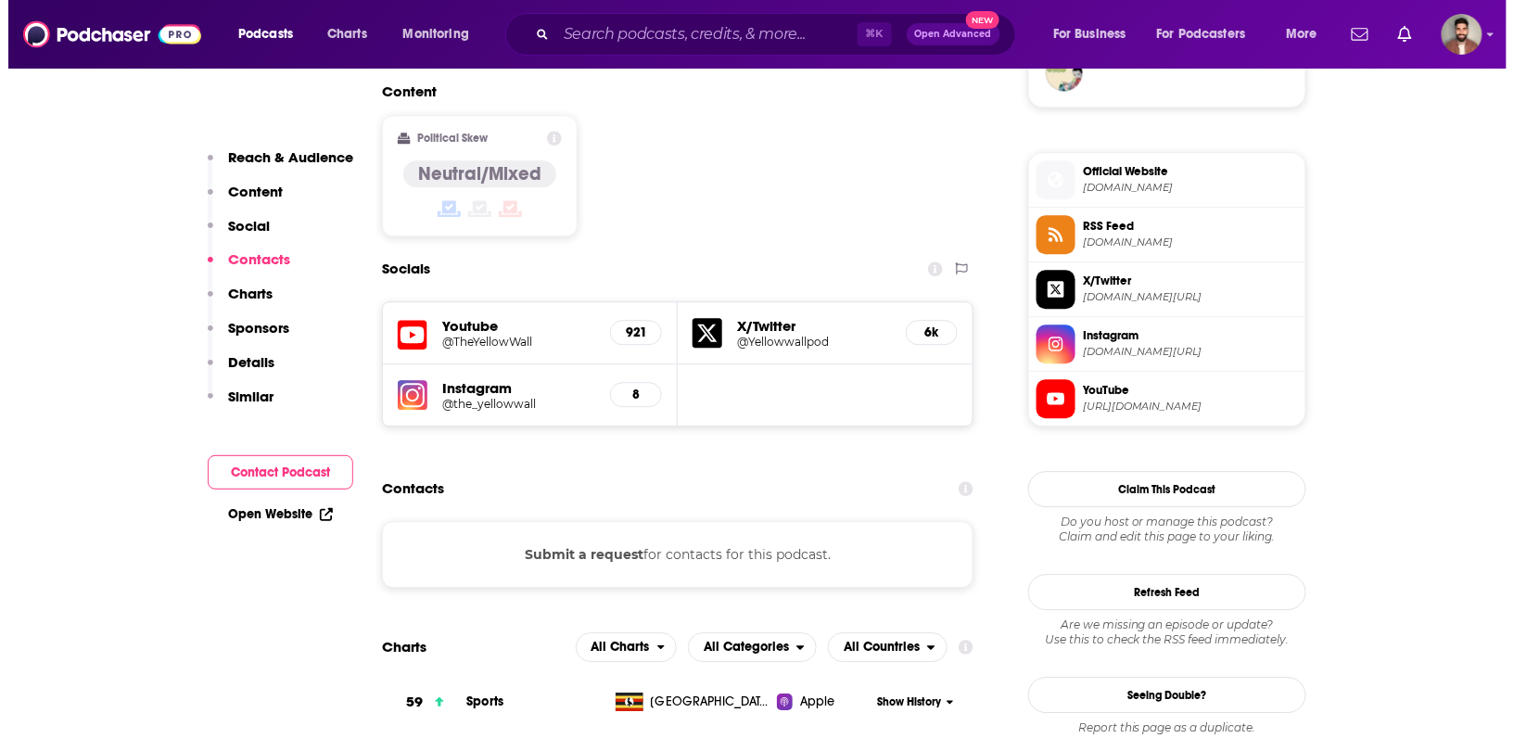
scroll to position [0, 0]
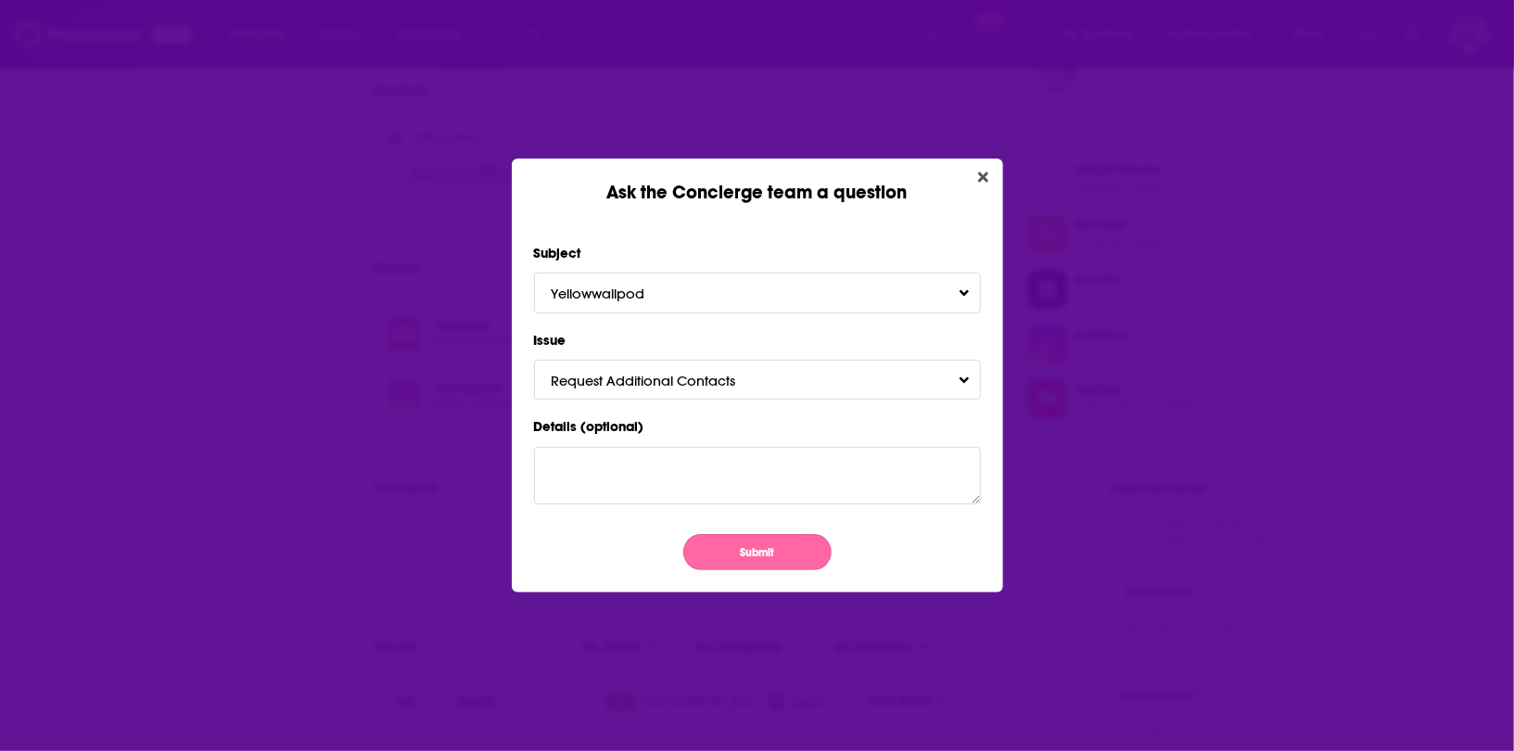
click at [733, 552] on button "Submit" at bounding box center [757, 552] width 148 height 36
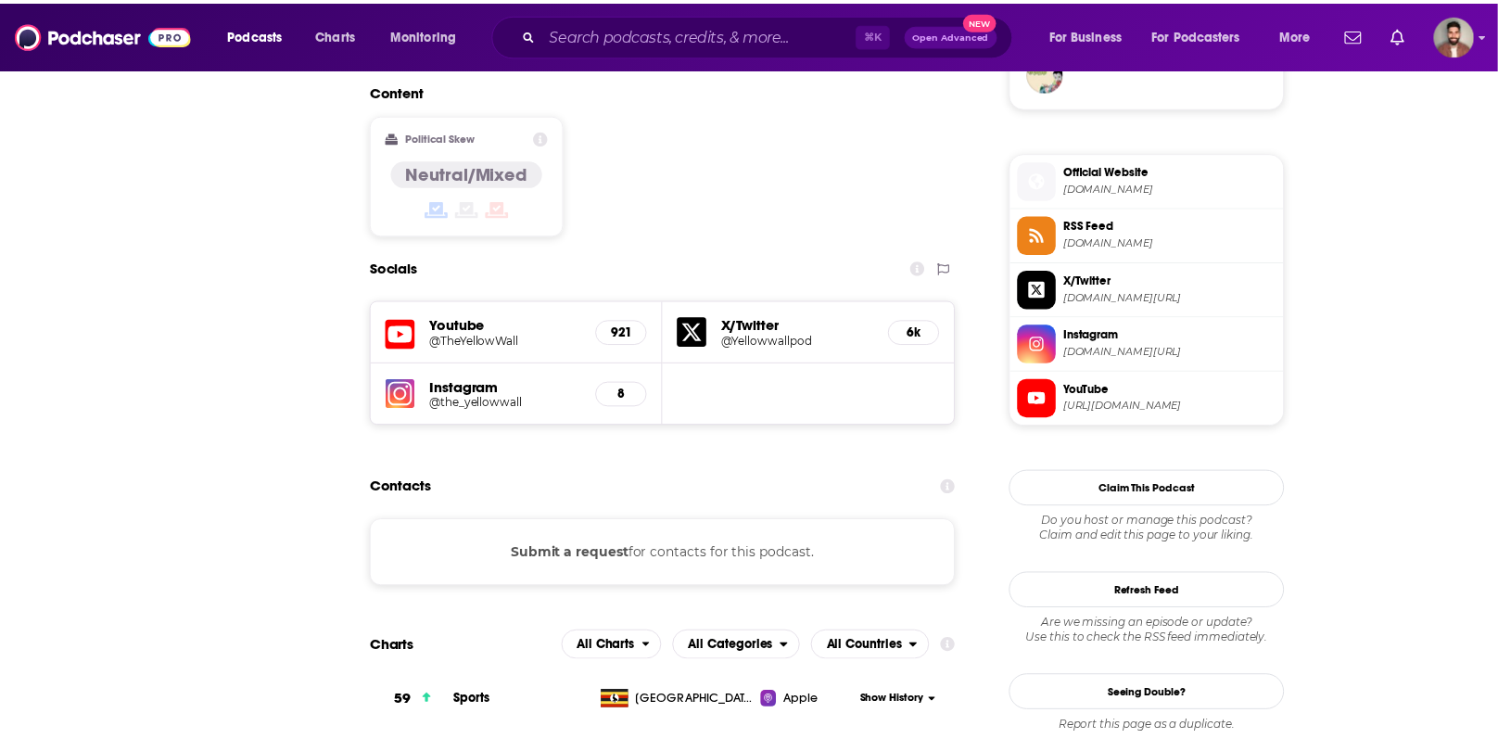
scroll to position [1421, 0]
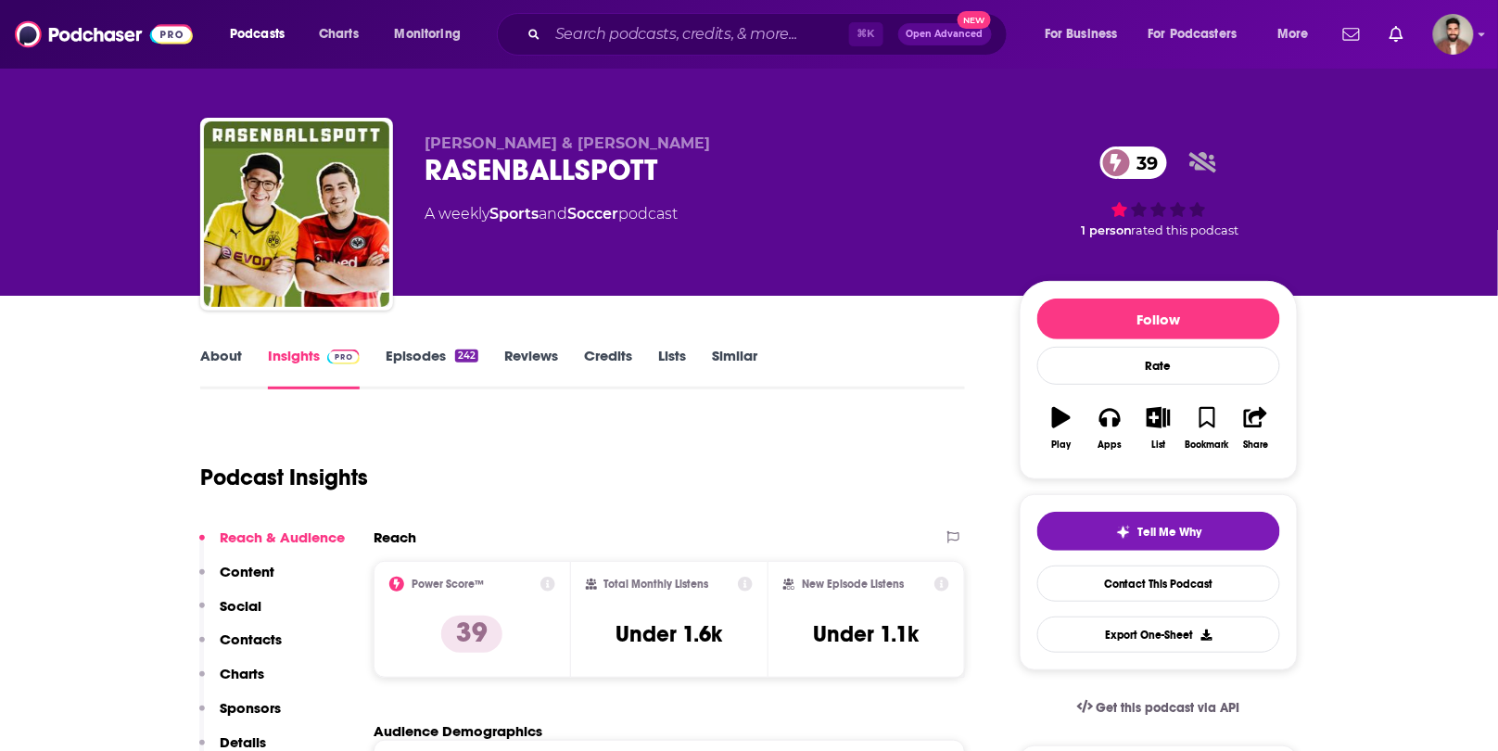
scroll to position [11, 0]
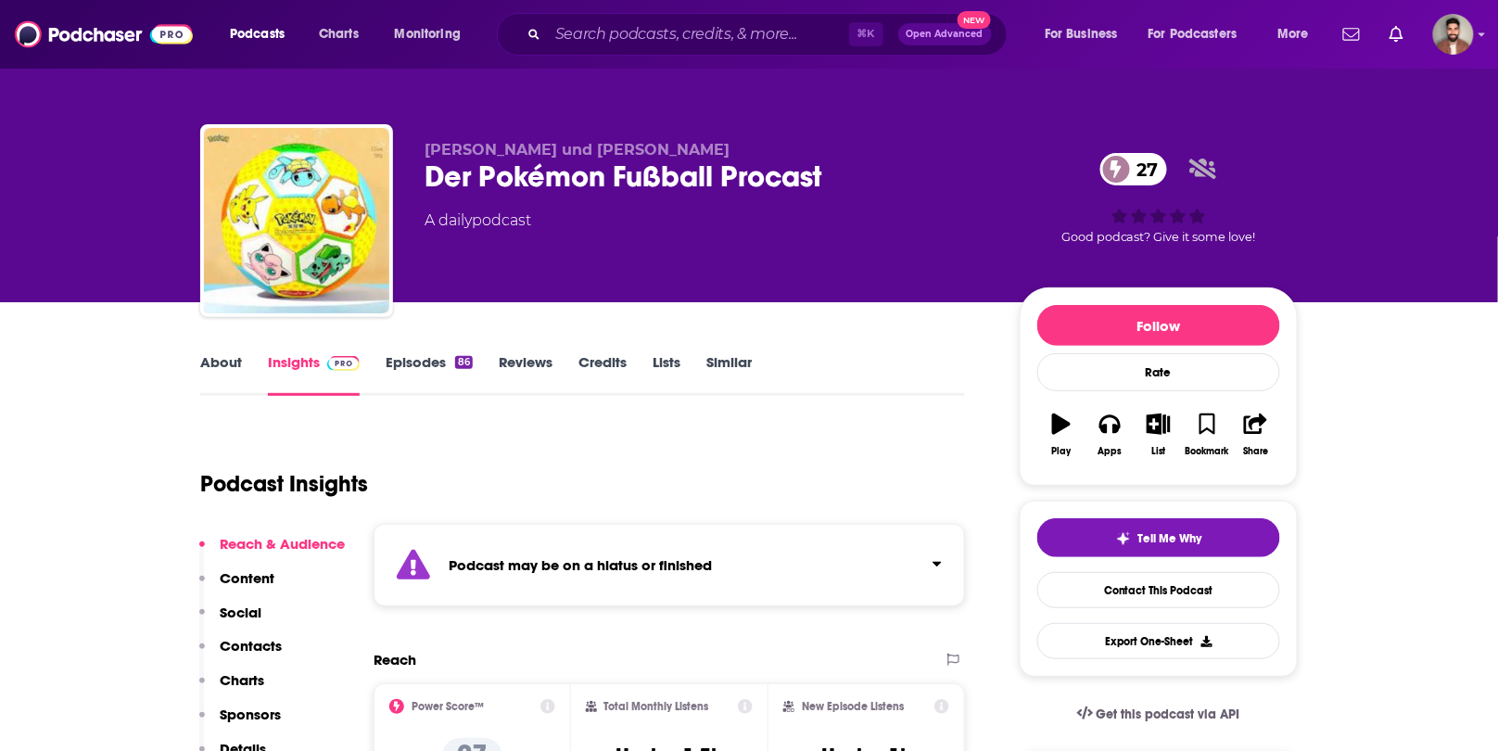
click at [413, 357] on link "Episodes 86" at bounding box center [429, 374] width 87 height 43
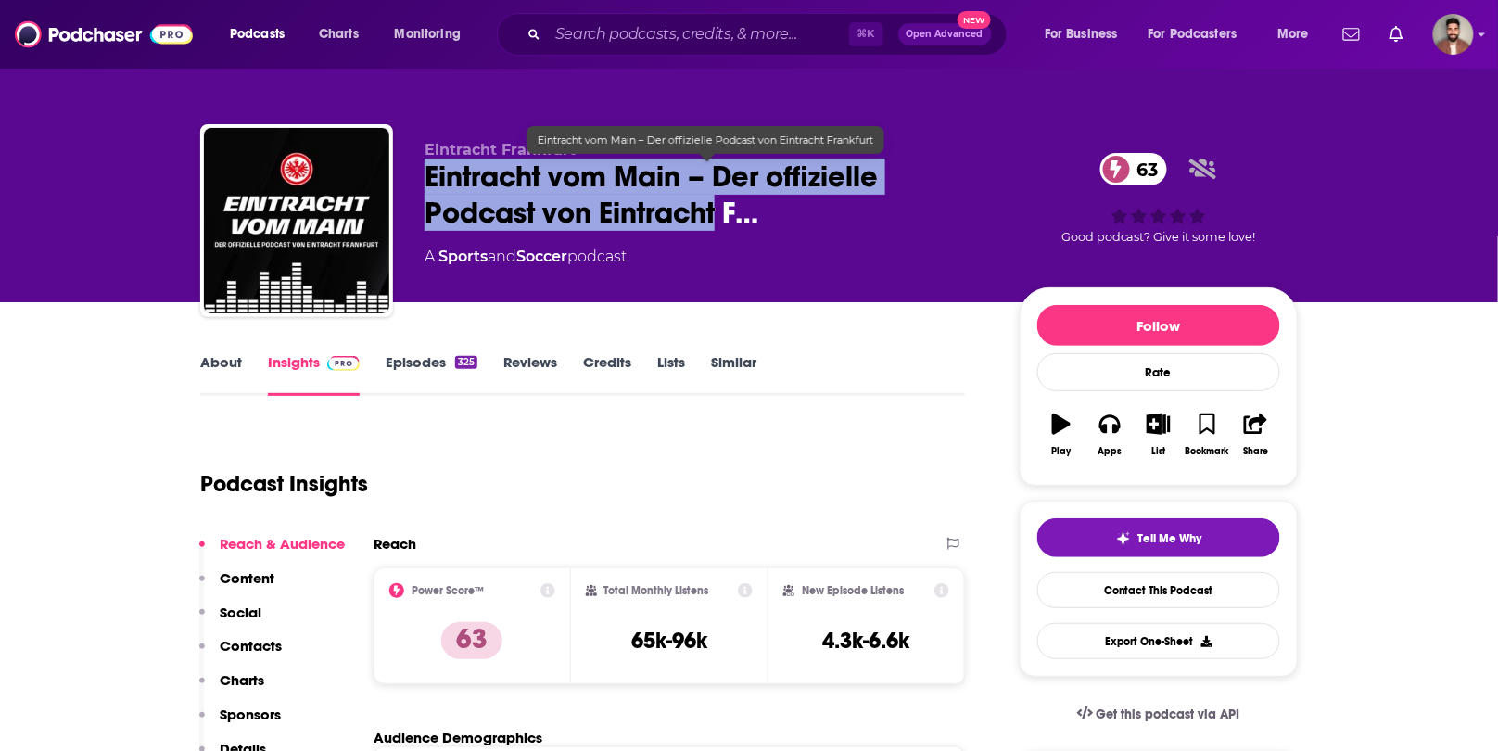
drag, startPoint x: 426, startPoint y: 169, endPoint x: 717, endPoint y: 226, distance: 296.8
click at [717, 226] on span "Eintracht vom Main – Der offizielle Podcast von Eintracht F…" at bounding box center [708, 195] width 566 height 72
copy h2 "Eintracht vom Main – Der offizielle Podcast von Eintracht"
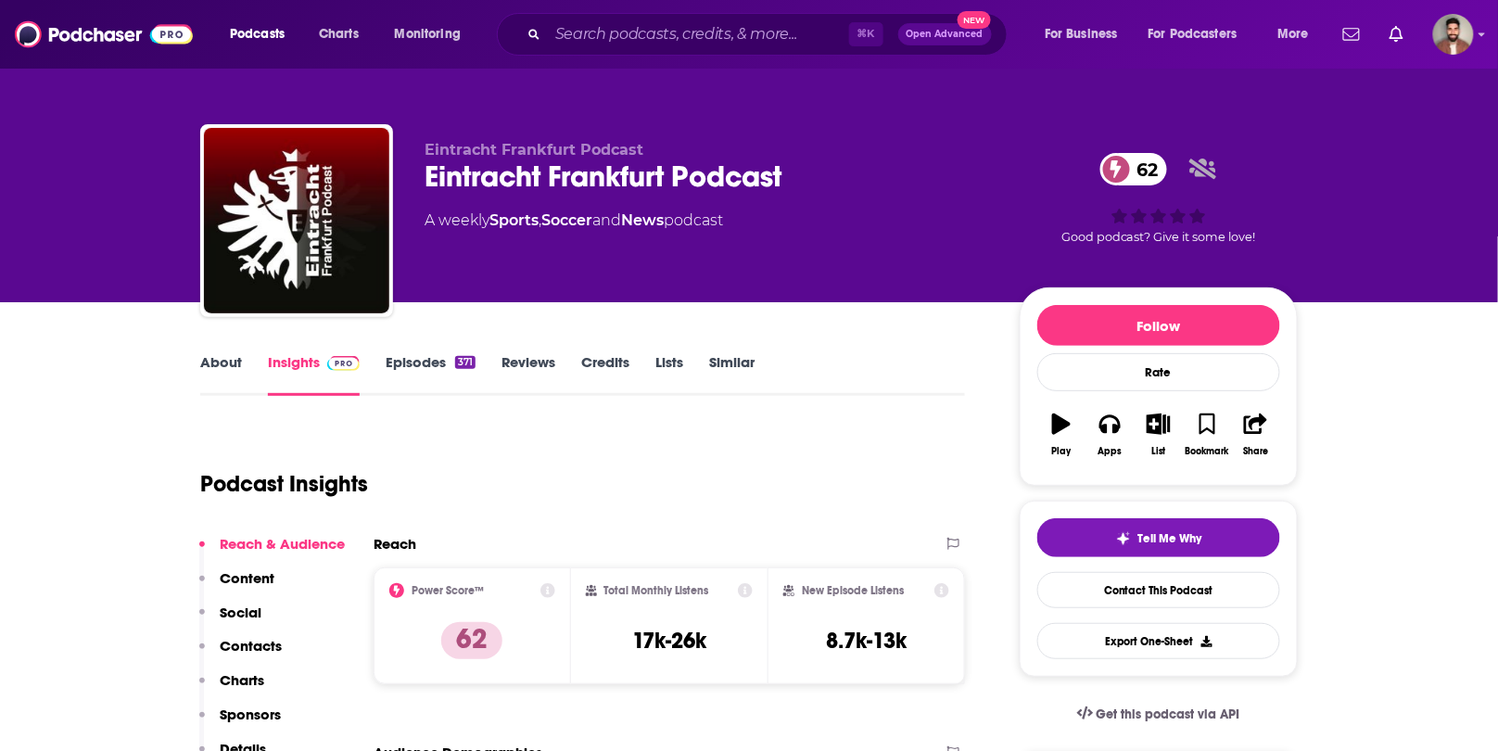
click at [230, 350] on div "About Insights Episodes 371 Reviews Credits Lists Similar" at bounding box center [582, 372] width 765 height 45
click at [230, 366] on link "About" at bounding box center [221, 374] width 42 height 43
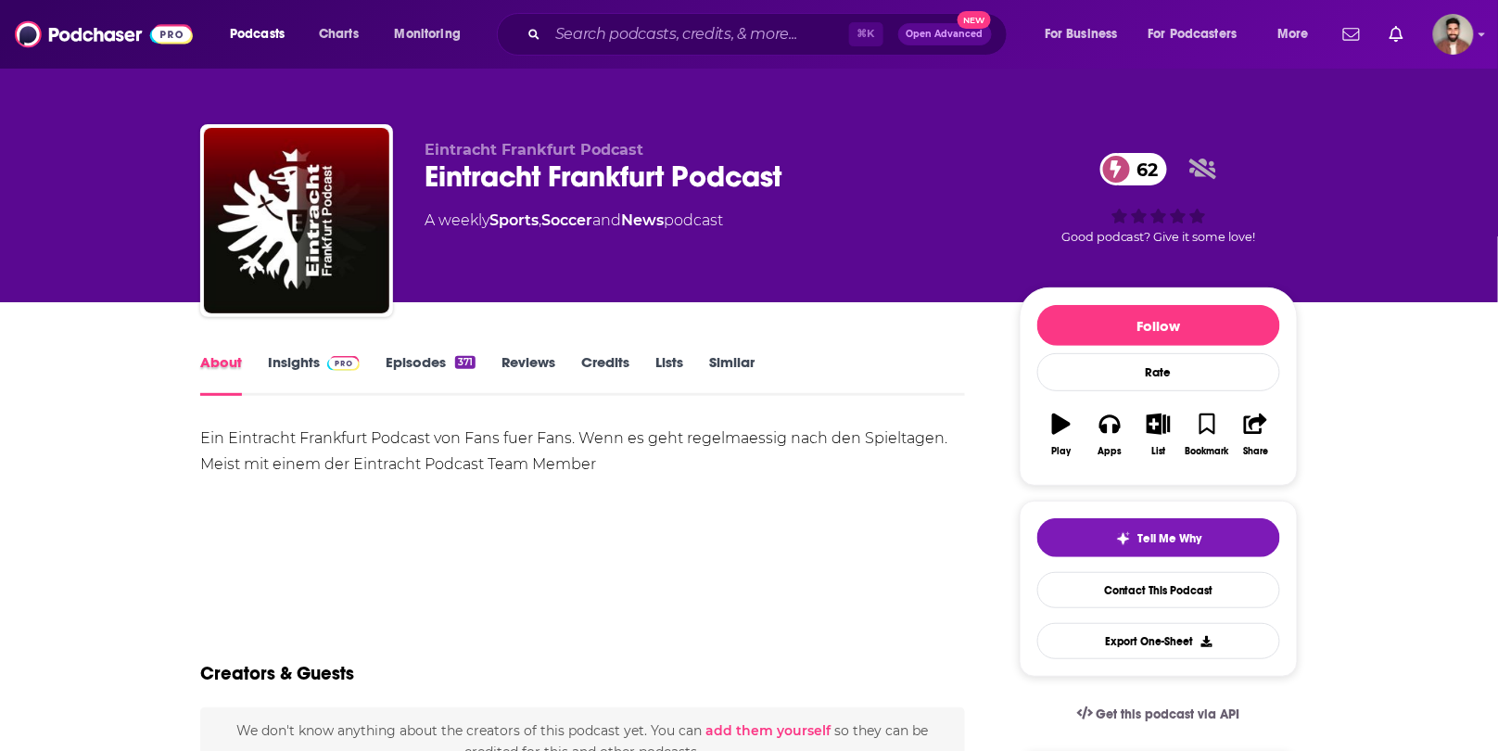
click at [260, 360] on div "About" at bounding box center [234, 374] width 68 height 43
click at [296, 363] on link "Insights" at bounding box center [314, 374] width 92 height 43
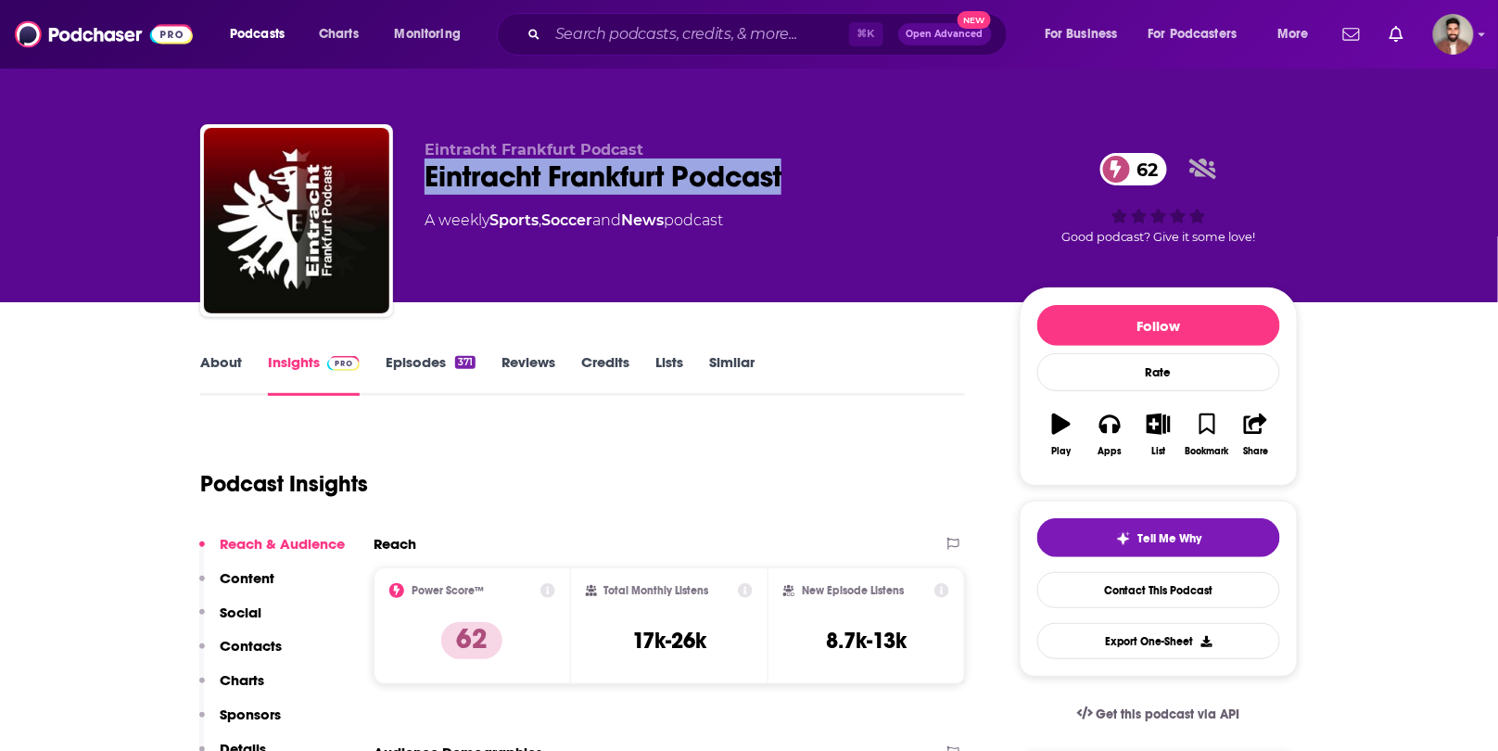
drag, startPoint x: 848, startPoint y: 169, endPoint x: 406, endPoint y: 179, distance: 442.4
click at [406, 179] on div "Eintracht Frankfurt Podcast Eintracht Frankfurt Podcast 62 A weekly Sports , So…" at bounding box center [749, 224] width 1098 height 200
copy h2 "Eintracht Frankfurt Podcast"
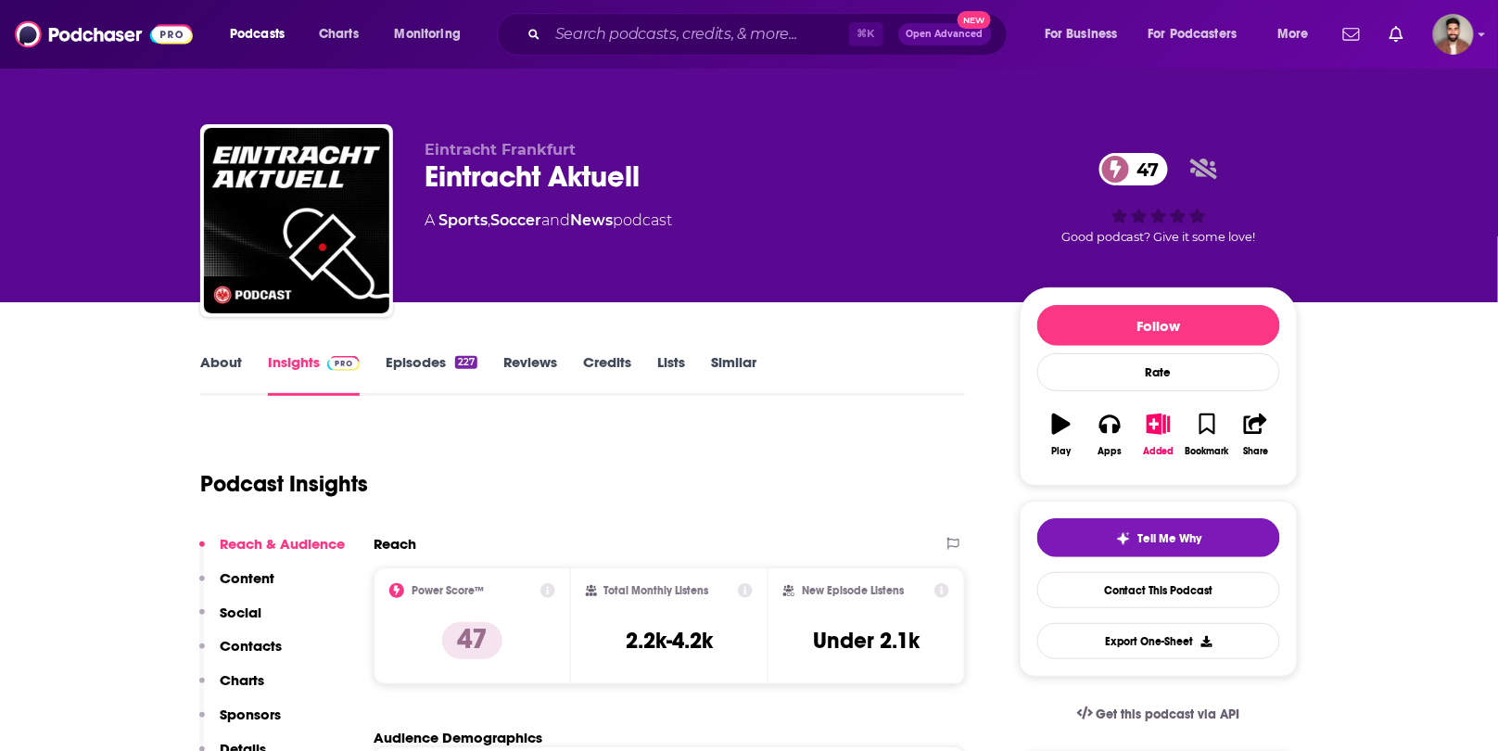
click at [223, 354] on link "About" at bounding box center [221, 374] width 42 height 43
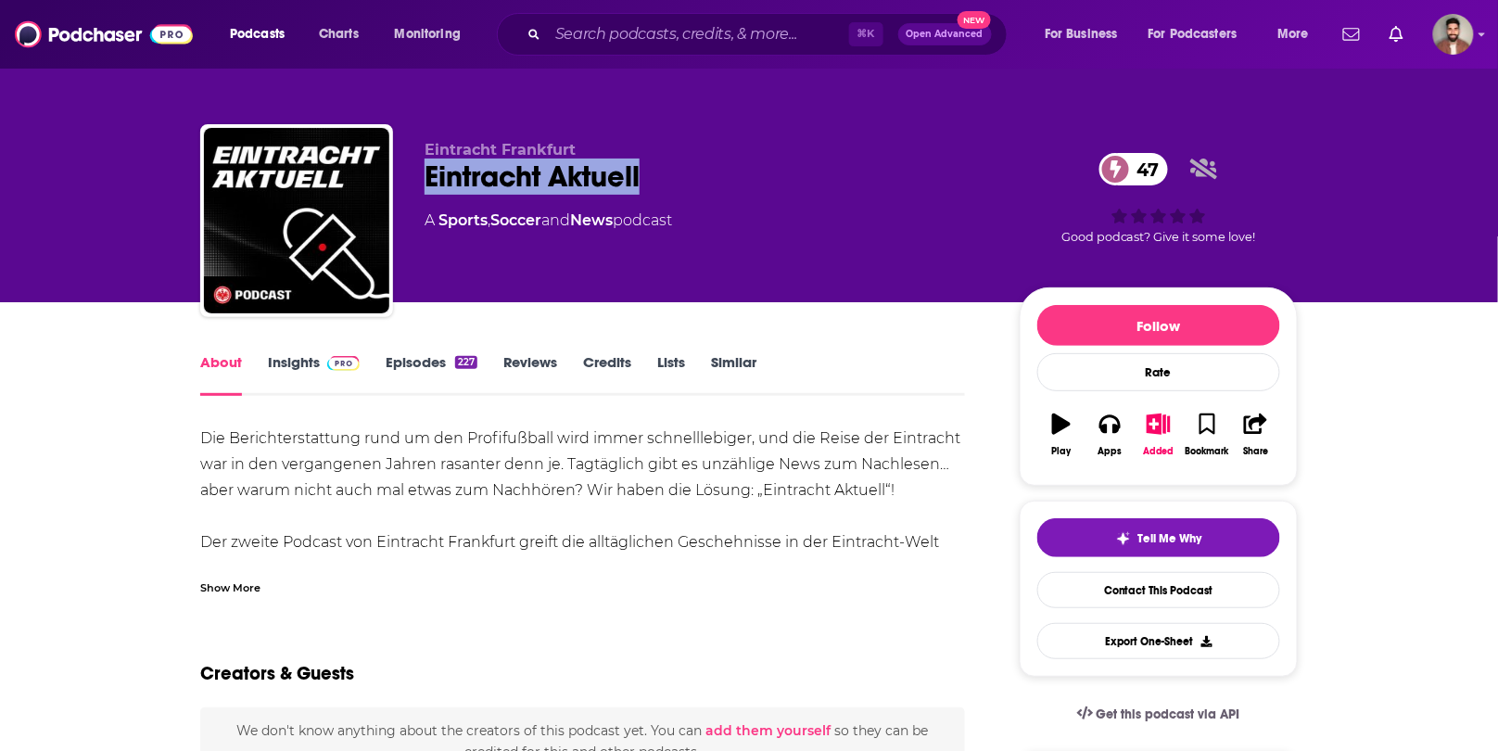
drag, startPoint x: 661, startPoint y: 181, endPoint x: 428, endPoint y: 182, distance: 232.7
click at [428, 182] on div "Eintracht Aktuell 47" at bounding box center [708, 177] width 566 height 36
copy h1 "Eintracht Aktuell"
click at [312, 350] on div "About Insights Episodes 227 Reviews Credits Lists Similar" at bounding box center [582, 372] width 765 height 45
click at [306, 360] on link "Insights" at bounding box center [314, 374] width 92 height 43
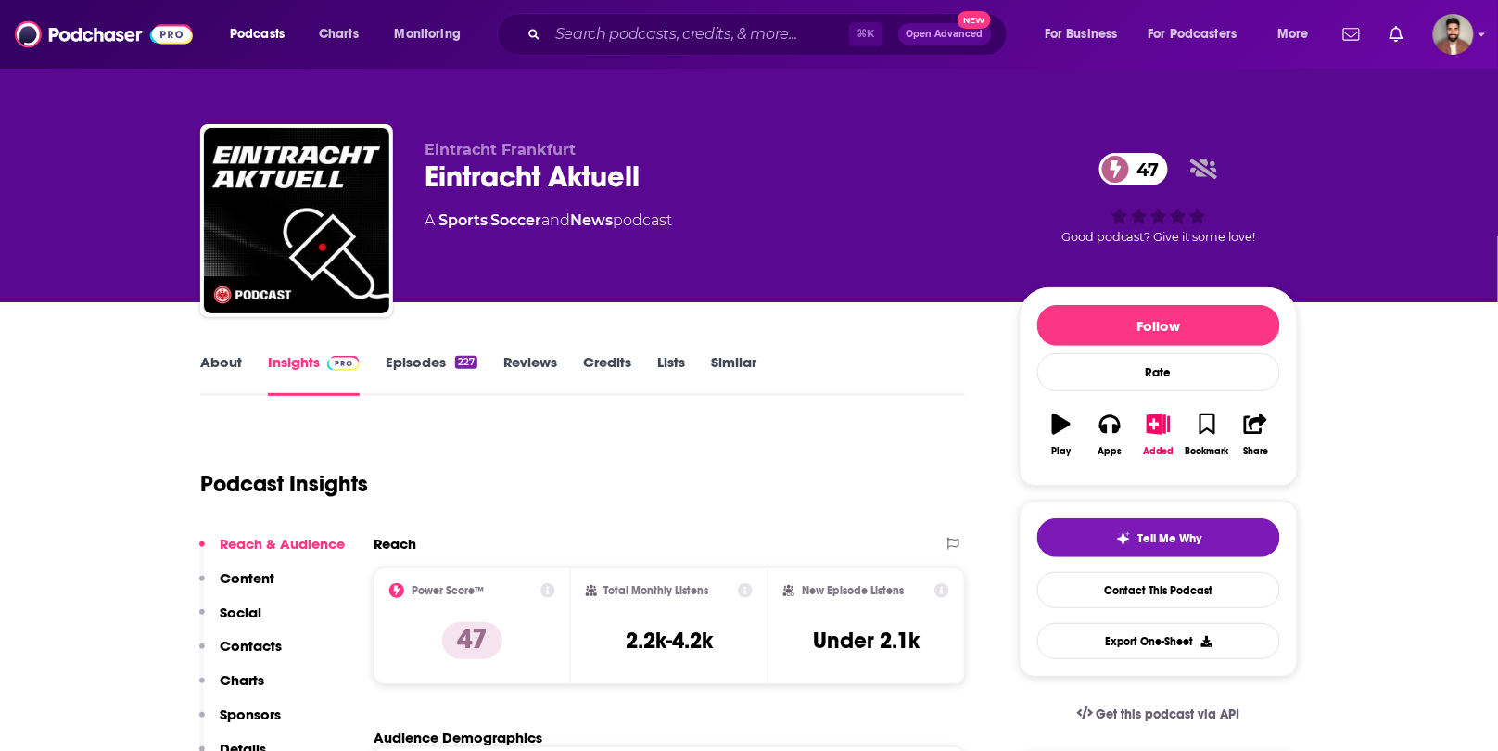
click at [231, 364] on link "About" at bounding box center [221, 374] width 42 height 43
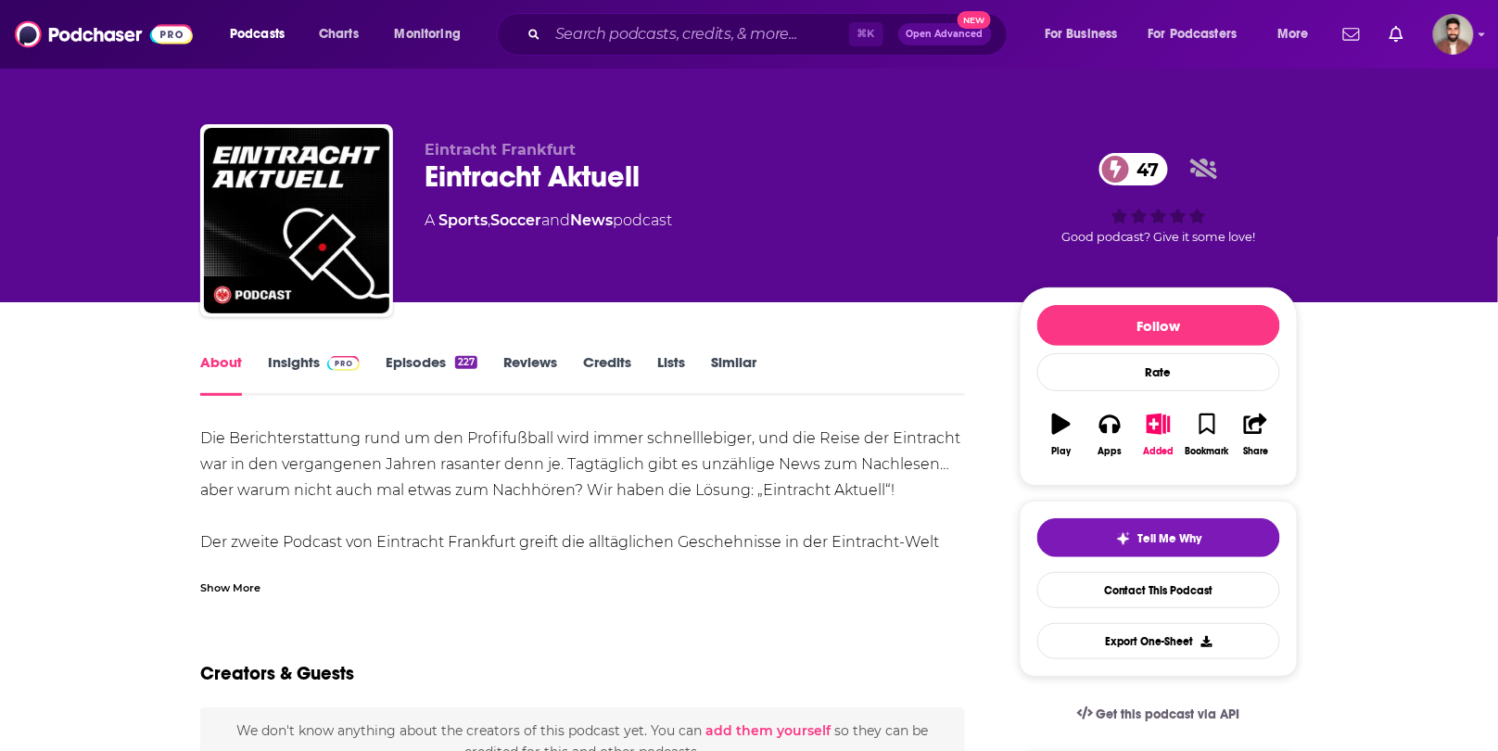
click at [240, 582] on div "Show More" at bounding box center [230, 587] width 60 height 18
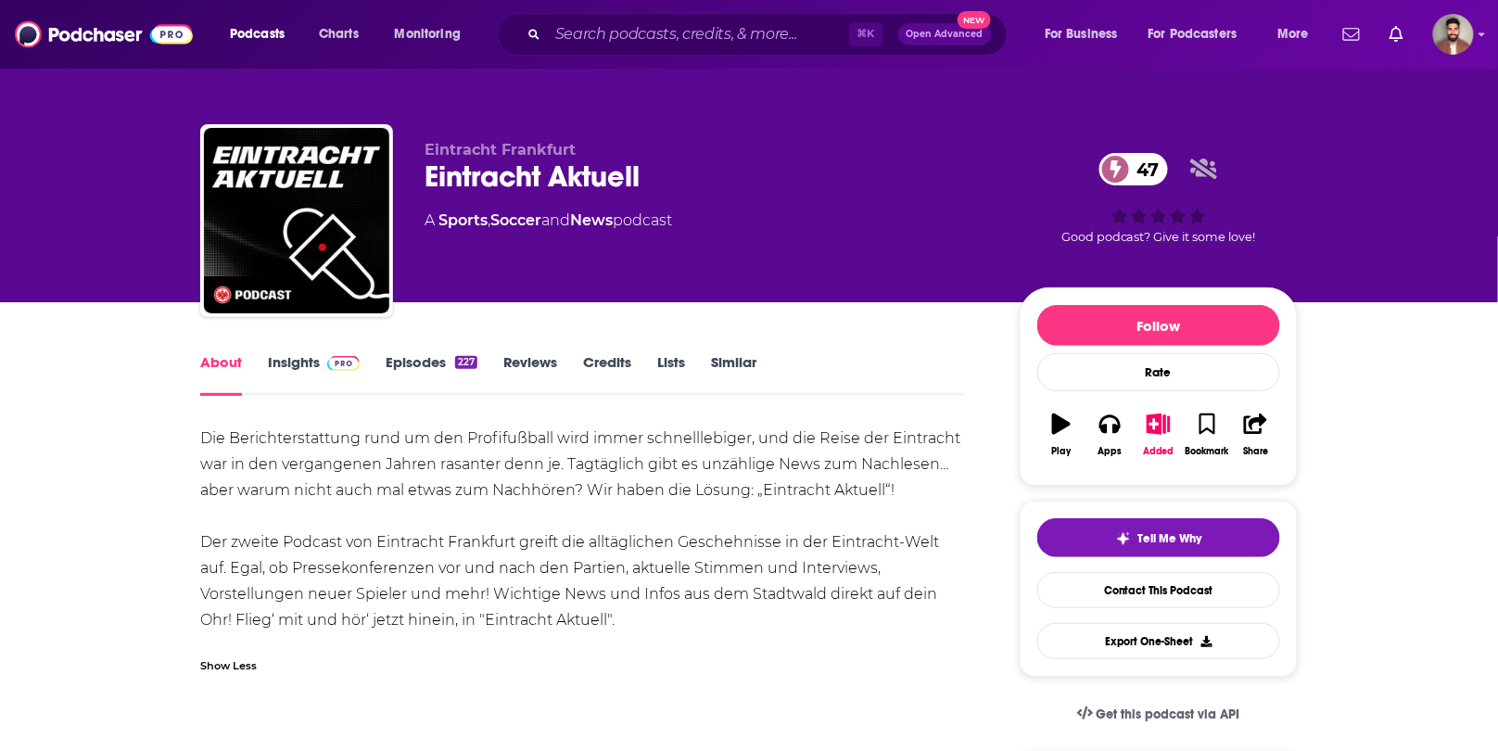
drag, startPoint x: 200, startPoint y: 438, endPoint x: 654, endPoint y: 630, distance: 492.4
click at [654, 630] on div "Die Berichterstattung rund um den Profifußball wird immer schnelllebiger, und d…" at bounding box center [582, 530] width 765 height 208
copy div "Die Berichterstattung rund um den Profifußball wird immer schnelllebiger, und d…"
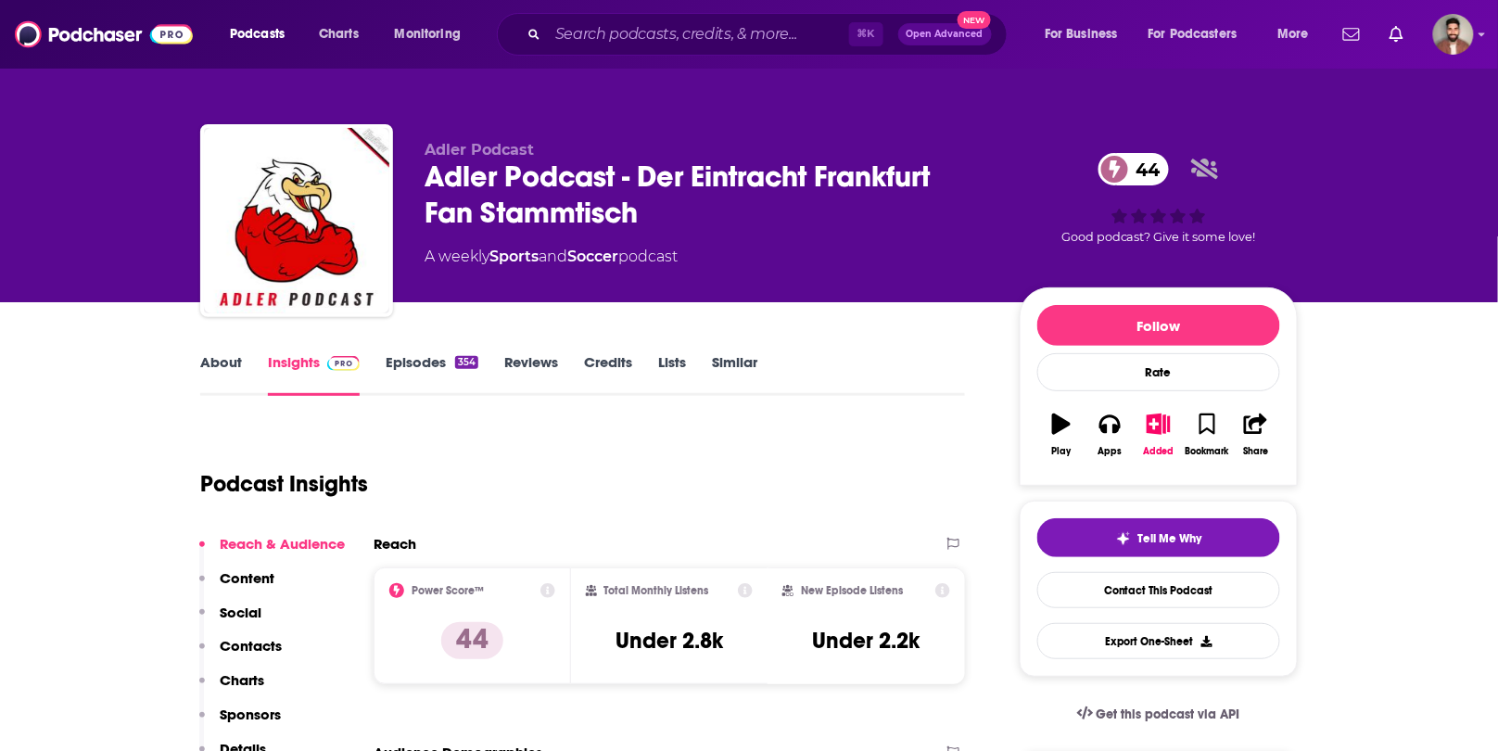
click at [232, 361] on link "About" at bounding box center [221, 374] width 42 height 43
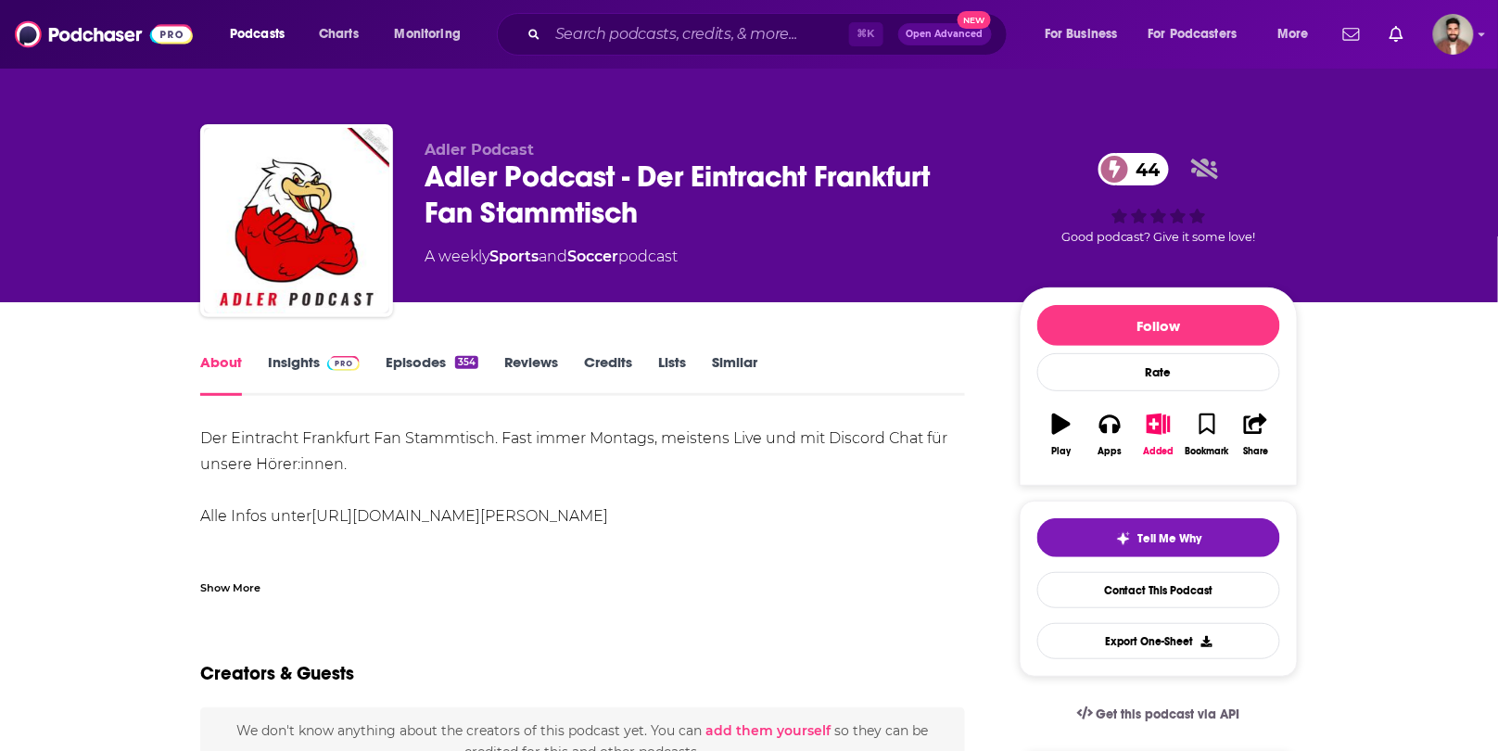
click at [288, 371] on link "Insights" at bounding box center [314, 374] width 92 height 43
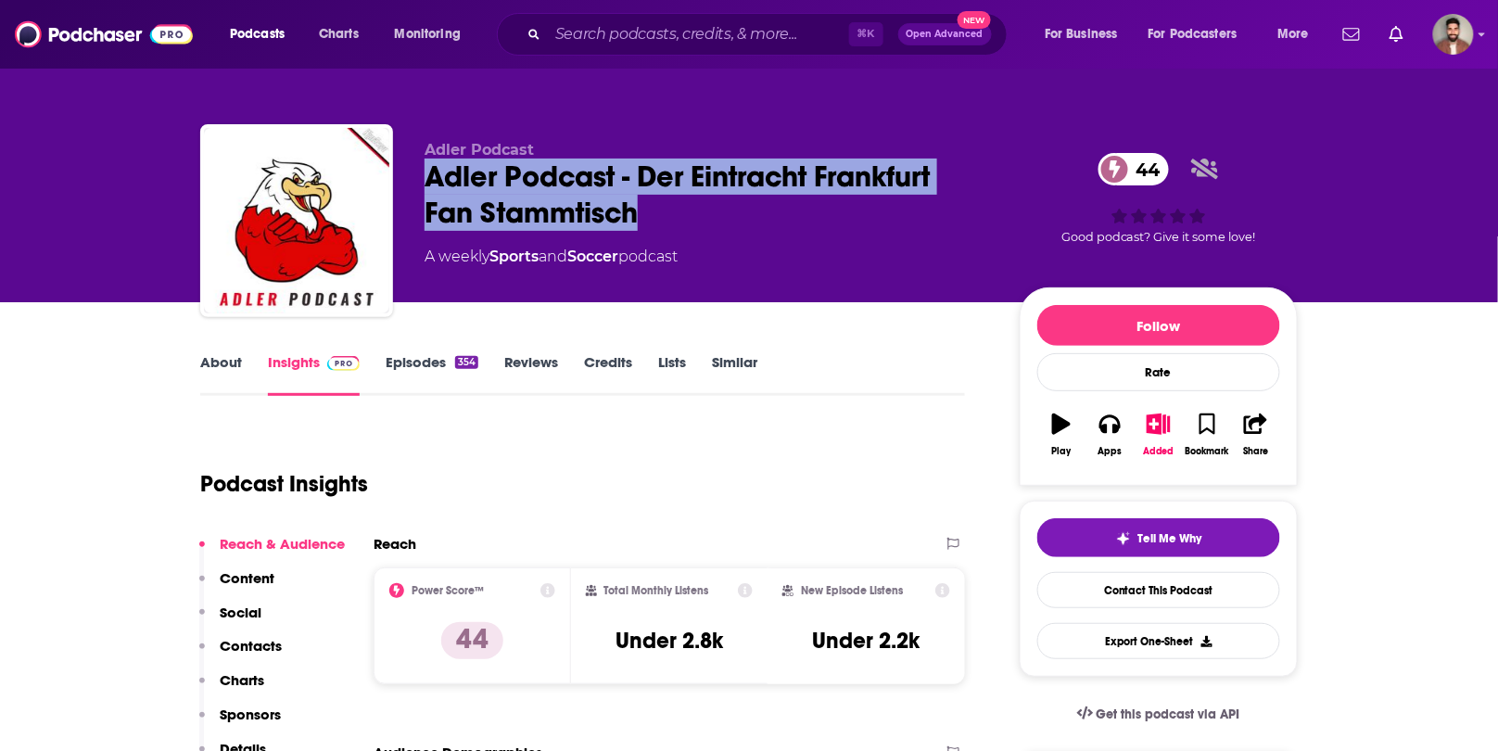
drag, startPoint x: 662, startPoint y: 218, endPoint x: 426, endPoint y: 175, distance: 240.3
click at [426, 175] on div "Adler Podcast - Der Eintracht Frankfurt Fan Stammtisch 44" at bounding box center [708, 195] width 566 height 72
copy h2 "Adler Podcast - Der Eintracht Frankfurt Fan Stammtisch"
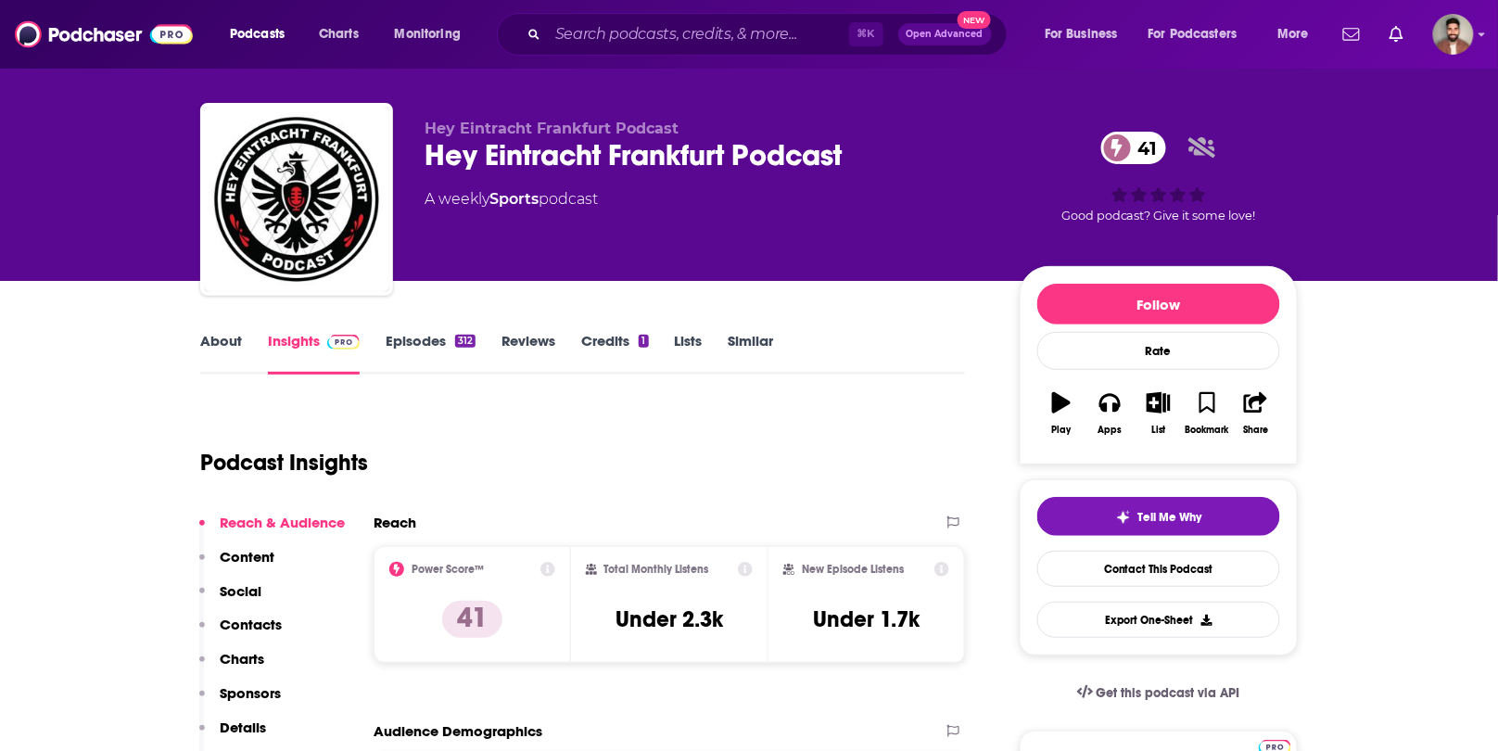
scroll to position [29, 0]
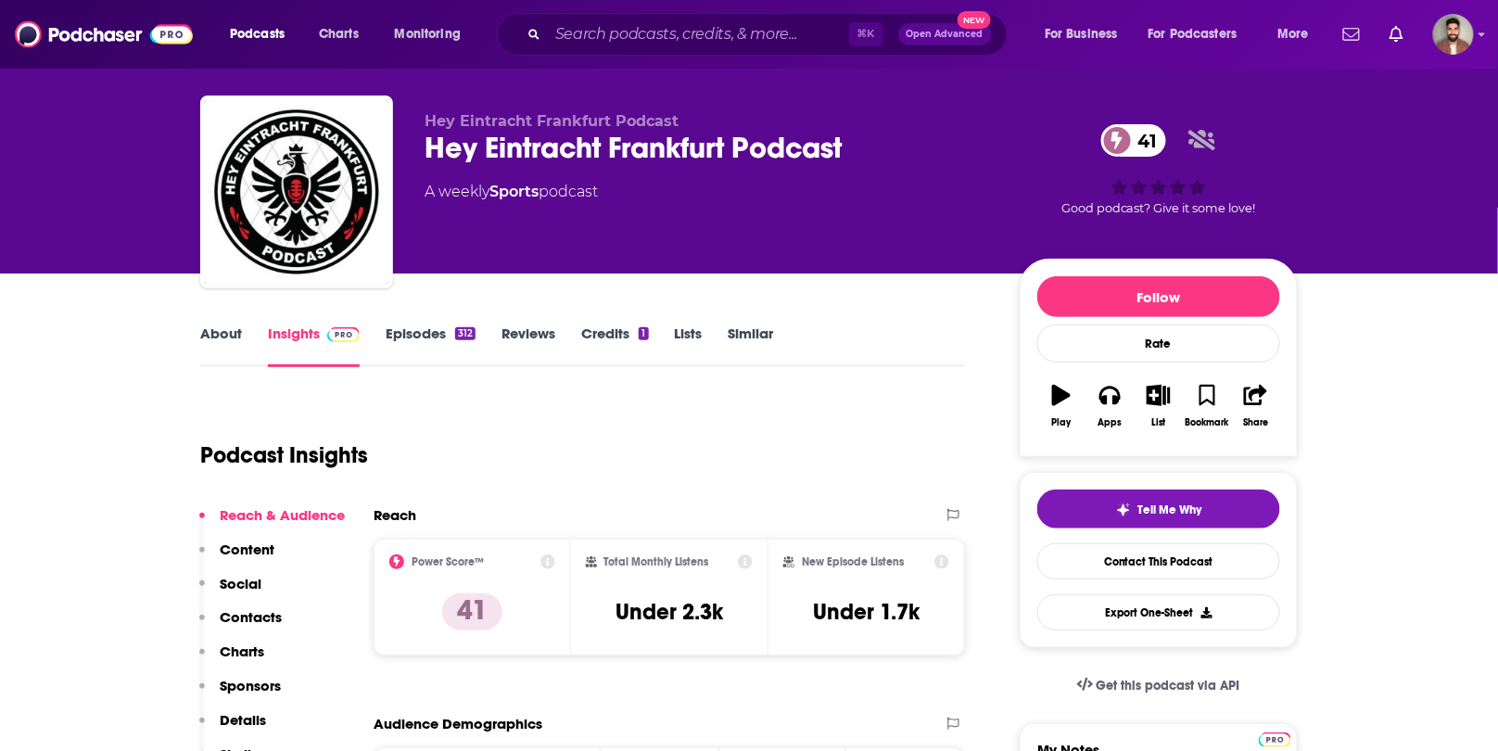
click at [220, 336] on link "About" at bounding box center [221, 346] width 42 height 43
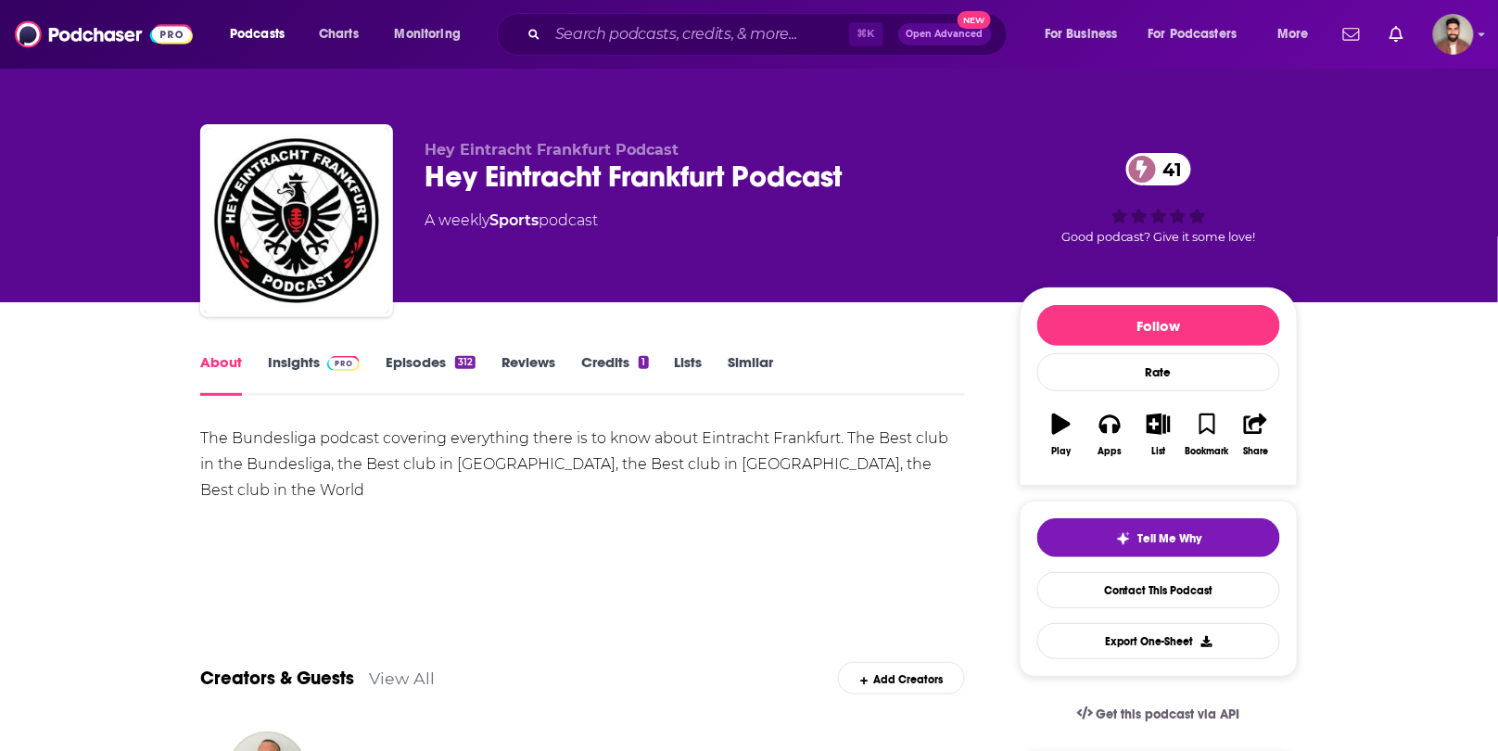
click at [314, 355] on link "Insights" at bounding box center [314, 374] width 92 height 43
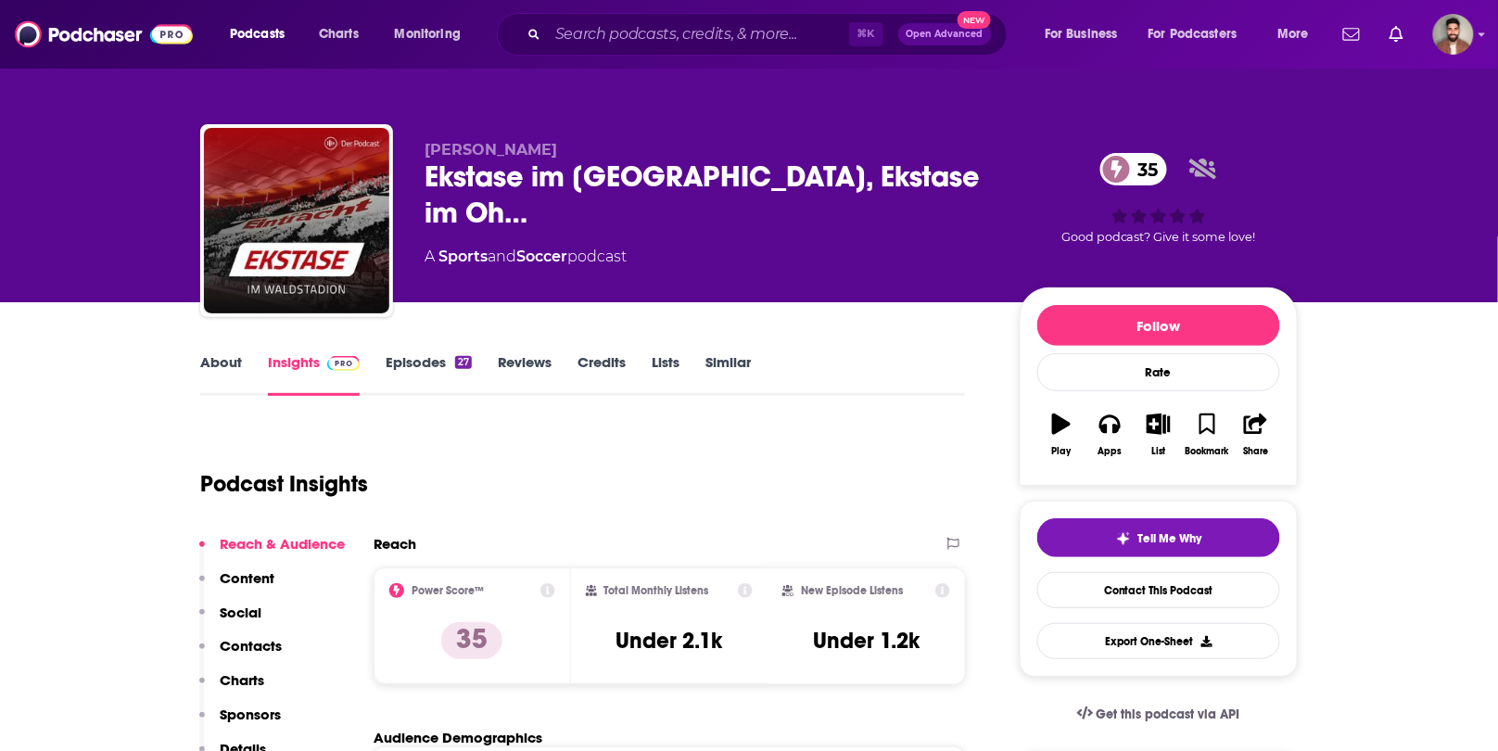
click at [229, 373] on link "About" at bounding box center [221, 374] width 42 height 43
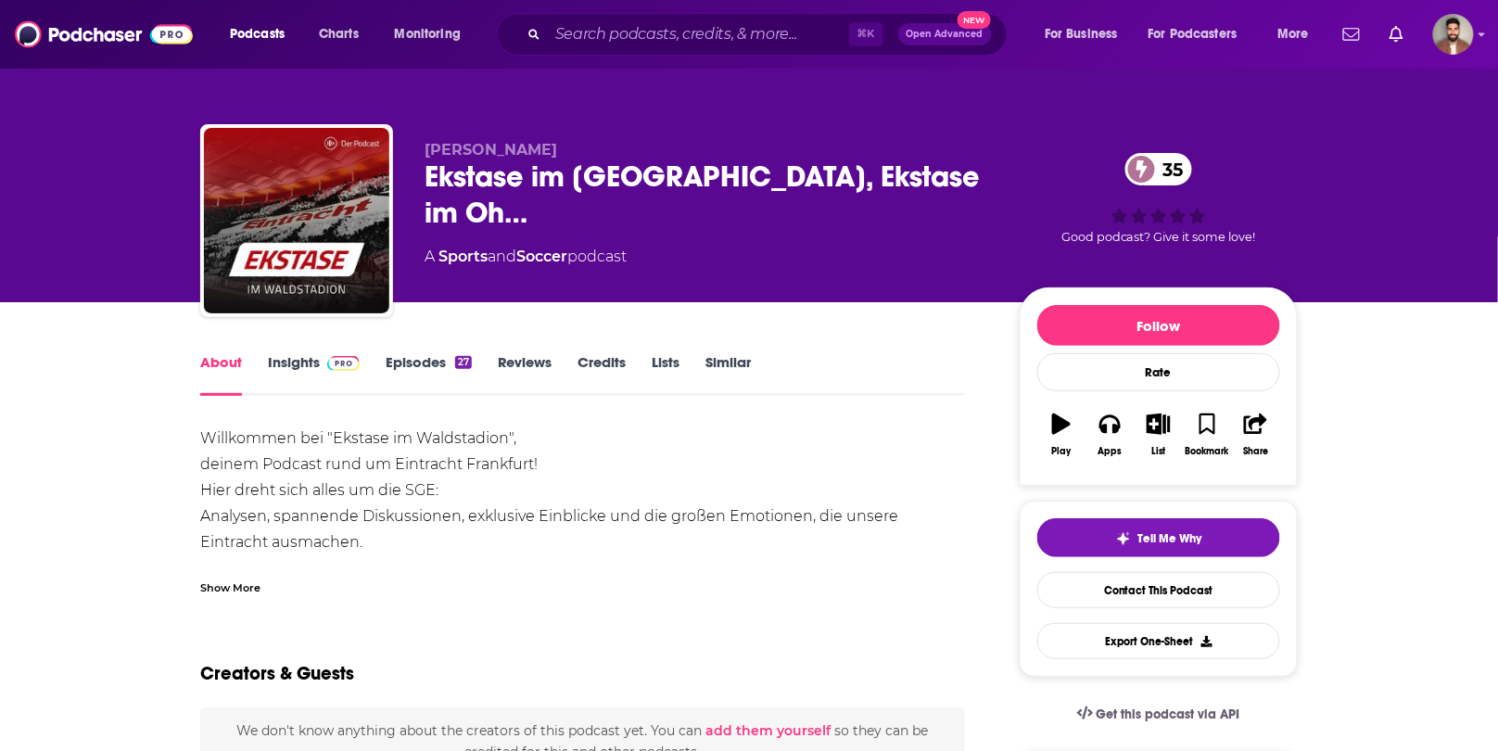
click at [239, 587] on div "Show More" at bounding box center [230, 587] width 60 height 18
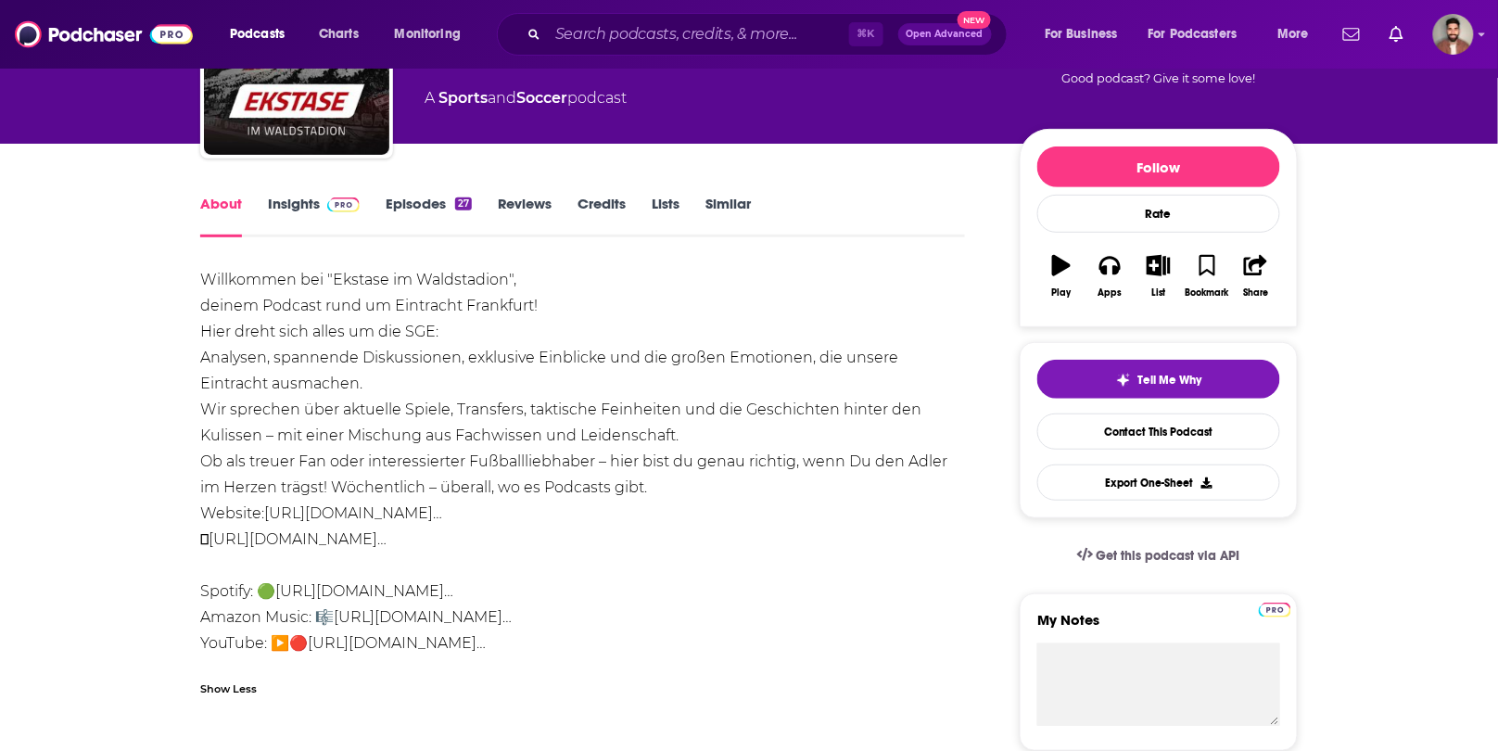
scroll to position [199, 0]
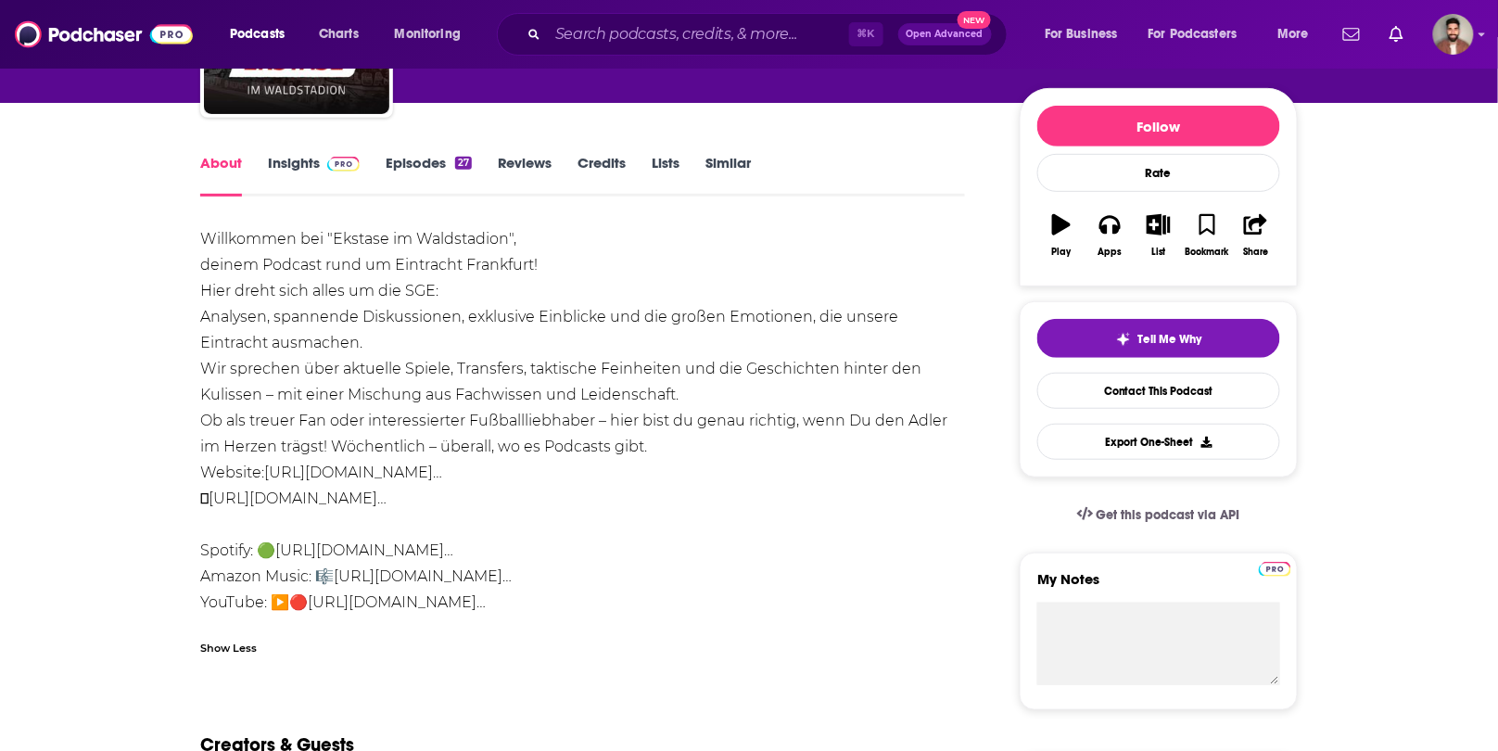
drag, startPoint x: 733, startPoint y: 607, endPoint x: 199, endPoint y: 231, distance: 653.4
copy div "Willkommen bei "Ekstase im Waldstadion", deinem Podcast rund um Eintracht Frank…"
click at [486, 607] on link "https://youtube.com/playlist?list=PLT4cG9FxhkFLrsc…" at bounding box center [397, 602] width 178 height 18
click at [292, 175] on link "Insights" at bounding box center [314, 175] width 92 height 43
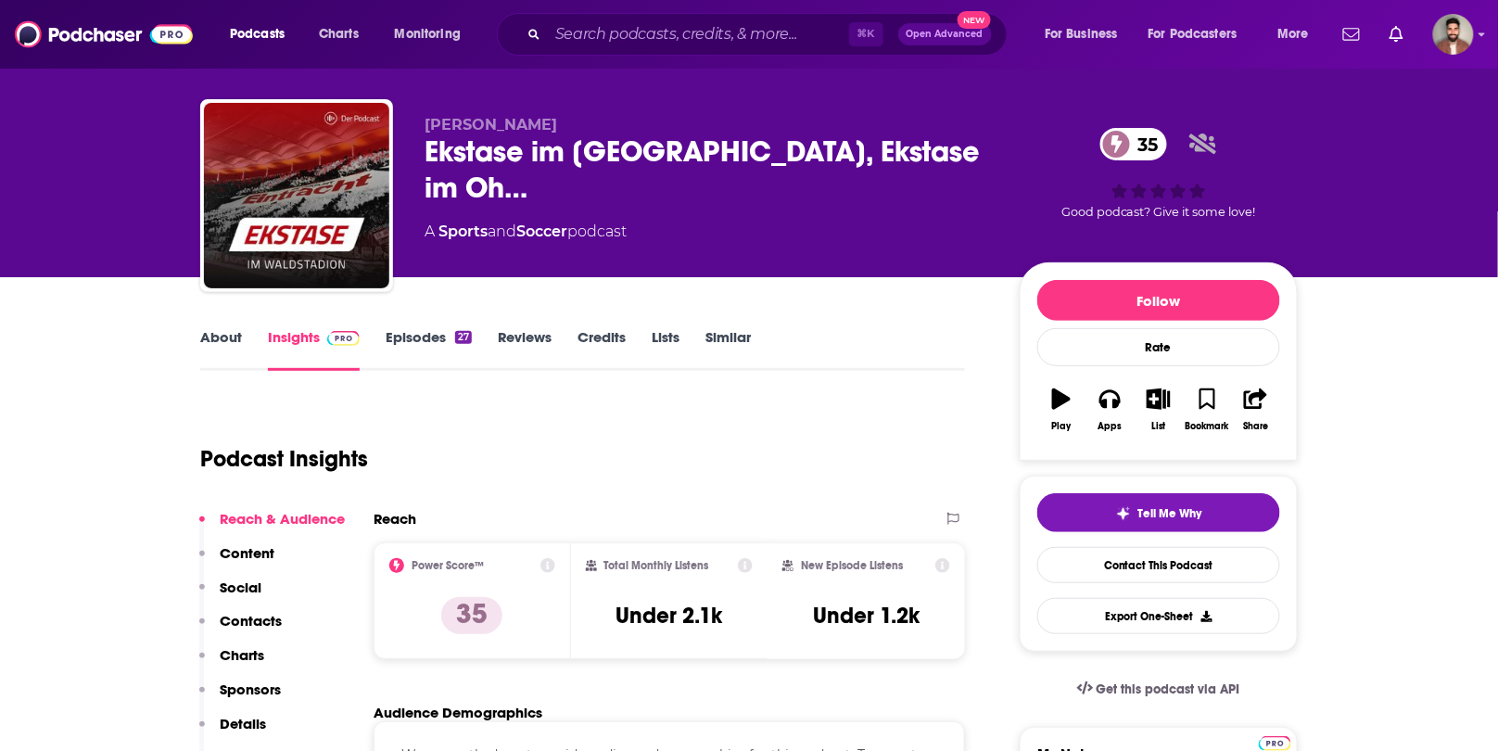
scroll to position [28, 0]
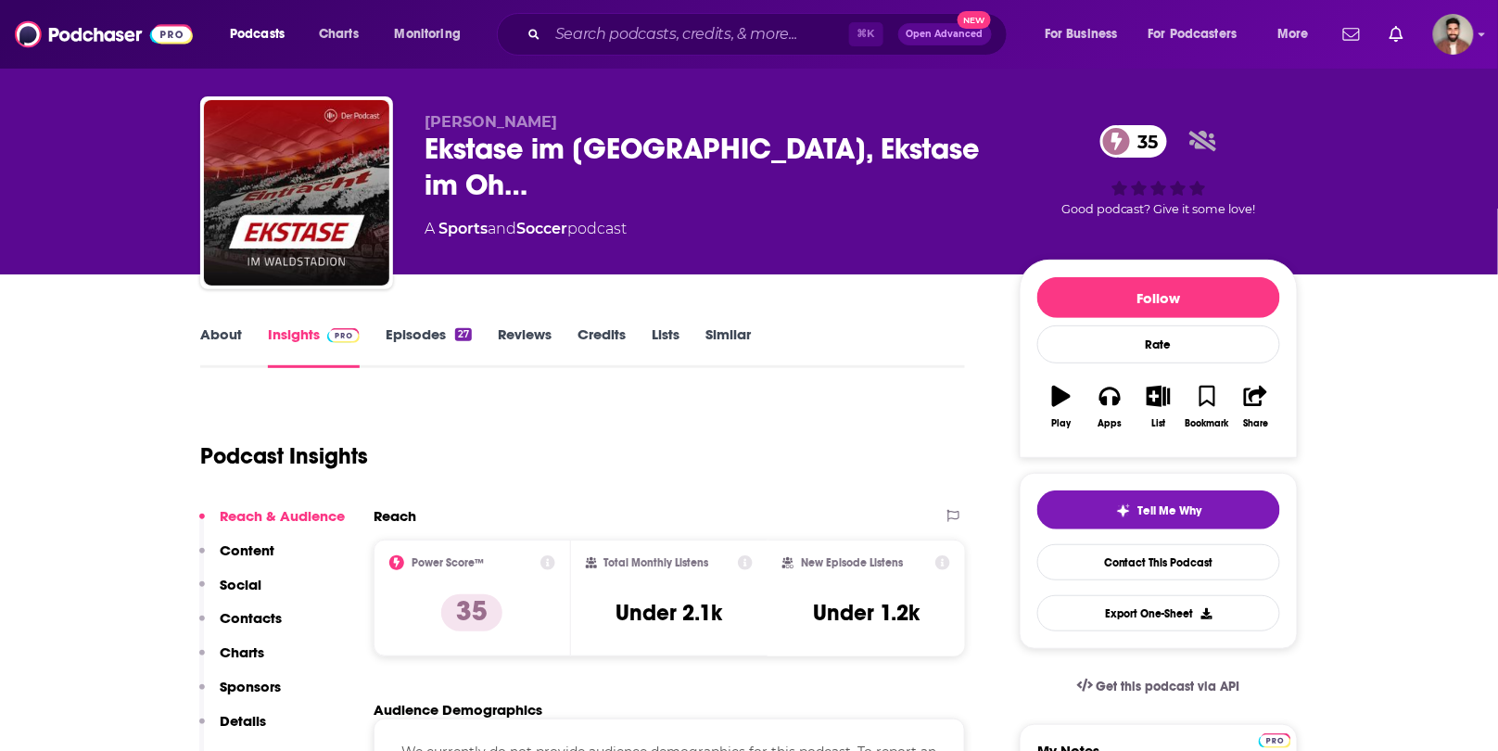
click at [412, 325] on link "Episodes 27" at bounding box center [429, 346] width 86 height 43
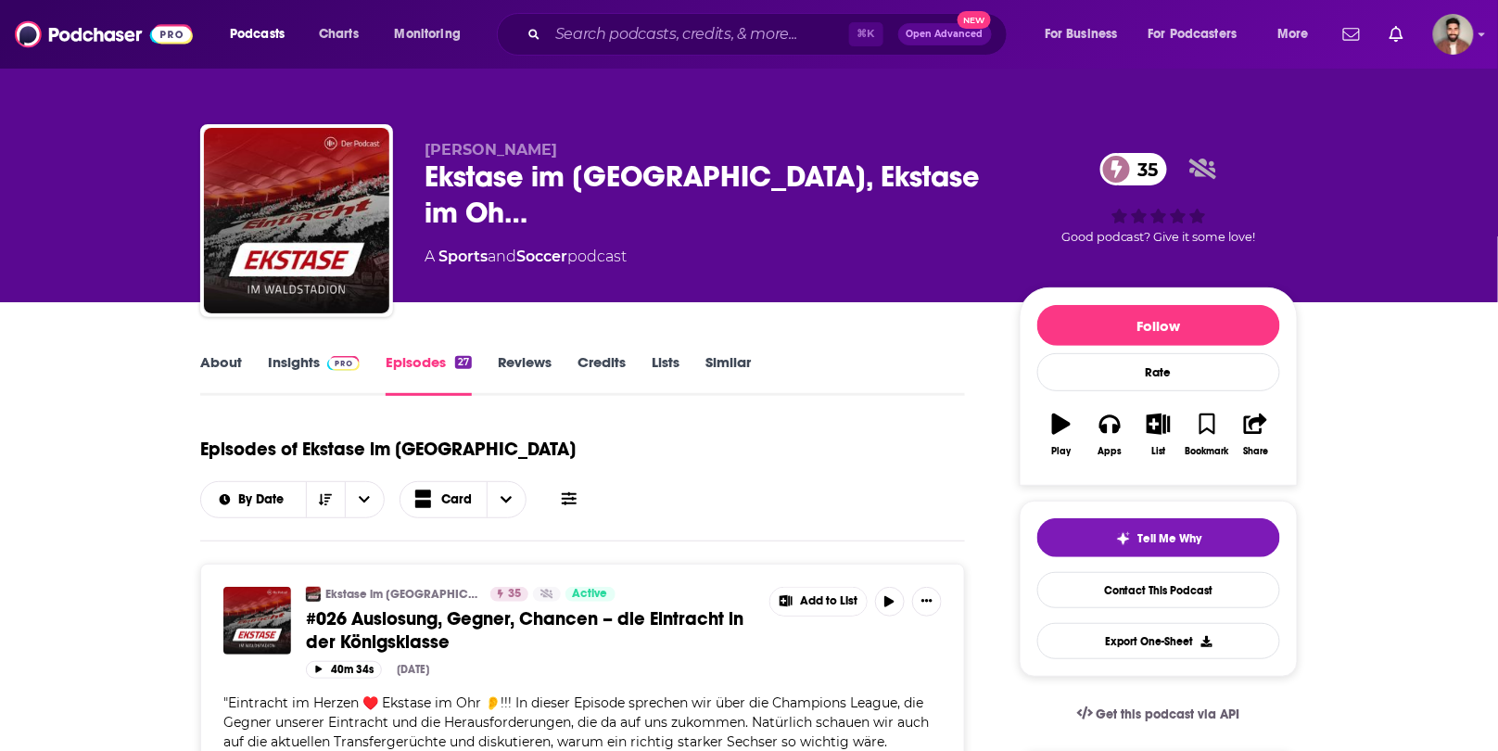
click at [310, 373] on link "Insights" at bounding box center [314, 374] width 92 height 43
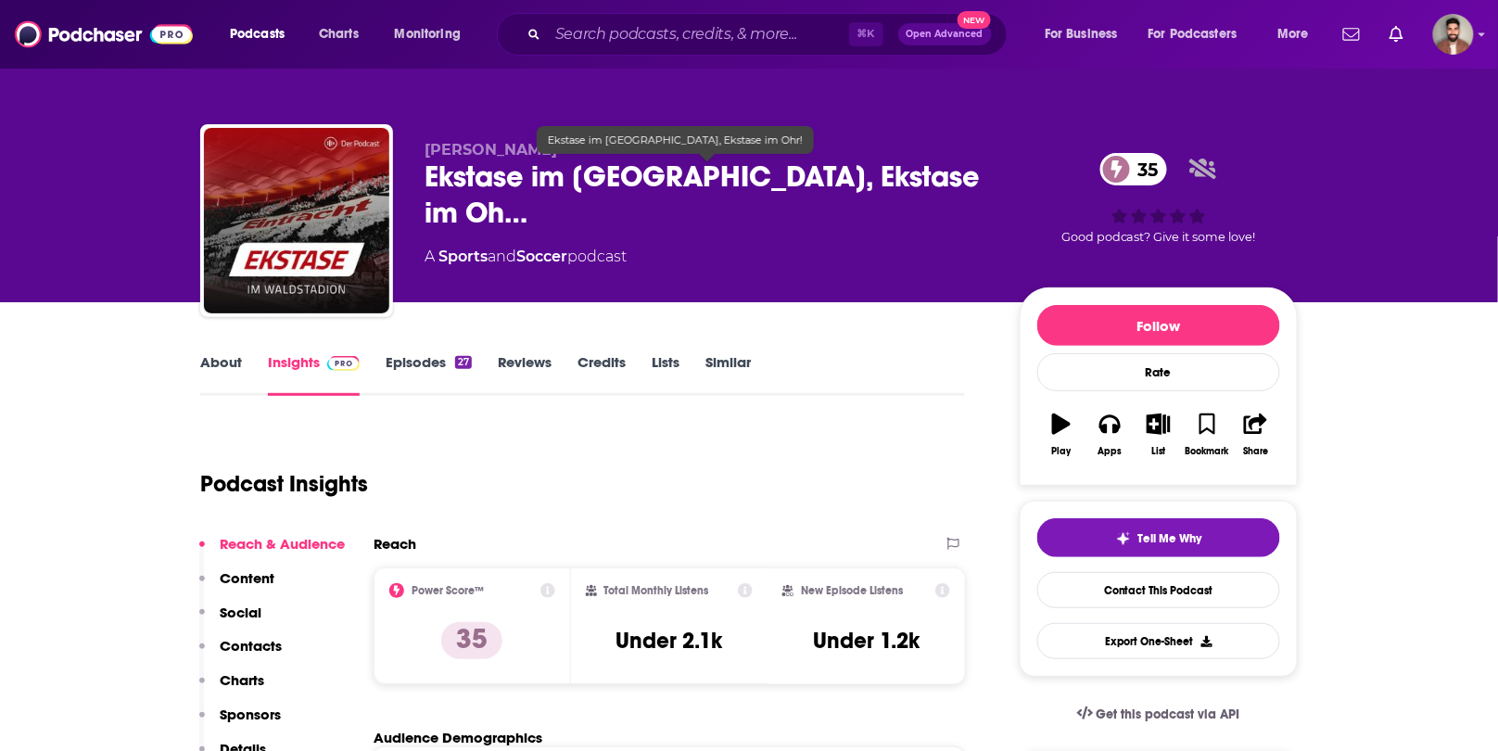
drag, startPoint x: 427, startPoint y: 174, endPoint x: 728, endPoint y: 223, distance: 305.2
click at [728, 223] on span "Ekstase im Waldstadion - Eintracht im Herzen, Ekstase im Oh…" at bounding box center [708, 195] width 566 height 72
copy h2 "Ekstase im Waldstadion - Eintracht im Herzen, Ekstase im Oh"
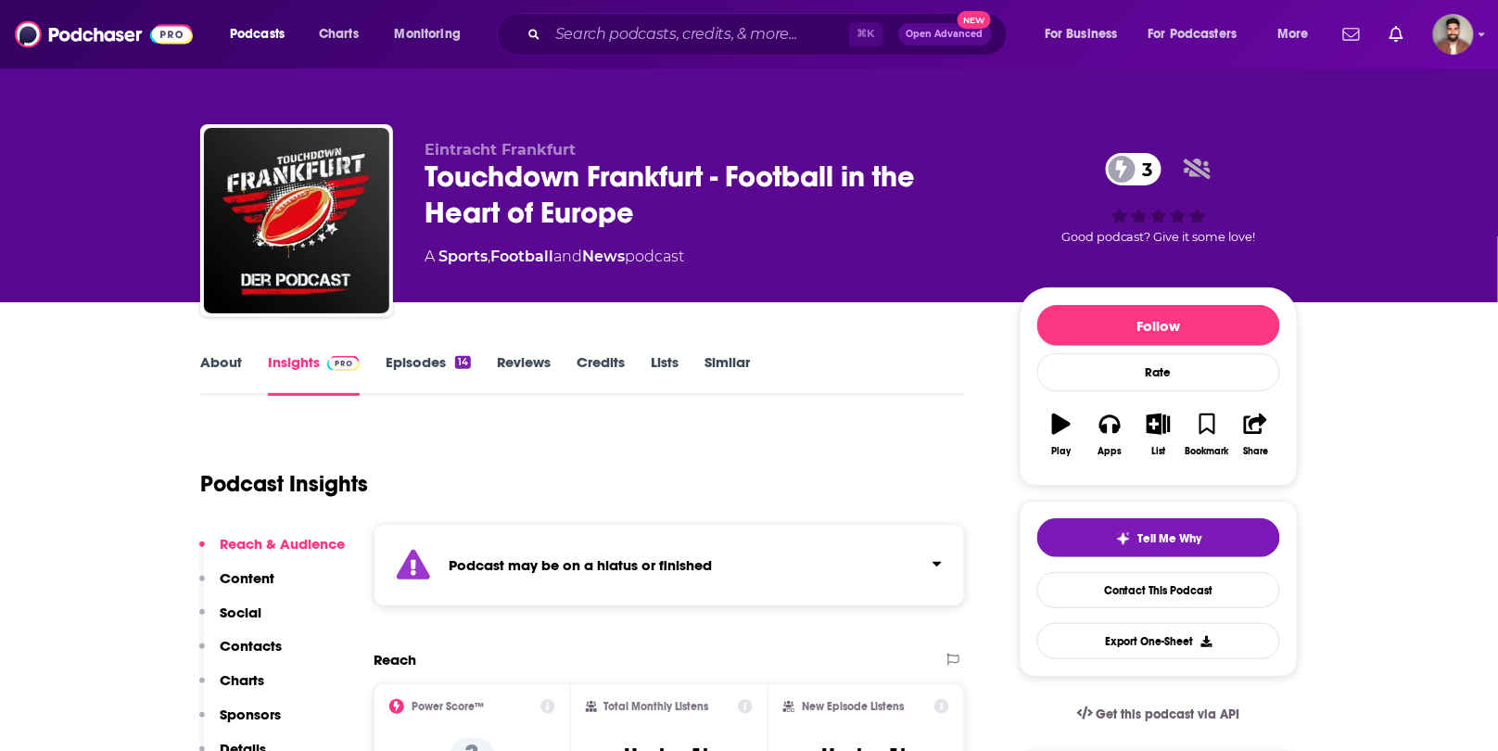
click at [424, 360] on link "Episodes 14" at bounding box center [428, 374] width 85 height 43
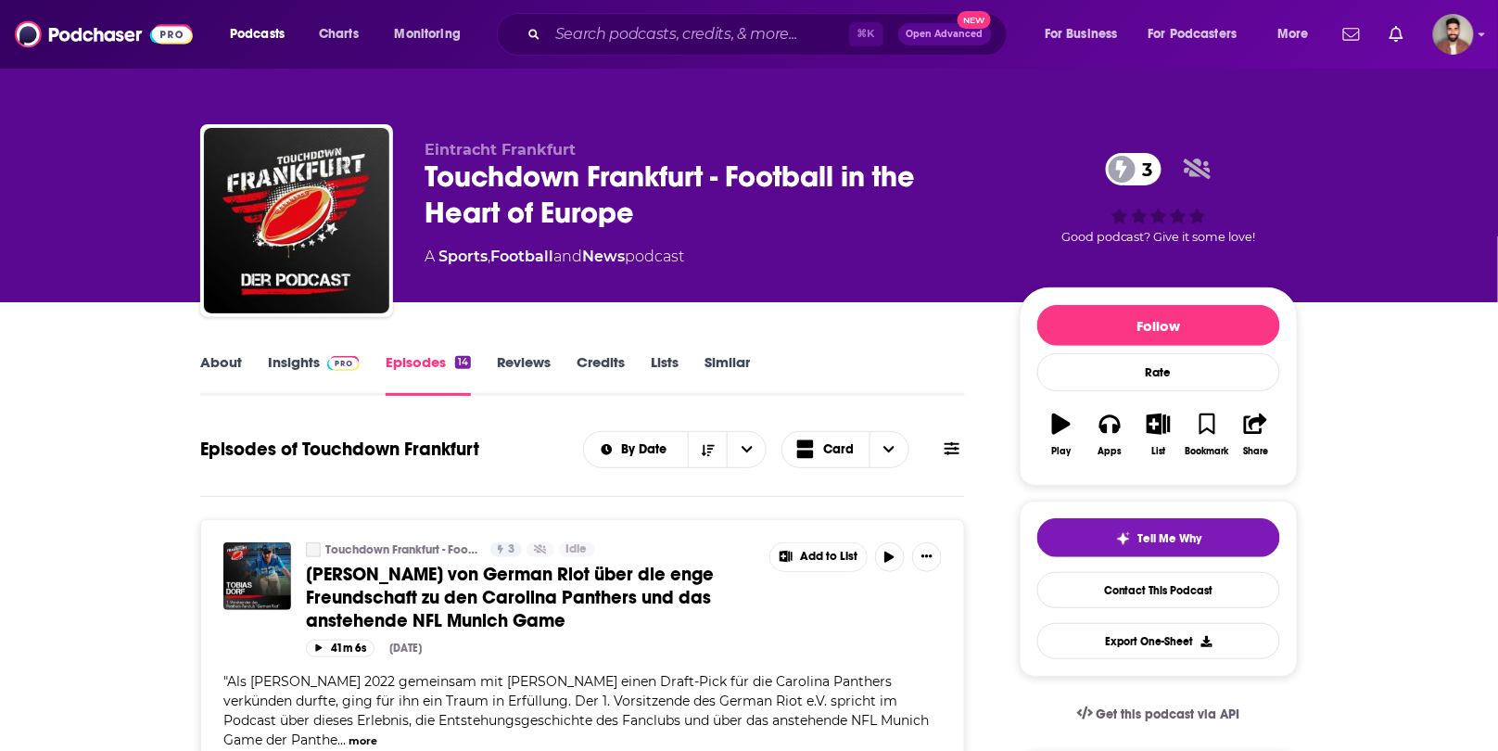
click at [312, 361] on link "Insights" at bounding box center [314, 374] width 92 height 43
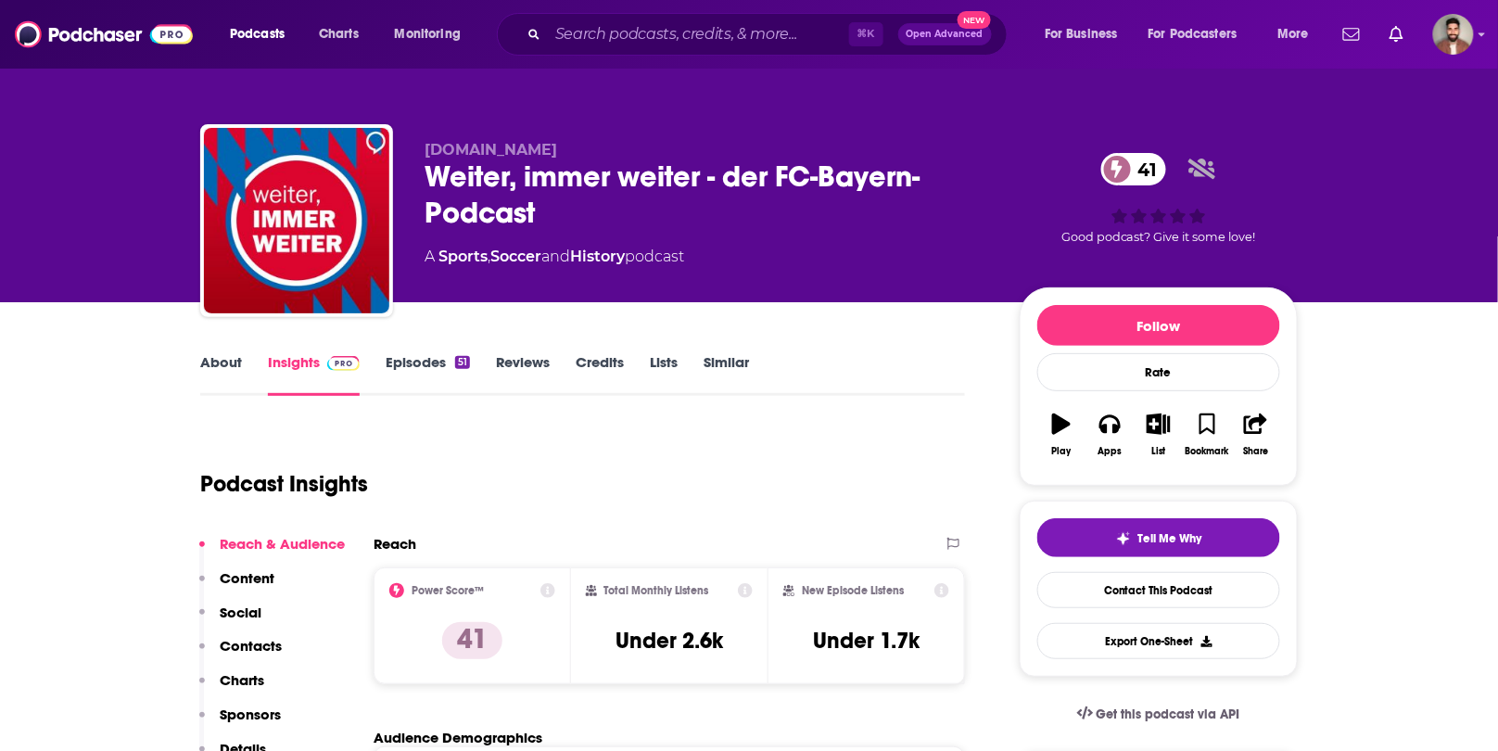
click at [239, 366] on link "About" at bounding box center [221, 374] width 42 height 43
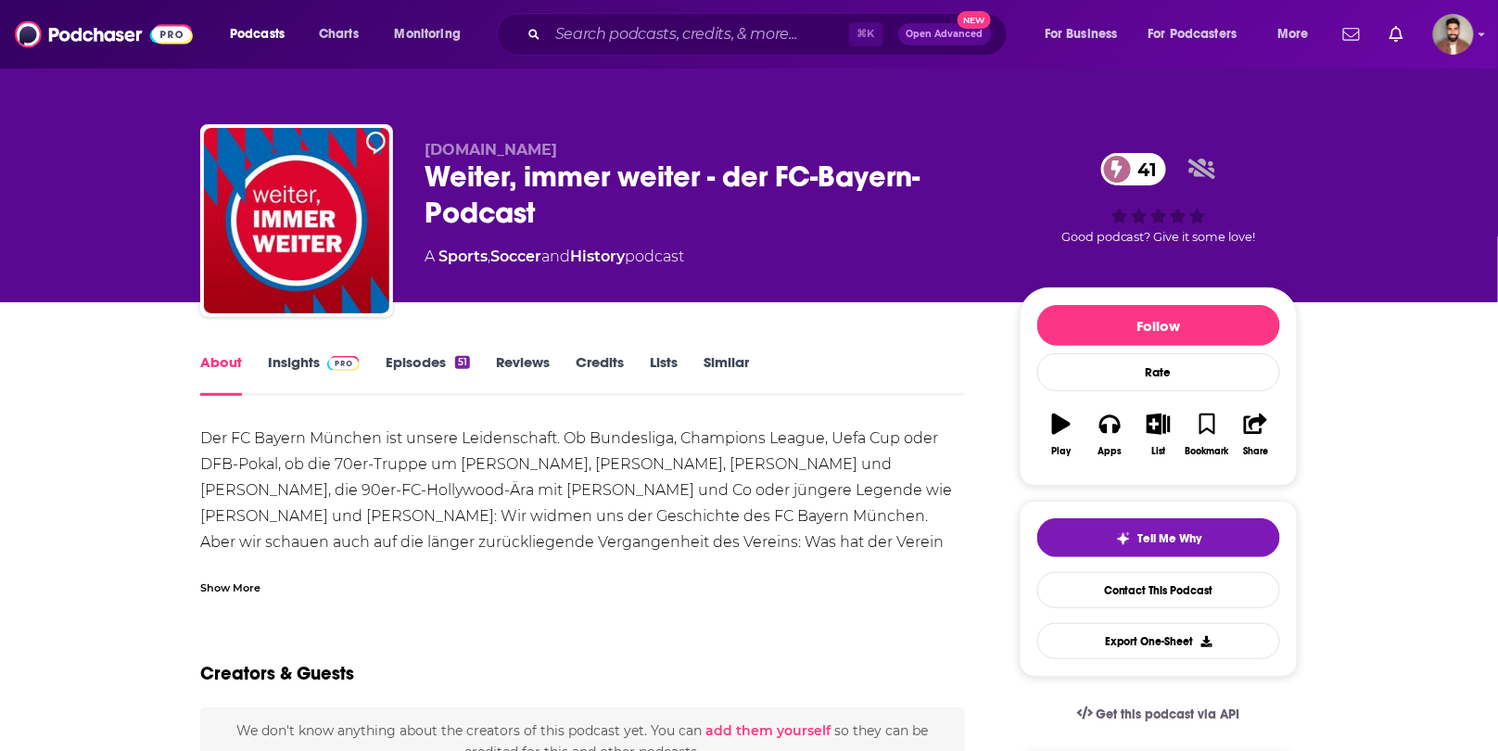
click at [242, 569] on div "Show More" at bounding box center [582, 581] width 765 height 32
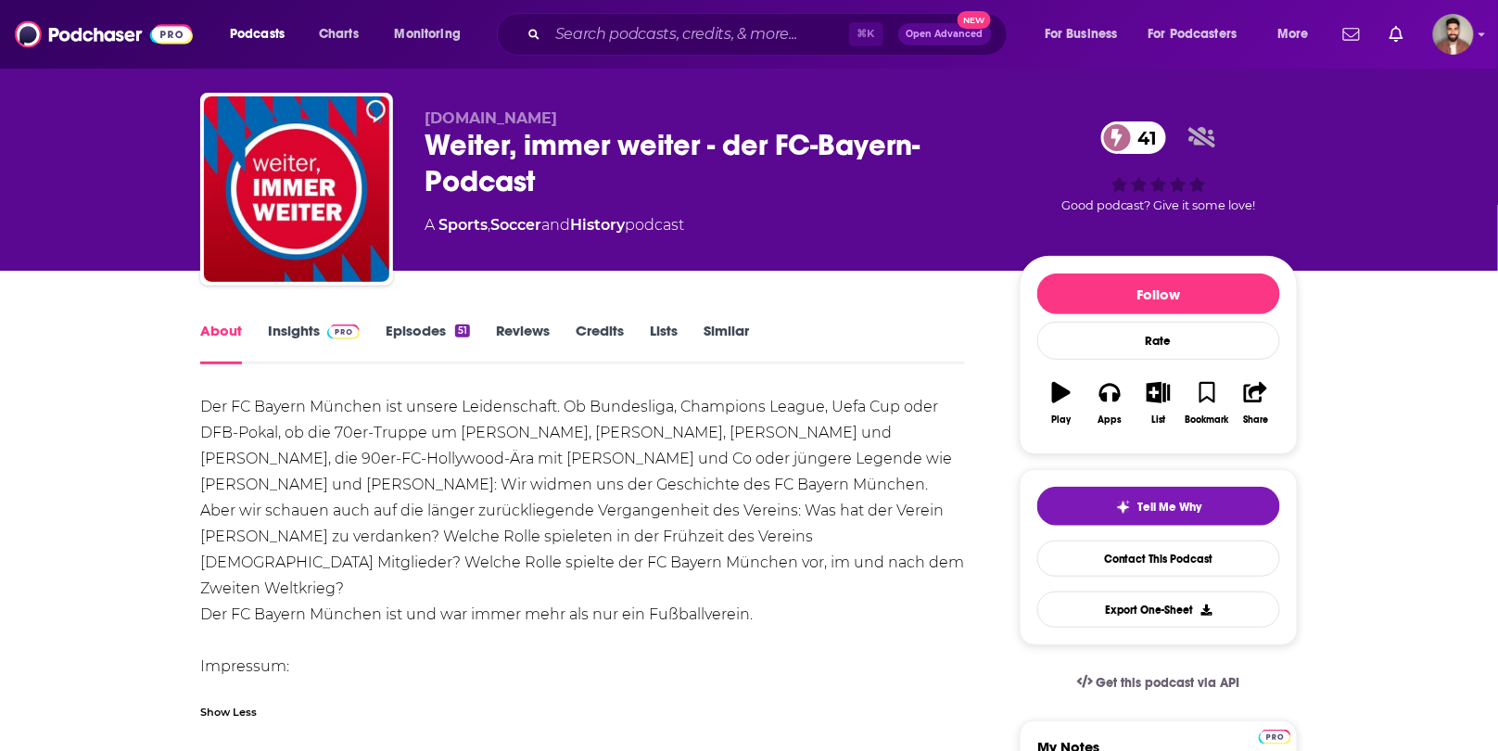
scroll to position [53, 0]
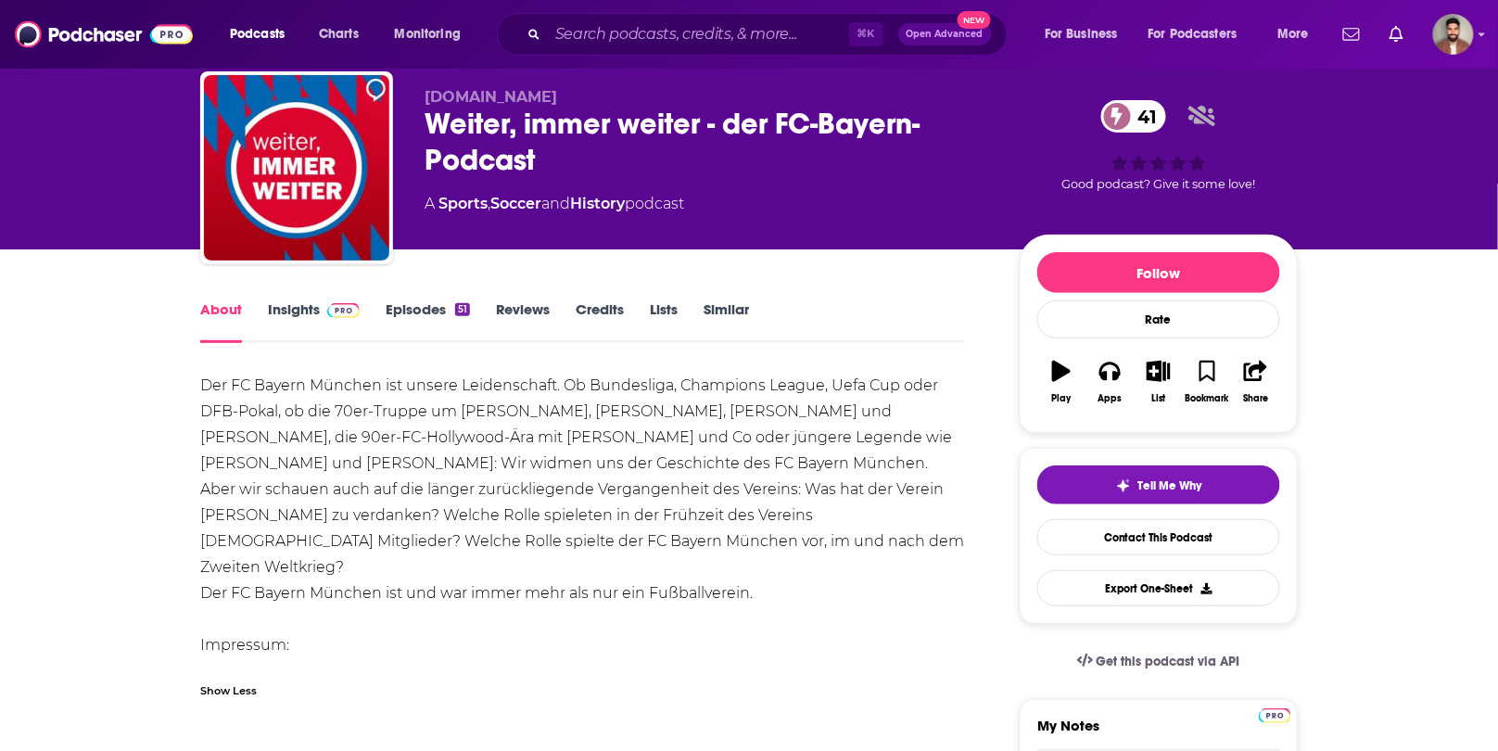
drag, startPoint x: 475, startPoint y: 650, endPoint x: 193, endPoint y: 388, distance: 385.1
copy div "Der FC Bayern München ist unsere Leidenschaft. Ob Bundesliga, Champions League,…"
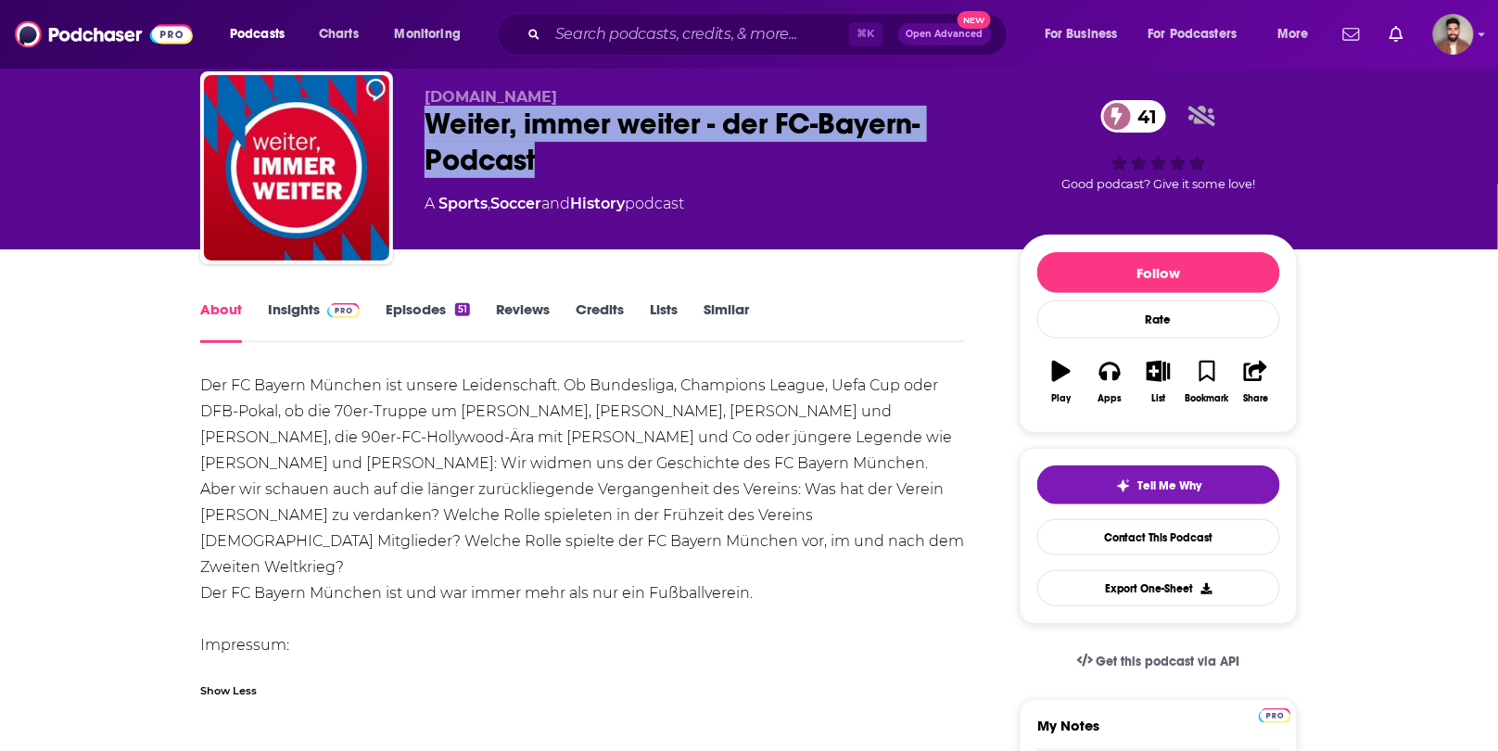
drag, startPoint x: 543, startPoint y: 169, endPoint x: 432, endPoint y: 122, distance: 120.5
click at [432, 122] on div "Weiter, immer weiter - der FC-Bayern-Podcast 41" at bounding box center [708, 142] width 566 height 72
copy h1 "Weiter, immer weiter - der FC-Bayern-Podcast"
click at [304, 317] on link "Insights" at bounding box center [314, 321] width 92 height 43
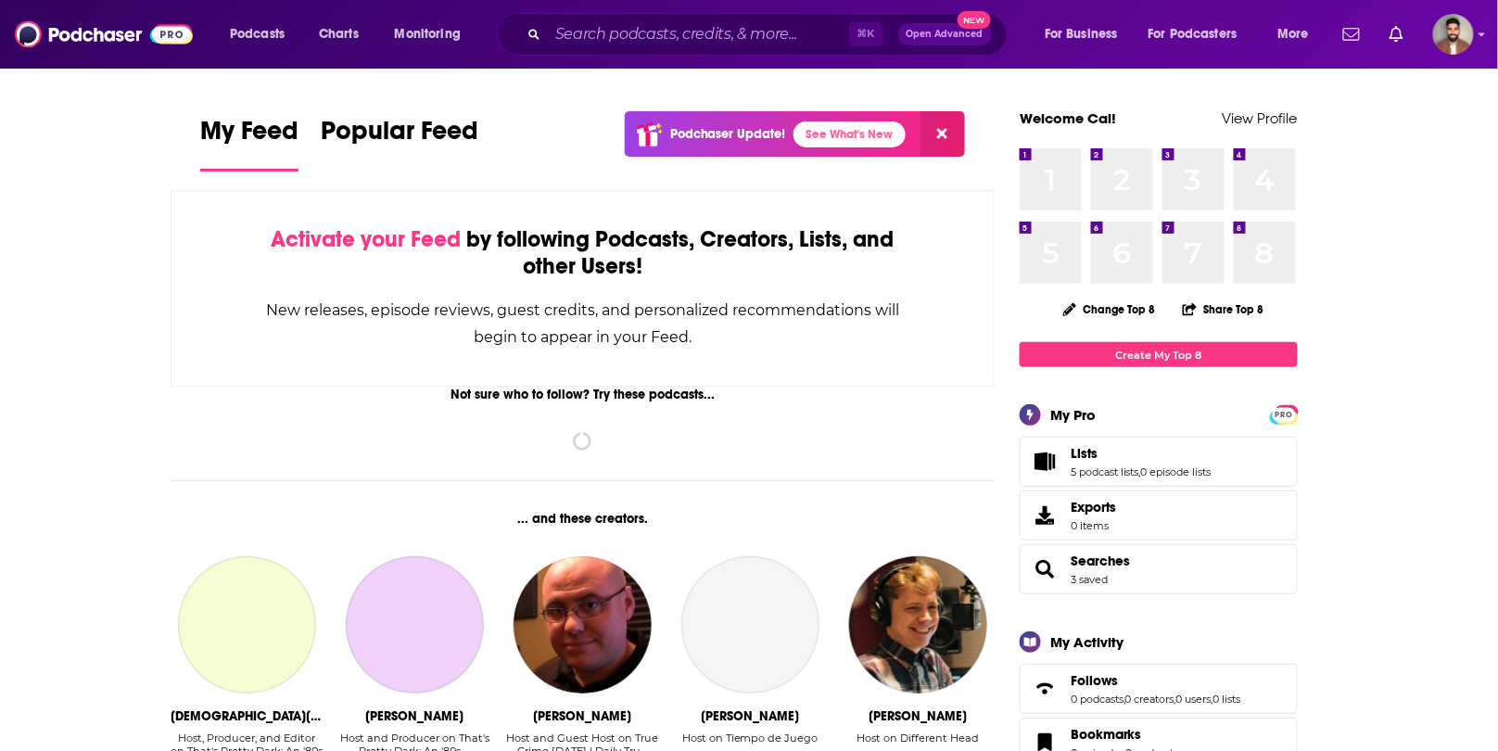
click at [745, 10] on div "Podcasts Charts Monitoring ⌘ K Open Advanced New For Business For Podcasters Mo…" at bounding box center [749, 34] width 1498 height 69
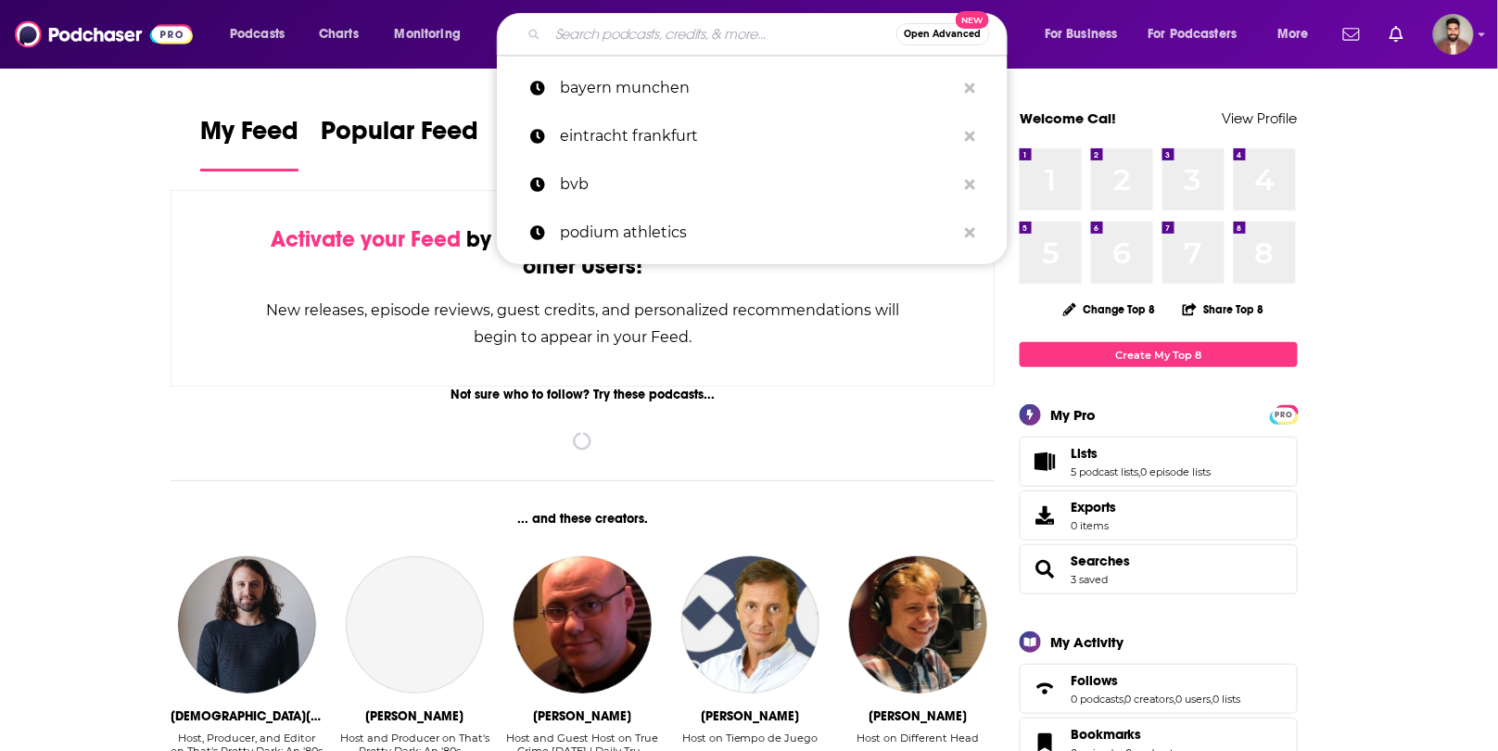
click at [713, 34] on input "Search podcasts, credits, & more..." at bounding box center [722, 34] width 349 height 30
paste input "Powerplay – der Blue Devils Podcast"
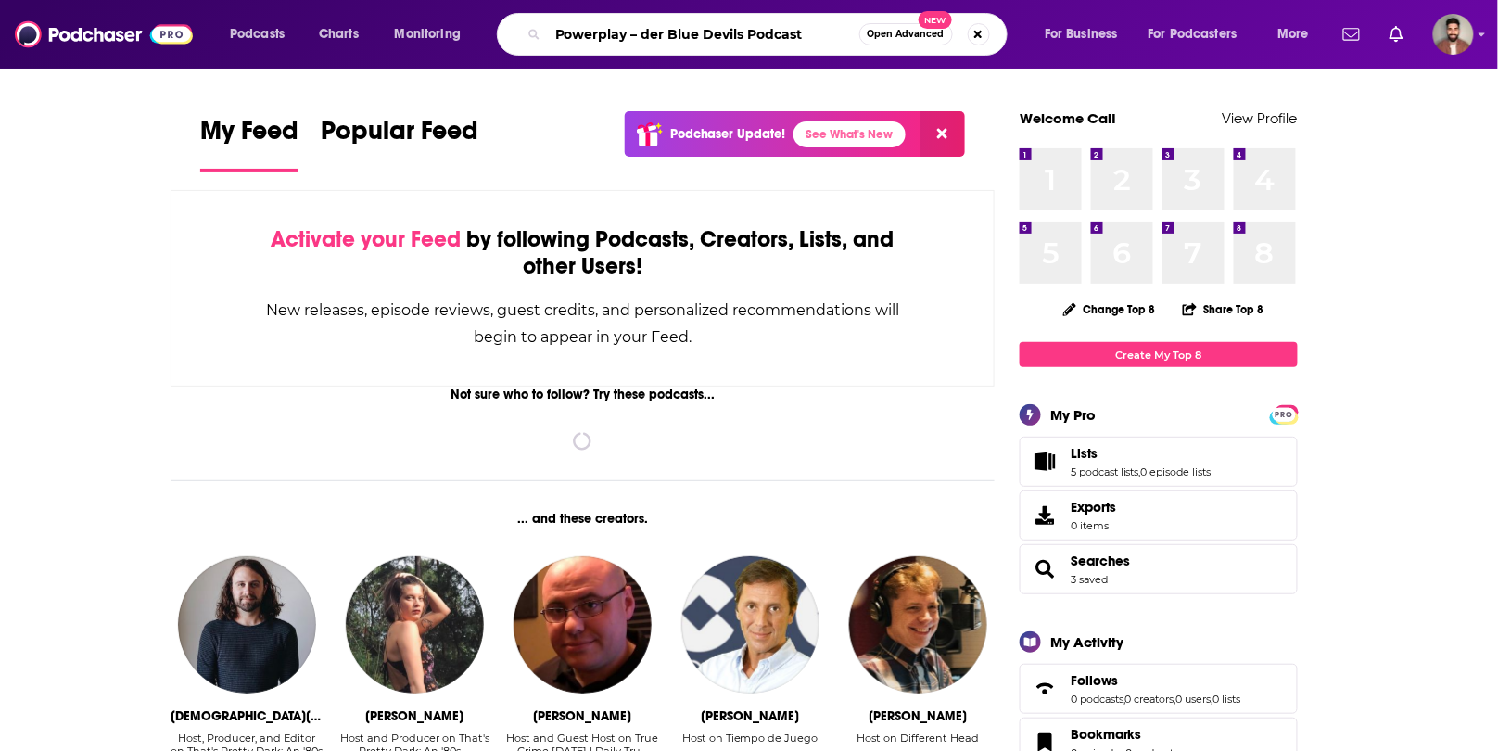
type input "Powerplay – der Blue Devils Podcast"
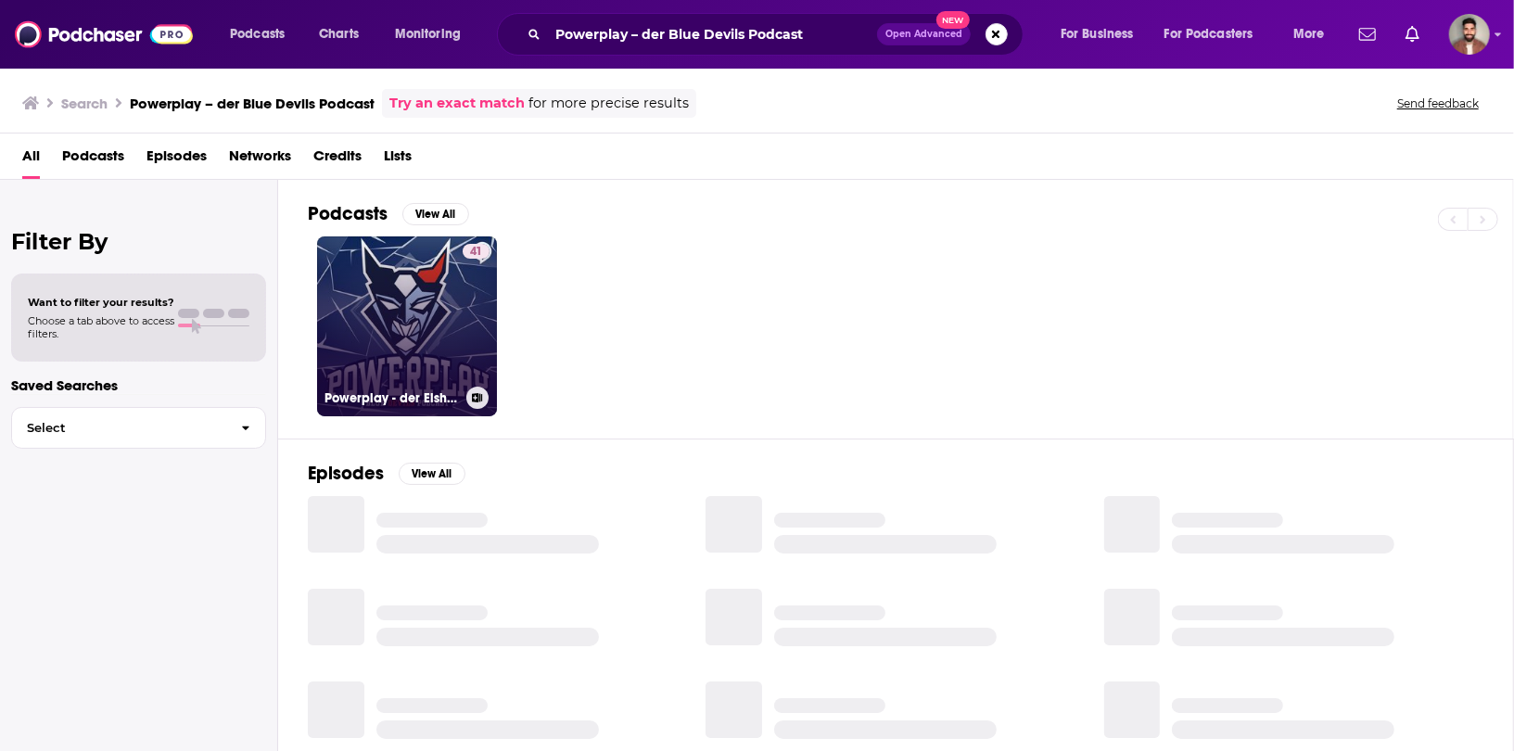
click at [451, 315] on link "41 Powerplay - der Eishockey-Podcast rund um die Blue Devils Weiden" at bounding box center [407, 326] width 180 height 180
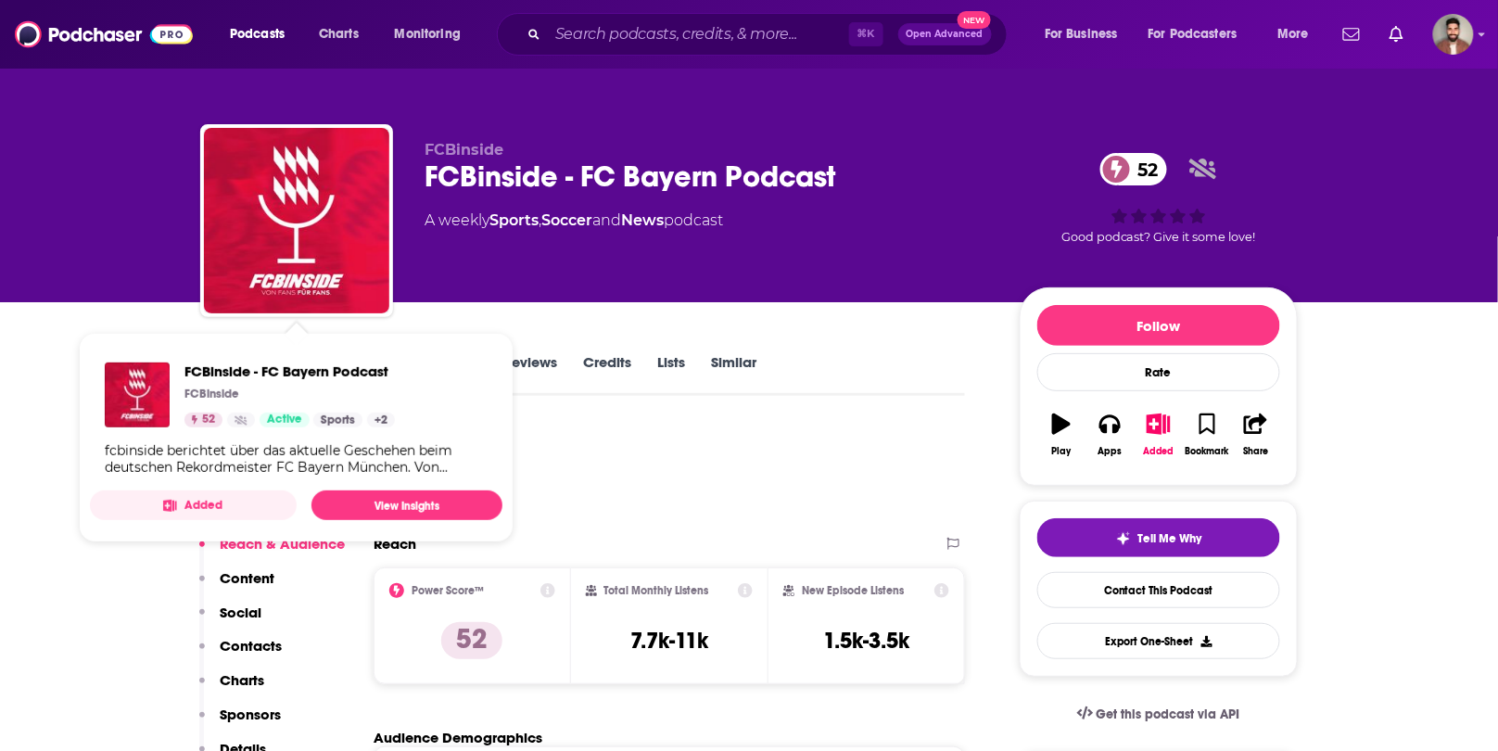
click at [93, 294] on div "FCBinside FCBinside - FC Bayern Podcast 52 A weekly Sports , Soccer and News po…" at bounding box center [749, 151] width 1498 height 302
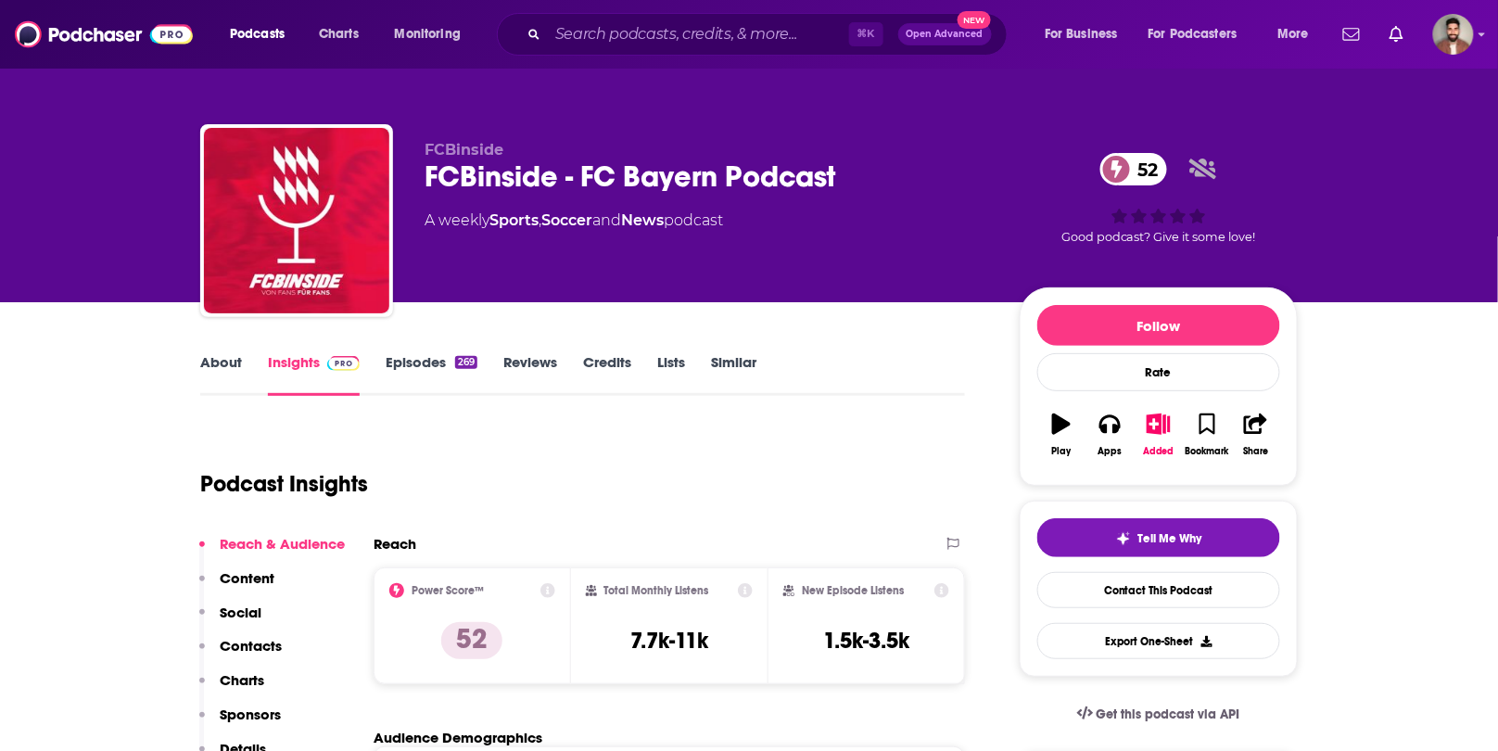
click at [226, 361] on link "About" at bounding box center [221, 374] width 42 height 43
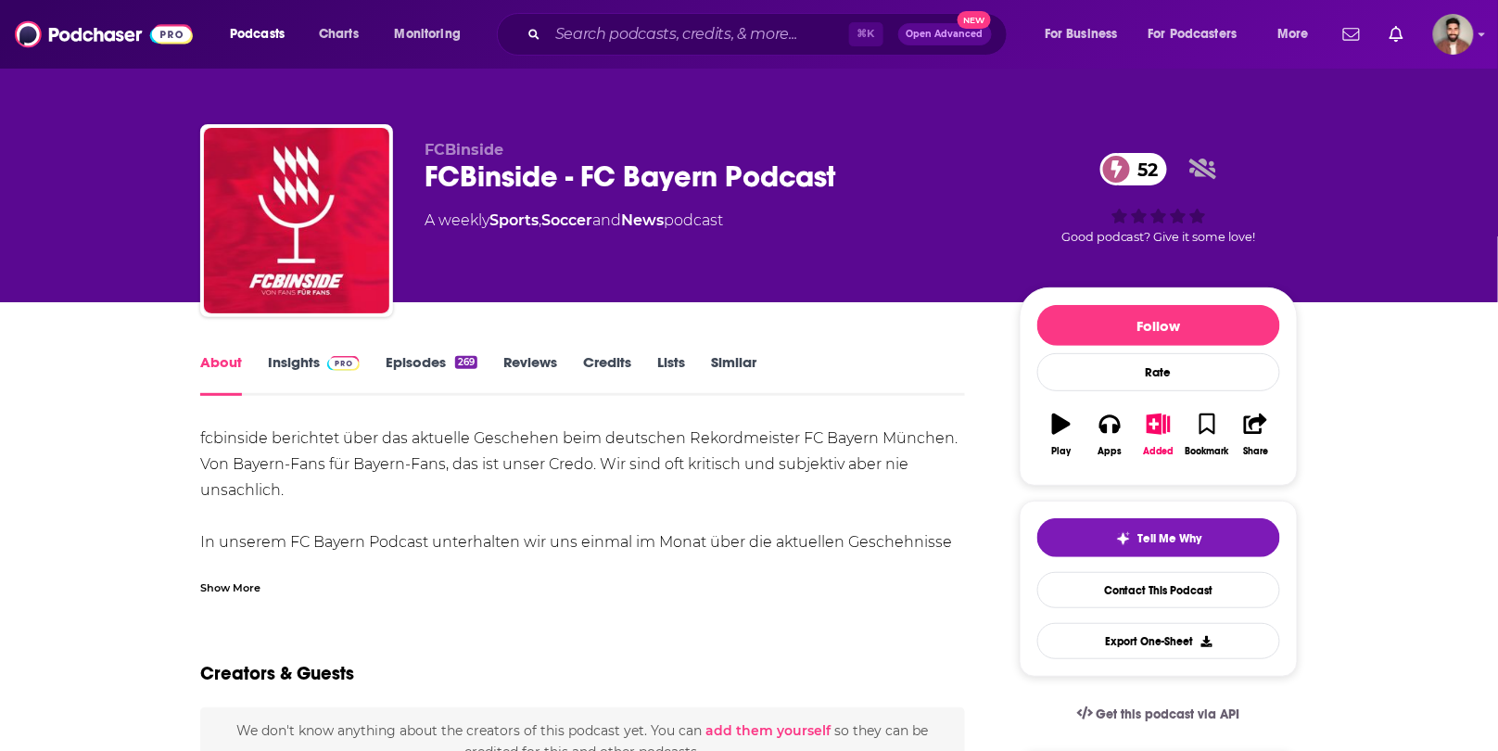
click at [238, 592] on div "Show More" at bounding box center [230, 587] width 60 height 18
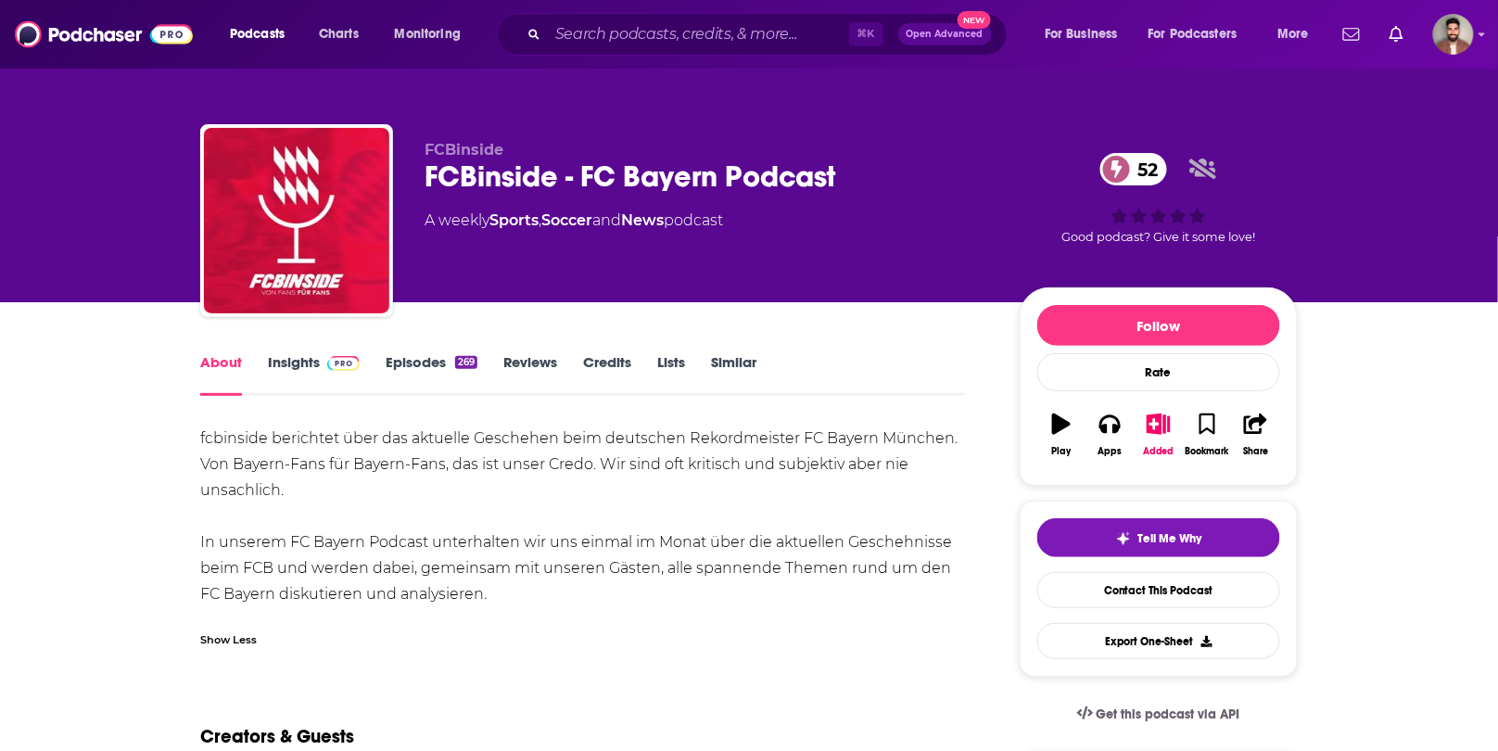
drag, startPoint x: 196, startPoint y: 434, endPoint x: 501, endPoint y: 585, distance: 340.5
copy div "fcbinside berichtet über das aktuelle Geschehen beim deutschen Rekordmeister FC…"
click at [416, 370] on link "Episodes 269" at bounding box center [432, 374] width 92 height 43
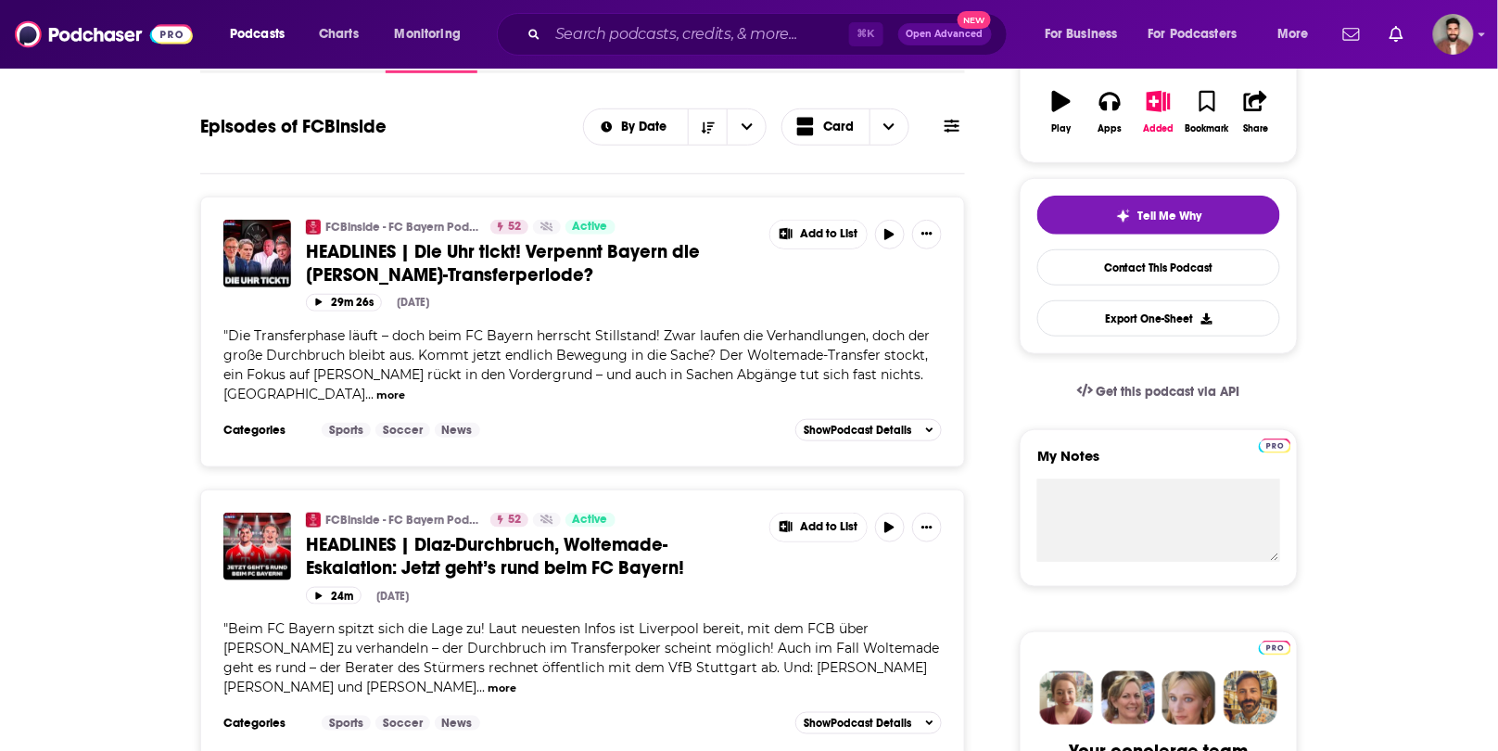
scroll to position [147, 0]
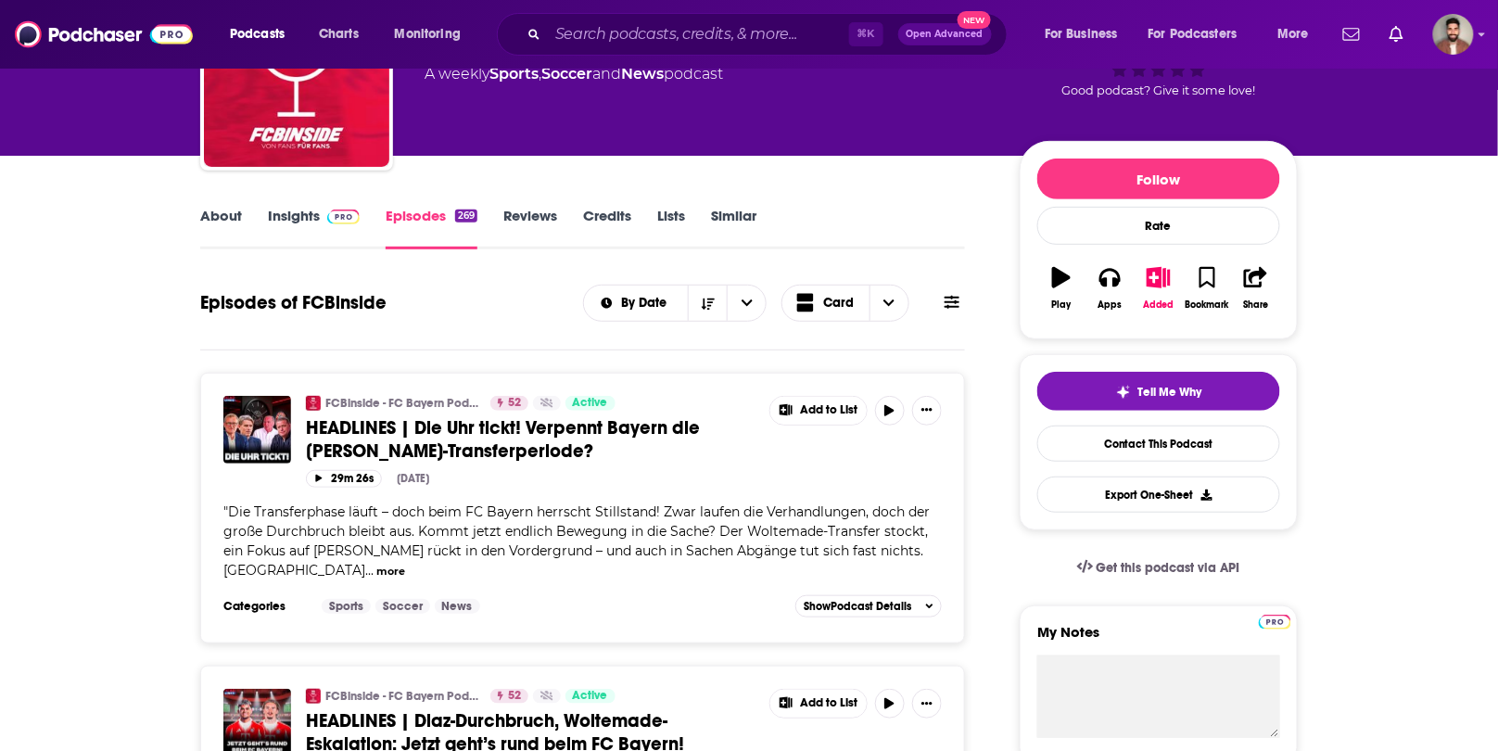
click at [298, 222] on link "Insights" at bounding box center [314, 228] width 92 height 43
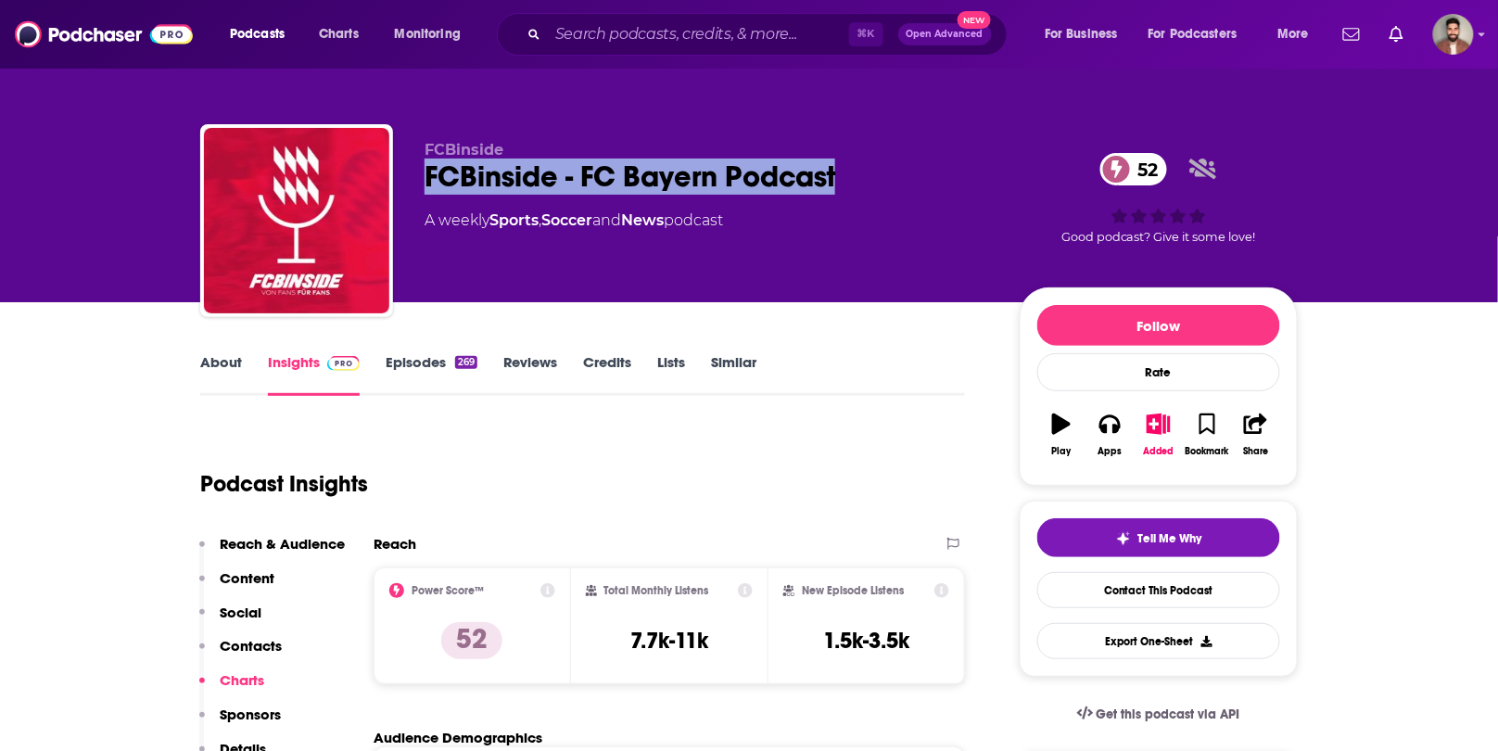
drag, startPoint x: 874, startPoint y: 176, endPoint x: 407, endPoint y: 179, distance: 467.3
click at [407, 179] on div "FCBinside FCBinside - FC Bayern Podcast 52 A weekly Sports , Soccer and News po…" at bounding box center [749, 224] width 1098 height 200
copy h2 "FCBinside - FC Bayern Podcast"
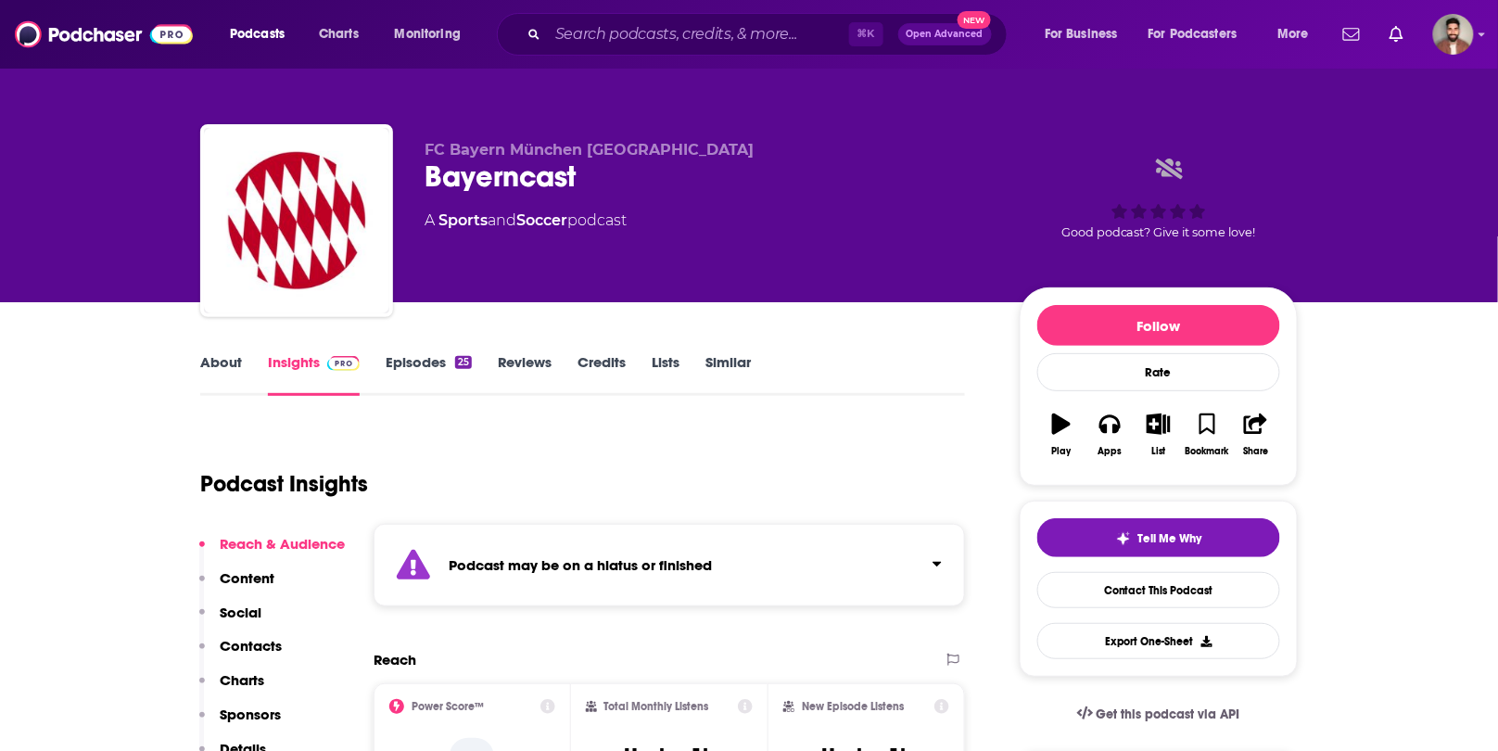
click at [437, 375] on link "Episodes 25" at bounding box center [429, 374] width 86 height 43
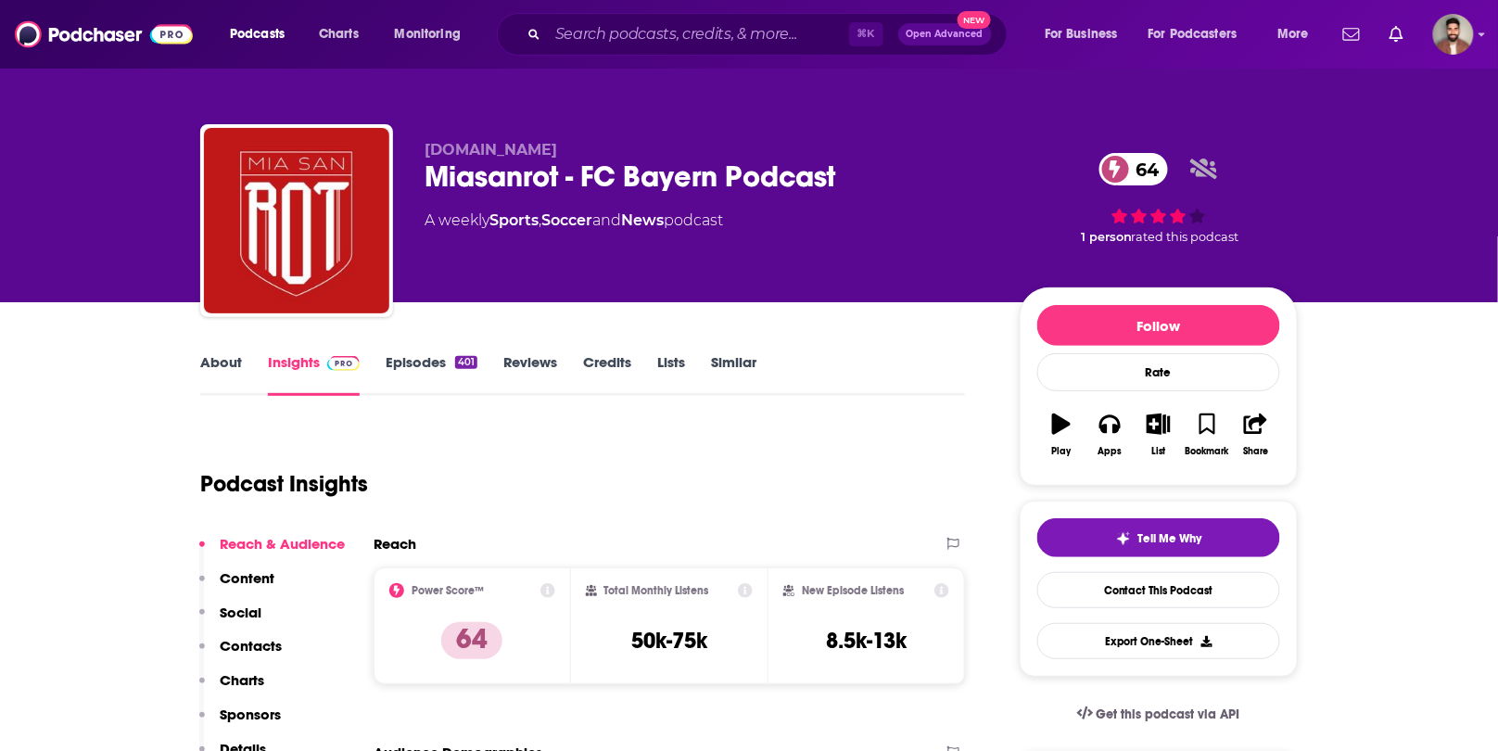
click at [219, 367] on link "About" at bounding box center [221, 374] width 42 height 43
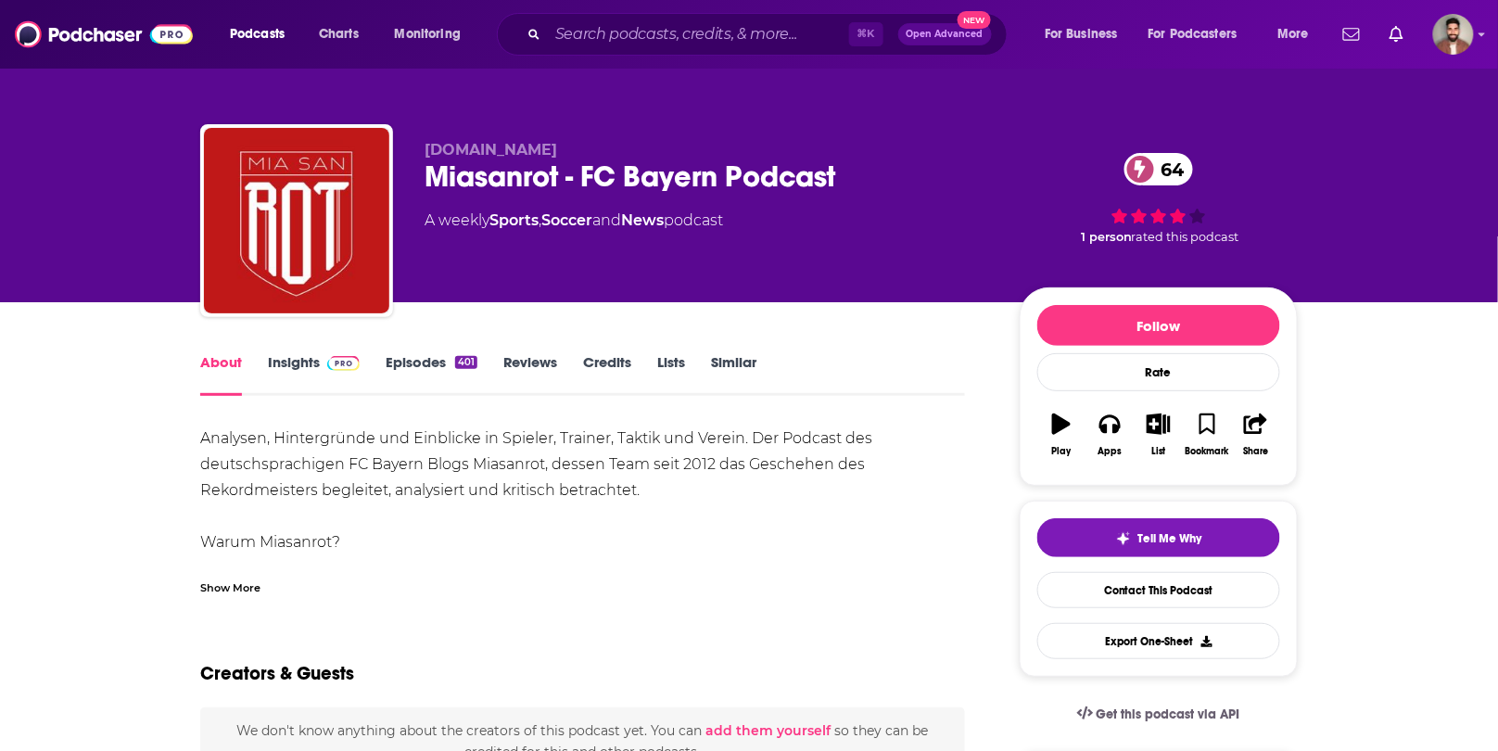
click at [250, 583] on div "Show More" at bounding box center [230, 587] width 60 height 18
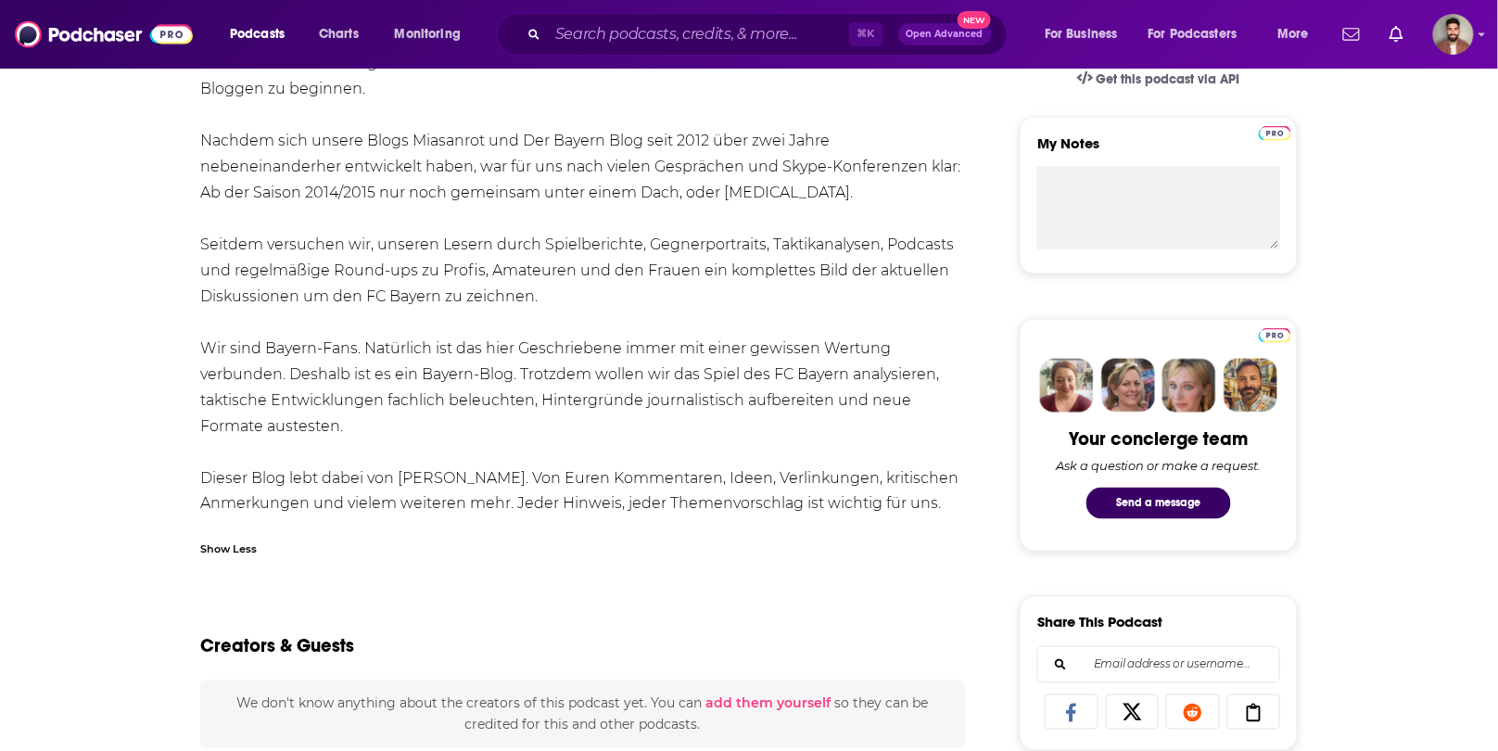
scroll to position [641, 0]
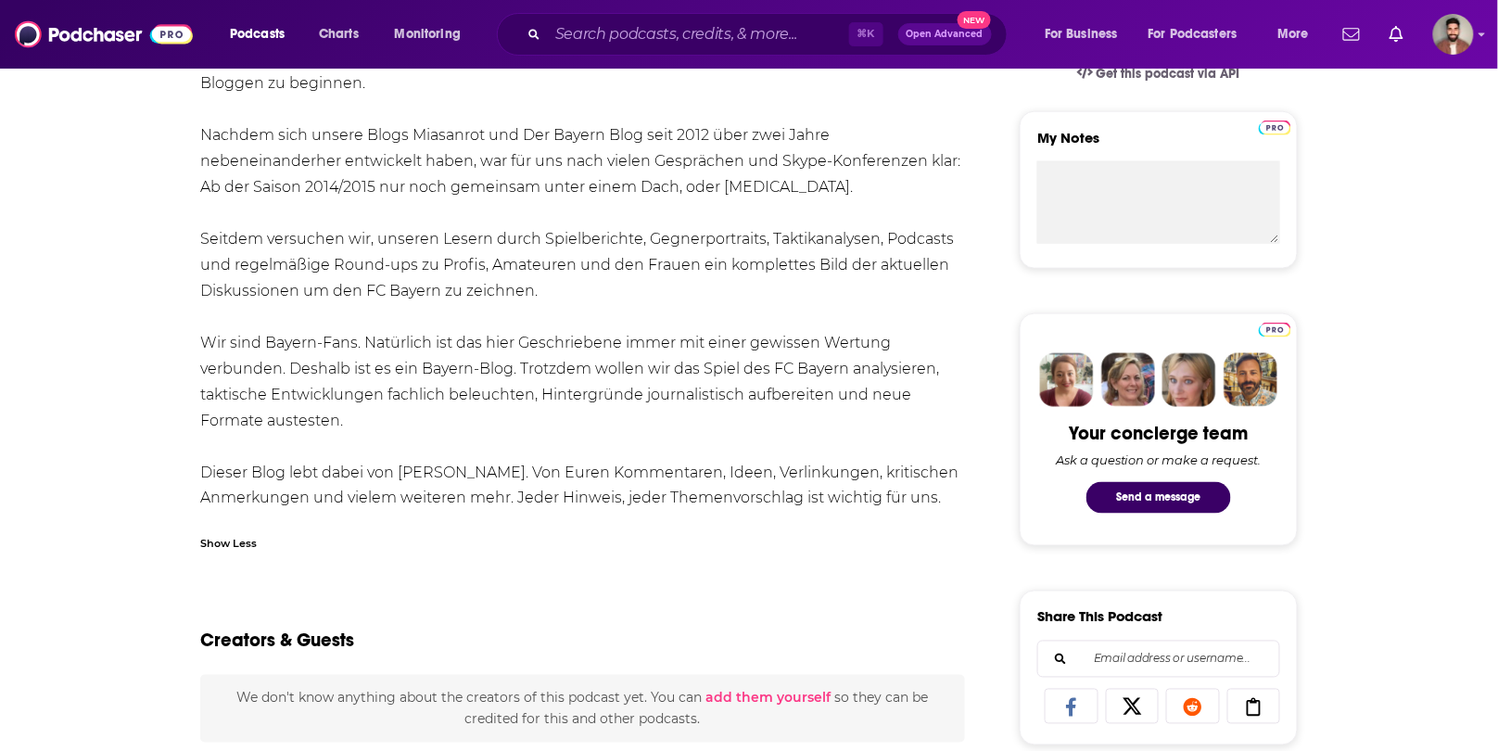
click at [498, 491] on div "Analysen, Hintergründe und Einblicke in Spieler, Trainer, Taktik und Verein. De…" at bounding box center [582, 161] width 765 height 753
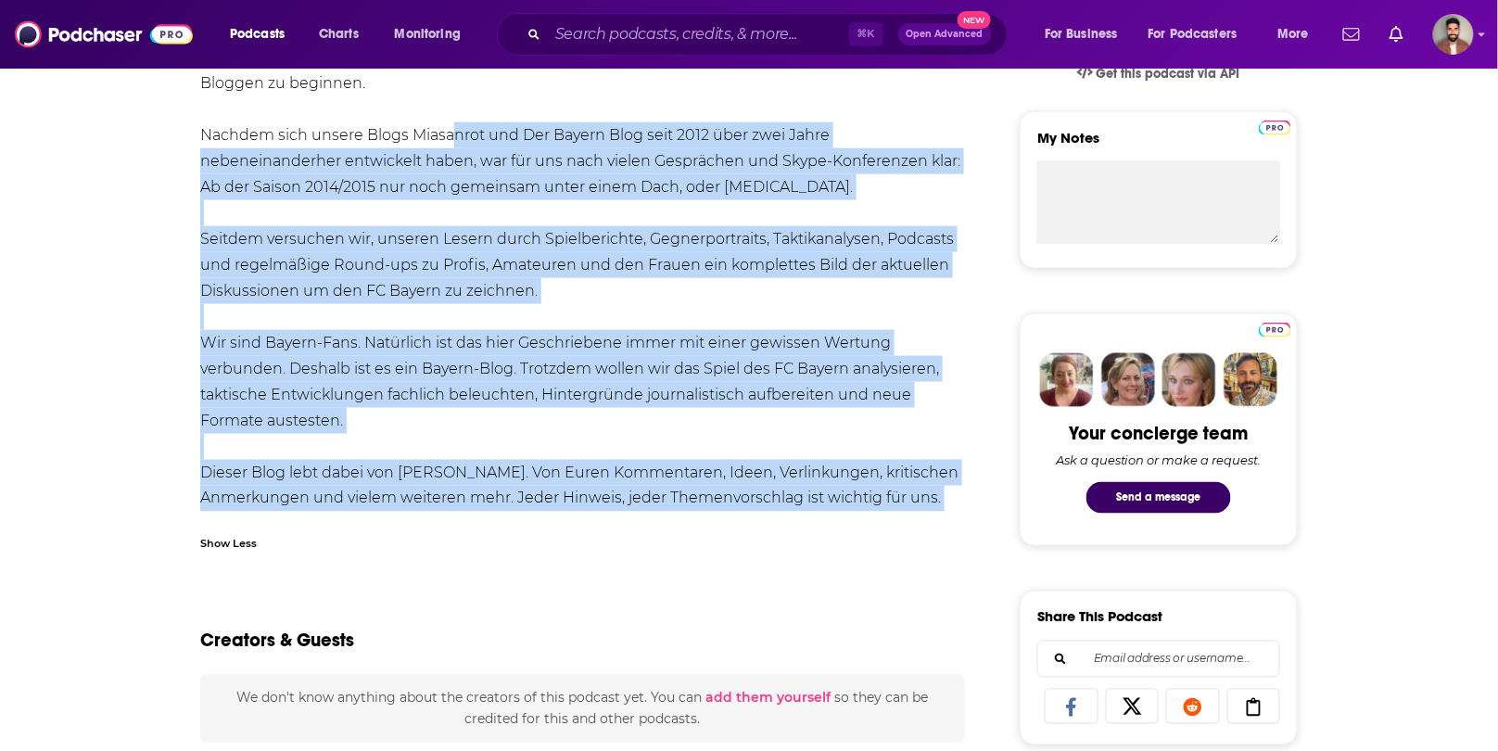
drag, startPoint x: 479, startPoint y: 500, endPoint x: 440, endPoint y: 117, distance: 384.9
click at [440, 116] on div "Analysen, Hintergründe und Einblicke in Spieler, Trainer, Taktik und Verein. De…" at bounding box center [582, 161] width 765 height 753
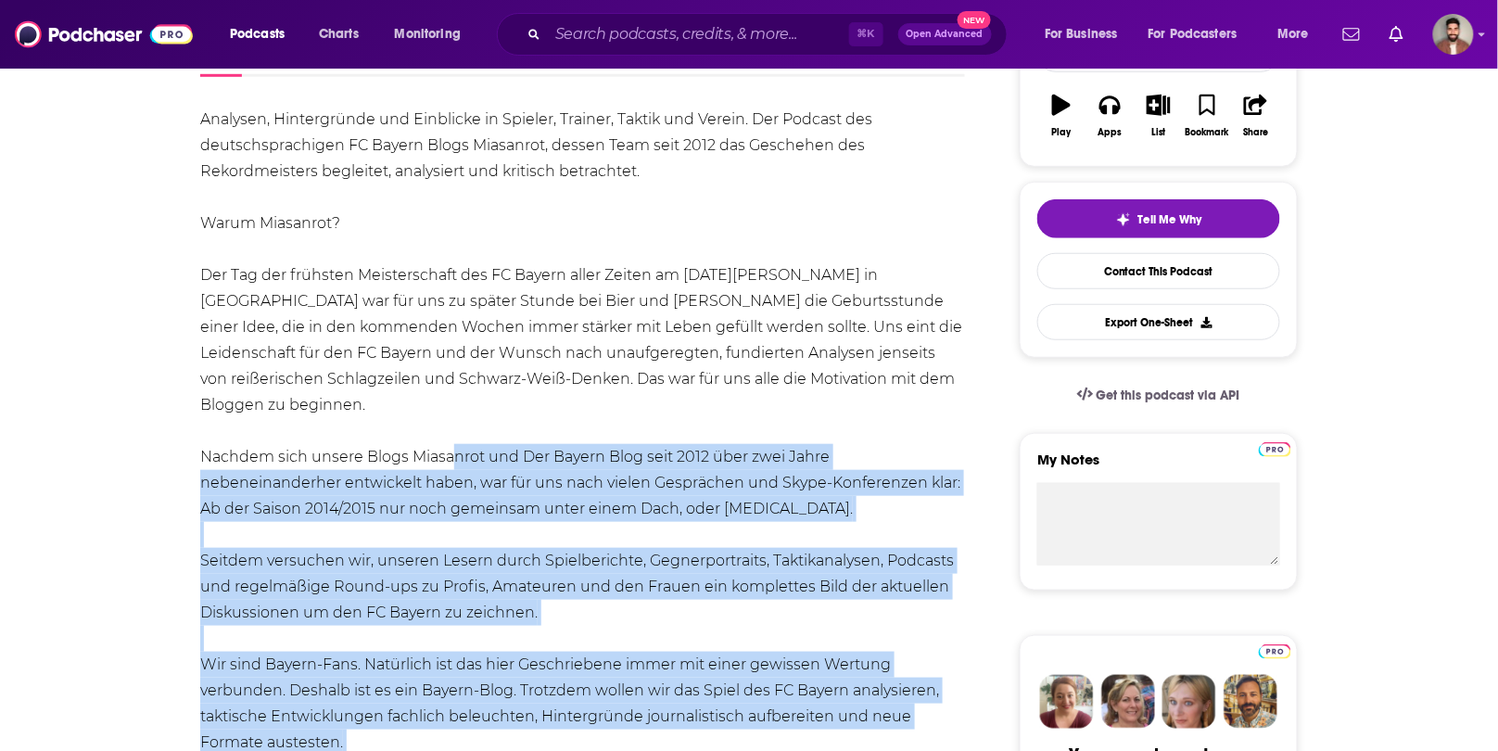
scroll to position [316, 0]
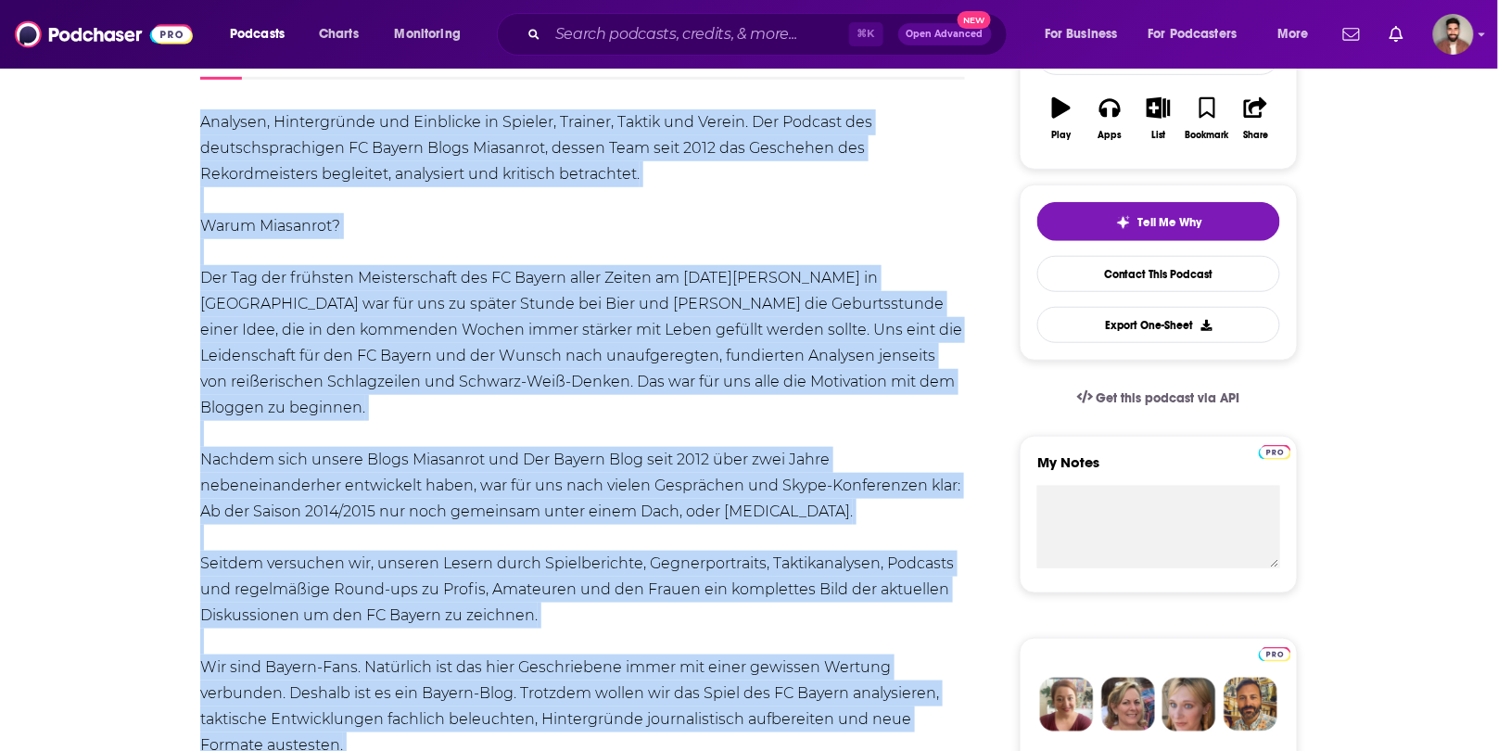
copy div "Similar Analysen, Hintergründe und Einblicke in Spieler, Trainer, Taktik und Ve…"
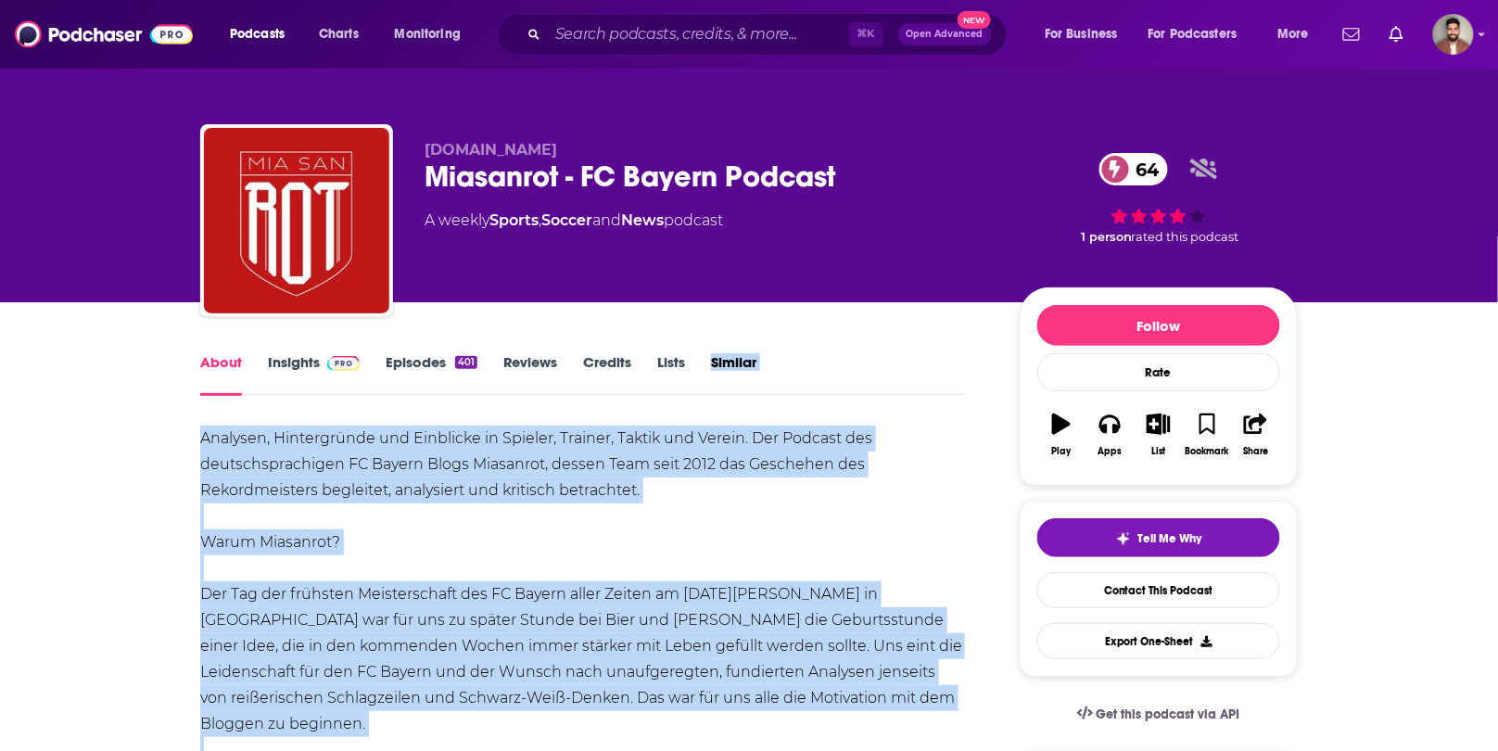
click at [307, 368] on link "Insights" at bounding box center [314, 374] width 92 height 43
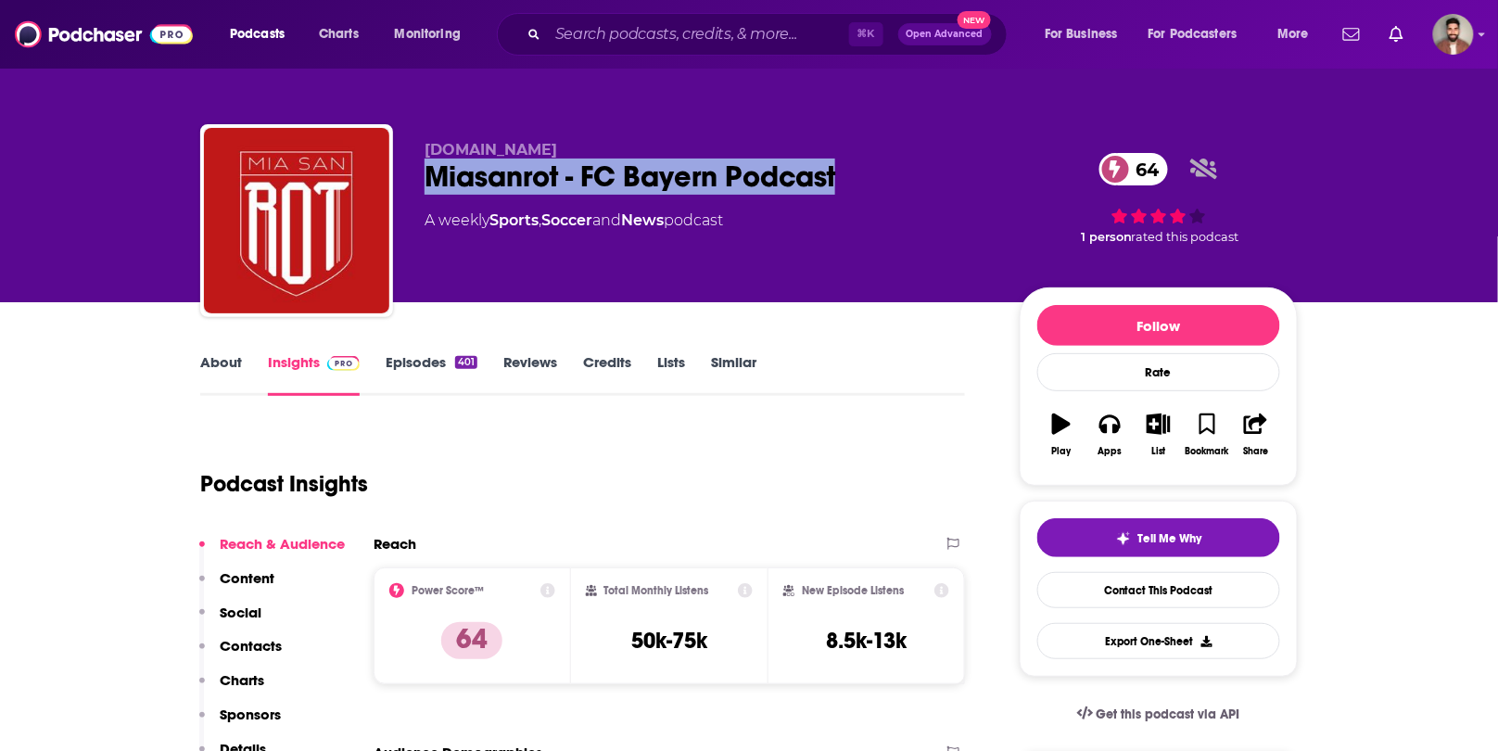
drag, startPoint x: 425, startPoint y: 179, endPoint x: 854, endPoint y: 170, distance: 429.4
click at [854, 170] on div "Miasanrot.de Miasanrot - FC Bayern Podcast 64 A weekly Sports , Soccer and News…" at bounding box center [749, 224] width 1098 height 200
copy h2 "Miasanrot - FC Bayern Podcast"
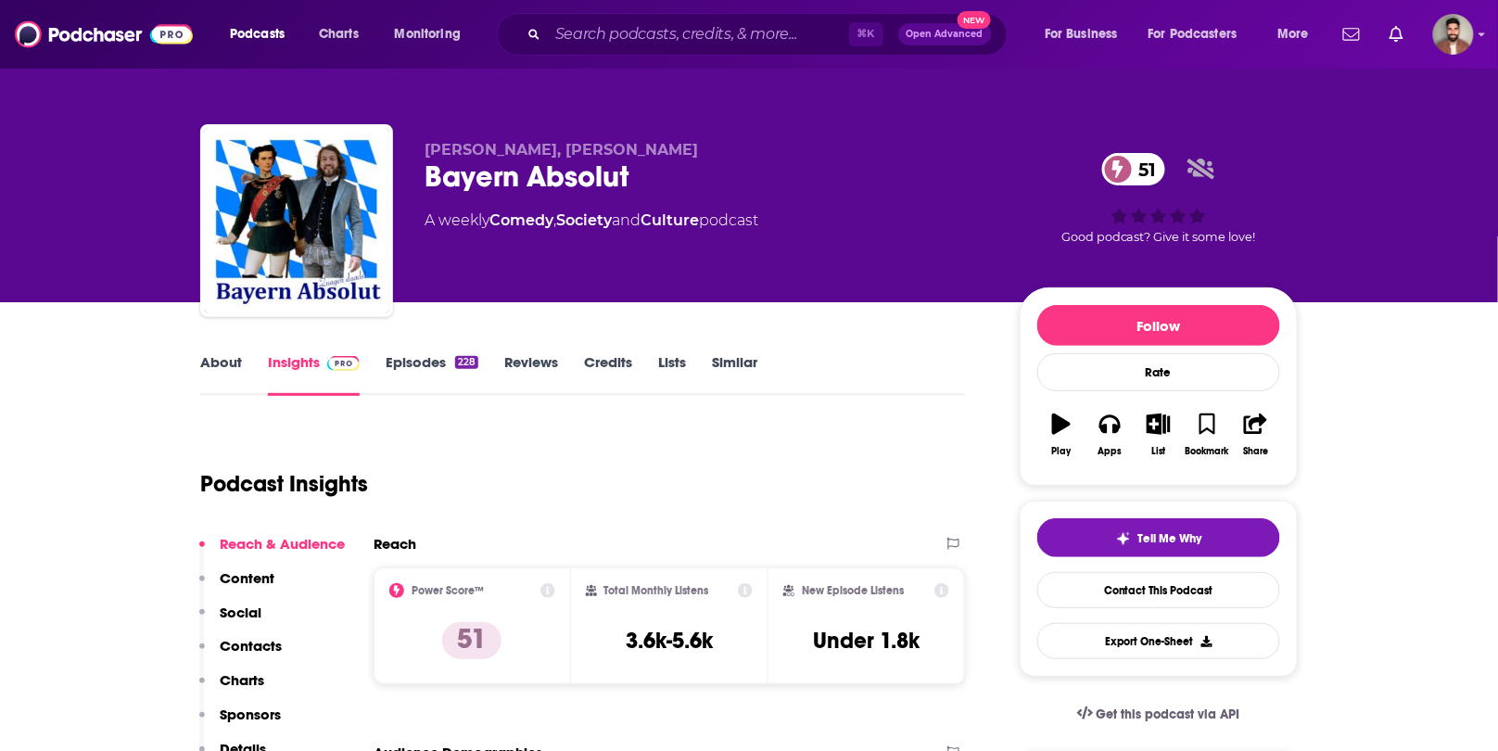
click at [225, 365] on link "About" at bounding box center [221, 374] width 42 height 43
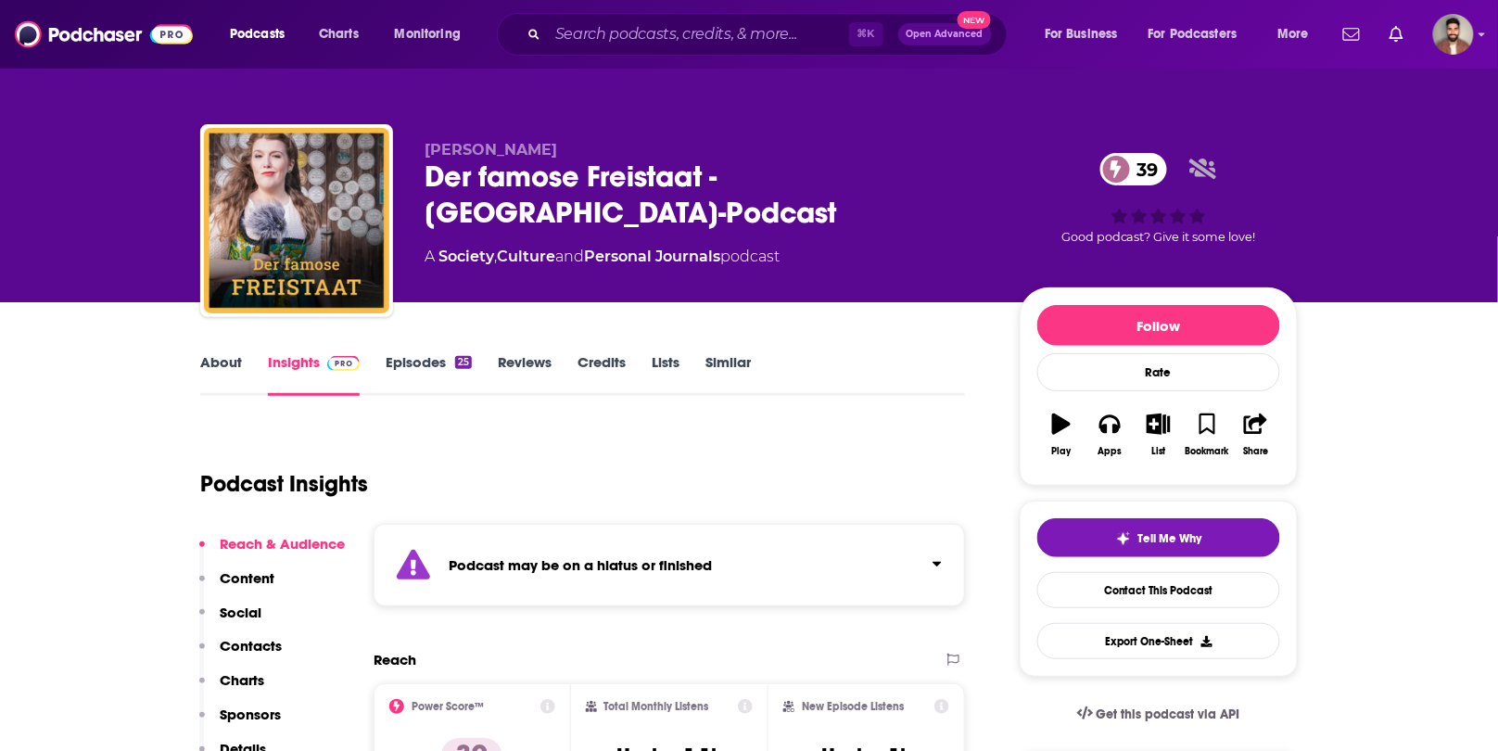
click at [226, 366] on link "About" at bounding box center [221, 374] width 42 height 43
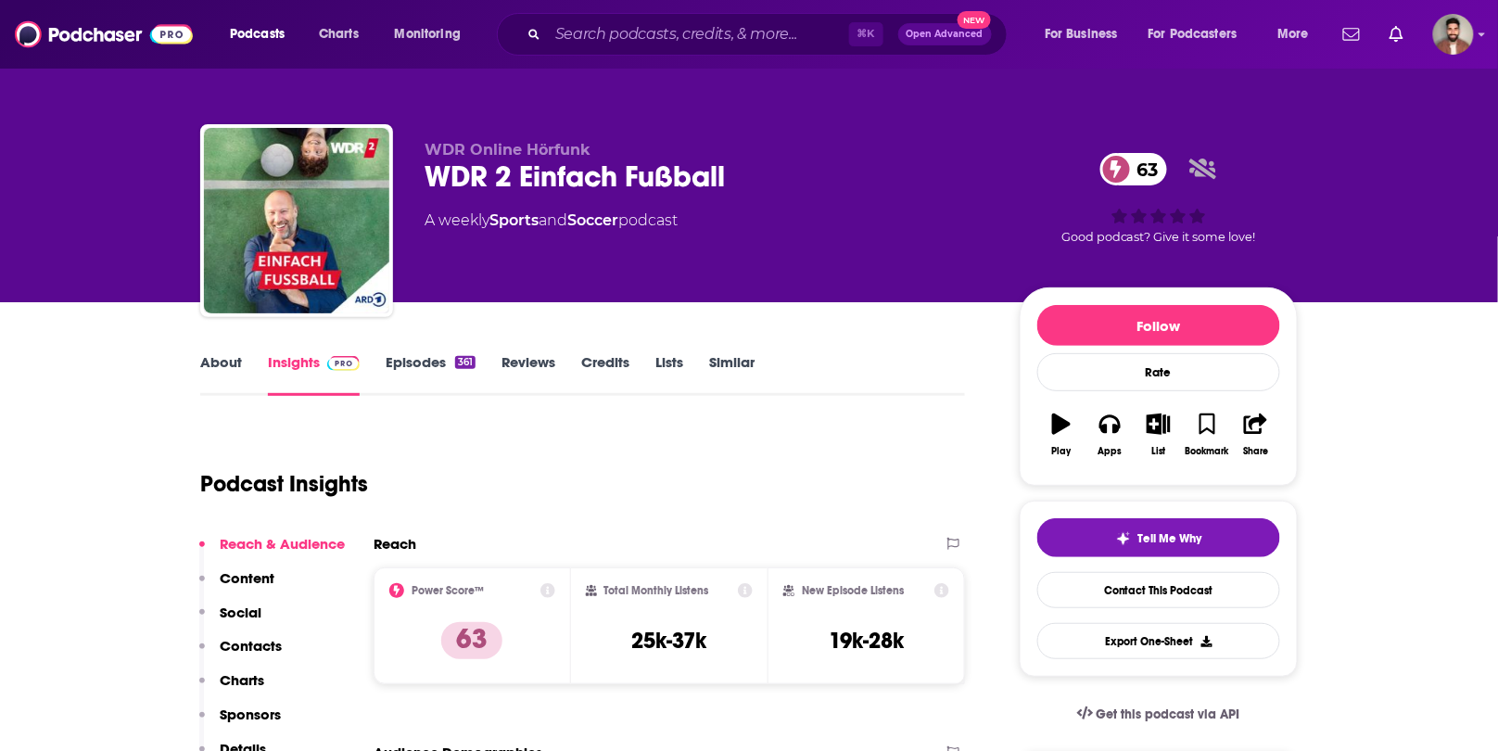
click at [234, 365] on link "About" at bounding box center [221, 374] width 42 height 43
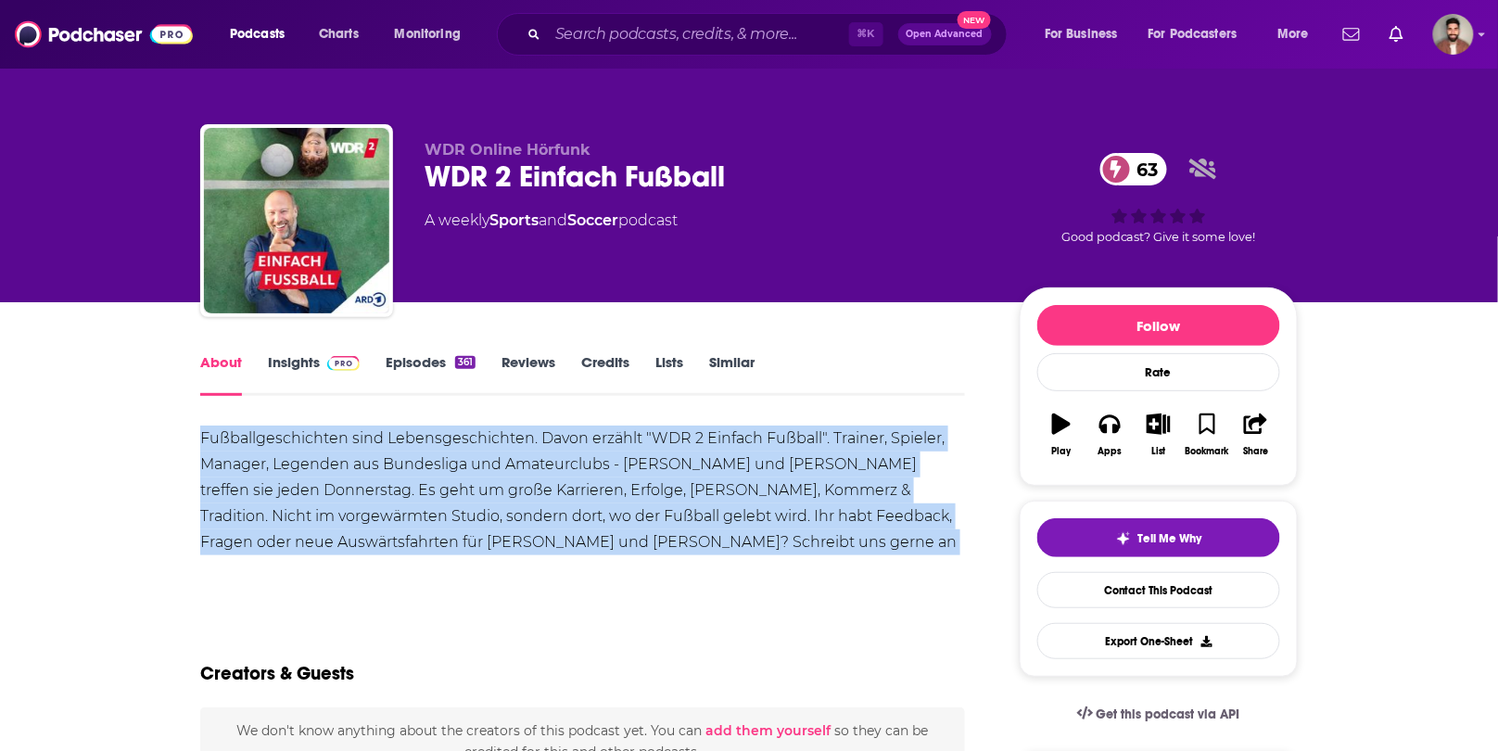
drag, startPoint x: 833, startPoint y: 532, endPoint x: 196, endPoint y: 443, distance: 643.2
copy div "Fußballgeschichten sind Lebensgeschichten. Davon erzählt "WDR 2 Einfach Fußball…"
click at [313, 358] on link "Insights" at bounding box center [314, 374] width 92 height 43
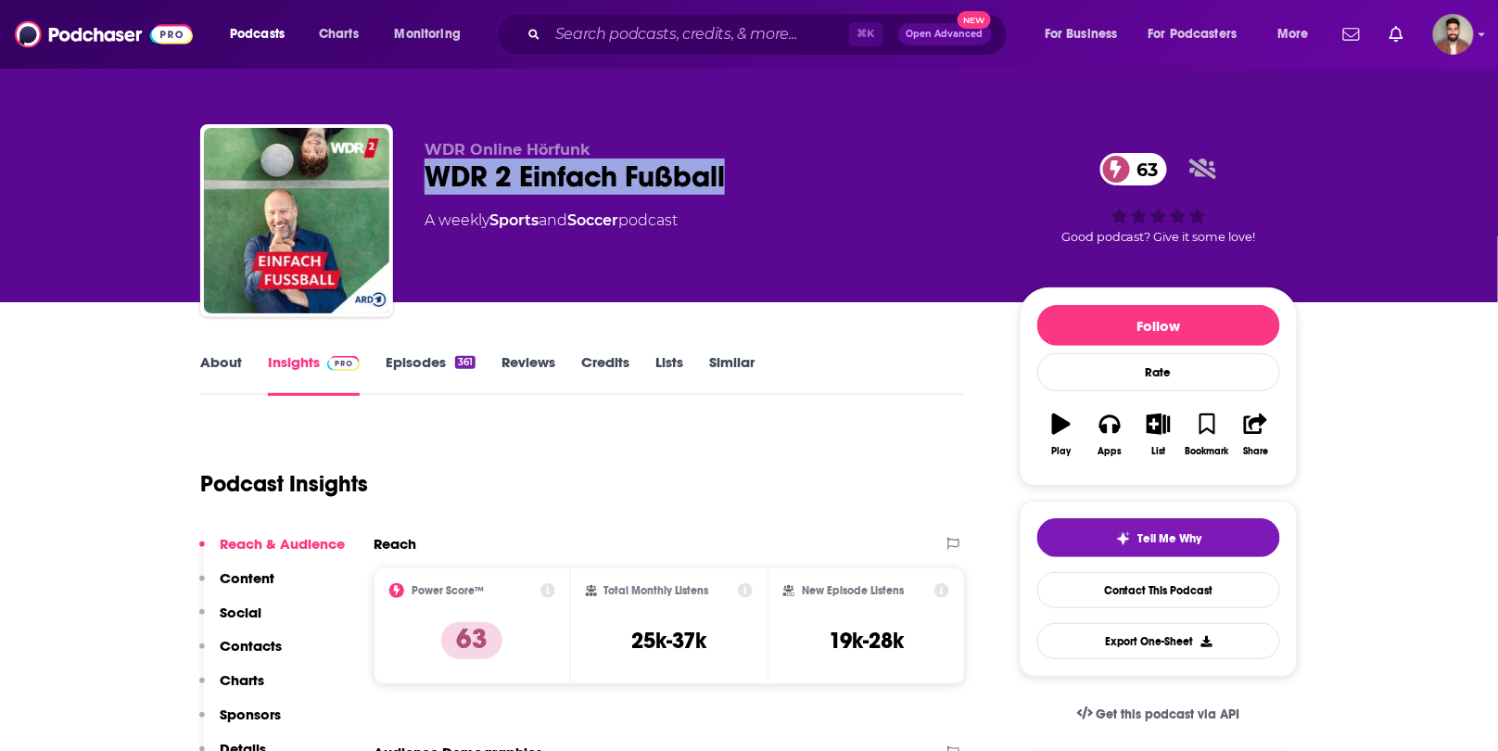
drag, startPoint x: 749, startPoint y: 184, endPoint x: 428, endPoint y: 185, distance: 320.8
click at [428, 185] on div "WDR 2 Einfach Fußball 63" at bounding box center [708, 177] width 566 height 36
copy h2 "WDR 2 Einfach Fußball"
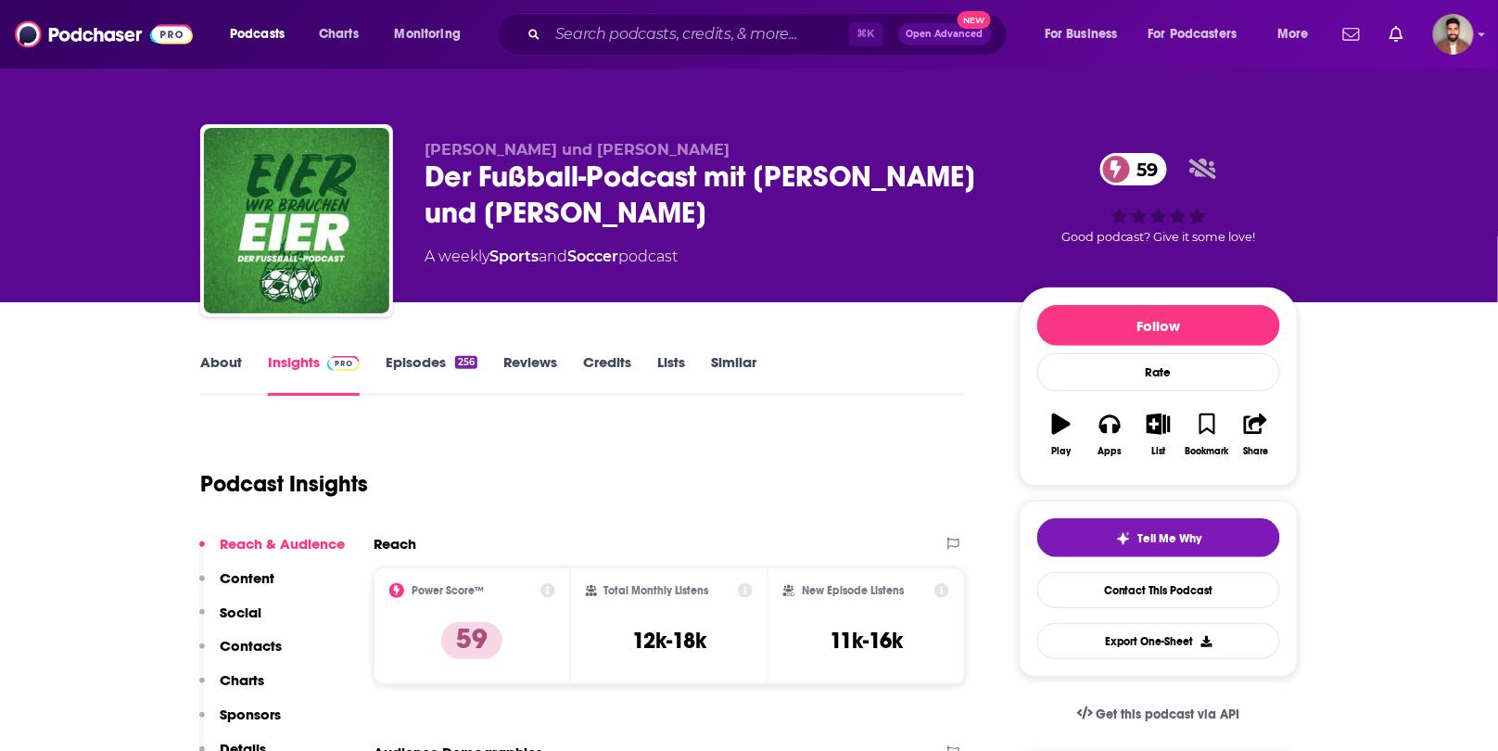
click at [241, 363] on link "About" at bounding box center [221, 374] width 42 height 43
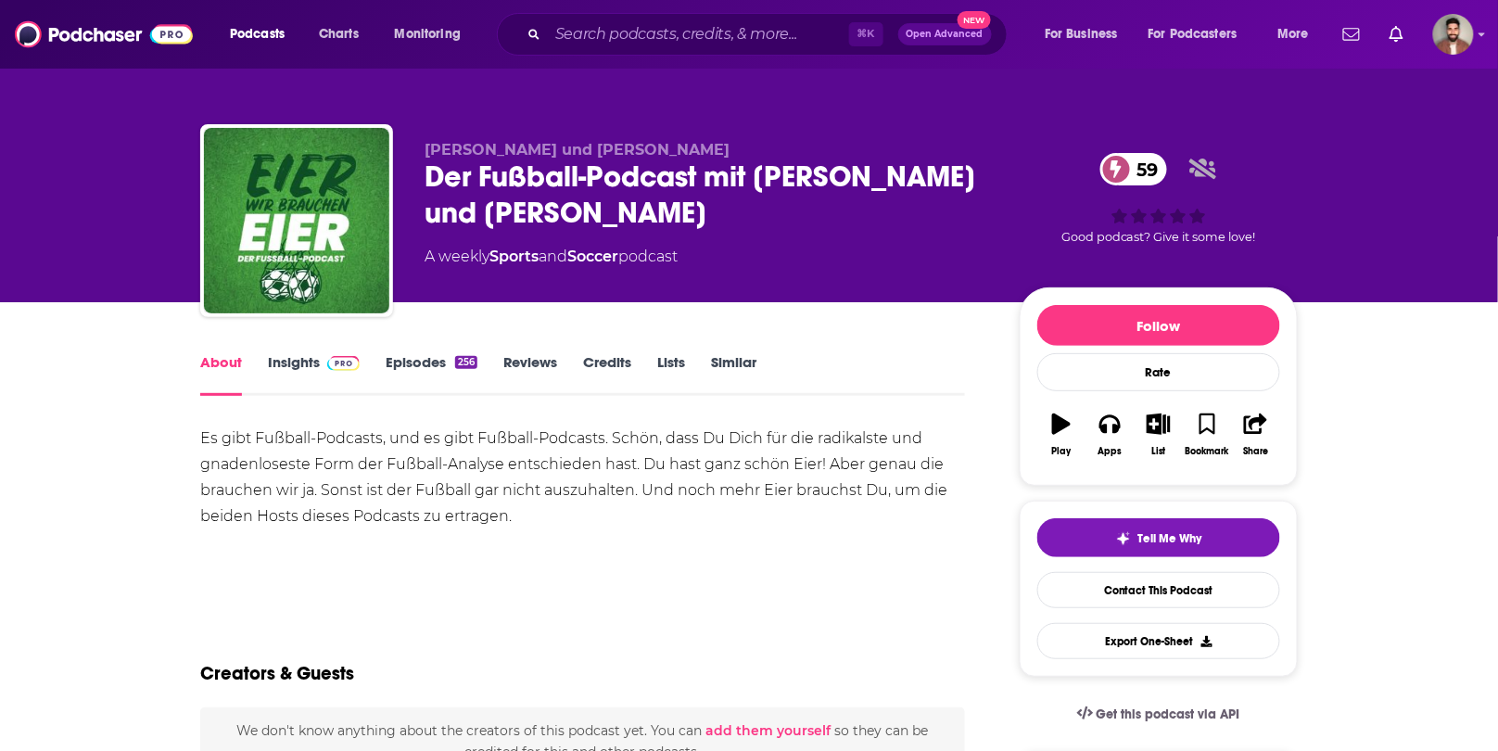
click at [308, 364] on link "Insights" at bounding box center [314, 374] width 92 height 43
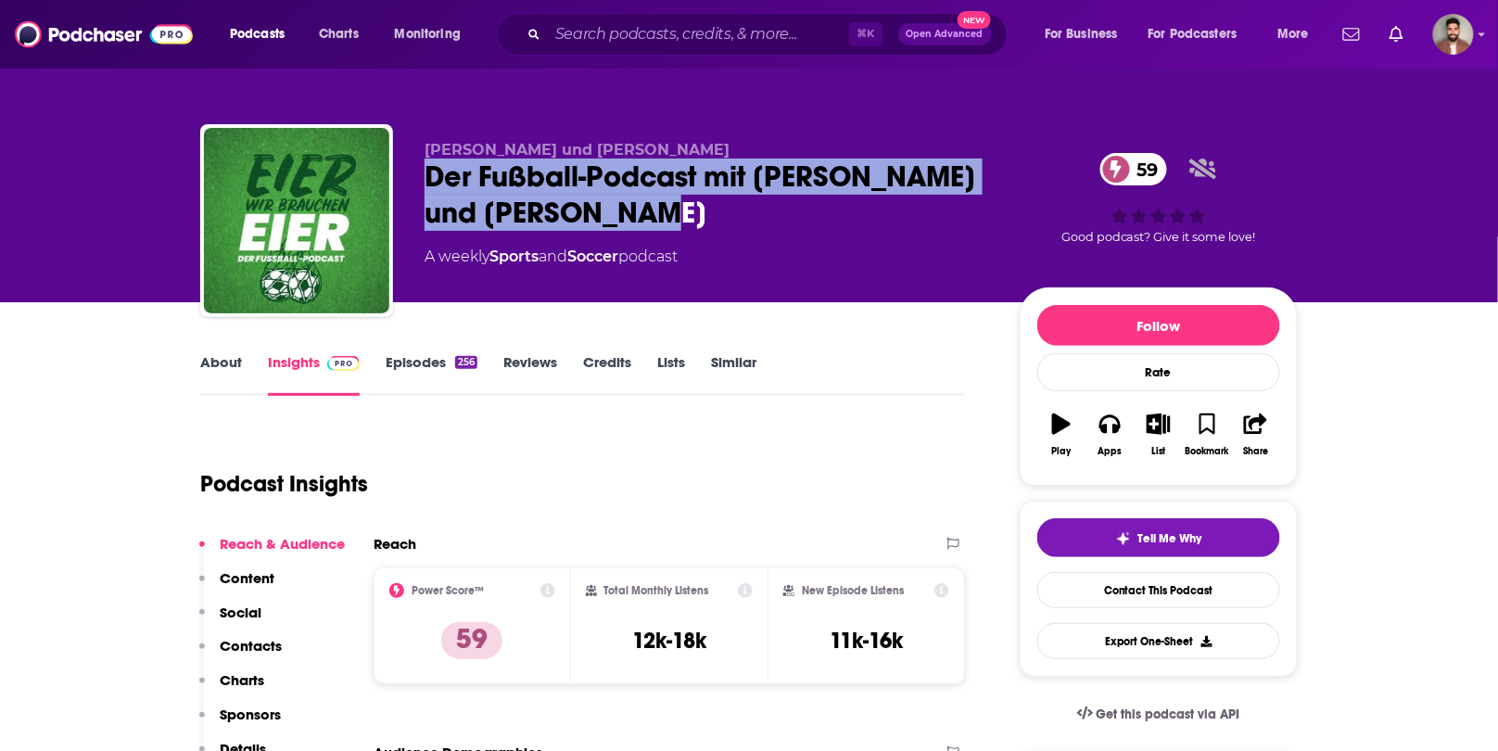
drag, startPoint x: 767, startPoint y: 210, endPoint x: 420, endPoint y: 169, distance: 349.3
click at [420, 169] on div "[PERSON_NAME] und [PERSON_NAME] Der Fußball-Podcast mit [PERSON_NAME] und [PERS…" at bounding box center [749, 224] width 1098 height 200
copy h2 "Der Fußball-Podcast mit [PERSON_NAME] und [PERSON_NAME]"
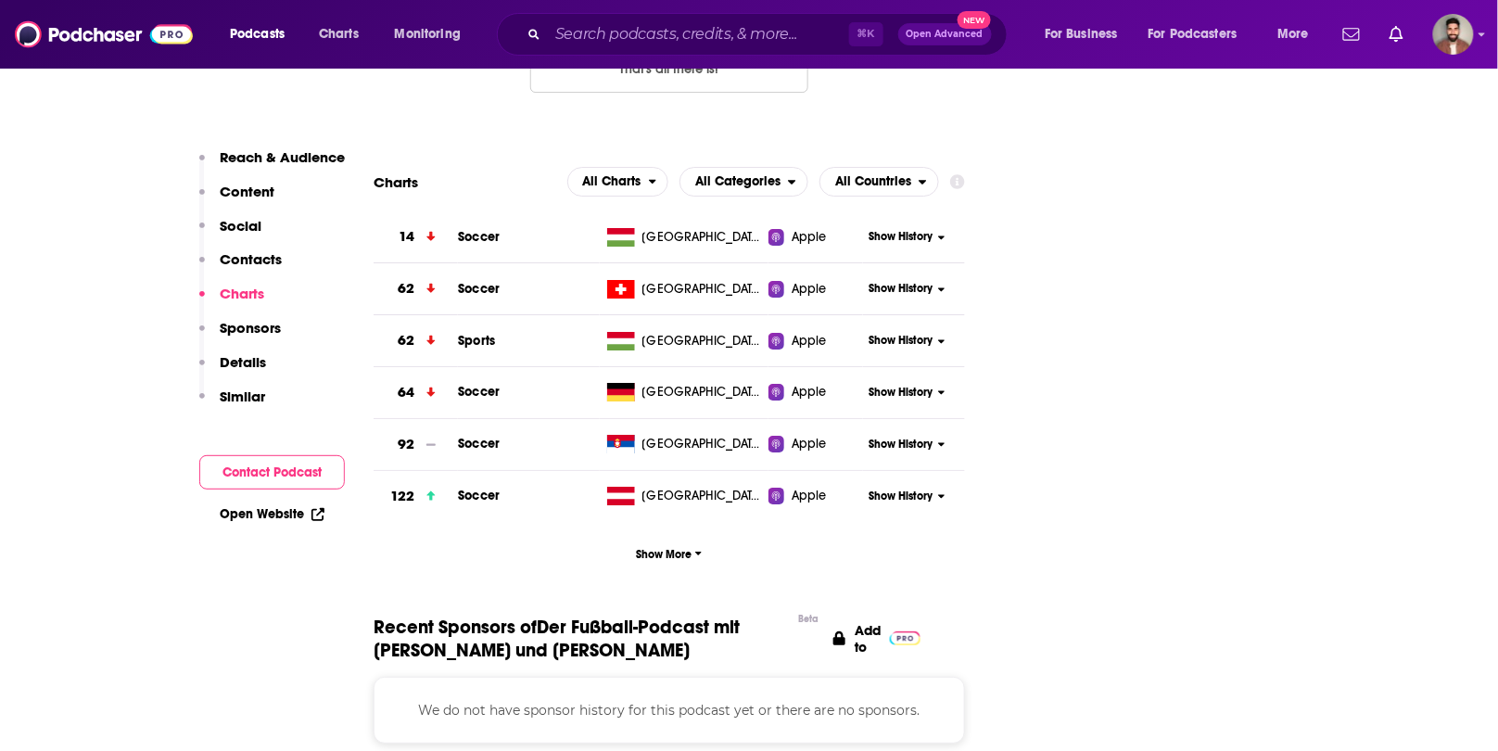
scroll to position [1967, 0]
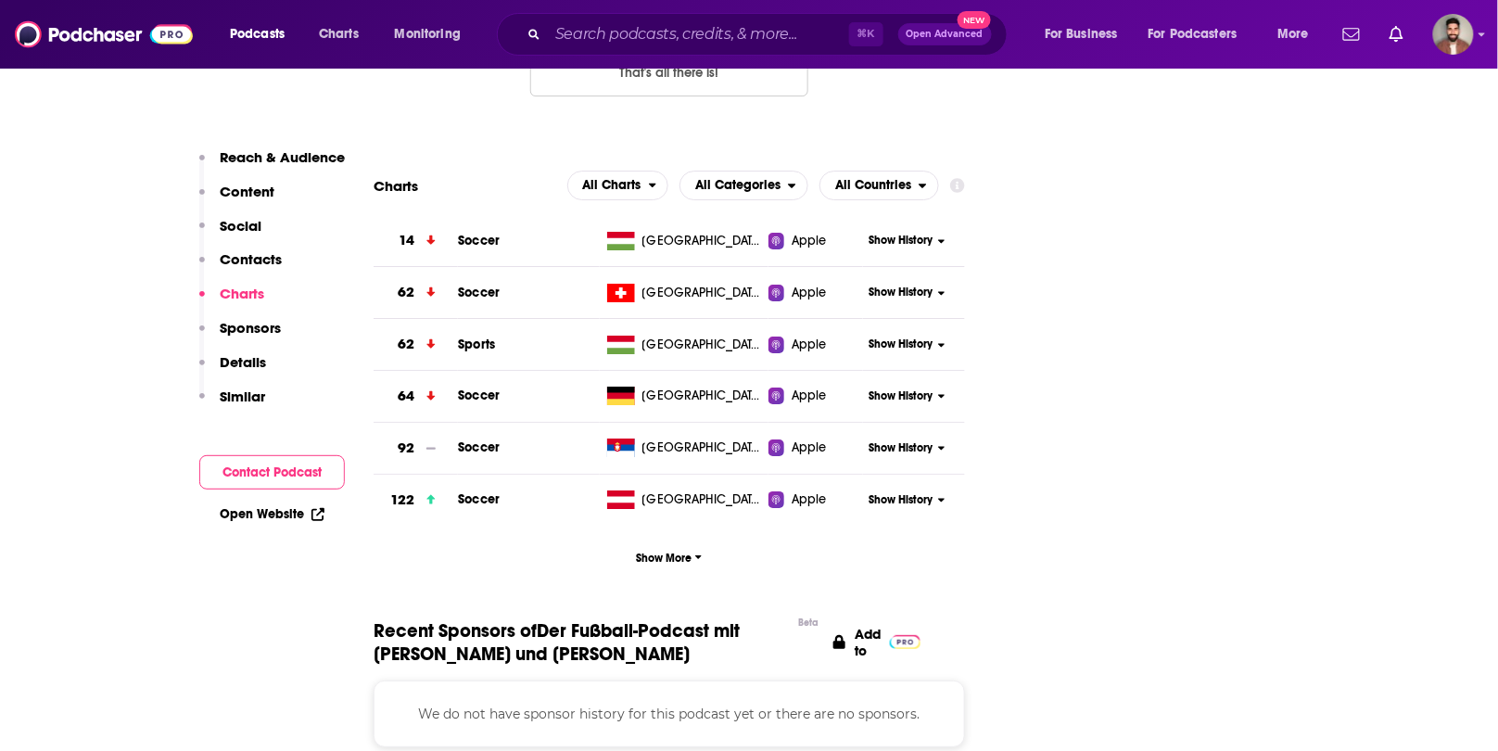
click at [898, 389] on span "Show History" at bounding box center [901, 397] width 64 height 16
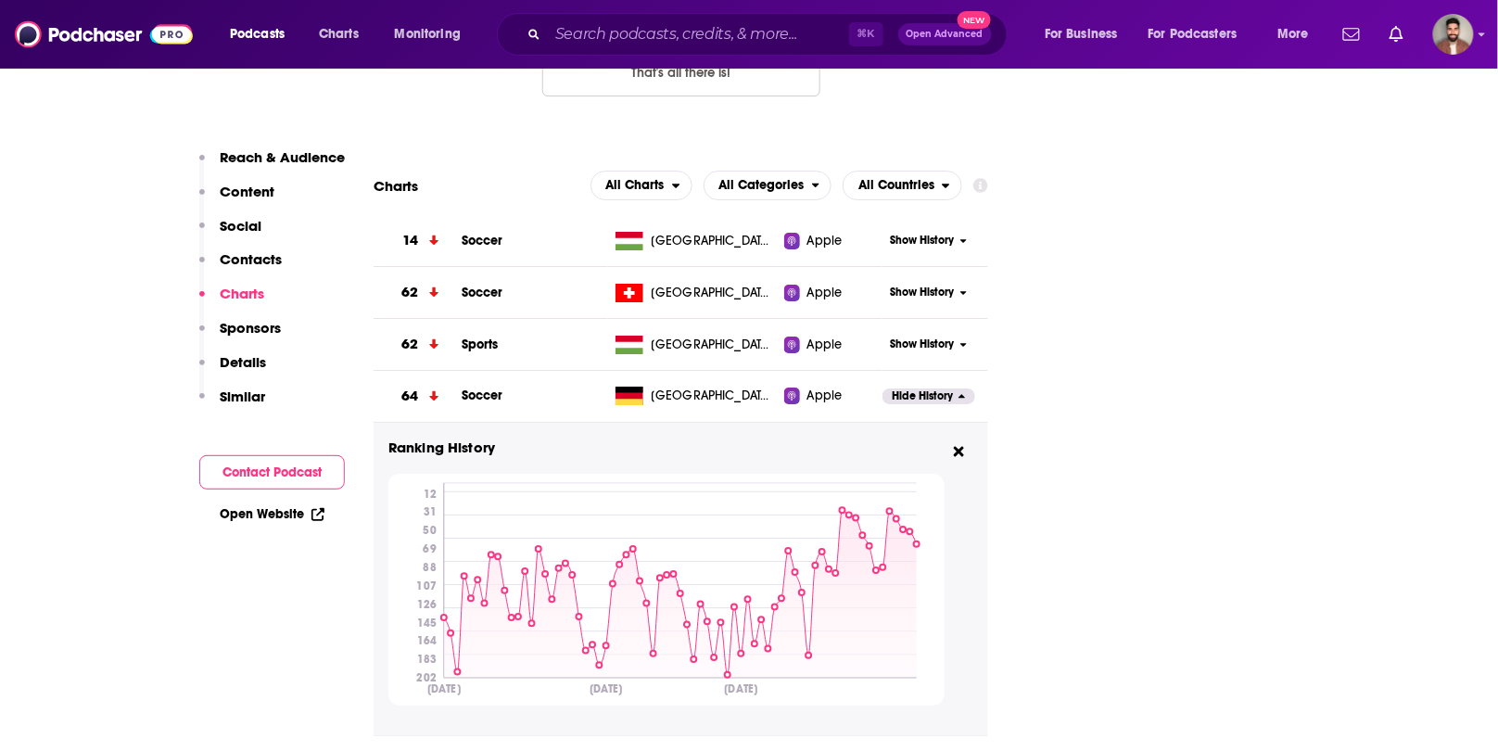
click at [813, 387] on span "Apple" at bounding box center [825, 396] width 35 height 19
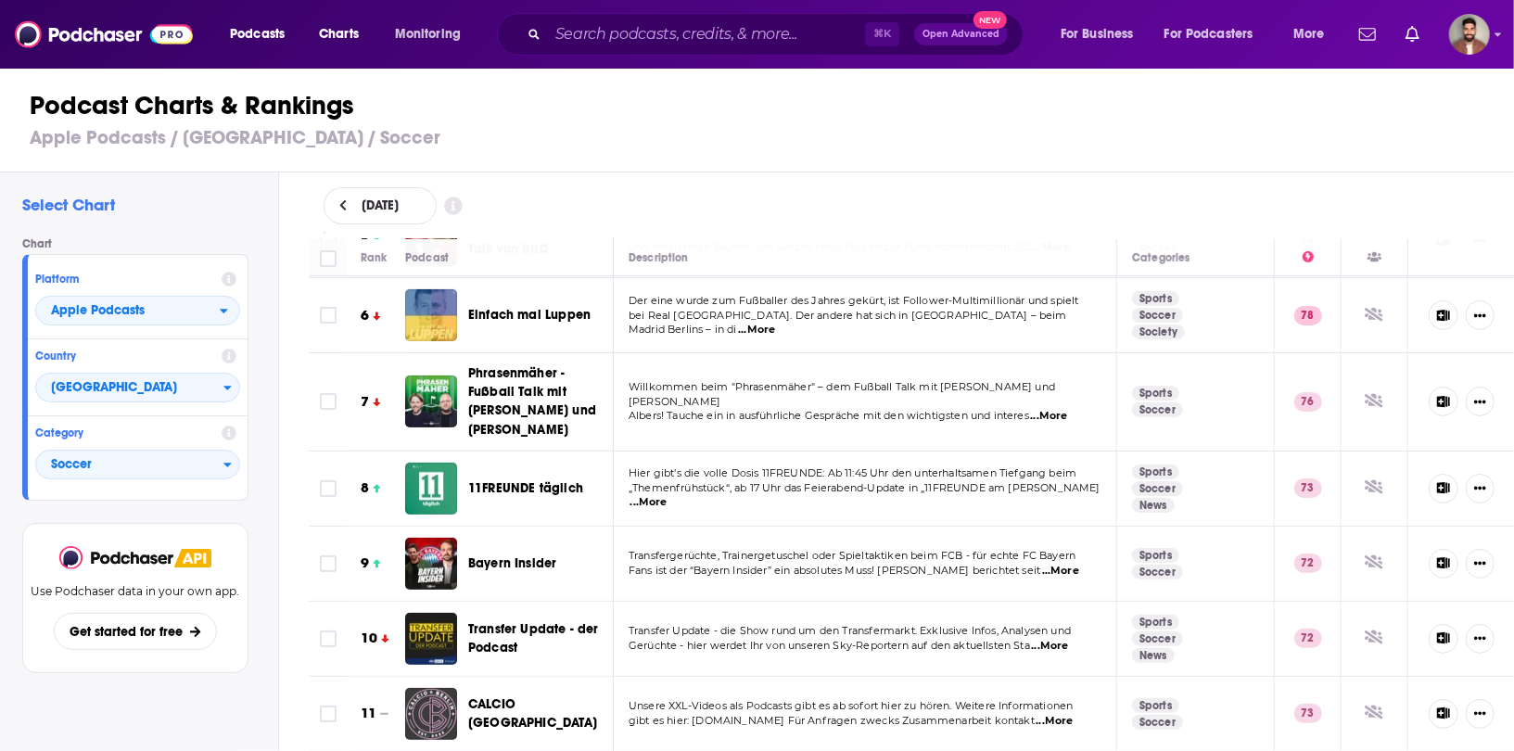
scroll to position [181, 0]
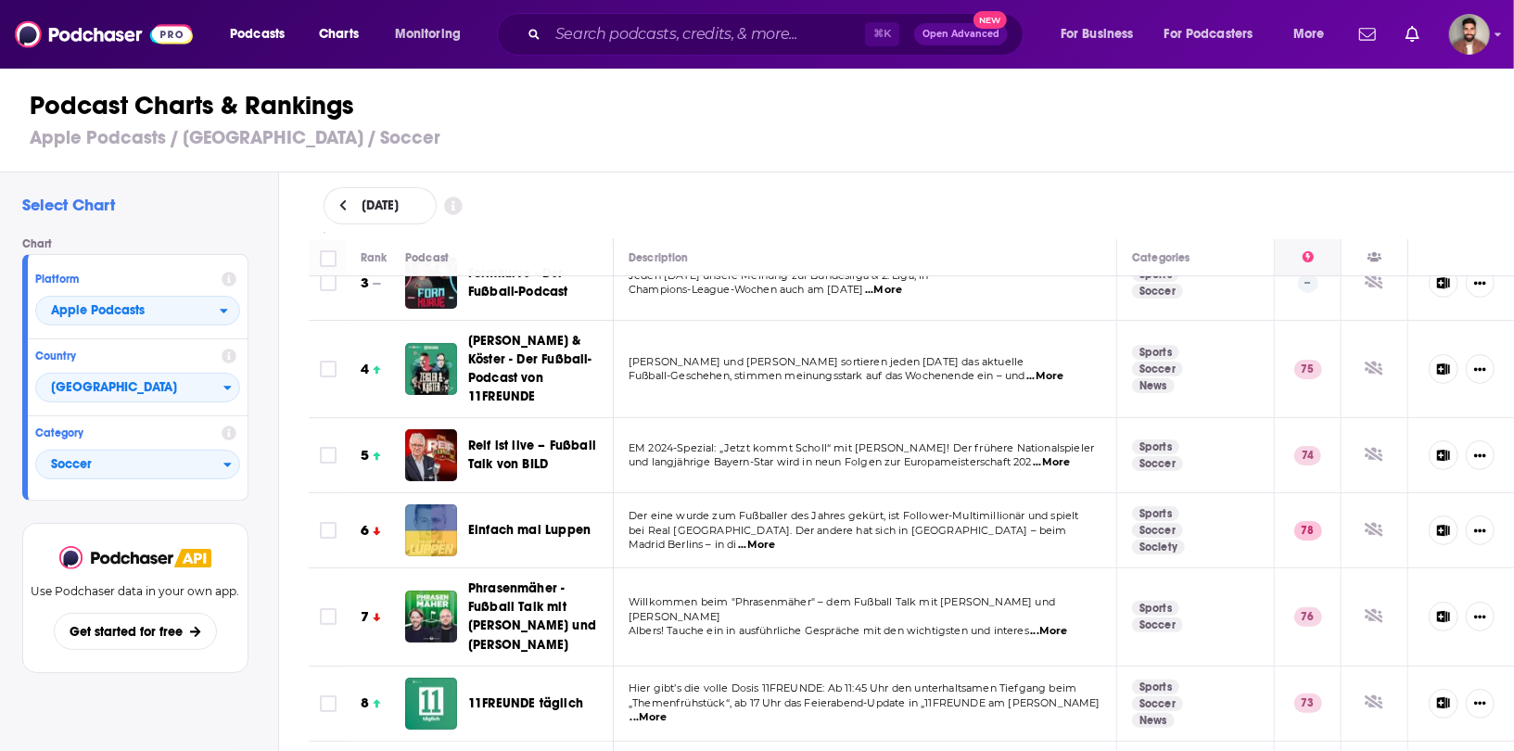
click at [1303, 260] on icon at bounding box center [1308, 256] width 11 height 11
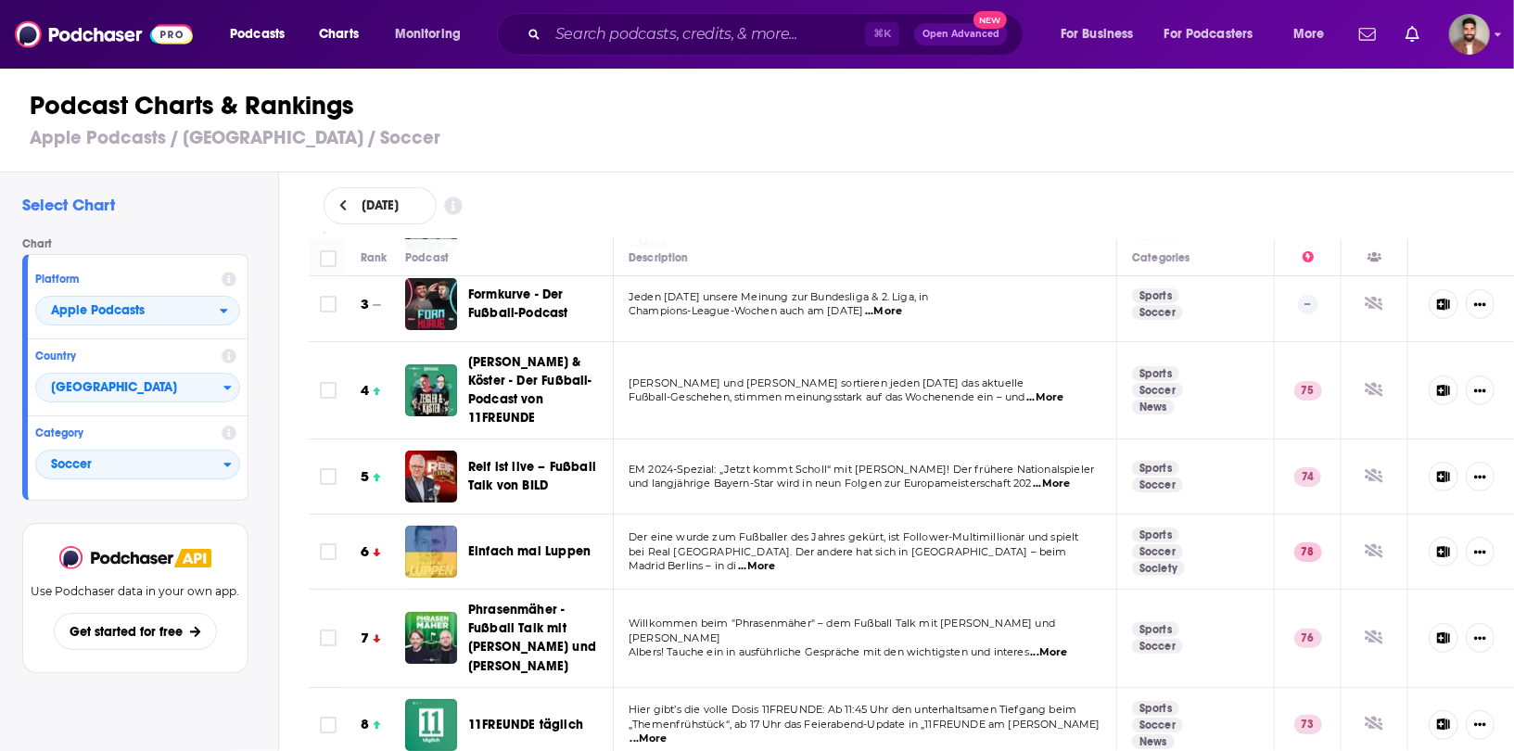
scroll to position [0, 0]
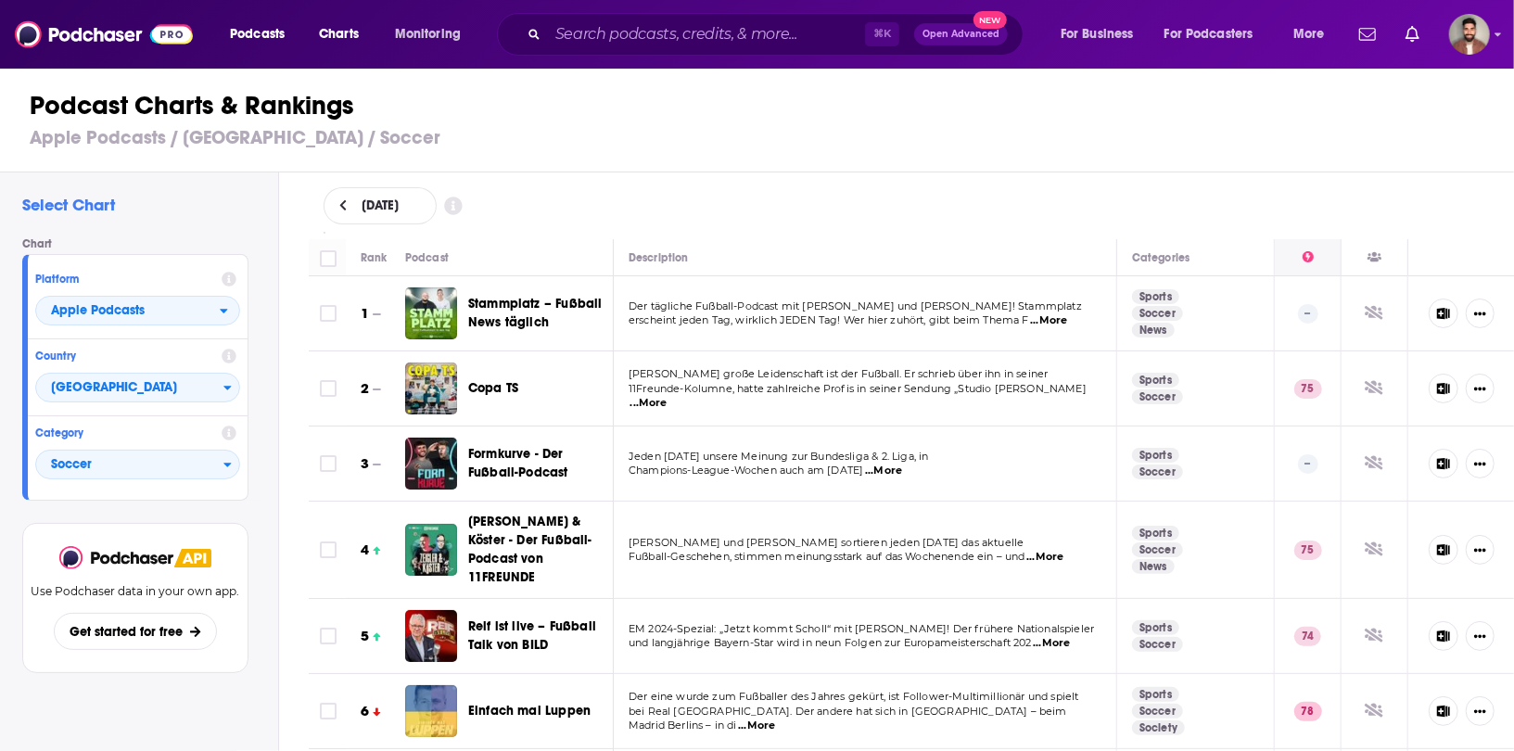
click at [1303, 261] on icon at bounding box center [1308, 256] width 11 height 11
